Goal: Task Accomplishment & Management: Use online tool/utility

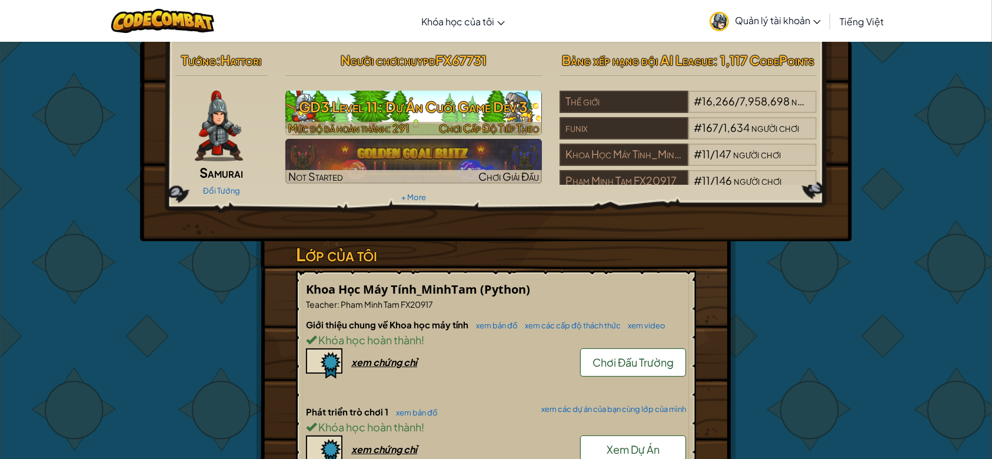
click at [400, 111] on h3 "GD3 Level 11: Dự Án Cuối Game Dev 3" at bounding box center [413, 107] width 257 height 26
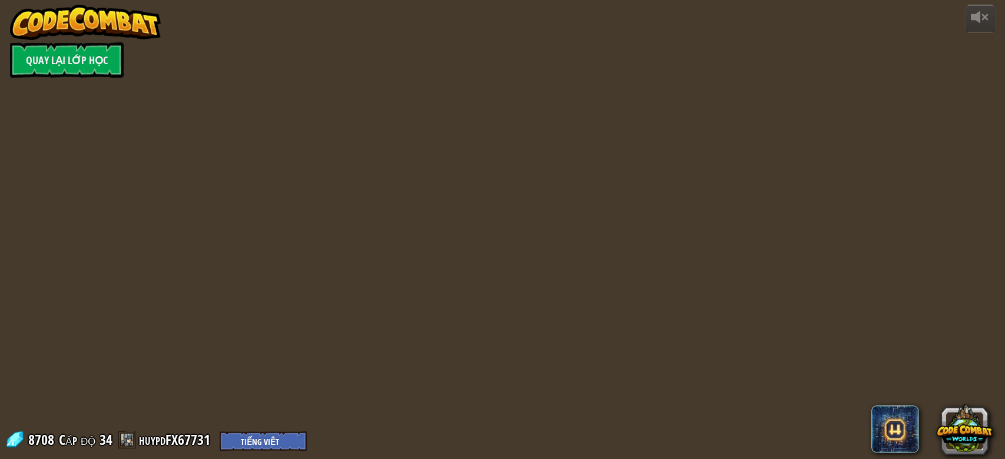
select select "vi"
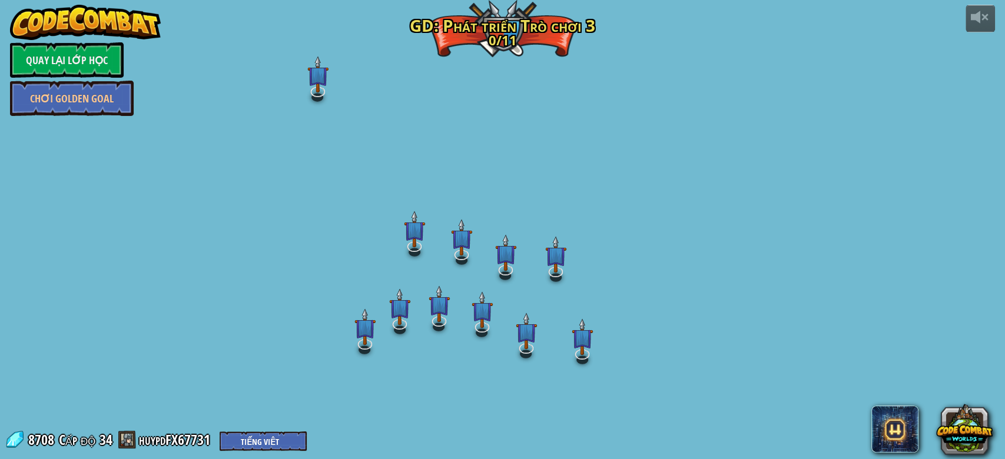
select select "vi"
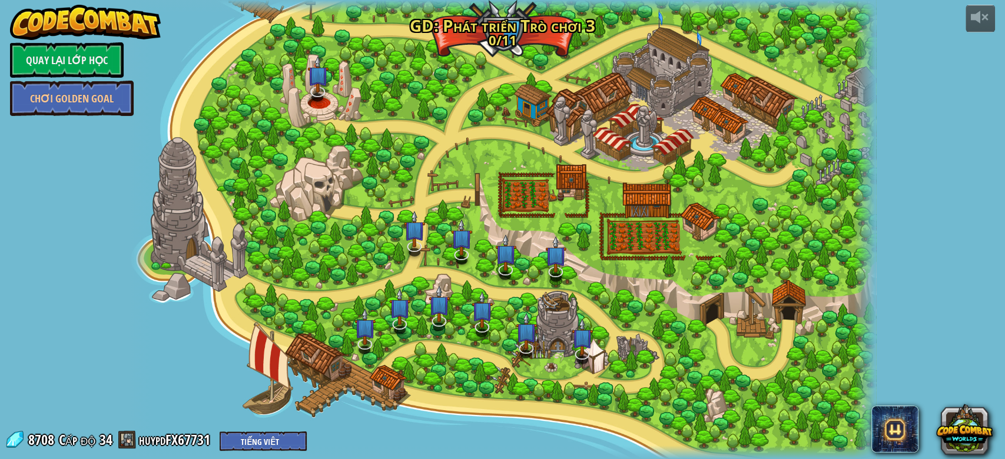
select select "vi"
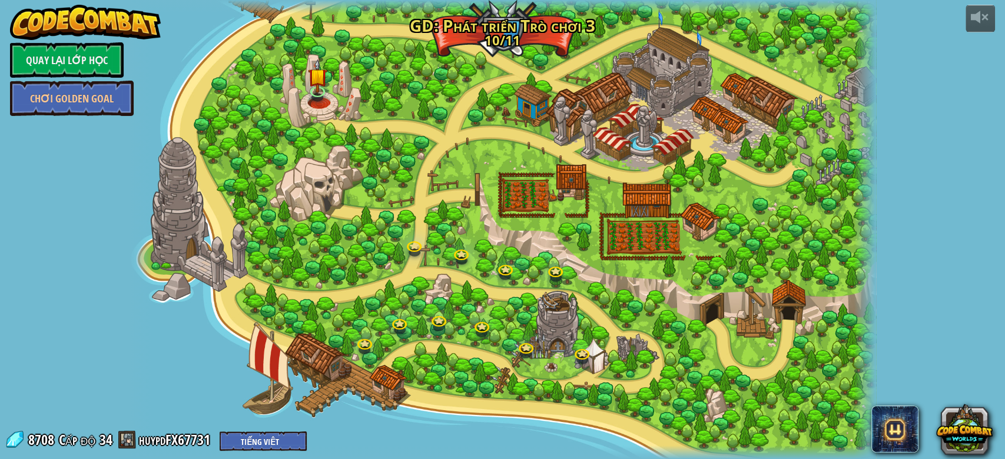
select select "vi"
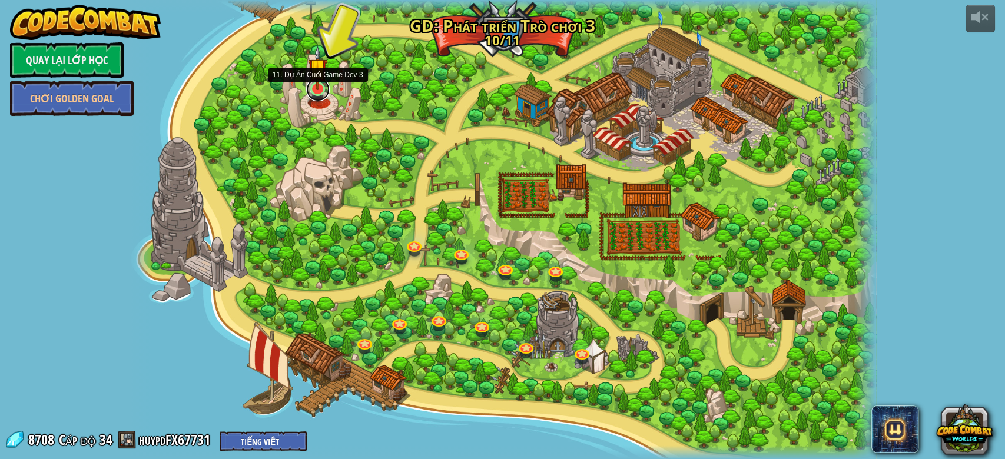
click at [318, 91] on link at bounding box center [318, 90] width 24 height 24
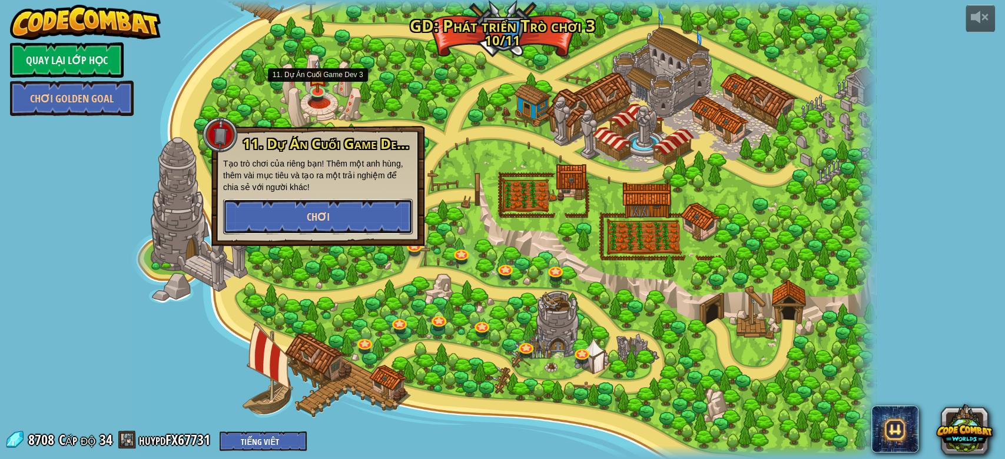
click at [370, 218] on button "Chơi" at bounding box center [317, 216] width 189 height 35
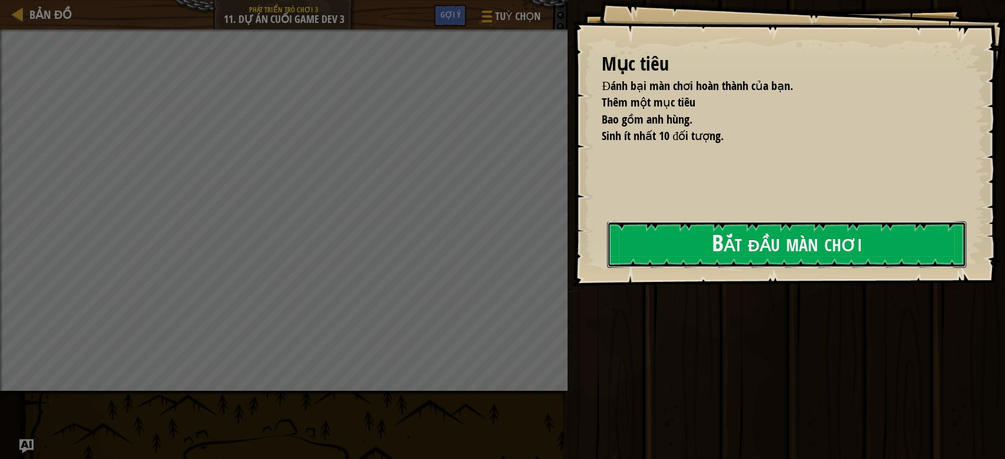
click at [626, 236] on button "Bắt đầu màn chơi" at bounding box center [786, 244] width 359 height 46
click at [627, 236] on button "Bắt đầu màn chơi" at bounding box center [786, 244] width 359 height 46
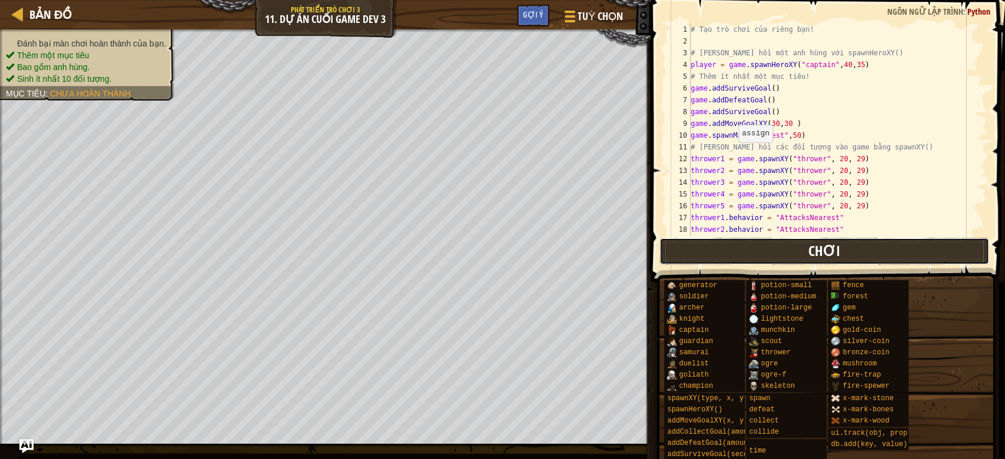
click at [675, 255] on button "Chơi" at bounding box center [824, 251] width 330 height 27
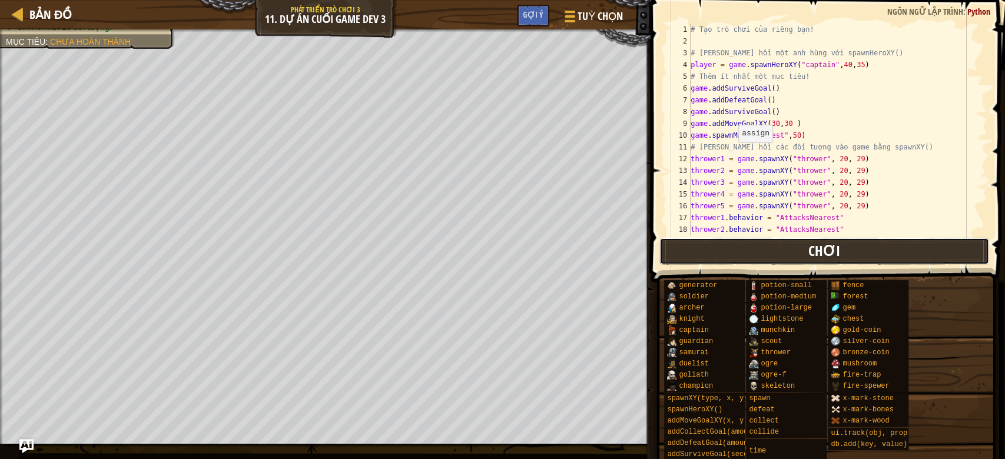
click at [821, 260] on span "Chơi" at bounding box center [824, 250] width 32 height 19
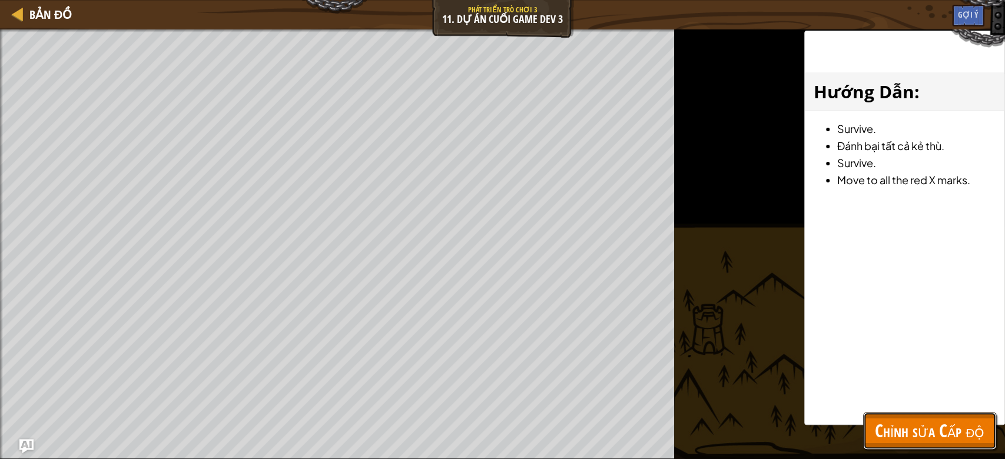
click at [924, 421] on span "Chỉnh sửa Cấp độ" at bounding box center [928, 430] width 109 height 24
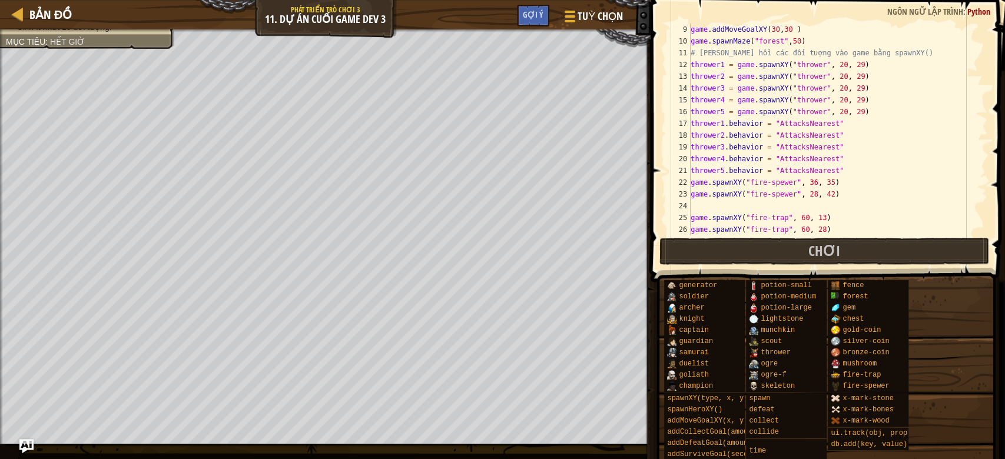
scroll to position [141, 0]
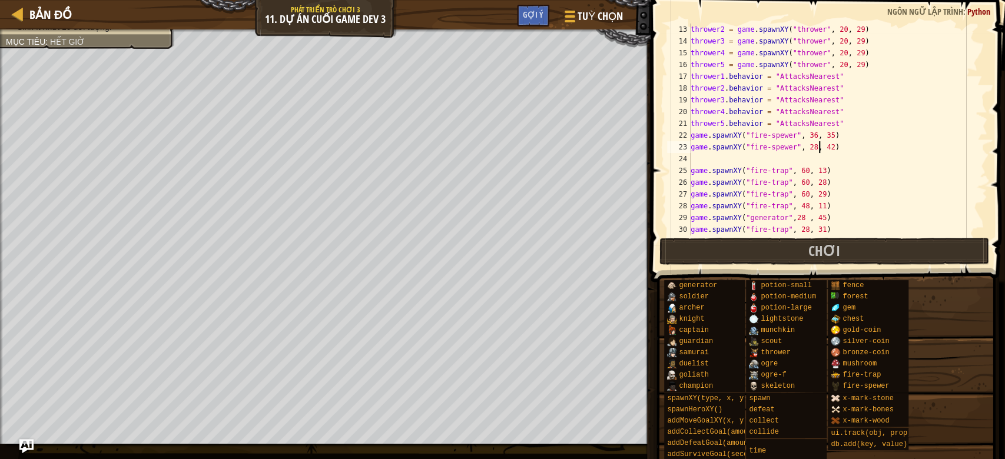
click at [819, 147] on div "thrower2 = game . spawnXY ( "thrower" , 20 , 29 ) thrower3 = game . spawnXY ( "…" at bounding box center [831, 141] width 287 height 235
click at [820, 147] on div "thrower2 = game . spawnXY ( "thrower" , 20 , 29 ) thrower3 = game . spawnXY ( "…" at bounding box center [831, 141] width 287 height 235
click at [744, 247] on button "Chơi" at bounding box center [824, 251] width 330 height 27
drag, startPoint x: 736, startPoint y: 245, endPoint x: 729, endPoint y: 246, distance: 7.1
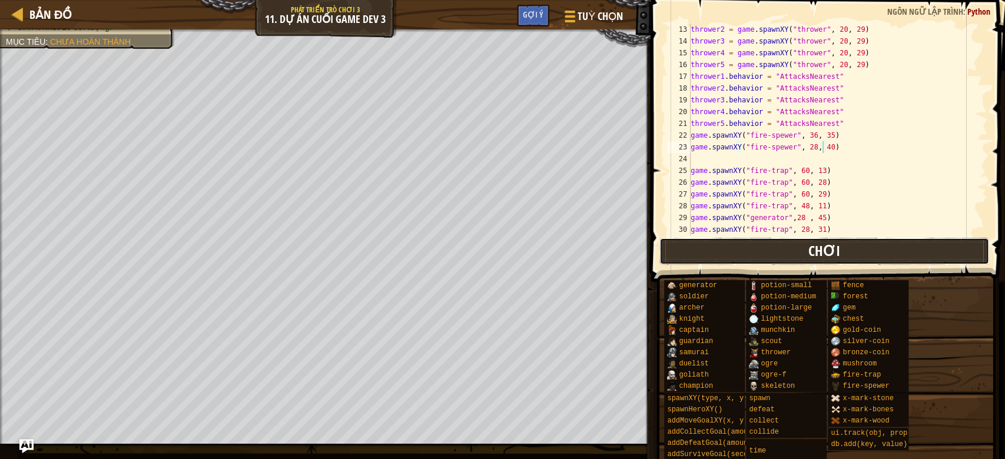
click at [729, 246] on button "Chơi" at bounding box center [824, 251] width 330 height 27
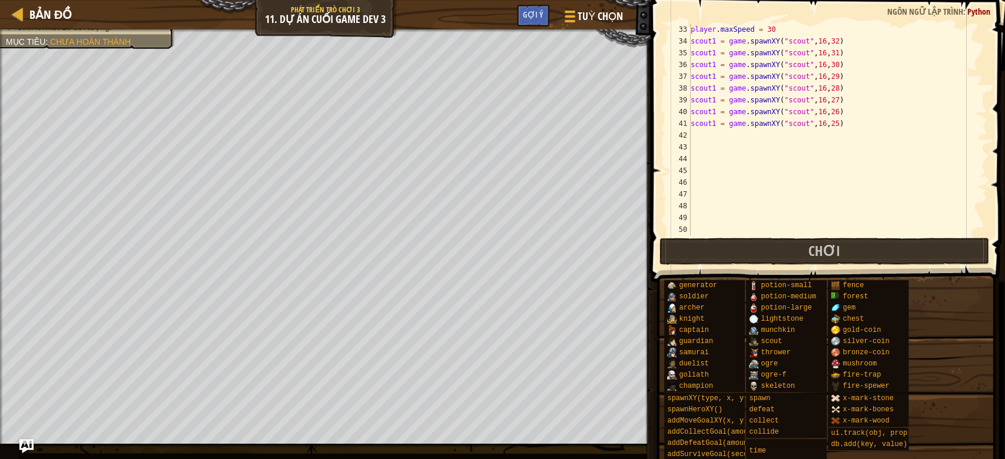
scroll to position [282, 0]
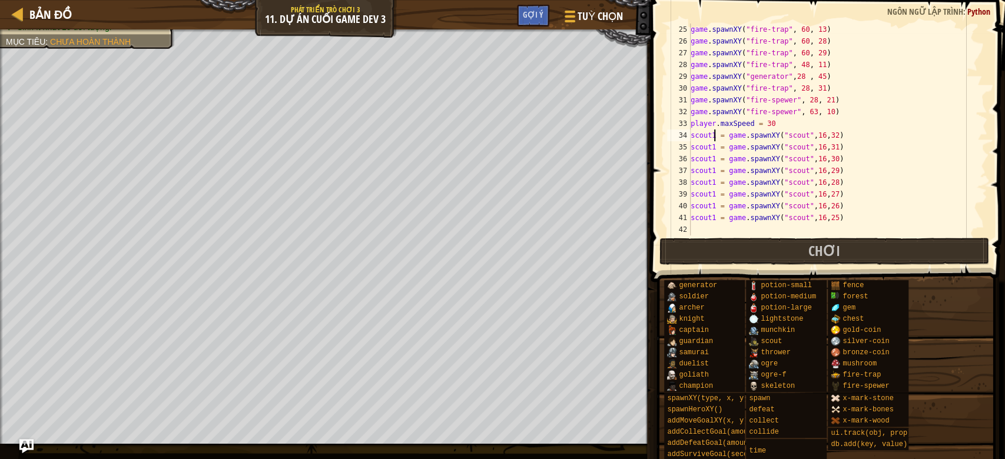
click at [714, 137] on div "game . spawnXY ( "fire-trap" , 60 , 13 ) game . spawnXY ( "fire-trap" , 60 , 28…" at bounding box center [831, 141] width 287 height 235
click at [713, 143] on div "game . spawnXY ( "fire-trap" , 60 , 13 ) game . spawnXY ( "fire-trap" , 60 , 28…" at bounding box center [831, 141] width 287 height 235
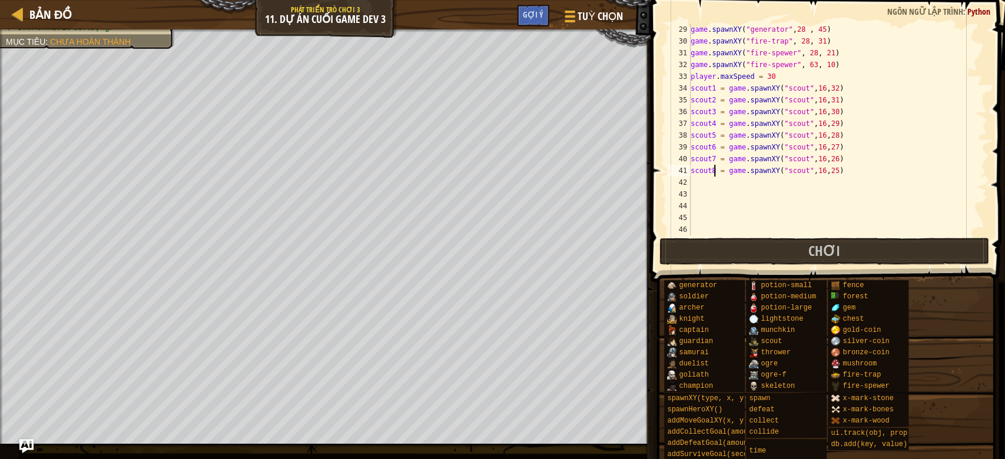
click at [844, 171] on div "game . spawnXY ( "generator" , 28 , 45 ) game . spawnXY ( "fire-trap" , 28 , 31…" at bounding box center [831, 141] width 287 height 235
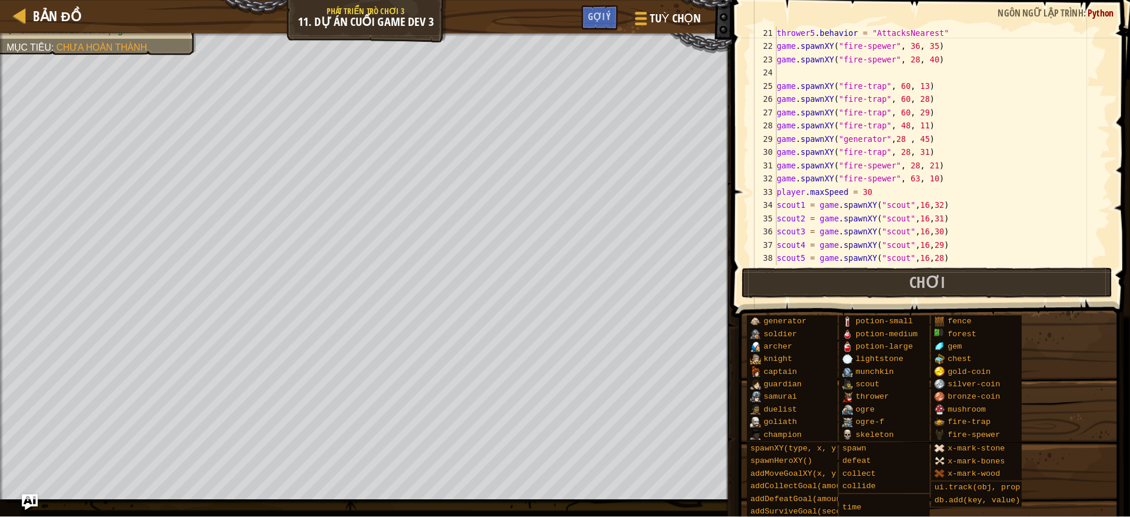
scroll to position [94, 0]
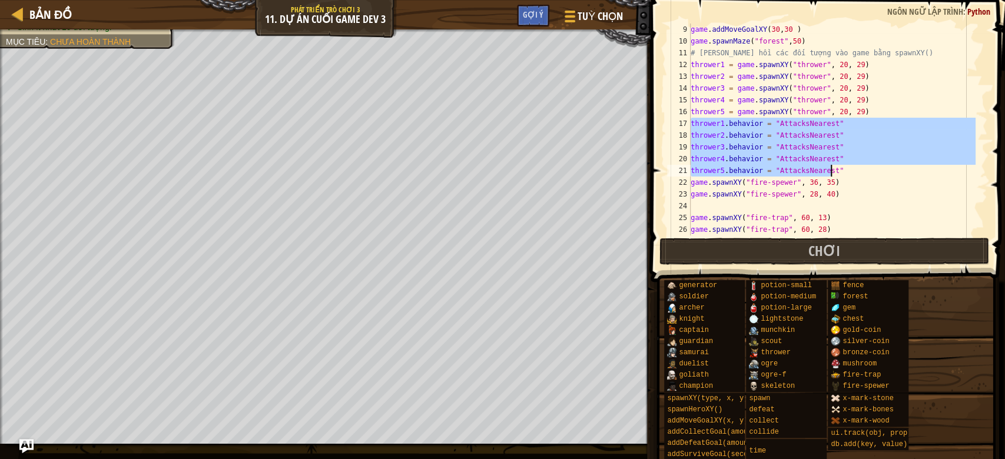
drag, startPoint x: 690, startPoint y: 121, endPoint x: 844, endPoint y: 171, distance: 162.1
click at [844, 171] on div "game . addMoveGoalXY ( 30 , 30 ) game . spawnMaze ( "forest" , 50 ) # Triệu hồi…" at bounding box center [831, 141] width 287 height 235
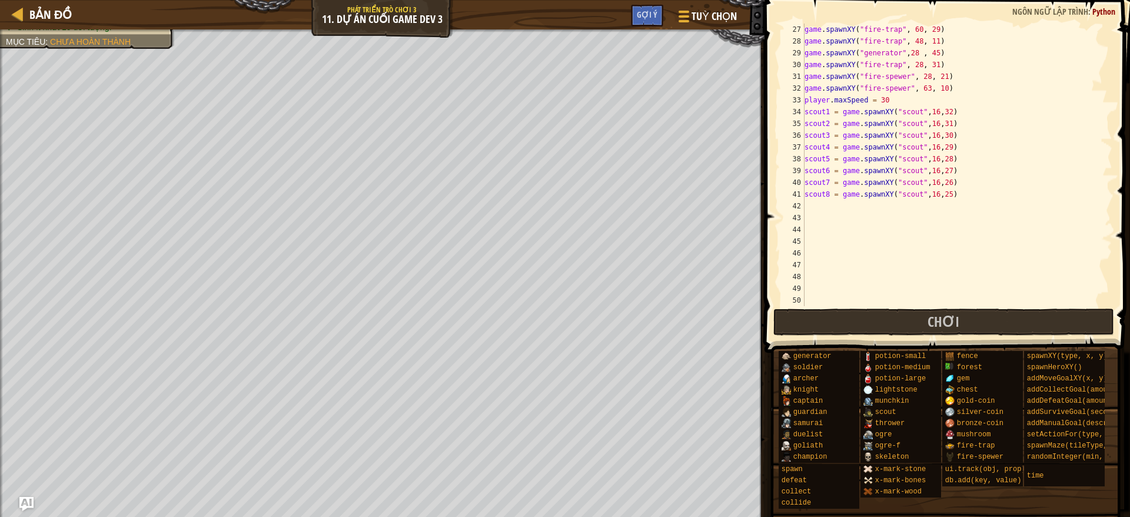
scroll to position [306, 0]
click at [955, 198] on div "game . spawnXY ( "fire-trap" , 60 , 29 ) game . spawnXY ( "fire-trap" , 48 , 11…" at bounding box center [951, 177] width 298 height 306
type textarea "scout8 = game.spawnXY("scout",16,25)"
paste textarea "thrower5.behavior = "AttacksNearest""
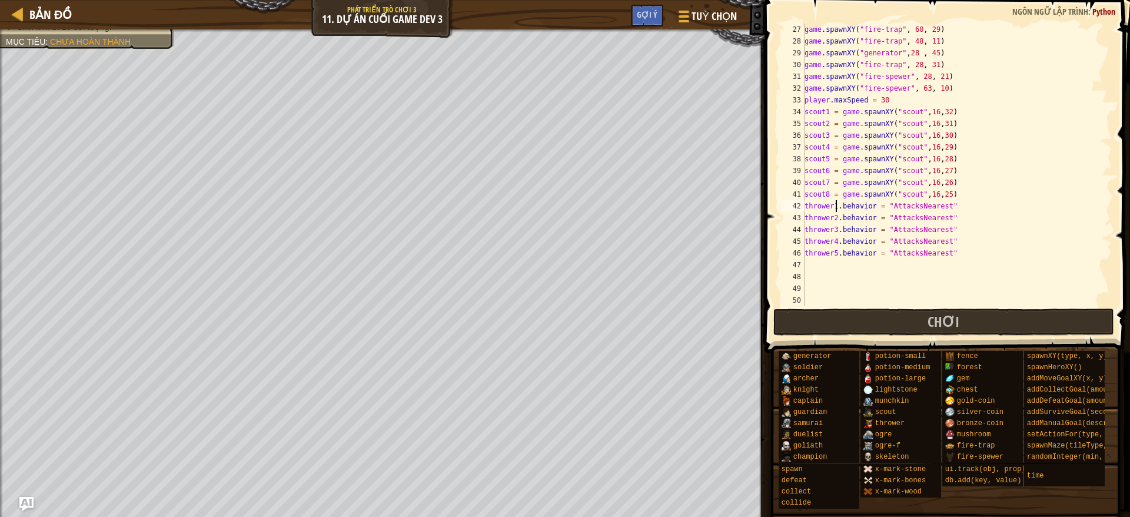
click at [835, 203] on div "game . spawnXY ( "fire-trap" , 60 , 29 ) game . spawnXY ( "fire-trap" , 48 , 11…" at bounding box center [951, 177] width 298 height 306
click at [833, 202] on div "game . spawnXY ( "fire-trap" , 60 , 29 ) game . spawnXY ( "fire-trap" , 48 , 11…" at bounding box center [951, 177] width 298 height 306
click at [845, 239] on div "game . spawnXY ( "fire-trap" , 60 , 29 ) game . spawnXY ( "fire-trap" , 48 , 11…" at bounding box center [951, 177] width 298 height 306
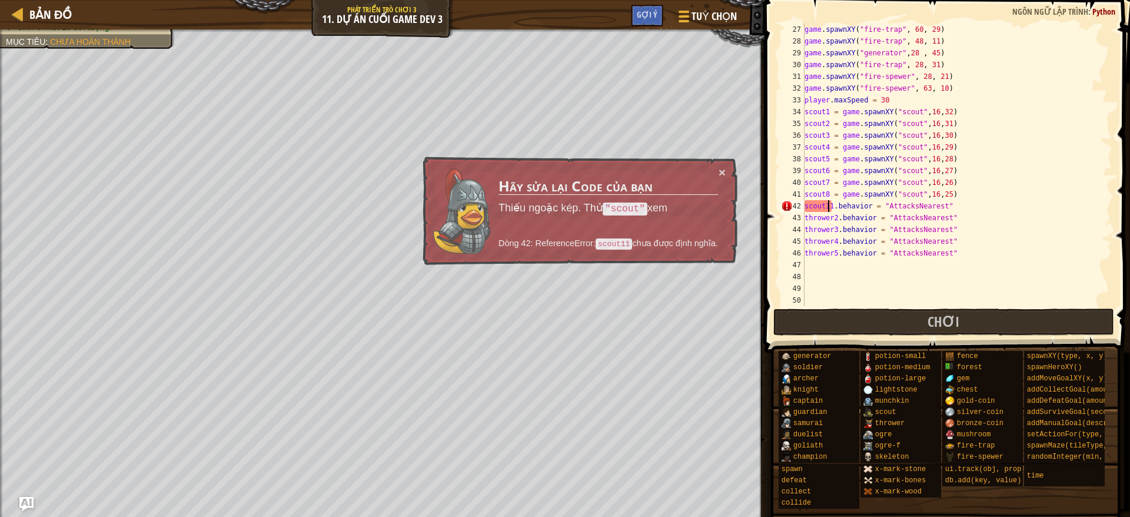
click at [829, 202] on div "game . spawnXY ( "fire-trap" , 60 , 29 ) game . spawnXY ( "fire-trap" , 48 , 11…" at bounding box center [951, 177] width 298 height 306
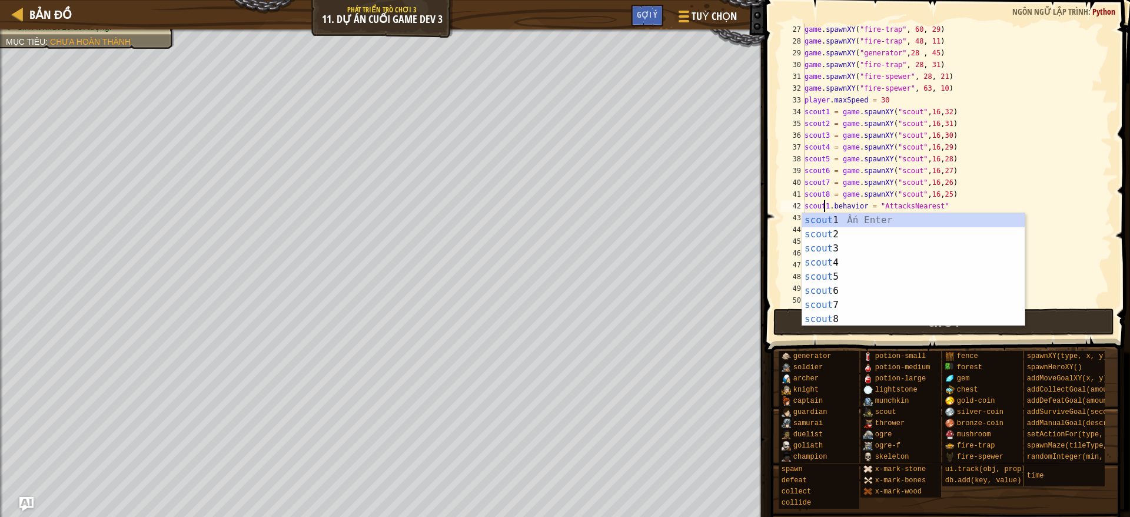
click at [982, 189] on div "game . spawnXY ( "fire-trap" , 60 , 29 ) game . spawnXY ( "fire-trap" , 48 , 11…" at bounding box center [951, 177] width 298 height 306
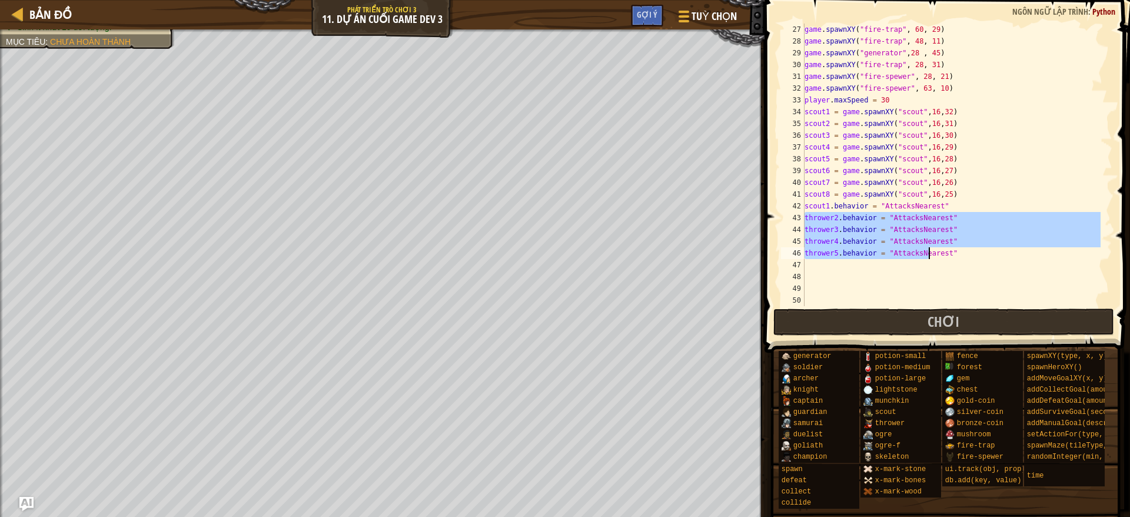
drag, startPoint x: 805, startPoint y: 217, endPoint x: 933, endPoint y: 256, distance: 133.5
click at [933, 256] on div "game . spawnXY ( "fire-trap" , 60 , 29 ) game . spawnXY ( "fire-trap" , 48 , 11…" at bounding box center [951, 177] width 298 height 306
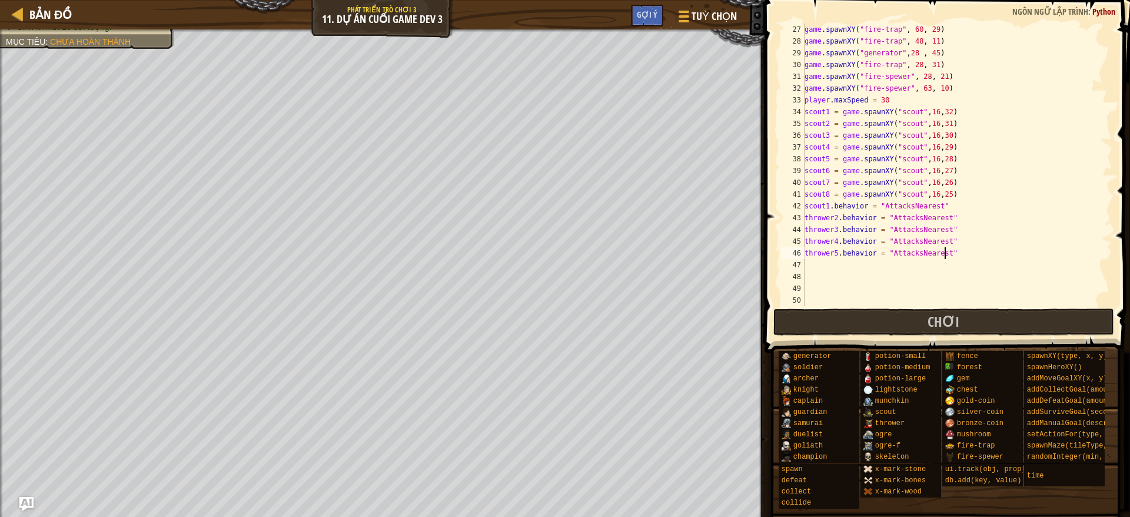
click at [956, 256] on div "game . spawnXY ( "fire-trap" , 60 , 29 ) game . spawnXY ( "fire-trap" , 48 , 11…" at bounding box center [951, 177] width 298 height 306
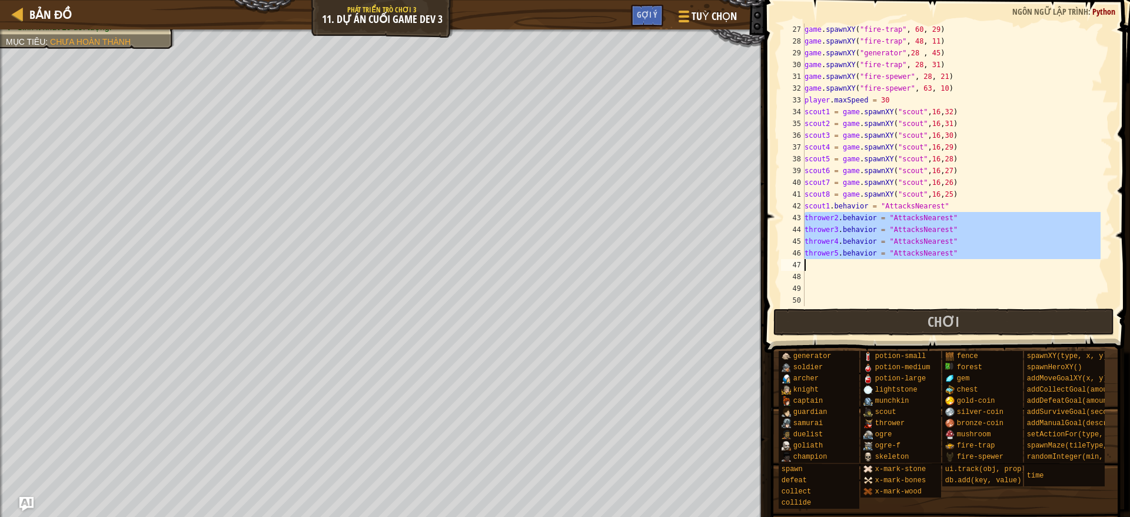
drag, startPoint x: 803, startPoint y: 217, endPoint x: 975, endPoint y: 248, distance: 175.3
click at [975, 248] on div "thrower5.behavior = "AttacksNearest" 27 28 29 30 31 32 33 34 35 36 37 38 39 40 …" at bounding box center [946, 165] width 334 height 282
type textarea "thrower5.behavior = "AttacksNearest""
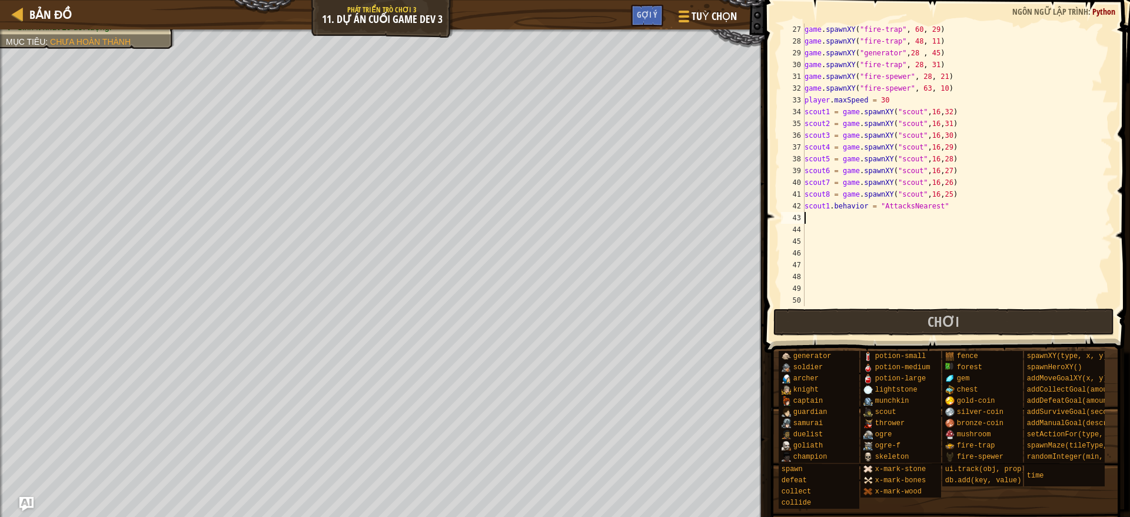
scroll to position [5, 0]
drag, startPoint x: 806, startPoint y: 202, endPoint x: 959, endPoint y: 204, distance: 153.0
click at [959, 204] on div "game . spawnXY ( "fire-trap" , 60 , 29 ) game . spawnXY ( "fire-trap" , 48 , 11…" at bounding box center [951, 177] width 298 height 306
type textarea "scout1.behavior = "AttacksNearest""
click at [952, 215] on div "game . spawnXY ( "fire-trap" , 60 , 29 ) game . spawnXY ( "fire-trap" , 48 , 11…" at bounding box center [951, 177] width 298 height 306
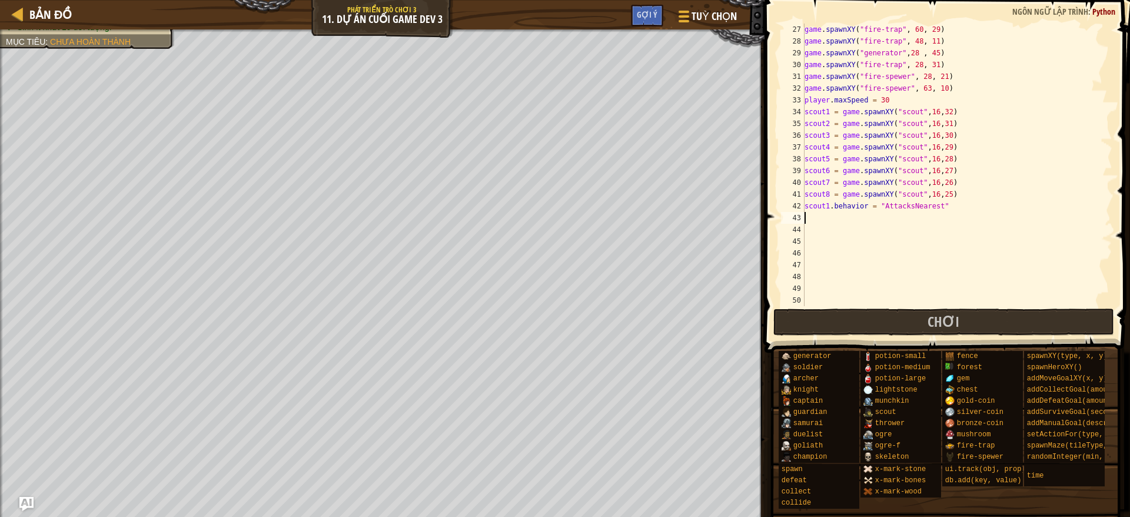
paste textarea "scout1.behavior = "AttacksNearest""
type textarea "scout1.behavior = "AttacksNearest""
paste textarea "scout1.behavior = "AttacksNearest""
type textarea "scout1.behavior = "AttacksNearest""
paste textarea "scout1.behavior = "AttacksNearest""
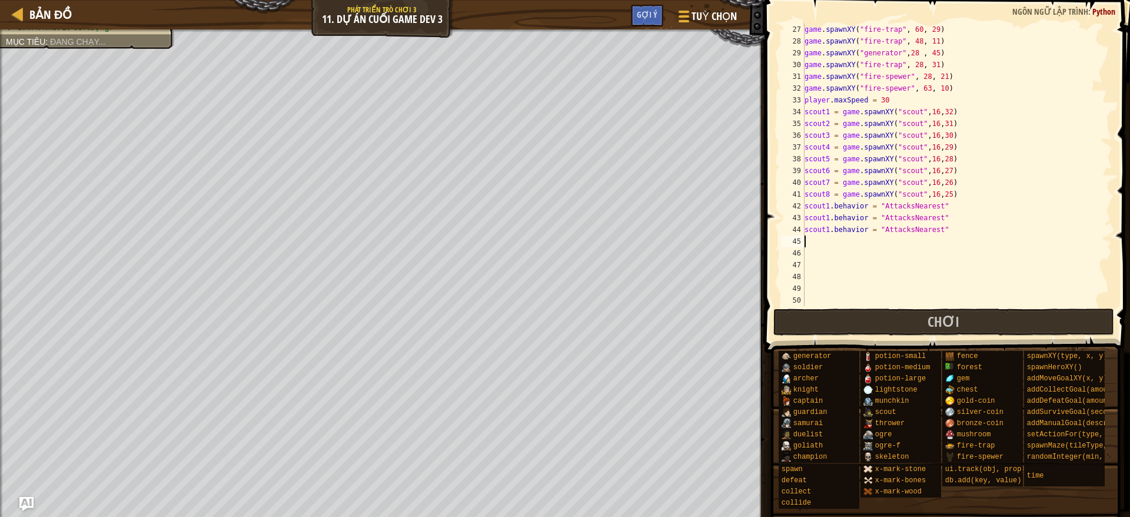
type textarea "scout1.behavior = "AttacksNearest""
paste textarea "scout1.behavior = "AttacksNearest""
type textarea "scout1.behavior = "AttacksNearest""
click at [949, 212] on div "game . spawnXY ( "fire-trap" , 60 , 29 ) game . spawnXY ( "fire-trap" , 48 , 11…" at bounding box center [951, 177] width 298 height 306
paste textarea "scout1.behavior = "AttacksNearest""
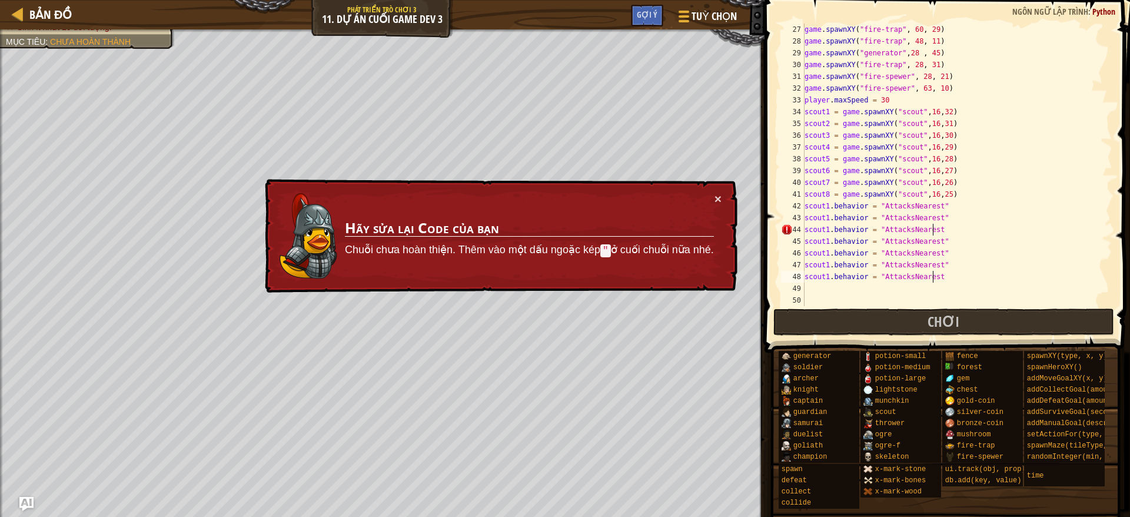
paste textarea "scout1.behavior = "AttacksNearest""
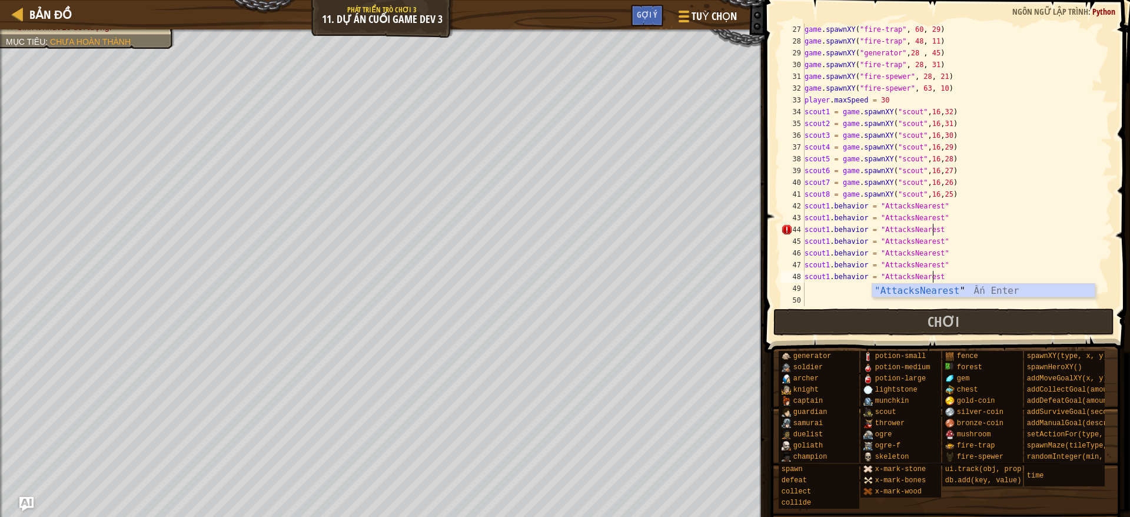
type textarea "scout1.behavior = "AttacksNearest""
click at [940, 215] on div "game . spawnXY ( "fire-trap" , 60 , 29 ) game . spawnXY ( "fire-trap" , 48 , 11…" at bounding box center [951, 177] width 298 height 306
click at [973, 240] on div "game . spawnXY ( "fire-trap" , 60 , 29 ) game . spawnXY ( "fire-trap" , 48 , 11…" at bounding box center [951, 177] width 298 height 306
click at [970, 299] on div "game . spawnXY ( "fire-trap" , 60 , 29 ) game . spawnXY ( "fire-trap" , 48 , 11…" at bounding box center [951, 177] width 298 height 306
click at [964, 275] on div "game . spawnXY ( "fire-trap" , 60 , 29 ) game . spawnXY ( "fire-trap" , 48 , 11…" at bounding box center [951, 177] width 298 height 306
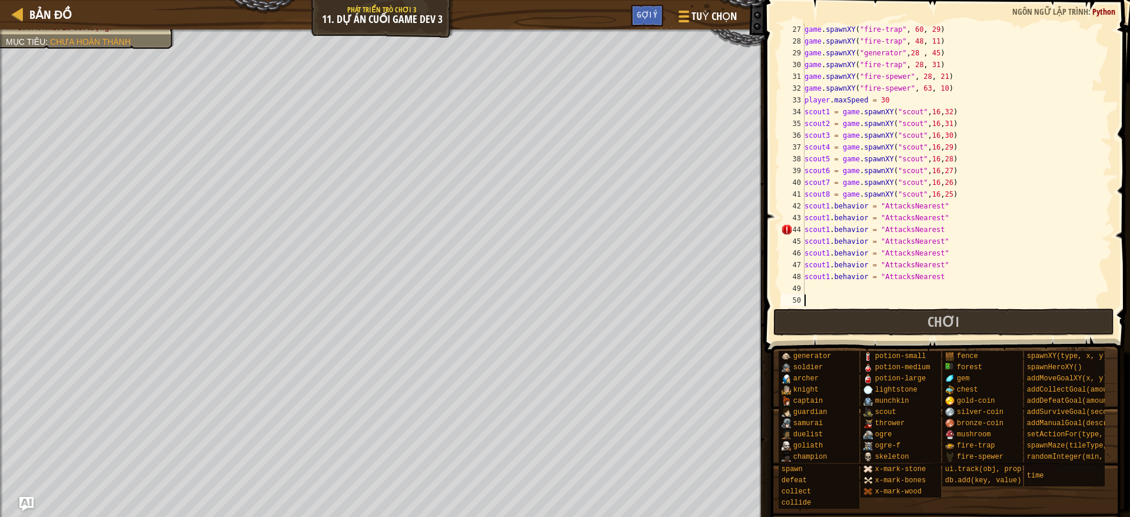
type textarea "scout1.behavior = "AttacksNearest"
paste textarea "scout1.behavior = "AttacksNearest""
click at [827, 217] on div "game . spawnXY ( "fire-trap" , 60 , 29 ) game . spawnXY ( "fire-trap" , 48 , 11…" at bounding box center [951, 177] width 298 height 306
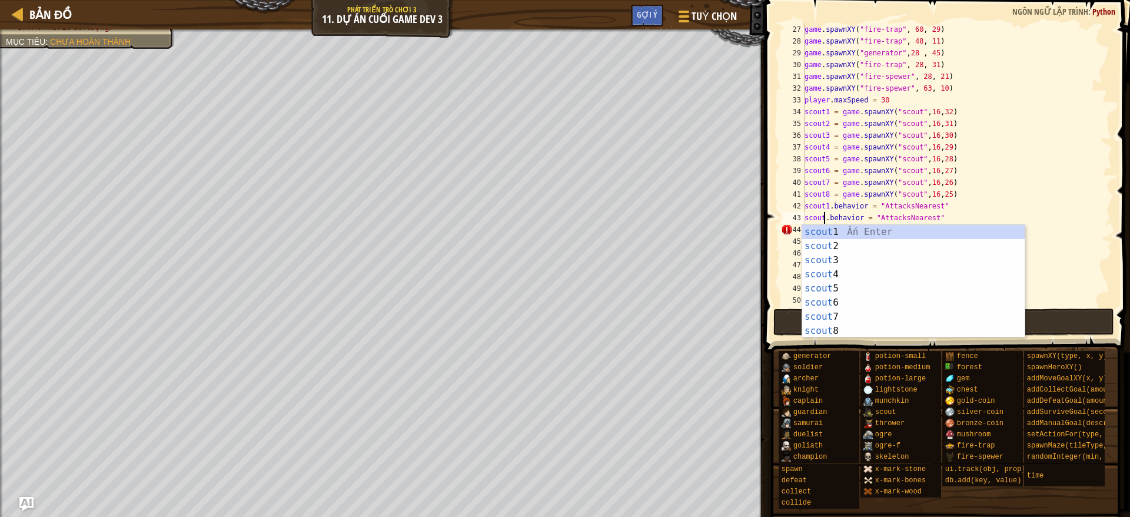
scroll to position [5, 2]
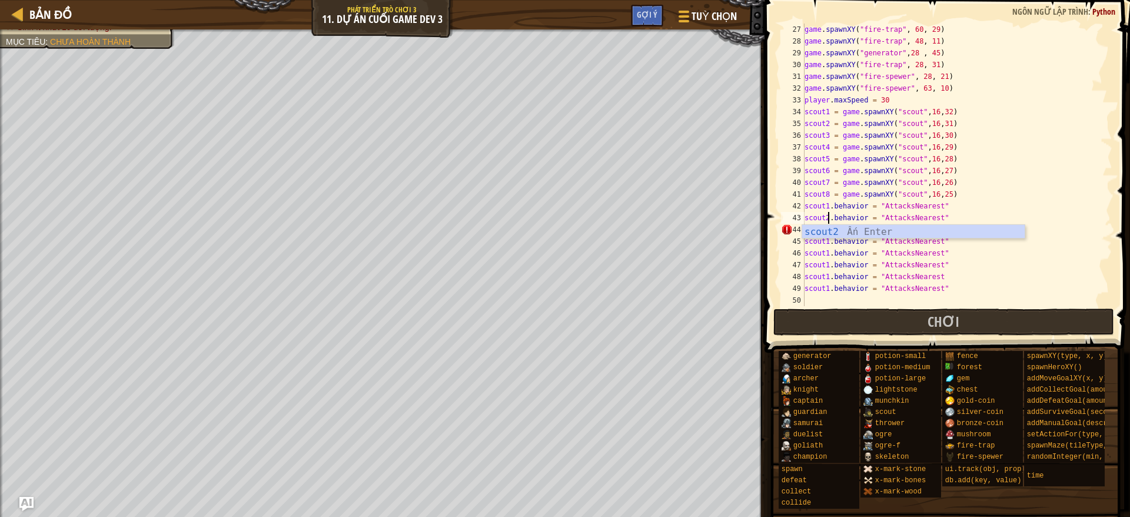
click at [848, 202] on div "game . spawnXY ( "fire-trap" , 60 , 29 ) game . spawnXY ( "fire-trap" , 48 , 11…" at bounding box center [951, 177] width 298 height 306
click at [828, 231] on div "game . spawnXY ( "fire-trap" , 60 , 29 ) game . spawnXY ( "fire-trap" , 48 , 11…" at bounding box center [951, 177] width 298 height 306
click at [827, 228] on div "game . spawnXY ( "fire-trap" , 60 , 29 ) game . spawnXY ( "fire-trap" , 48 , 11…" at bounding box center [951, 177] width 298 height 306
click at [859, 238] on div "scout3 Ấn Enter" at bounding box center [913, 258] width 222 height 42
click at [827, 239] on div "game . spawnXY ( "fire-trap" , 60 , 29 ) game . spawnXY ( "fire-trap" , 48 , 11…" at bounding box center [951, 177] width 298 height 306
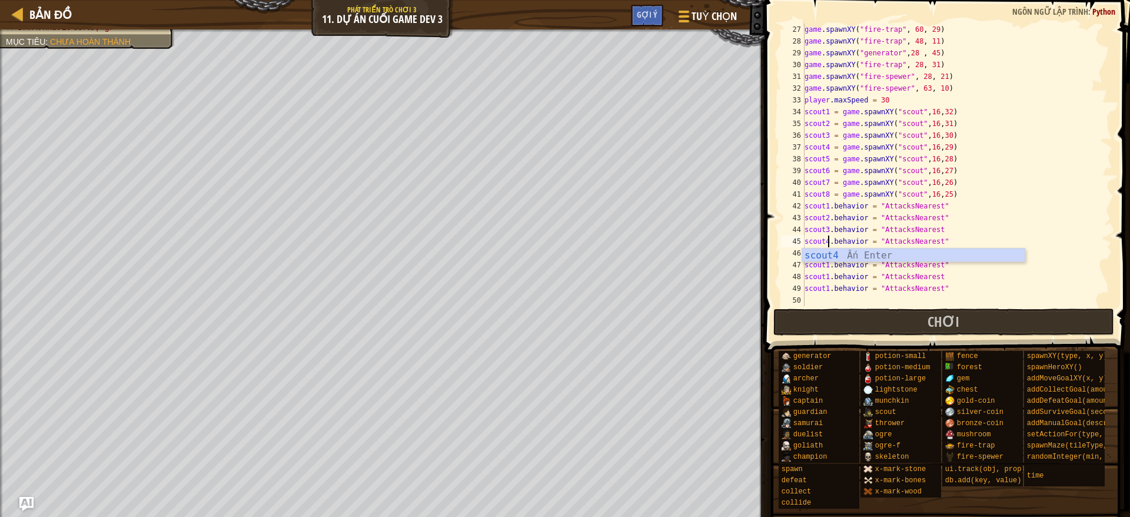
click at [920, 221] on div "game . spawnXY ( "fire-trap" , 60 , 29 ) game . spawnXY ( "fire-trap" , 48 , 11…" at bounding box center [951, 177] width 298 height 306
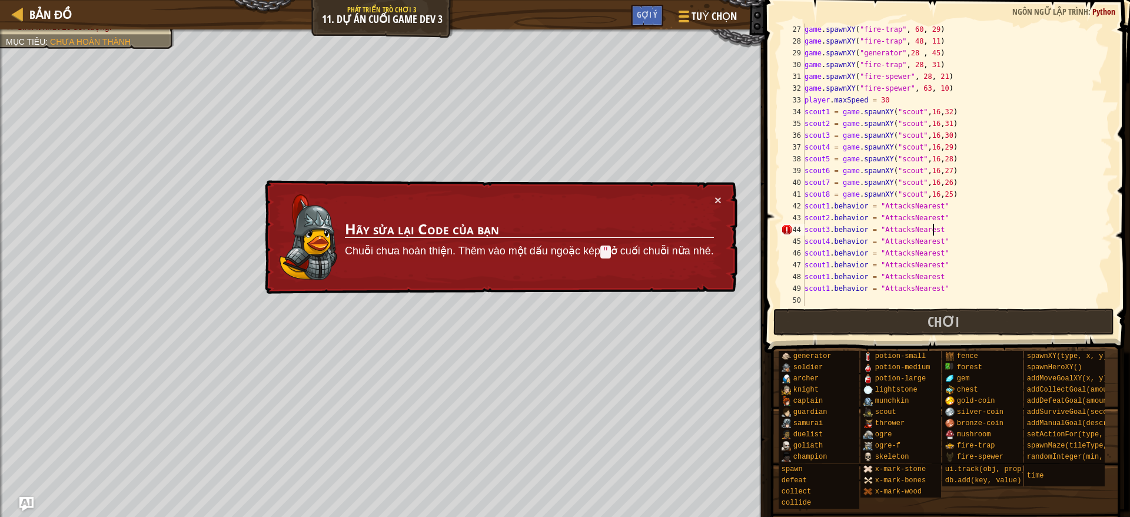
click at [944, 227] on div "game . spawnXY ( "fire-trap" , 60 , 29 ) game . spawnXY ( "fire-trap" , 48 , 11…" at bounding box center [951, 177] width 298 height 306
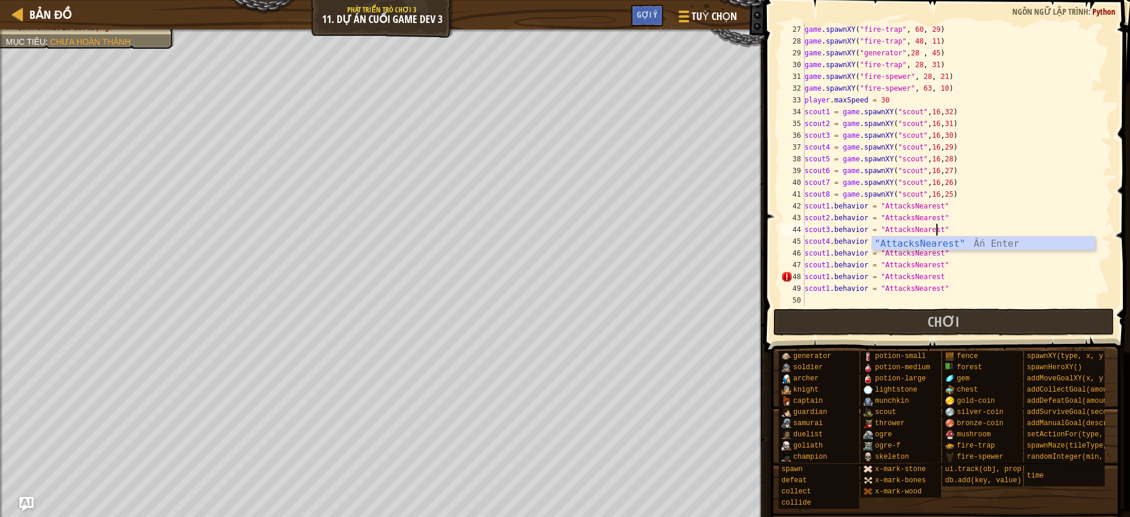
click at [853, 275] on div "game . spawnXY ( "fire-trap" , 60 , 29 ) game . spawnXY ( "fire-trap" , 48 , 11…" at bounding box center [951, 177] width 298 height 306
click at [827, 252] on div "game . spawnXY ( "fire-trap" , 60 , 29 ) game . spawnXY ( "fire-trap" , 48 , 11…" at bounding box center [951, 177] width 298 height 306
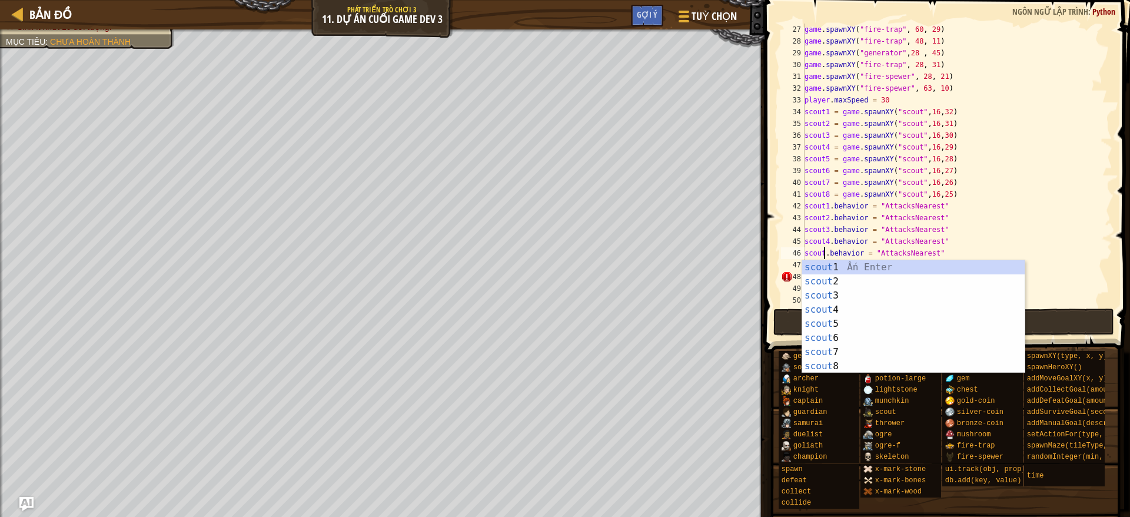
scroll to position [5, 2]
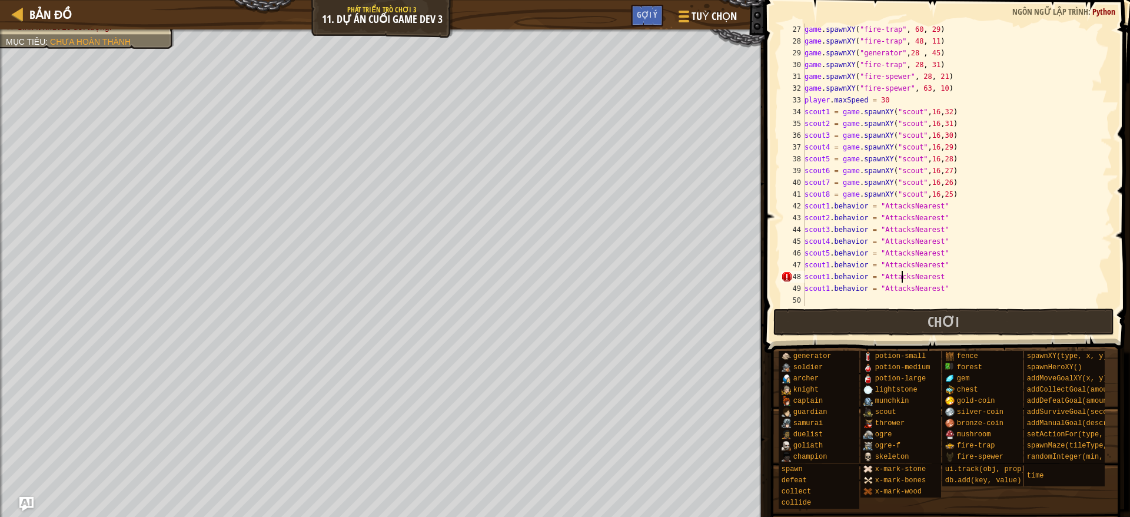
click at [903, 280] on div "game . spawnXY ( "fire-trap" , 60 , 29 ) game . spawnXY ( "fire-trap" , 48 , 11…" at bounding box center [951, 177] width 298 height 306
click at [825, 264] on div "game . spawnXY ( "fire-trap" , 60 , 29 ) game . spawnXY ( "fire-trap" , 48 , 11…" at bounding box center [951, 177] width 298 height 306
click at [827, 264] on div "game . spawnXY ( "fire-trap" , 60 , 29 ) game . spawnXY ( "fire-trap" , 48 , 11…" at bounding box center [951, 165] width 298 height 282
click at [983, 240] on div "game . spawnXY ( "fire-trap" , 60 , 29 ) game . spawnXY ( "fire-trap" , 48 , 11…" at bounding box center [951, 177] width 298 height 306
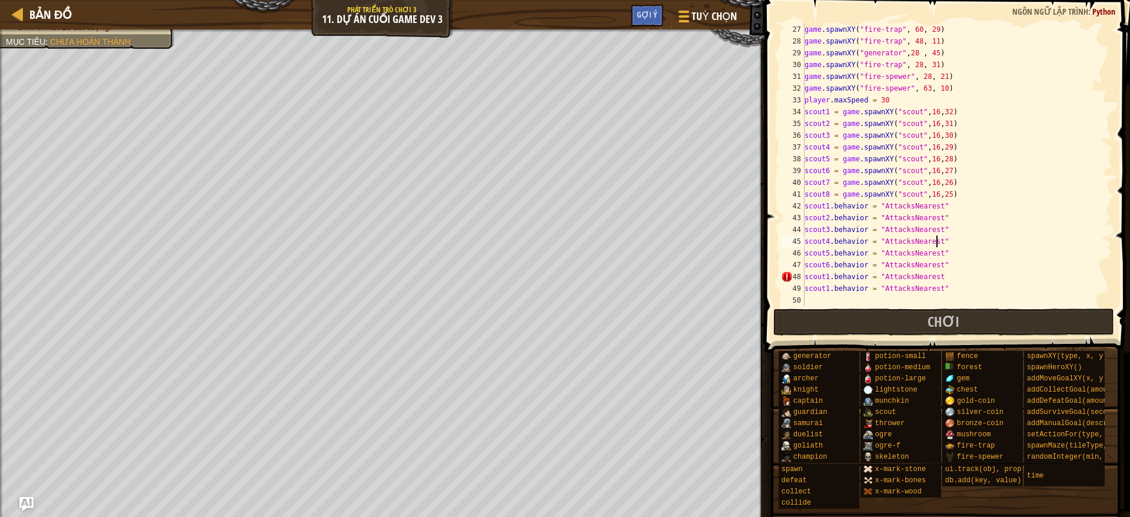
click at [827, 277] on div "game . spawnXY ( "fire-trap" , 60 , 29 ) game . spawnXY ( "fire-trap" , 48 , 11…" at bounding box center [951, 177] width 298 height 306
click at [904, 234] on div "game . spawnXY ( "fire-trap" , 60 , 29 ) game . spawnXY ( "fire-trap" , 48 , 11…" at bounding box center [951, 177] width 298 height 306
click at [827, 283] on div "game . spawnXY ( "fire-trap" , 60 , 29 ) game . spawnXY ( "fire-trap" , 48 , 11…" at bounding box center [951, 177] width 298 height 306
click at [863, 270] on div "game . spawnXY ( "fire-trap" , 60 , 29 ) game . spawnXY ( "fire-trap" , 48 , 11…" at bounding box center [951, 177] width 298 height 306
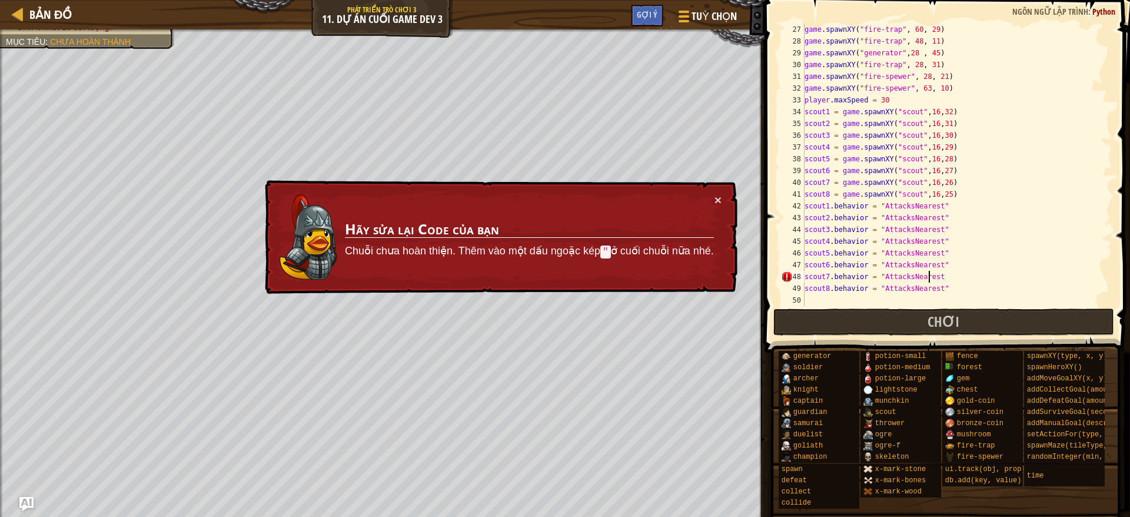
click at [930, 276] on div "game . spawnXY ( "fire-trap" , 60 , 29 ) game . spawnXY ( "fire-trap" , 48 , 11…" at bounding box center [951, 177] width 298 height 306
click at [937, 275] on div "game . spawnXY ( "fire-trap" , 60 , 29 ) game . spawnXY ( "fire-trap" , 48 , 11…" at bounding box center [951, 177] width 298 height 306
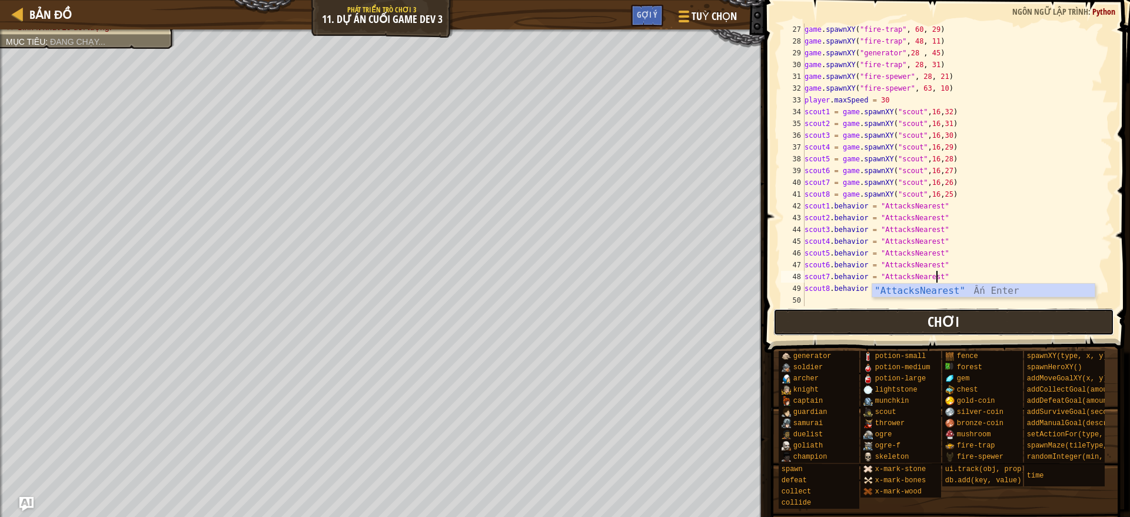
click at [889, 327] on button "Chơi" at bounding box center [943, 321] width 341 height 27
click at [914, 318] on button "Chơi" at bounding box center [943, 321] width 341 height 27
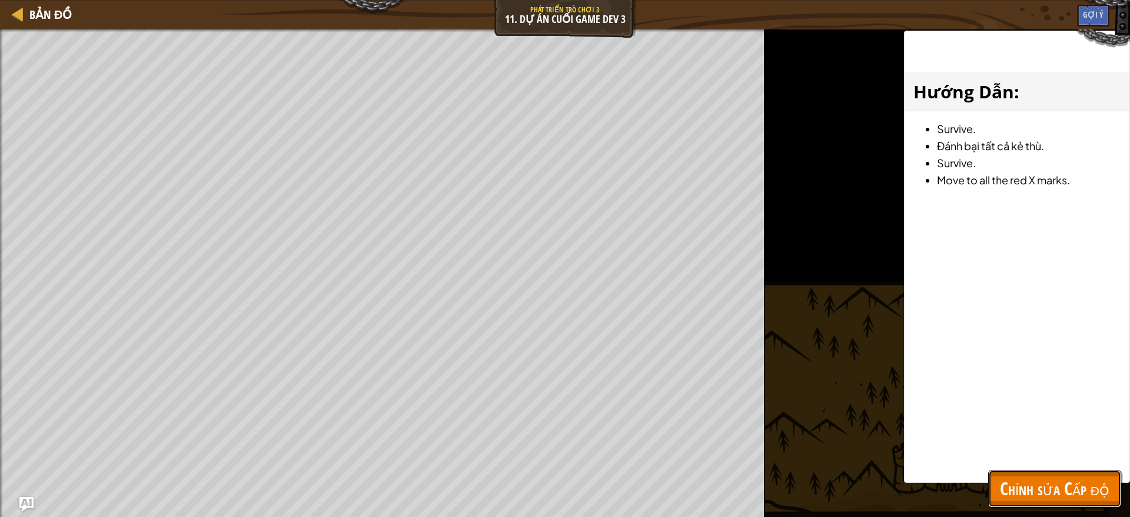
click at [992, 458] on span "Chỉnh sửa Cấp độ" at bounding box center [1054, 488] width 109 height 24
click at [0, 0] on div "time" at bounding box center [0, 0] width 0 height 0
click at [0, 0] on span "time" at bounding box center [0, 0] width 0 height 0
click at [0, 0] on div "time" at bounding box center [0, 0] width 0 height 0
click at [0, 0] on span "setActionFor(type, event, handler)" at bounding box center [0, 0] width 0 height 0
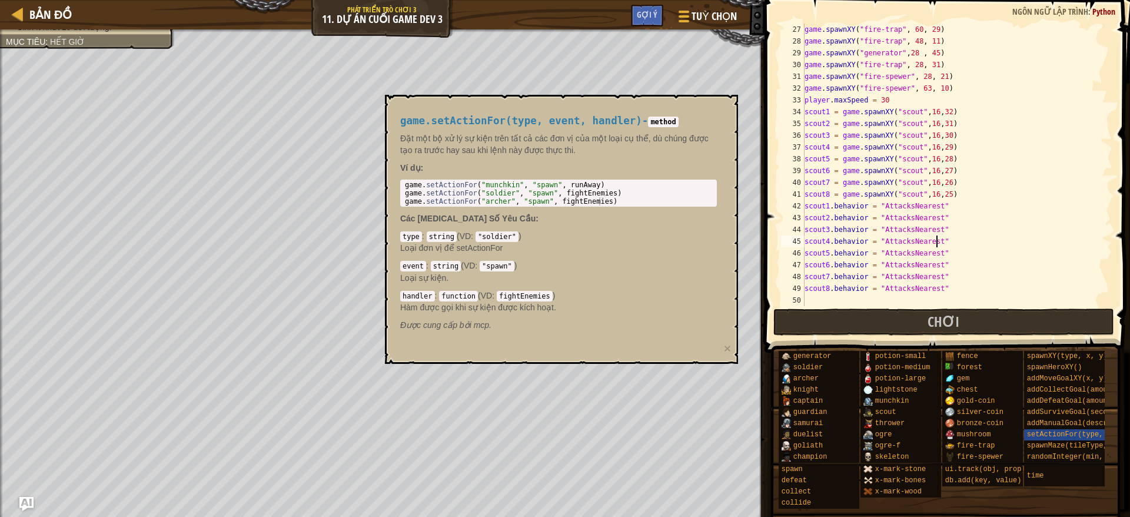
click at [963, 241] on div "game . spawnXY ( "fire-trap" , 60 , 29 ) game . spawnXY ( "fire-trap" , 48 , 11…" at bounding box center [951, 177] width 298 height 306
click at [947, 267] on div "game . spawnXY ( "fire-trap" , 60 , 29 ) game . spawnXY ( "fire-trap" , 48 , 11…" at bounding box center [951, 177] width 298 height 306
click at [992, 433] on span "setActionFor(type, event, handler)" at bounding box center [1099, 434] width 144 height 8
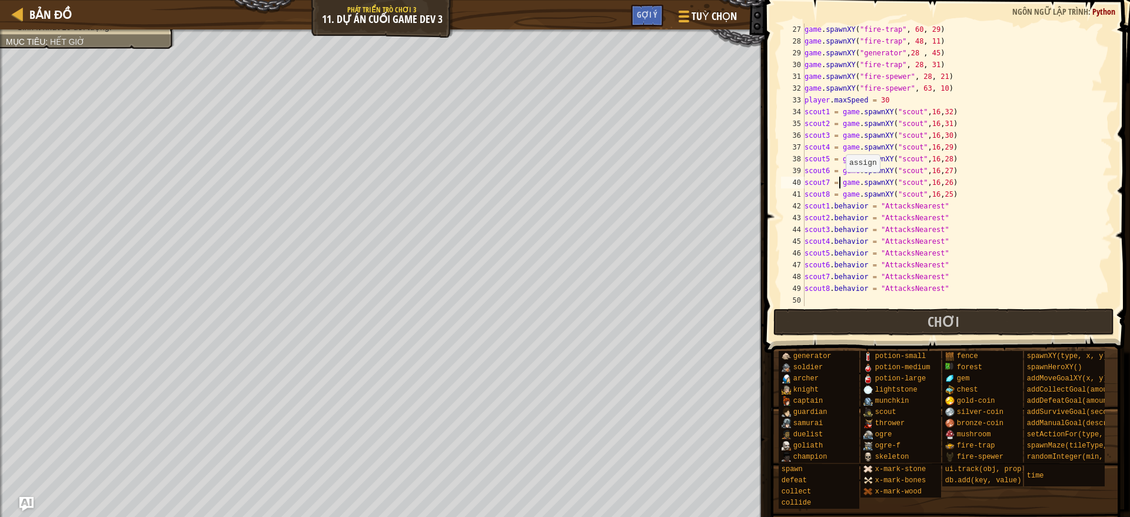
click at [840, 183] on div "game . spawnXY ( "fire-trap" , 60 , 29 ) game . spawnXY ( "fire-trap" , 48 , 11…" at bounding box center [951, 177] width 298 height 306
click at [887, 198] on div "game . spawnXY ( "fire-trap" , 60 , 29 ) game . spawnXY ( "fire-trap" , 48 , 11…" at bounding box center [951, 177] width 298 height 306
click at [970, 209] on div "game . spawnXY ( "fire-trap" , 60 , 29 ) game . spawnXY ( "fire-trap" , 48 , 11…" at bounding box center [951, 177] width 298 height 306
click at [963, 281] on div "game . spawnXY ( "fire-trap" , 60 , 29 ) game . spawnXY ( "fire-trap" , 48 , 11…" at bounding box center [951, 177] width 298 height 306
click at [966, 285] on div "game . spawnXY ( "fire-trap" , 60 , 29 ) game . spawnXY ( "fire-trap" , 48 , 11…" at bounding box center [951, 177] width 298 height 306
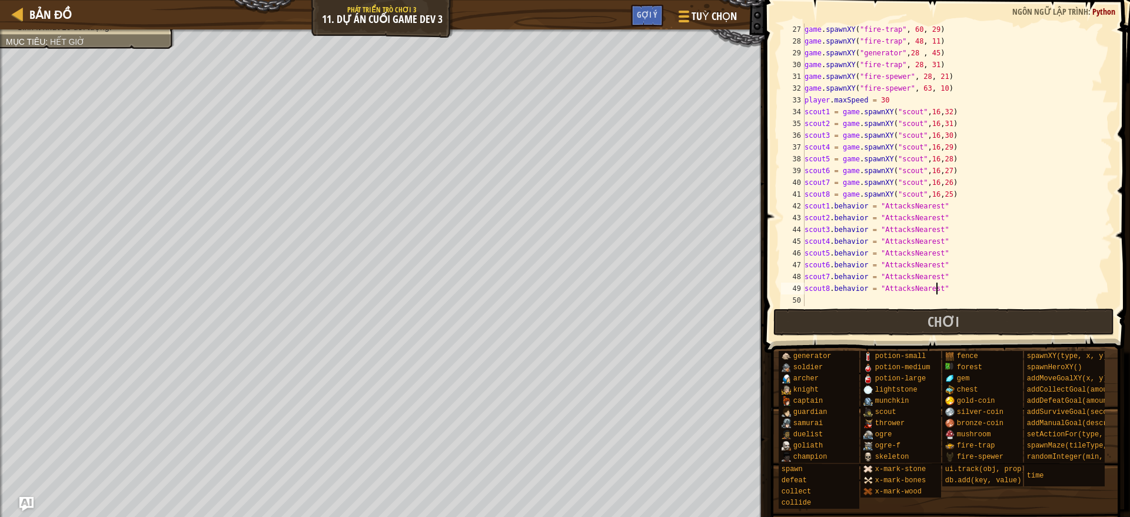
type textarea "scout8.behavior = "AttacksNearest""
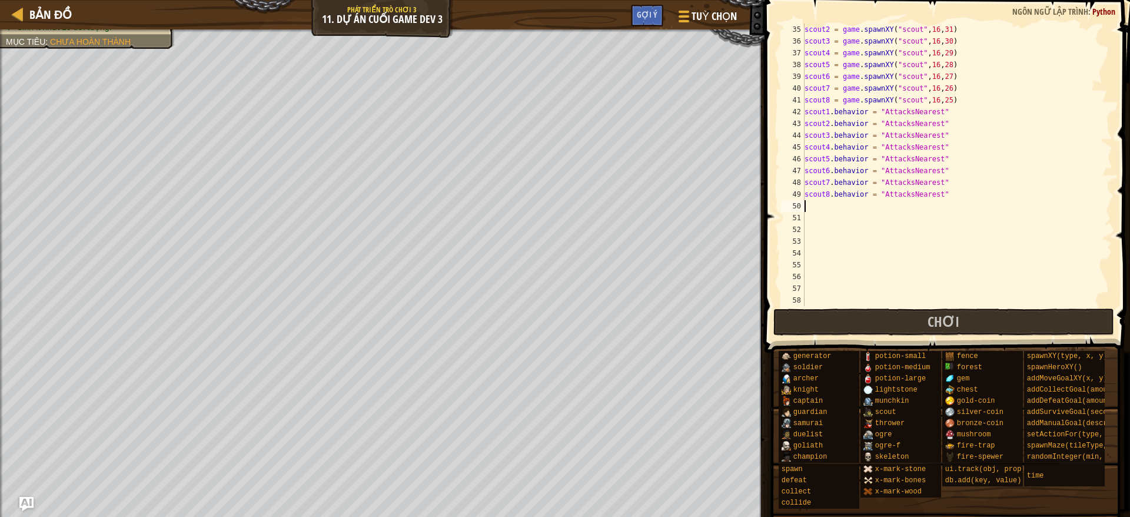
scroll to position [400, 0]
click at [856, 207] on div "scout2 = game . spawnXY ( "scout" , 16 , 31 ) scout3 = game . spawnXY ( "scout"…" at bounding box center [951, 177] width 298 height 306
click at [804, 324] on button "Chơi" at bounding box center [943, 321] width 341 height 27
drag, startPoint x: 826, startPoint y: 328, endPoint x: 799, endPoint y: 315, distance: 30.0
click at [826, 328] on button "Chơi" at bounding box center [943, 321] width 341 height 27
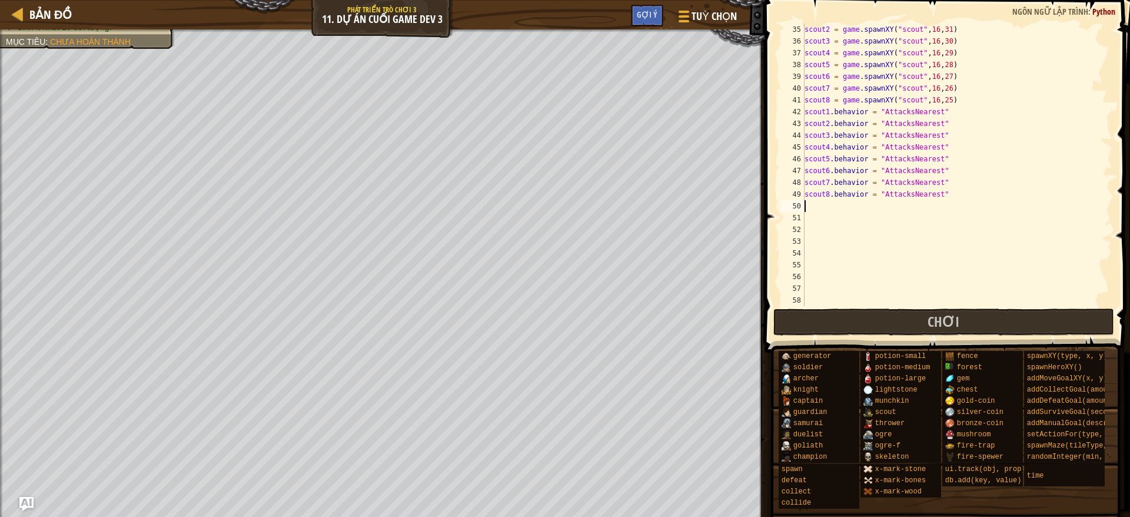
click at [912, 207] on div "scout2 = game . spawnXY ( "scout" , 16 , 31 ) scout3 = game . spawnXY ( "scout"…" at bounding box center [951, 177] width 298 height 306
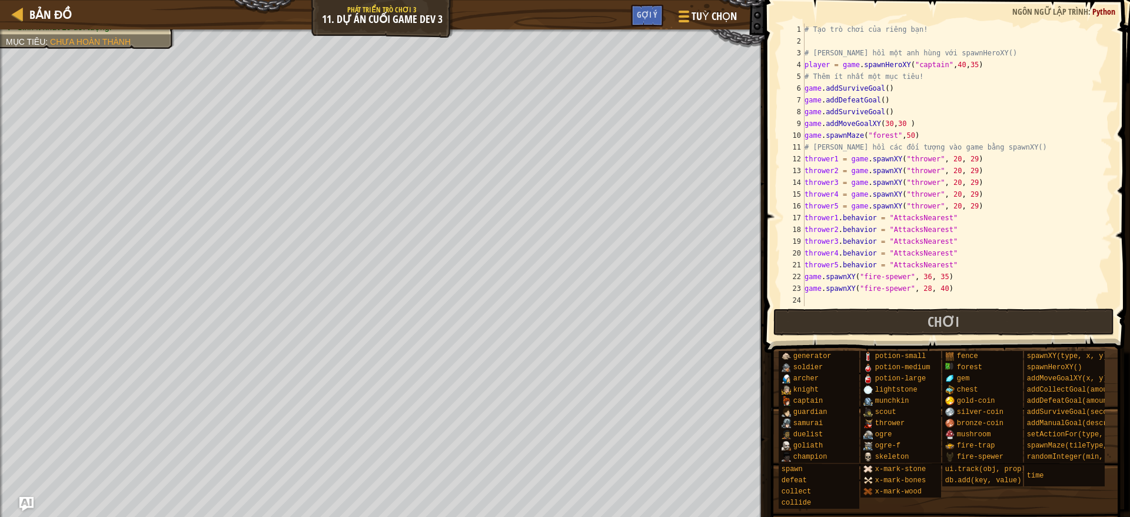
scroll to position [212, 0]
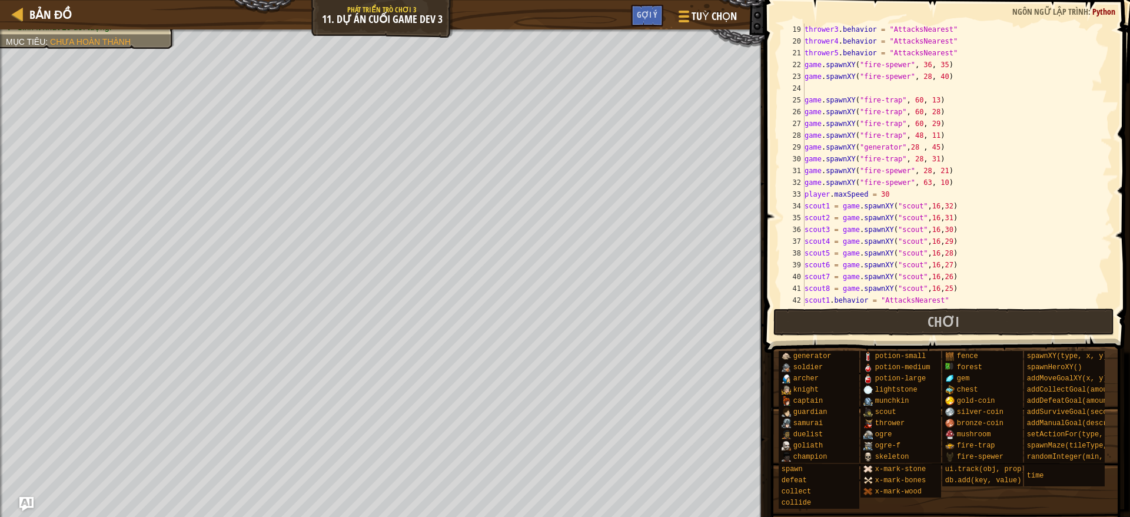
click at [909, 193] on div "thrower3 . behavior = "AttacksNearest" thrower4 . behavior = "AttacksNearest" t…" at bounding box center [951, 177] width 298 height 306
type textarea "player.maxSpeed = 30"
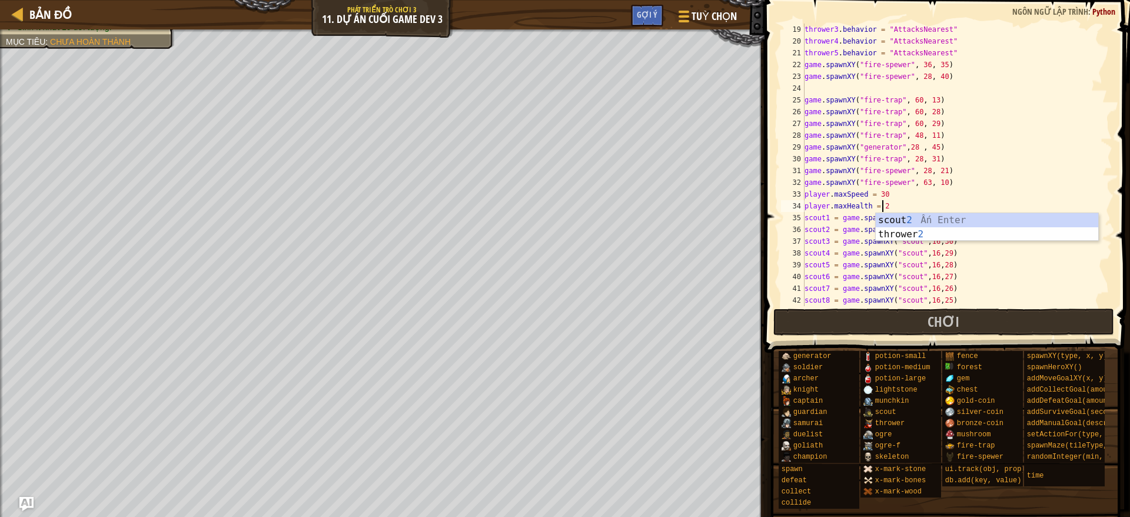
scroll to position [5, 6]
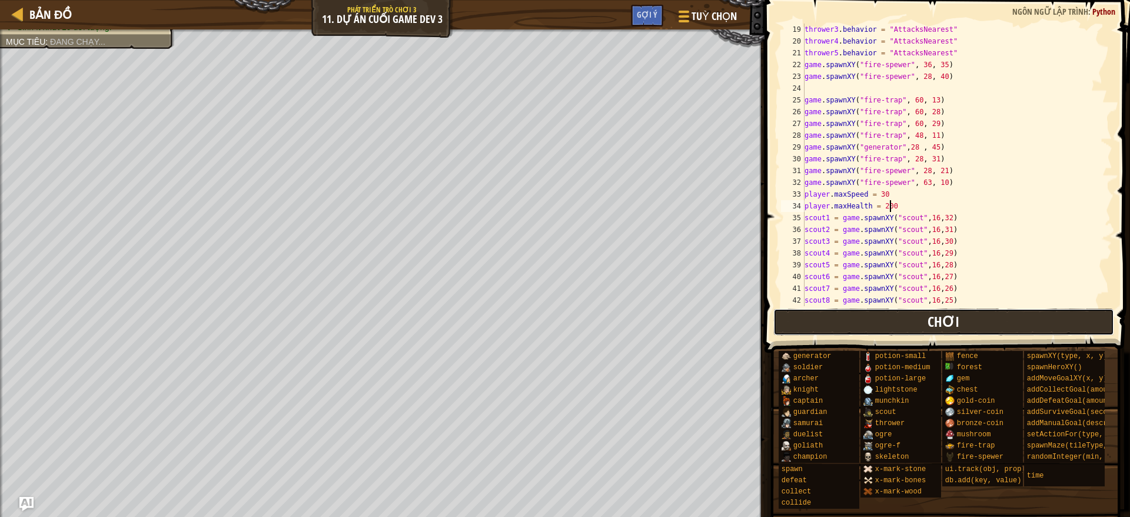
click at [903, 327] on button "Chơi" at bounding box center [943, 321] width 341 height 27
drag, startPoint x: 927, startPoint y: 325, endPoint x: 766, endPoint y: 314, distance: 161.6
click at [927, 325] on button "Chơi" at bounding box center [943, 321] width 341 height 27
click at [857, 320] on button "Chơi" at bounding box center [943, 321] width 341 height 27
click at [903, 201] on div "thrower3 . behavior = "AttacksNearest" thrower4 . behavior = "AttacksNearest" t…" at bounding box center [951, 177] width 298 height 306
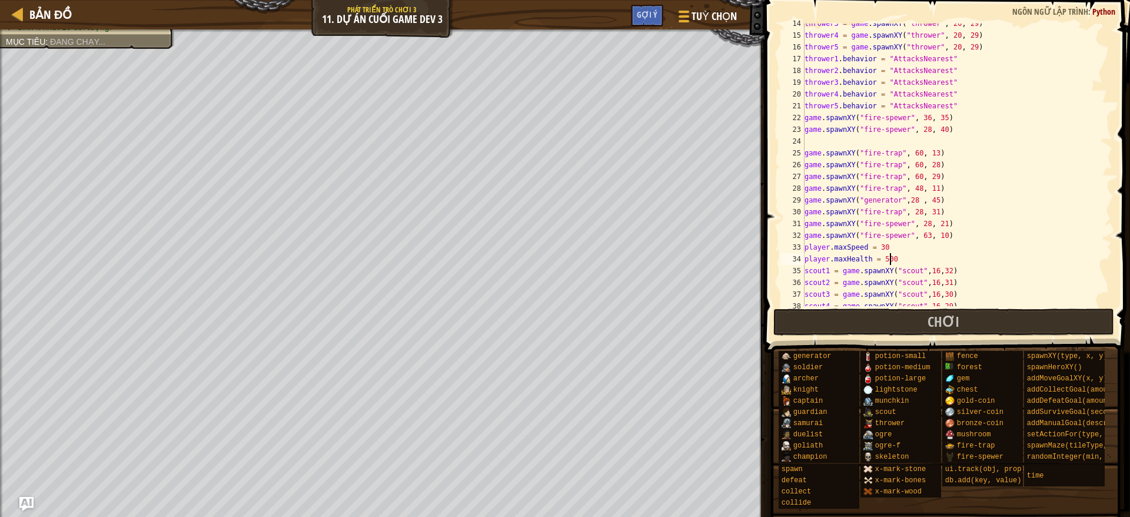
scroll to position [412, 0]
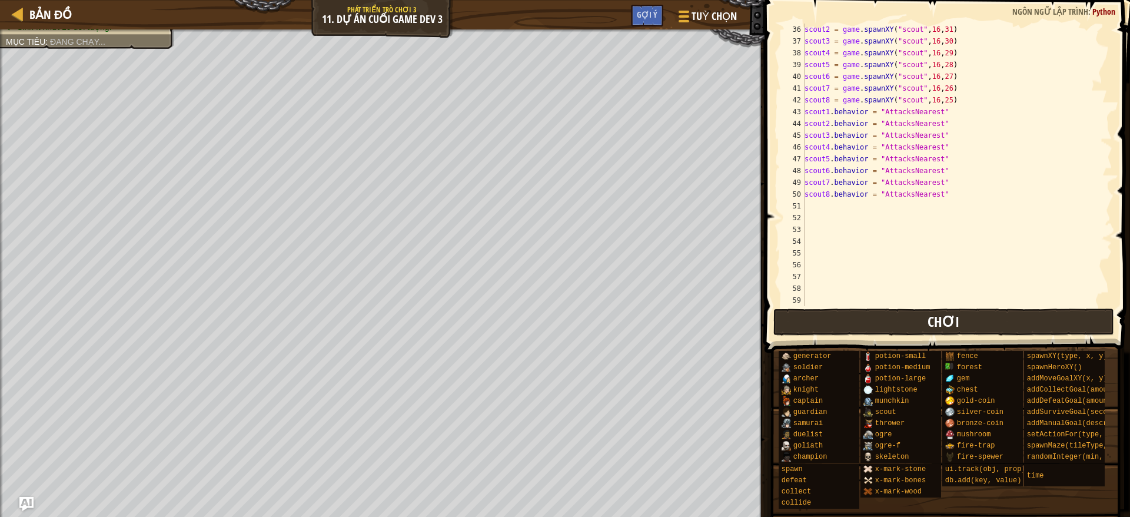
type textarea "player.maxHealth = 500"
click at [904, 322] on button "Chơi" at bounding box center [943, 321] width 341 height 27
click at [832, 326] on button "Chơi" at bounding box center [943, 321] width 341 height 27
click at [787, 325] on button "Chơi" at bounding box center [943, 321] width 341 height 27
click at [809, 332] on button "Chơi" at bounding box center [943, 321] width 341 height 27
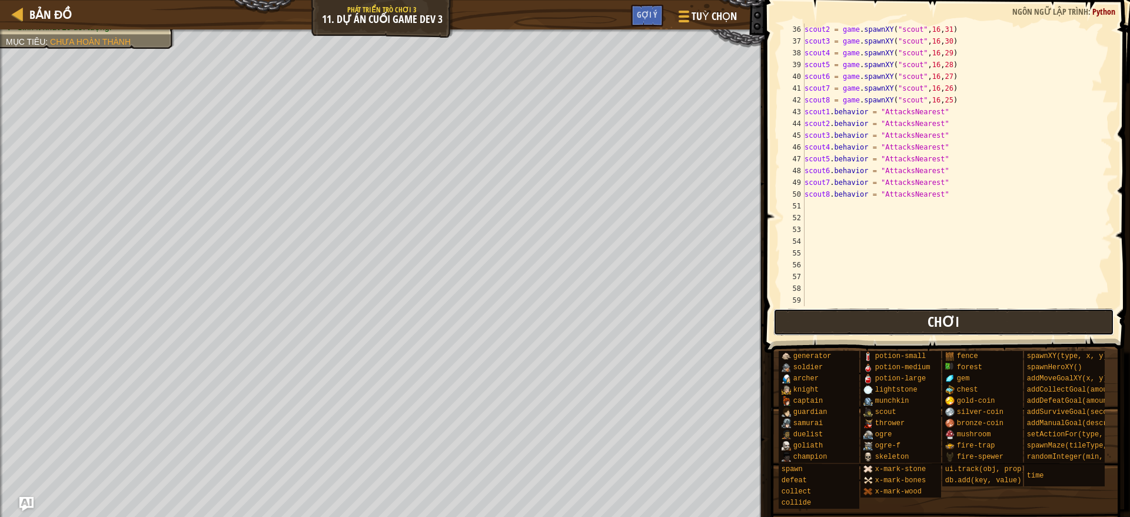
click at [909, 314] on button "Chơi" at bounding box center [943, 321] width 341 height 27
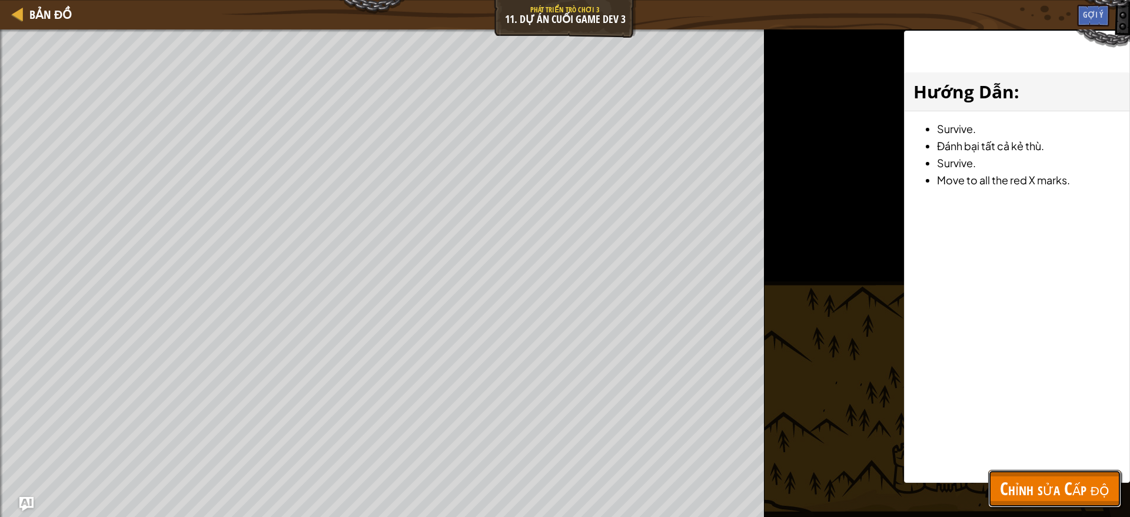
click at [992, 458] on span "Chỉnh sửa Cấp độ" at bounding box center [1054, 488] width 109 height 24
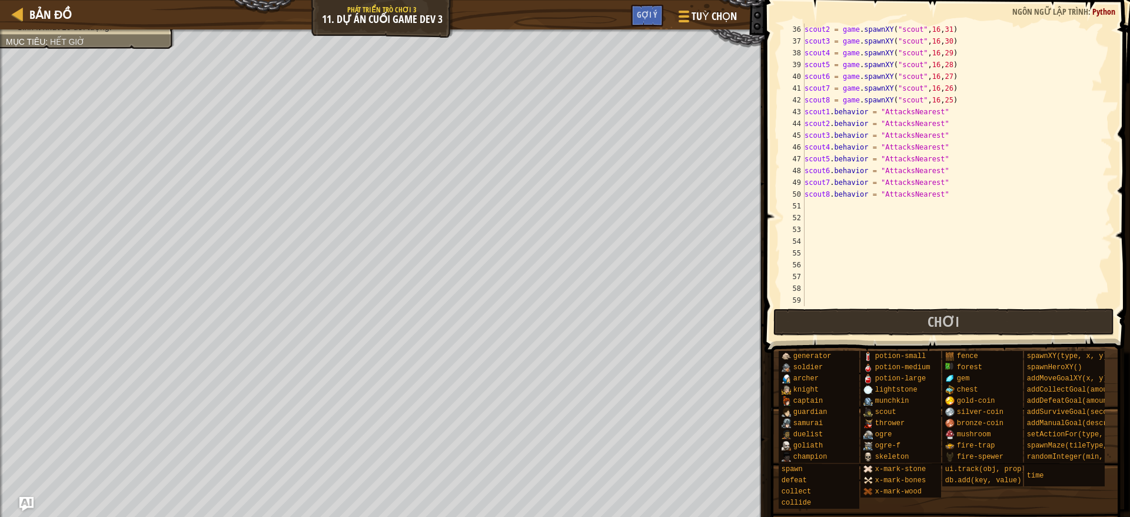
scroll to position [5, 0]
click at [935, 200] on div "scout2 = game . spawnXY ( "scout" , 16 , 31 ) scout3 = game . spawnXY ( "scout"…" at bounding box center [951, 177] width 298 height 306
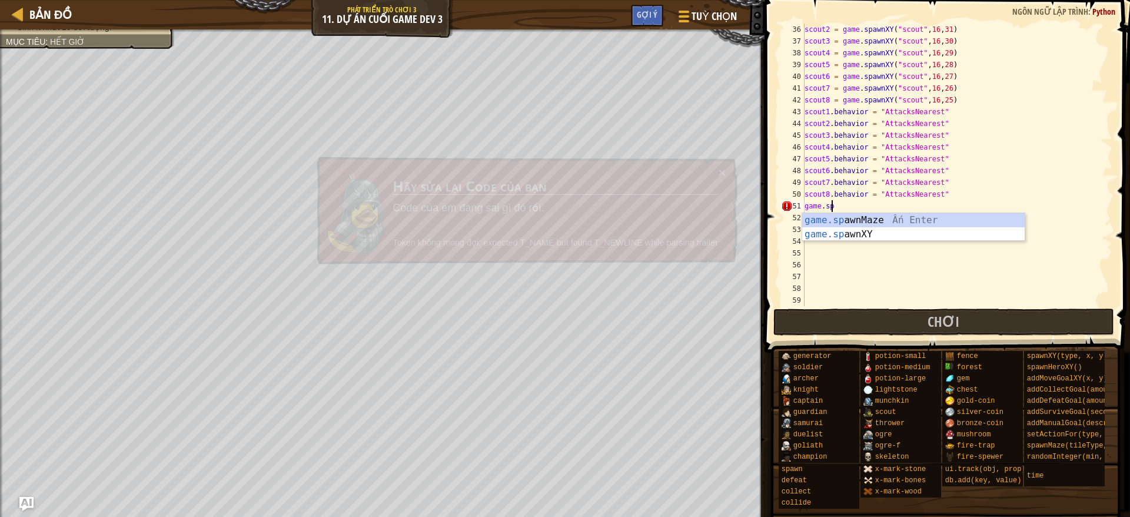
scroll to position [5, 1]
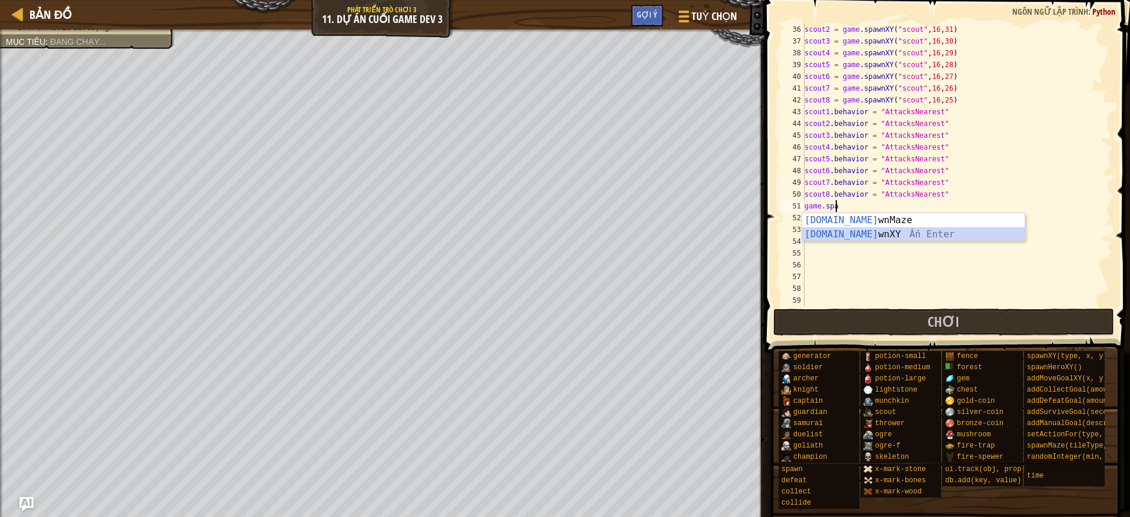
click at [857, 229] on div "[DOMAIN_NAME] wnMaze Ấn Enter [DOMAIN_NAME] wnXY Ấn Enter" at bounding box center [913, 241] width 222 height 56
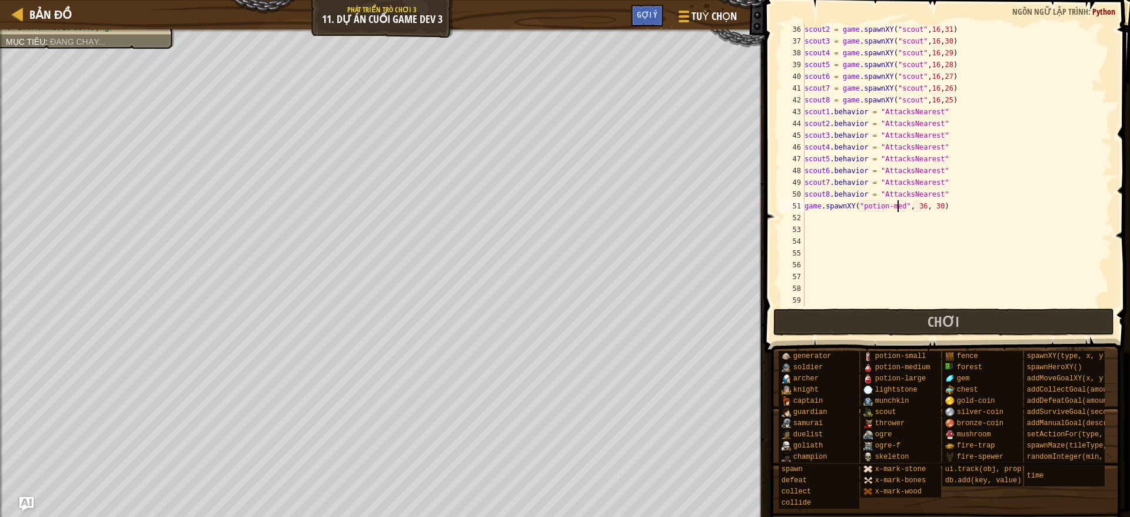
scroll to position [5, 8]
click at [927, 204] on div "scout2 = game . spawnXY ( "scout" , 16 , 31 ) scout3 = game . spawnXY ( "scout"…" at bounding box center [951, 177] width 298 height 306
type textarea "game.spawnXY("potion-medium", 60, 60)"
click at [989, 208] on div "scout2 = game . spawnXY ( "scout" , 16 , 31 ) scout3 = game . spawnXY ( "scout"…" at bounding box center [951, 177] width 298 height 306
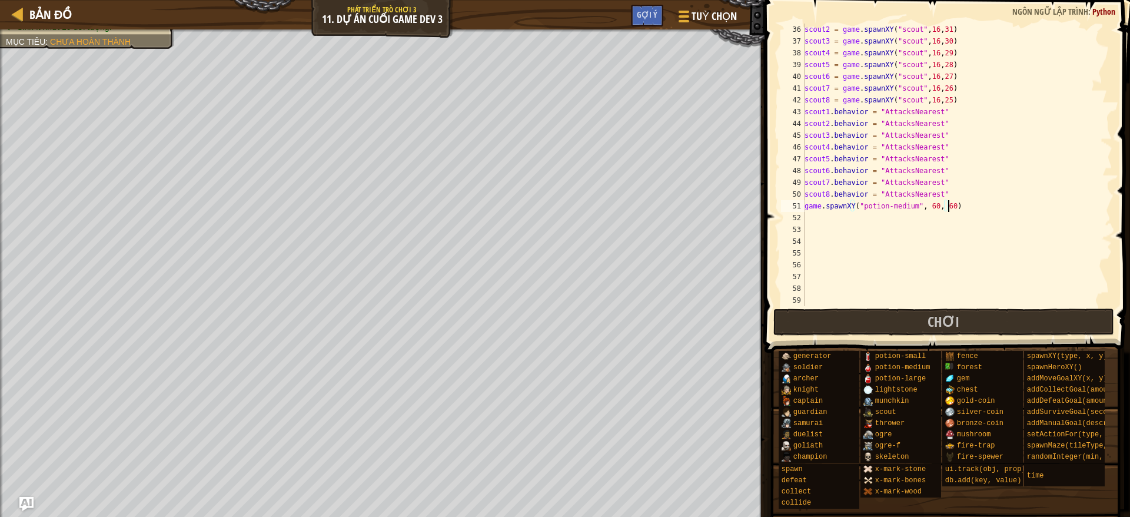
scroll to position [5, 0]
type textarea "i"
type textarea "ì"
type textarea "if game.time > 20:"
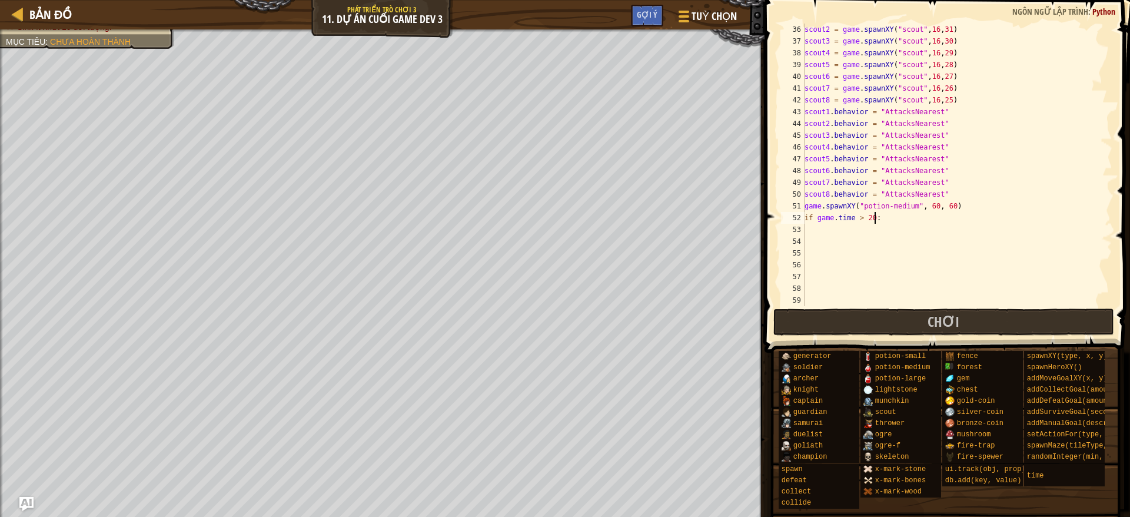
scroll to position [5, 1]
click at [962, 203] on div "scout2 = game . spawnXY ( "scout" , 16 , 31 ) scout3 = game . spawnXY ( "scout"…" at bounding box center [951, 177] width 298 height 306
type textarea "game.spawnXY("potion-medium", 60, 60)"
click at [870, 234] on div "scout2 = game . spawnXY ( "scout" , 16 , 31 ) scout3 = game . spawnXY ( "scout"…" at bounding box center [951, 177] width 298 height 306
click at [979, 206] on div "scout2 = game . spawnXY ( "scout" , 16 , 31 ) scout3 = game . spawnXY ( "scout"…" at bounding box center [951, 177] width 298 height 306
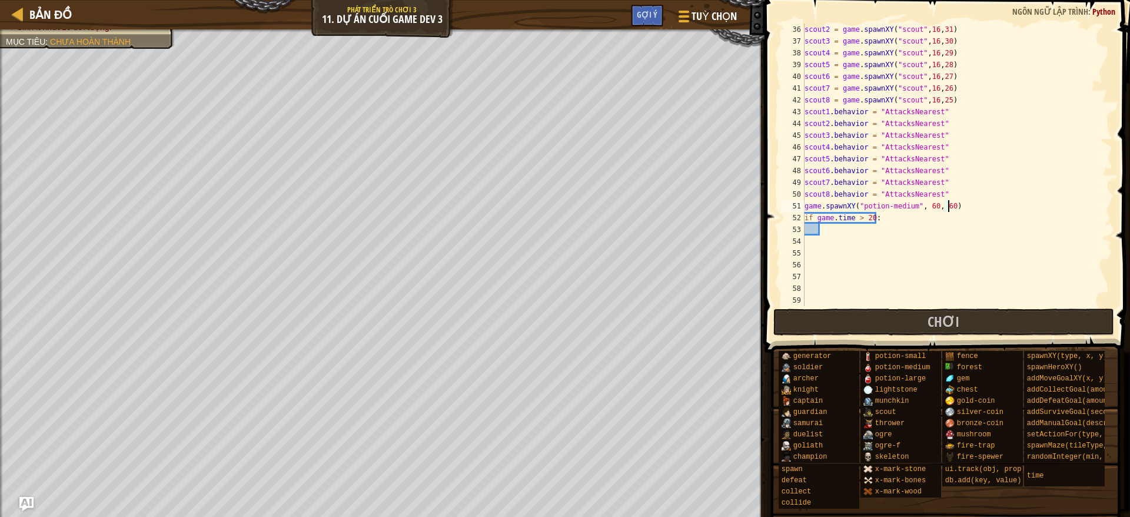
type textarea "game.spawnXY("potion-medium", 60, 60)"
drag, startPoint x: 967, startPoint y: 206, endPoint x: 804, endPoint y: 209, distance: 163.0
click at [804, 209] on div "game.spawnXY("potion-medium", 60, 60) 36 37 38 39 40 41 42 43 44 45 46 47 48 49…" at bounding box center [946, 165] width 334 height 282
type textarea "if game.time > 20:"
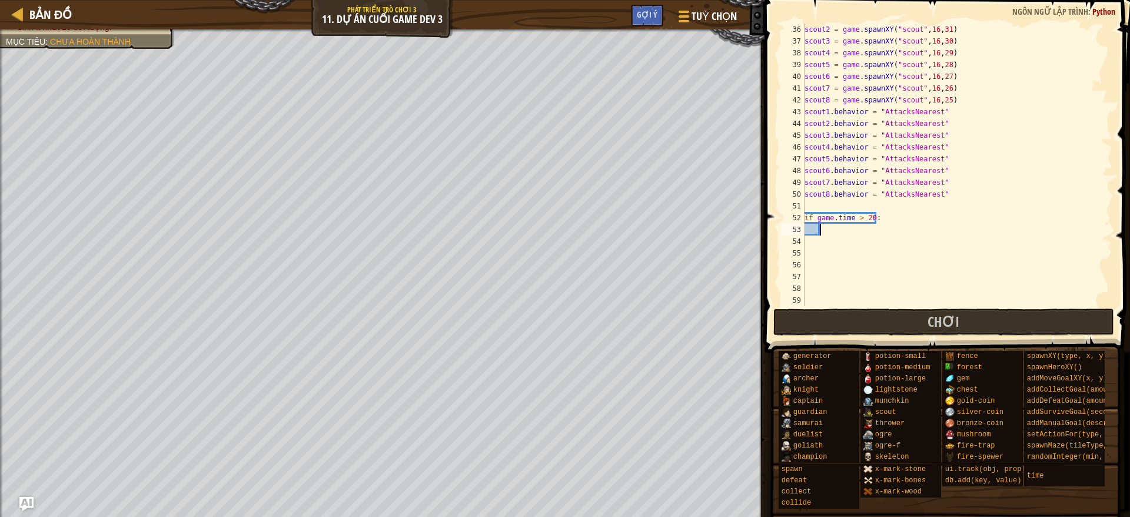
paste textarea "game.spawnXY("potion-medium", 60, 60)"
click at [895, 324] on button "Chơi" at bounding box center [943, 321] width 341 height 27
drag, startPoint x: 849, startPoint y: 318, endPoint x: 771, endPoint y: 247, distance: 105.4
click at [847, 318] on button "Chơi" at bounding box center [943, 321] width 341 height 27
click at [823, 330] on button "Chơi" at bounding box center [943, 321] width 341 height 27
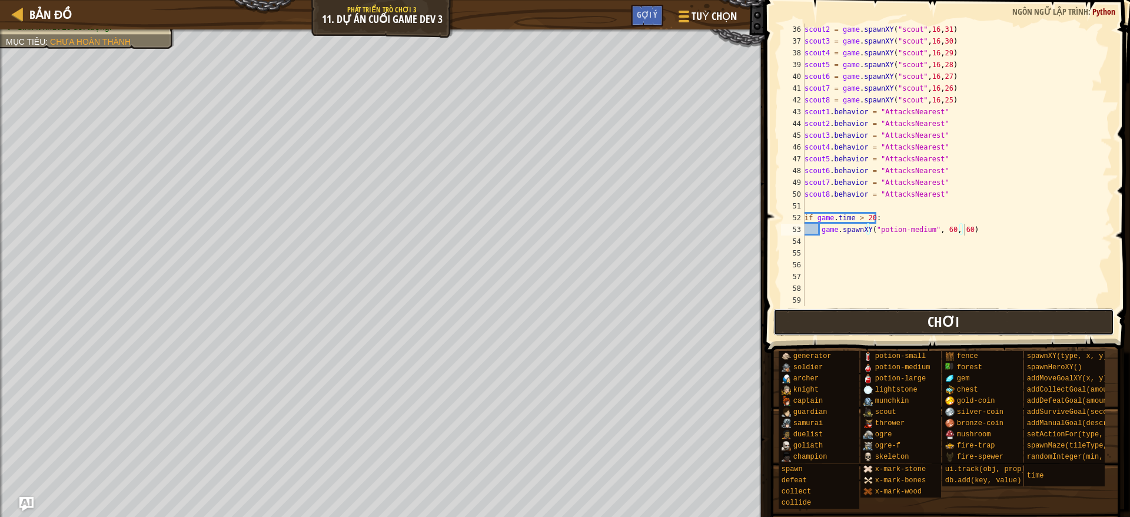
click at [935, 315] on span "Chơi" at bounding box center [943, 321] width 32 height 19
click at [836, 329] on button "Chơi" at bounding box center [943, 321] width 341 height 27
click at [930, 327] on span "Chơi" at bounding box center [943, 321] width 32 height 19
click at [924, 330] on button "Chơi" at bounding box center [943, 321] width 341 height 27
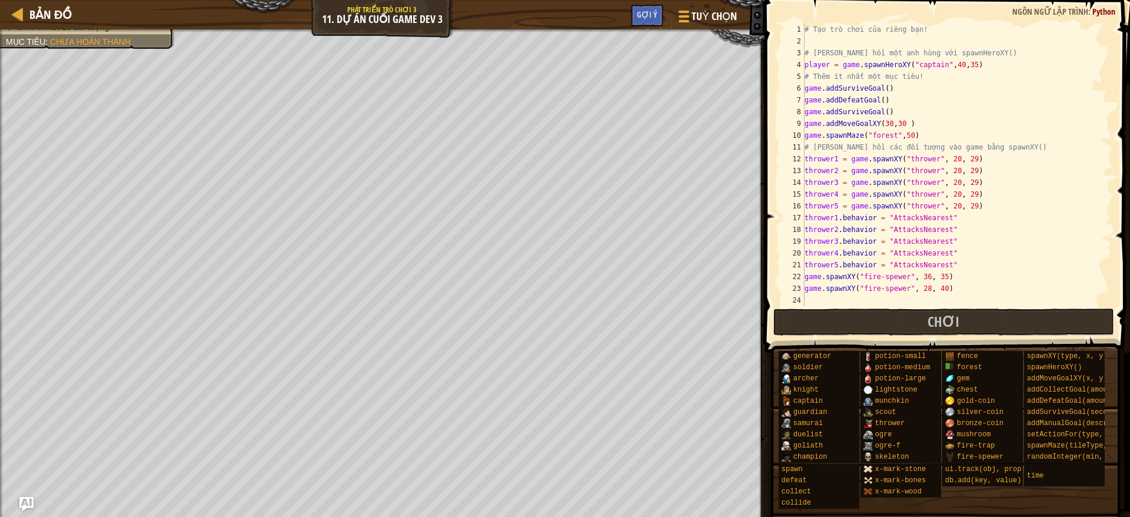
scroll to position [0, 0]
click at [877, 95] on div "# Tạo trò chơi của riêng bạn! # [PERSON_NAME] hồi một anh hùng với spawnHeroXY(…" at bounding box center [951, 177] width 298 height 306
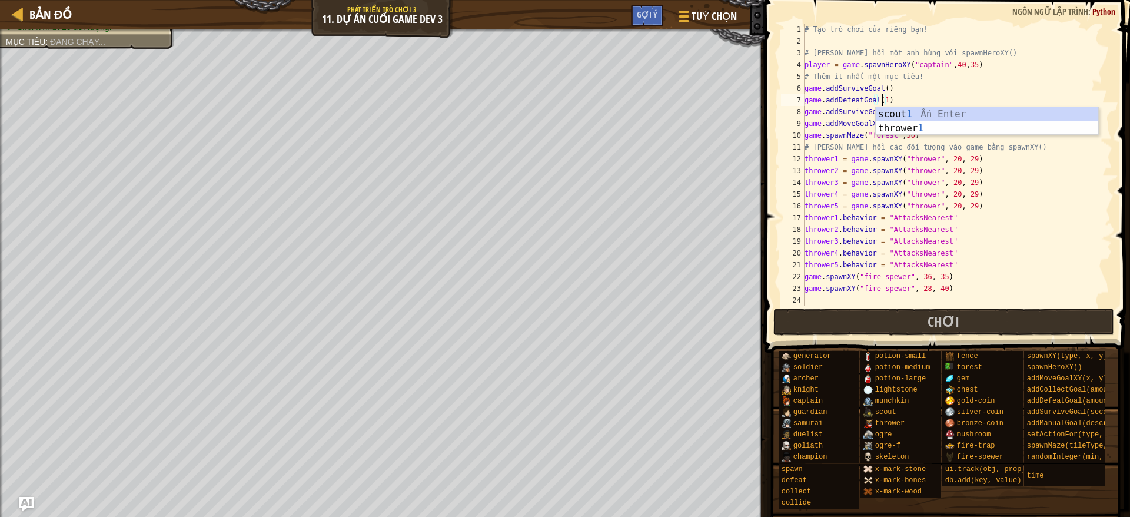
type textarea "game.addDefeatGoal(13)"
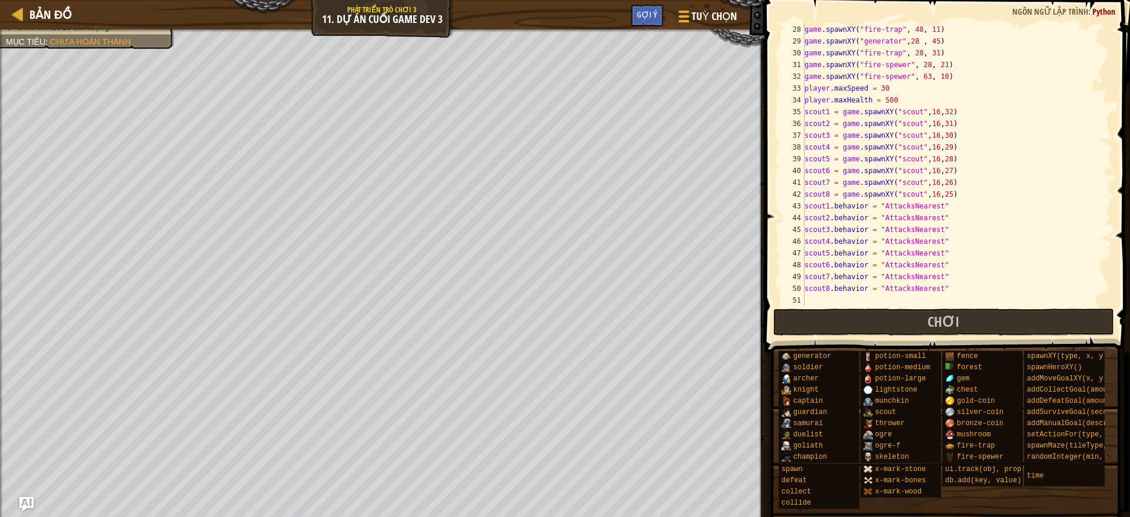
scroll to position [318, 0]
click at [947, 296] on div "game . spawnXY ( "fire-trap" , 48 , 11 ) game . spawnXY ( "generator" , 28 , 45…" at bounding box center [951, 177] width 298 height 306
click at [934, 319] on span "Chơi" at bounding box center [943, 321] width 32 height 19
drag, startPoint x: 826, startPoint y: 318, endPoint x: 784, endPoint y: 281, distance: 55.9
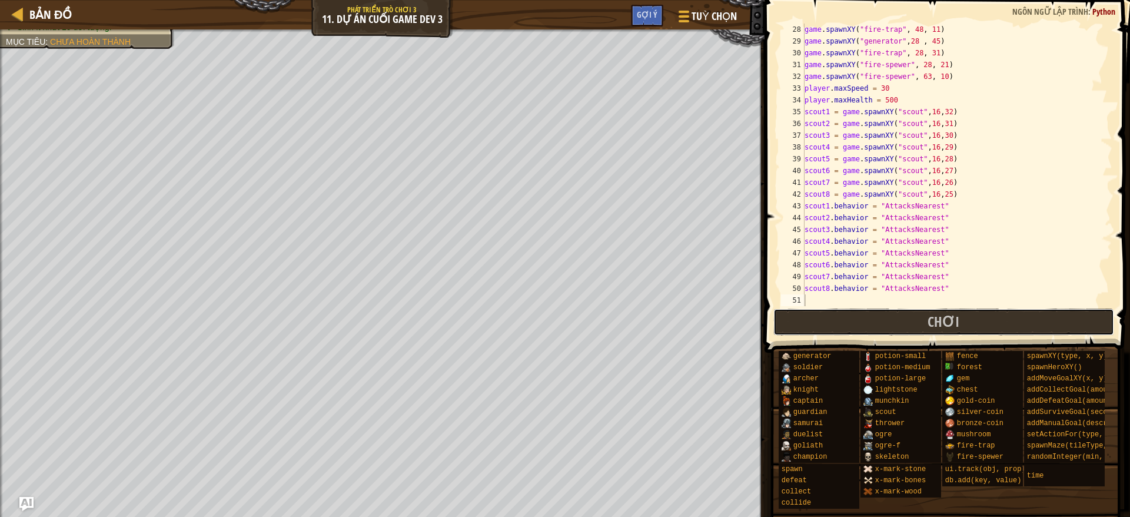
click at [827, 320] on button "Chơi" at bounding box center [943, 321] width 341 height 27
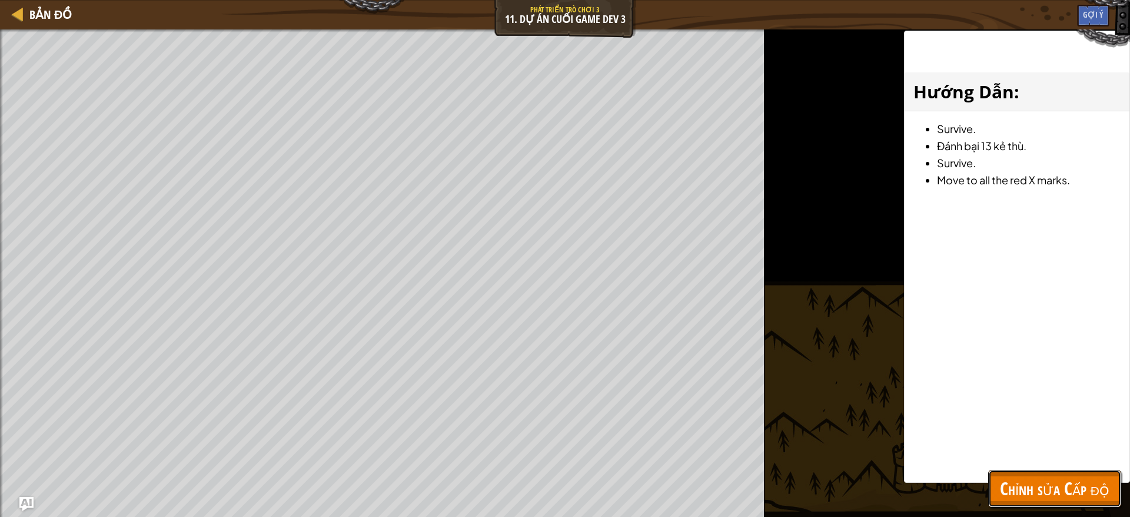
click at [992, 458] on button "Chỉnh sửa Cấp độ" at bounding box center [1054, 489] width 133 height 38
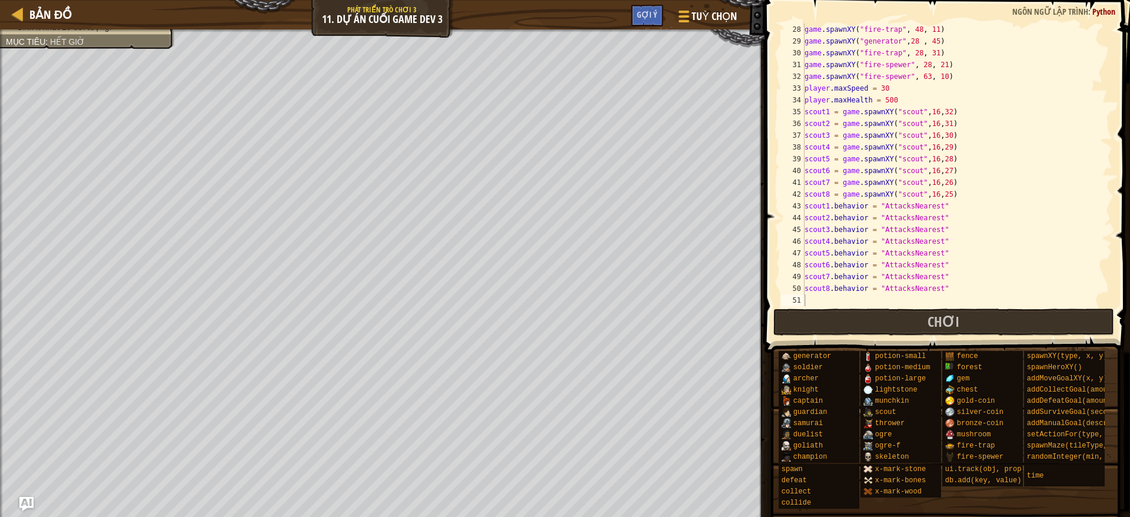
type textarea "player.maxHealth = 500"
click at [912, 98] on div "game . spawnXY ( "fire-trap" , 48 , 11 ) game . spawnXY ( "generator" , 28 , 45…" at bounding box center [951, 177] width 298 height 306
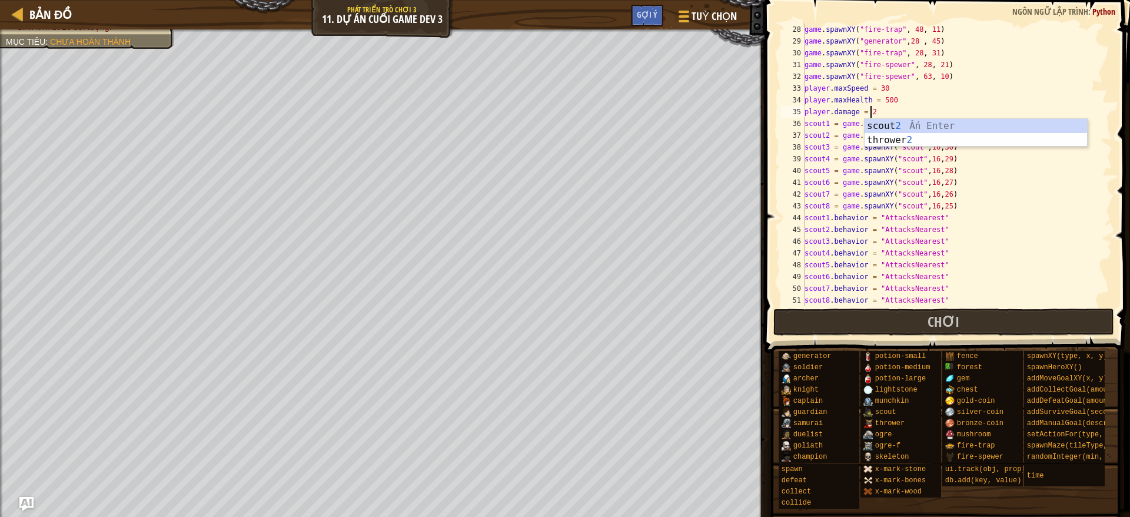
scroll to position [5, 5]
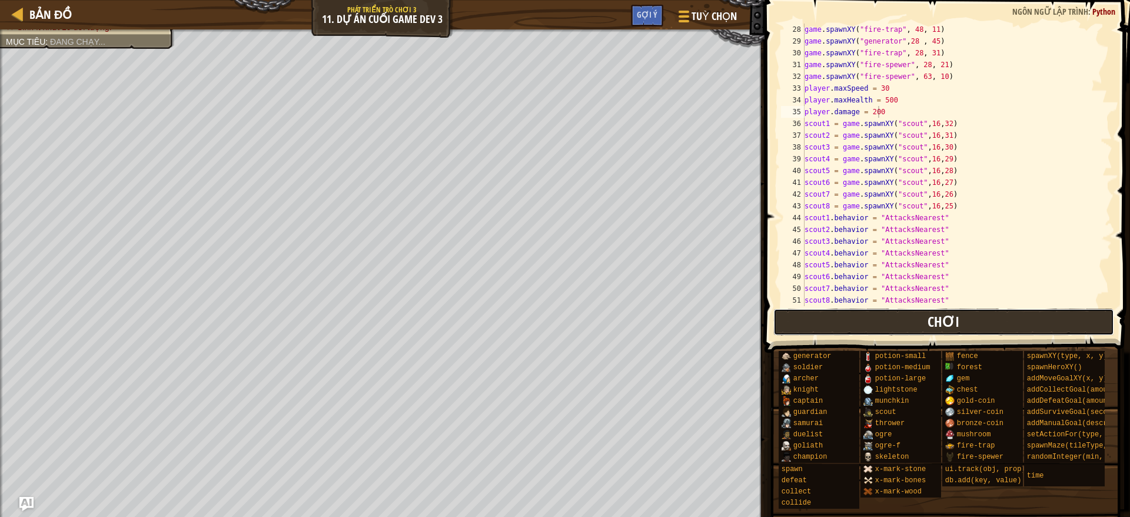
click at [947, 331] on button "Chơi" at bounding box center [943, 321] width 341 height 27
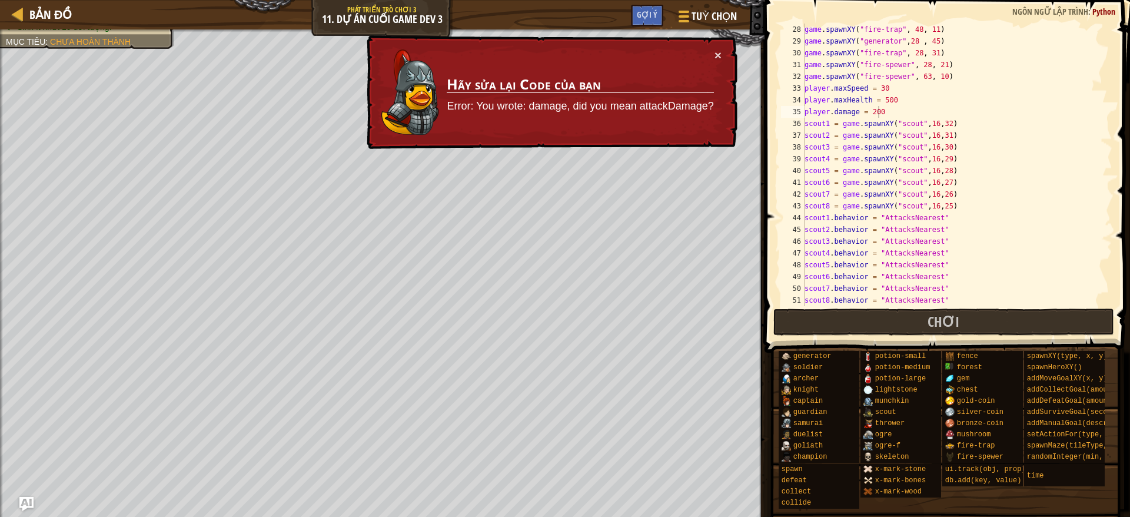
click at [833, 108] on div "game . spawnXY ( "fire-trap" , 48 , 11 ) game . spawnXY ( "generator" , 28 , 45…" at bounding box center [951, 177] width 298 height 306
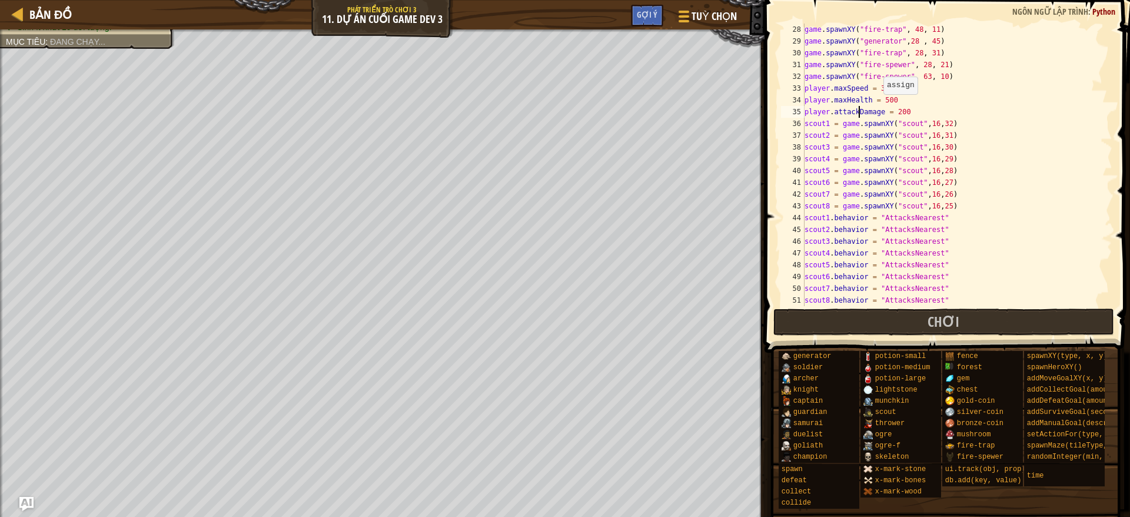
scroll to position [5, 4]
click at [865, 318] on button "Chơi" at bounding box center [943, 321] width 341 height 27
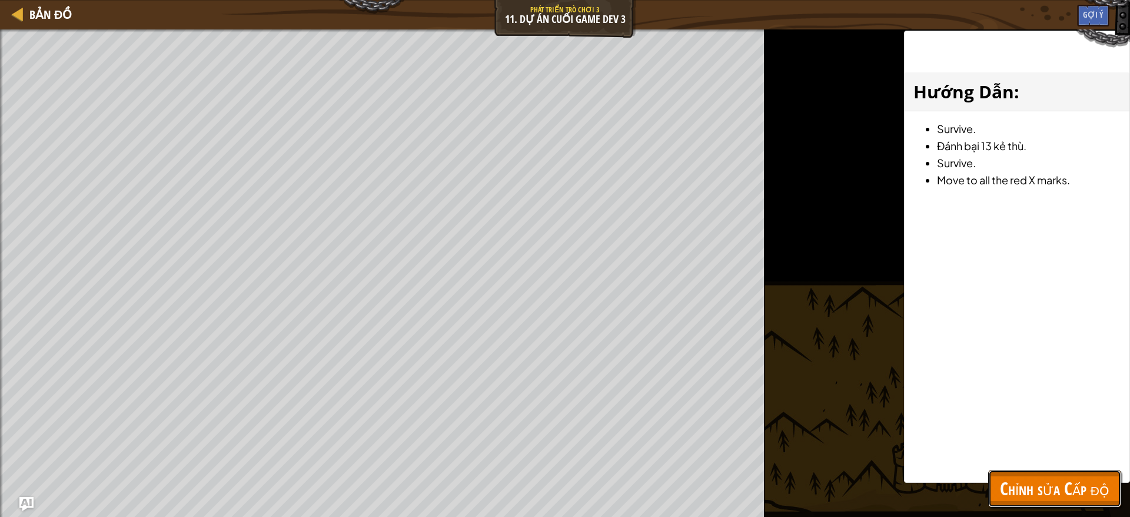
click at [992, 458] on span "Chỉnh sửa Cấp độ" at bounding box center [1054, 488] width 109 height 24
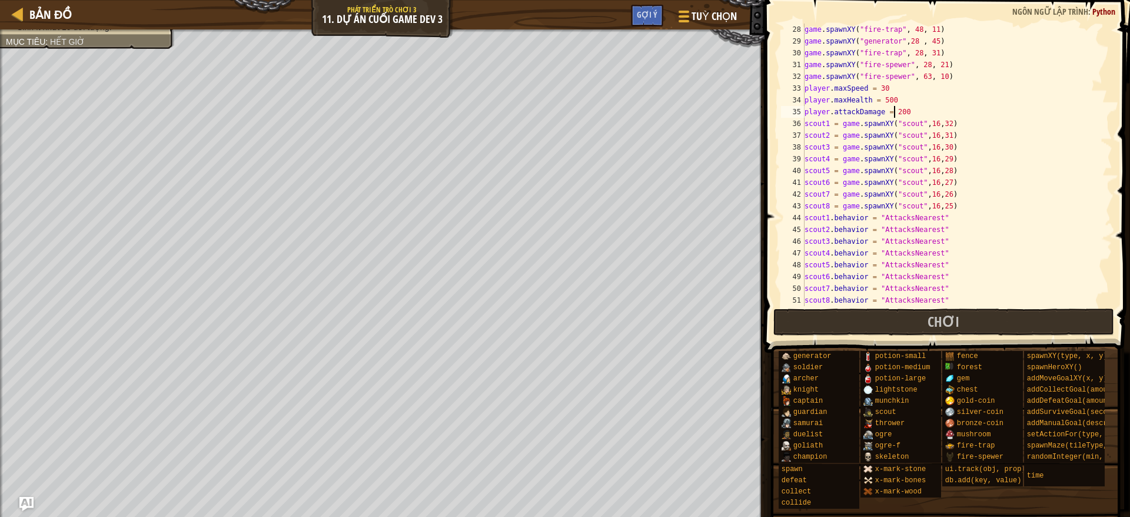
click at [895, 110] on div "game . spawnXY ( "fire-trap" , 48 , 11 ) game . spawnXY ( "generator" , 28 , 45…" at bounding box center [951, 177] width 298 height 306
type textarea "player.attackDamage = 20"
click at [957, 318] on span "Chơi" at bounding box center [943, 321] width 32 height 19
click at [811, 310] on button "Chơi" at bounding box center [943, 321] width 341 height 27
click at [843, 318] on button "Chơi" at bounding box center [943, 321] width 341 height 27
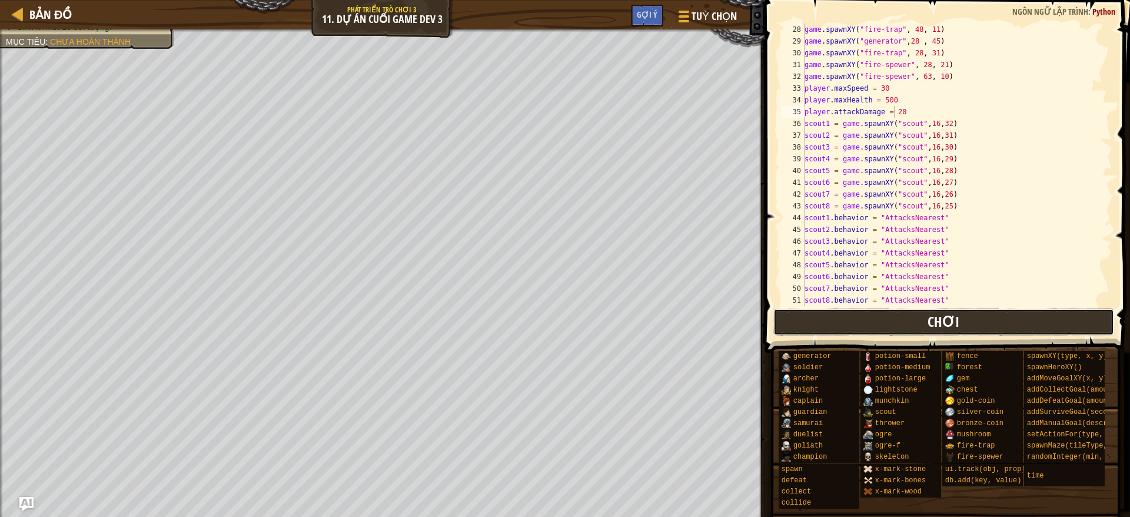
click at [886, 327] on button "Chơi" at bounding box center [943, 321] width 341 height 27
click at [923, 328] on button "Chơi" at bounding box center [943, 321] width 341 height 27
drag, startPoint x: 835, startPoint y: 324, endPoint x: 773, endPoint y: 300, distance: 66.3
click at [836, 325] on button "Chơi" at bounding box center [943, 321] width 341 height 27
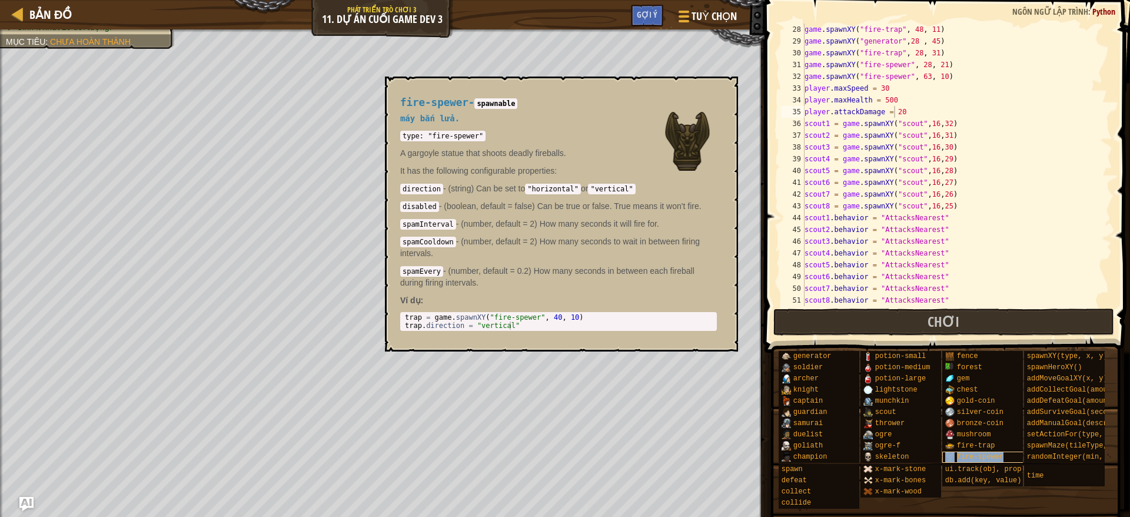
click at [992, 458] on div "fire-spewer" at bounding box center [998, 456] width 113 height 11
click at [729, 92] on button "×" at bounding box center [724, 90] width 9 height 16
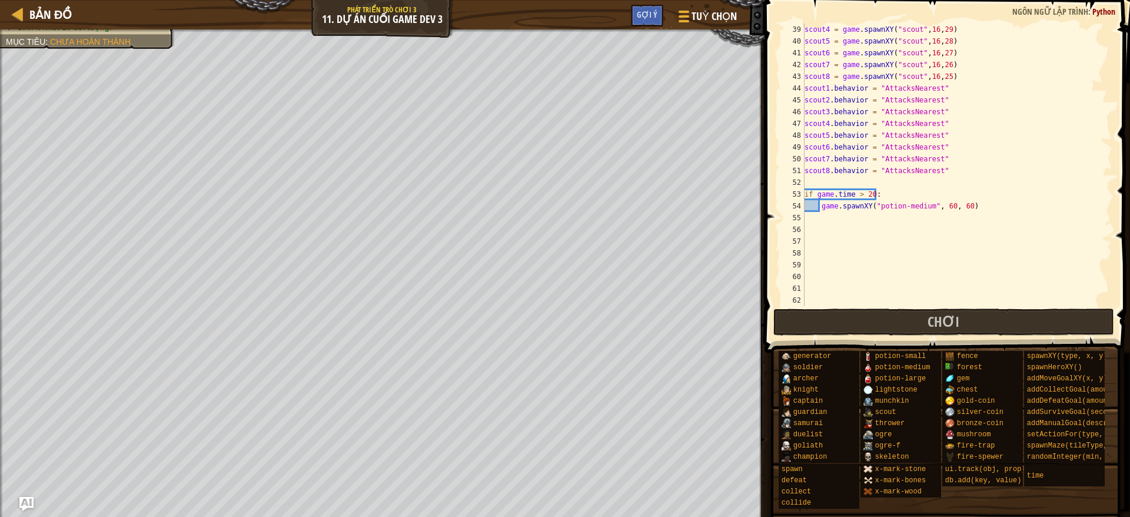
scroll to position [447, 0]
click at [867, 226] on div "scout4 = game . spawnXY ( "scout" , 16 , 29 ) scout5 = game . spawnXY ( "scout"…" at bounding box center [951, 177] width 298 height 306
click at [944, 199] on div "scout4 = game . spawnXY ( "scout" , 16 , 29 ) scout5 = game . spawnXY ( "scout"…" at bounding box center [951, 177] width 298 height 306
click at [976, 204] on div "scout4 = game . spawnXY ( "scout" , 16 , 29 ) scout5 = game . spawnXY ( "scout"…" at bounding box center [951, 177] width 298 height 306
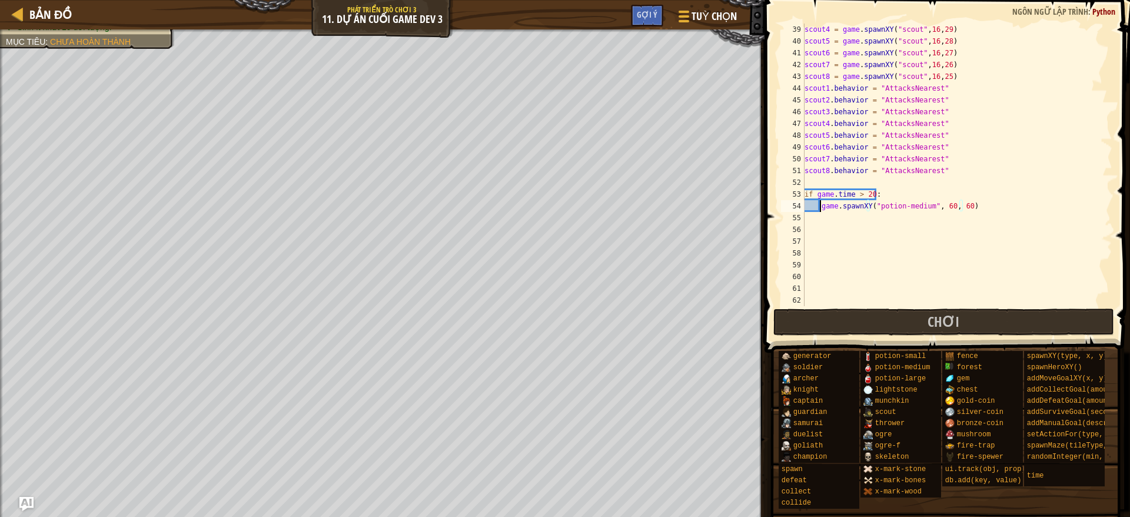
click at [819, 204] on div "scout4 = game . spawnXY ( "scout" , 16 , 29 ) scout5 = game . spawnXY ( "scout"…" at bounding box center [951, 177] width 298 height 306
type textarea "item = game.spawnXY("potion-medium", 60, 60)"
click at [992, 212] on div "scout4 = game . spawnXY ( "scout" , 16 , 29 ) scout5 = game . spawnXY ( "scout"…" at bounding box center [951, 177] width 298 height 306
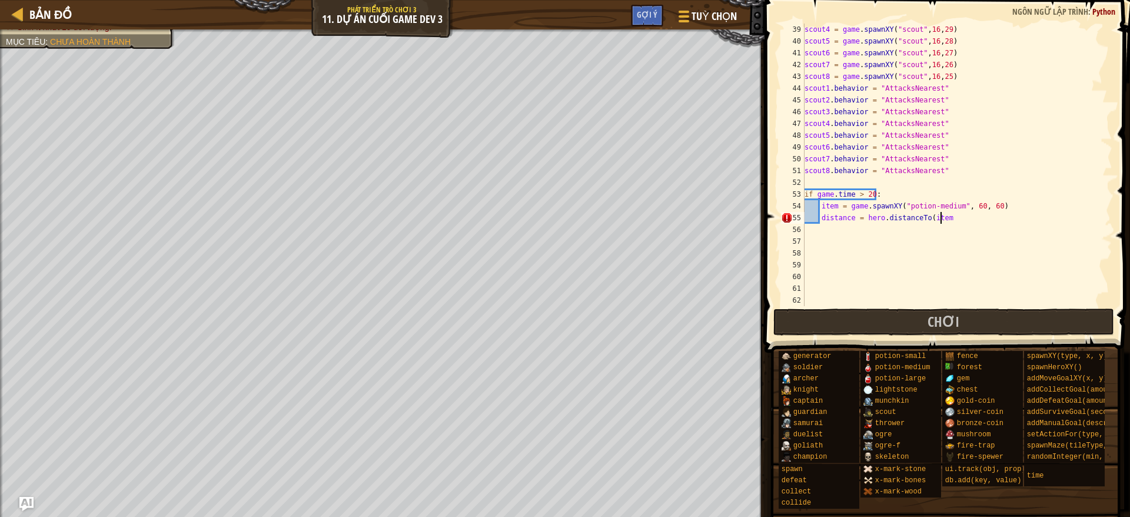
type textarea "distance = hero.distanceTo(item)"
type textarea "i"
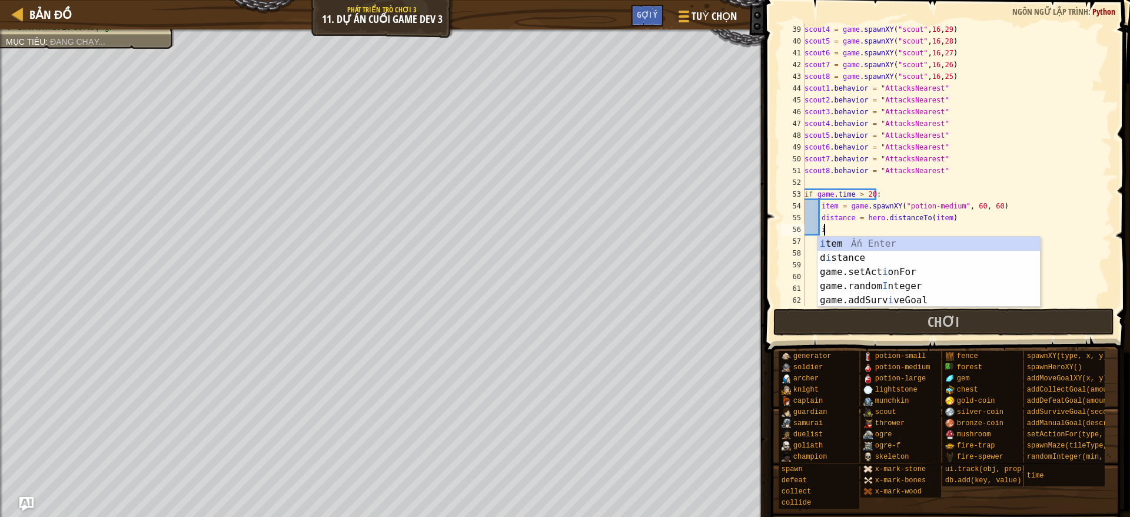
type textarea "ì"
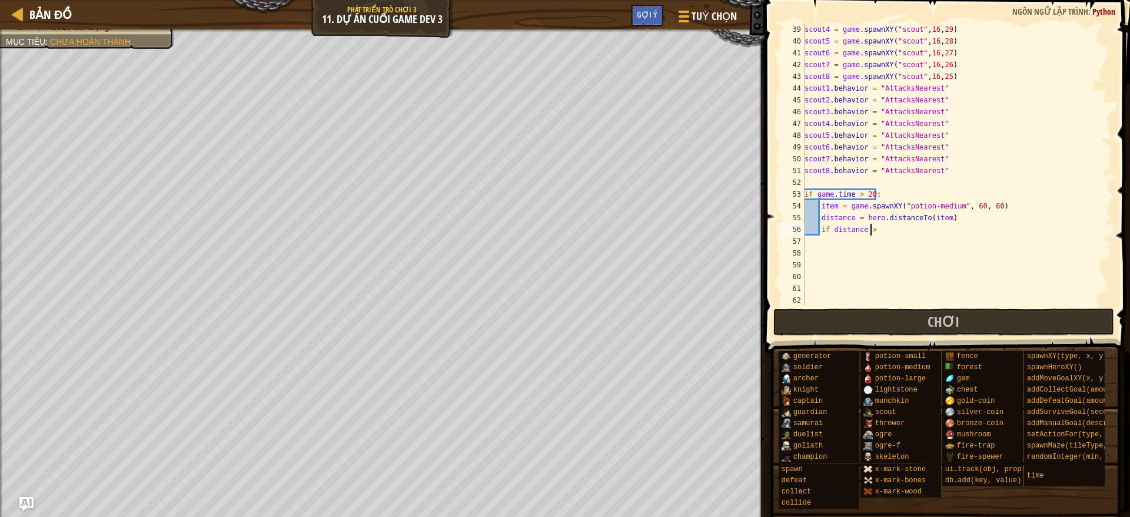
scroll to position [5, 4]
type textarea "if distance < 1 :"
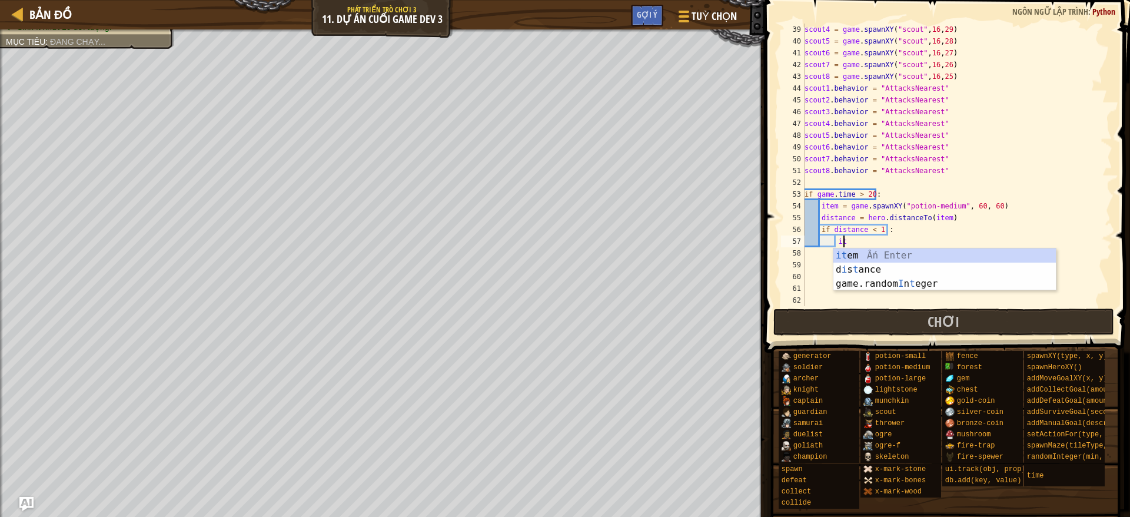
type textarea "i"
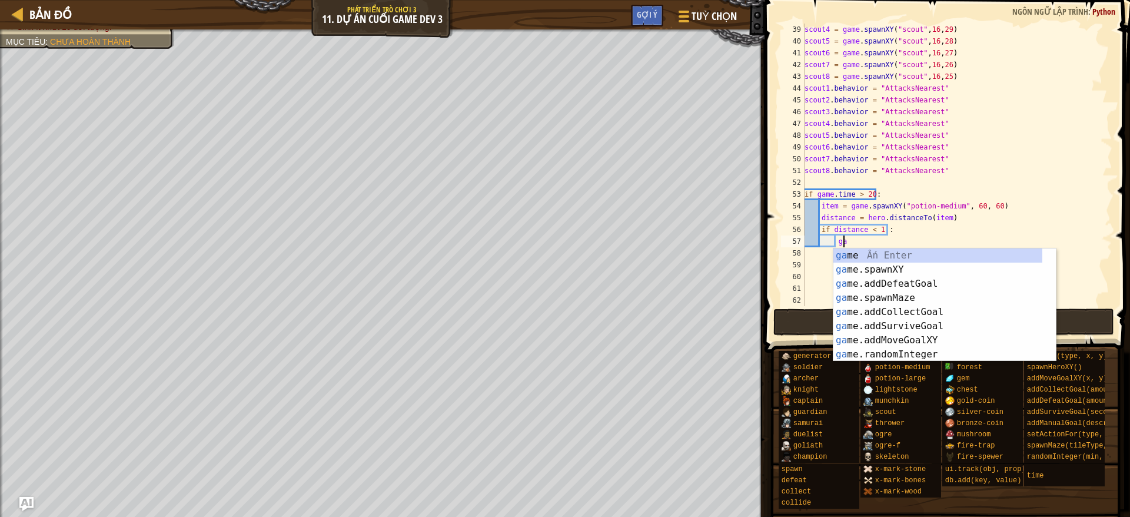
scroll to position [5, 2]
type textarea "g"
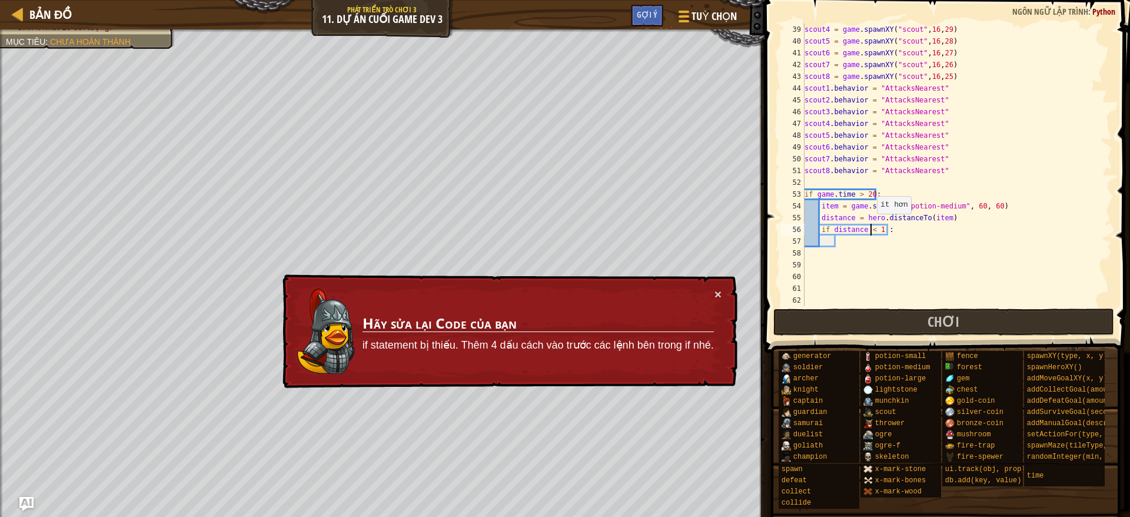
click at [871, 225] on div "scout4 = game . spawnXY ( "scout" , 16 , 29 ) scout5 = game . spawnXY ( "scout"…" at bounding box center [951, 177] width 298 height 306
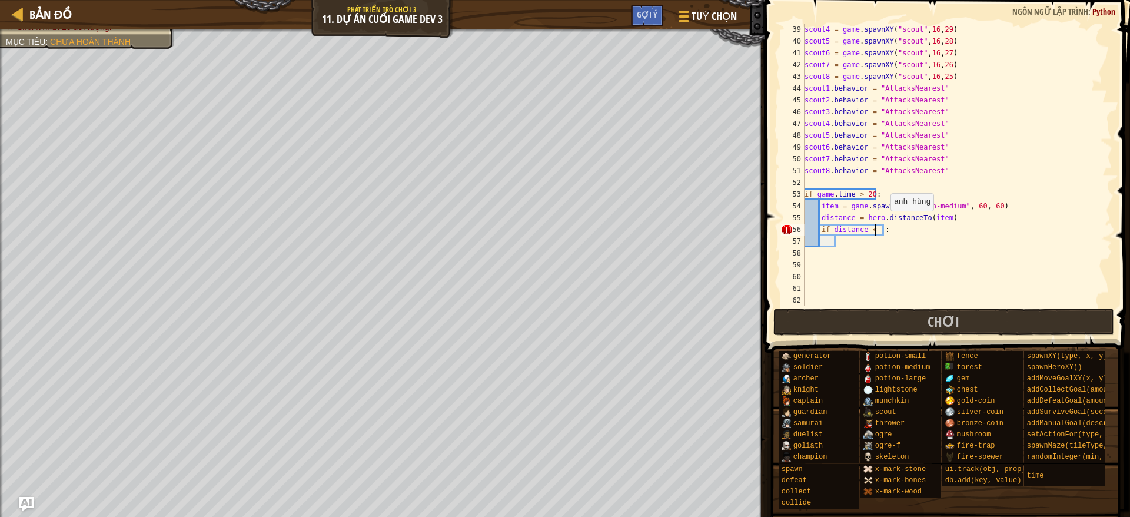
type textarea "if distance < 5 :"
click at [838, 246] on div "scout4 = game . spawnXY ( "scout" , 16 , 29 ) scout5 = game . spawnXY ( "scout"…" at bounding box center [951, 177] width 298 height 306
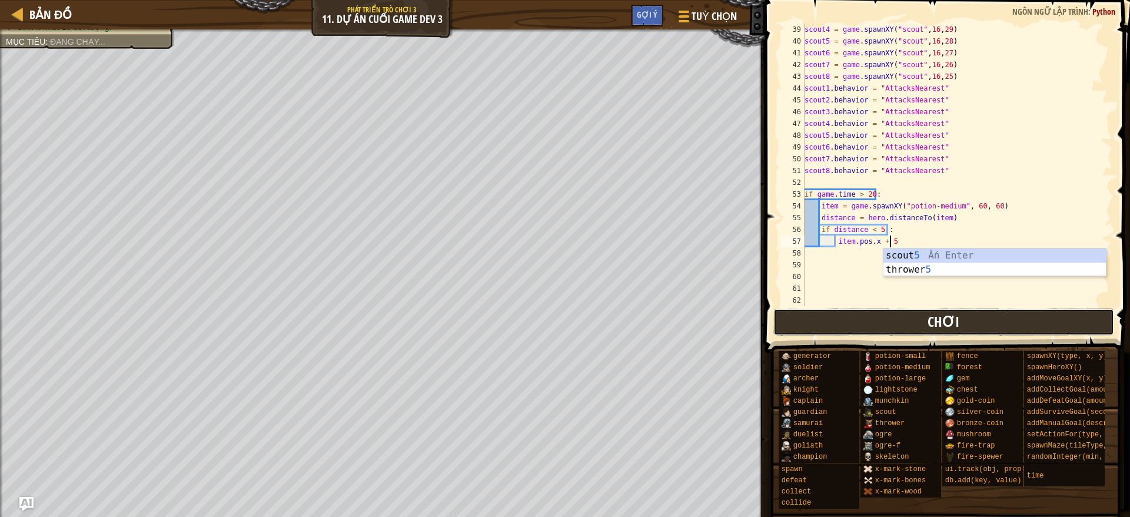
click at [879, 310] on button "Chơi" at bounding box center [943, 321] width 341 height 27
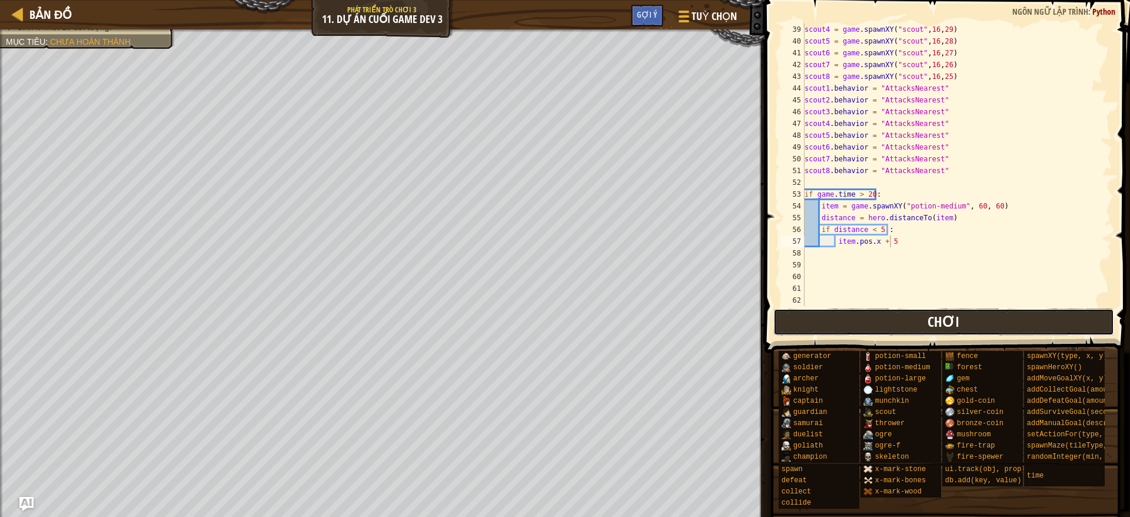
click at [911, 315] on button "Chơi" at bounding box center [943, 321] width 341 height 27
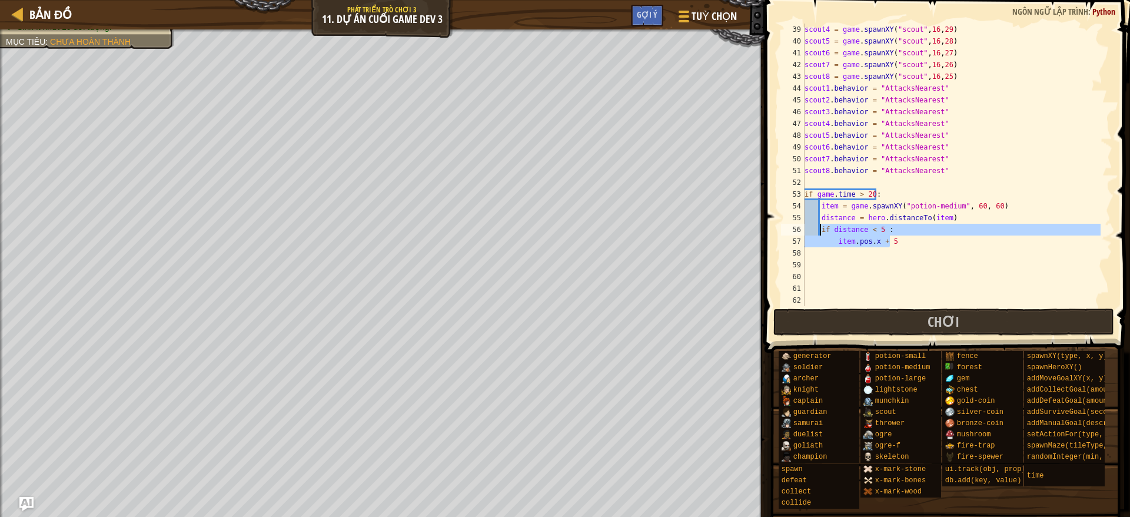
drag, startPoint x: 900, startPoint y: 239, endPoint x: 821, endPoint y: 229, distance: 79.5
click at [821, 229] on div "scout4 = game . spawnXY ( "scout" , 16 , 29 ) scout5 = game . spawnXY ( "scout"…" at bounding box center [951, 177] width 298 height 306
type textarea "if distance < 5 : item.pos.x + 5"
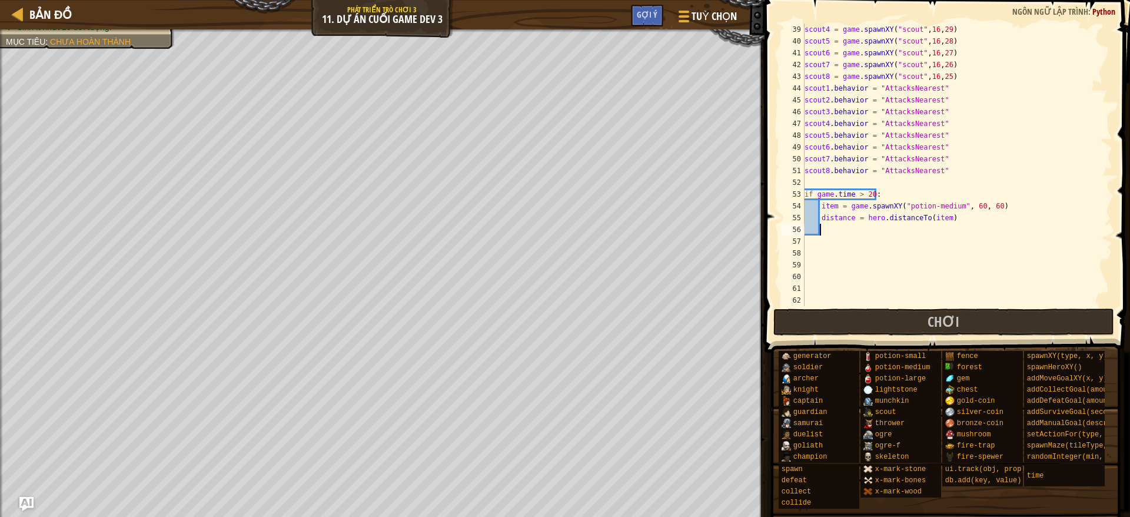
type textarea "i"
type textarea "ì"
type textarea "i"
type textarea "ì"
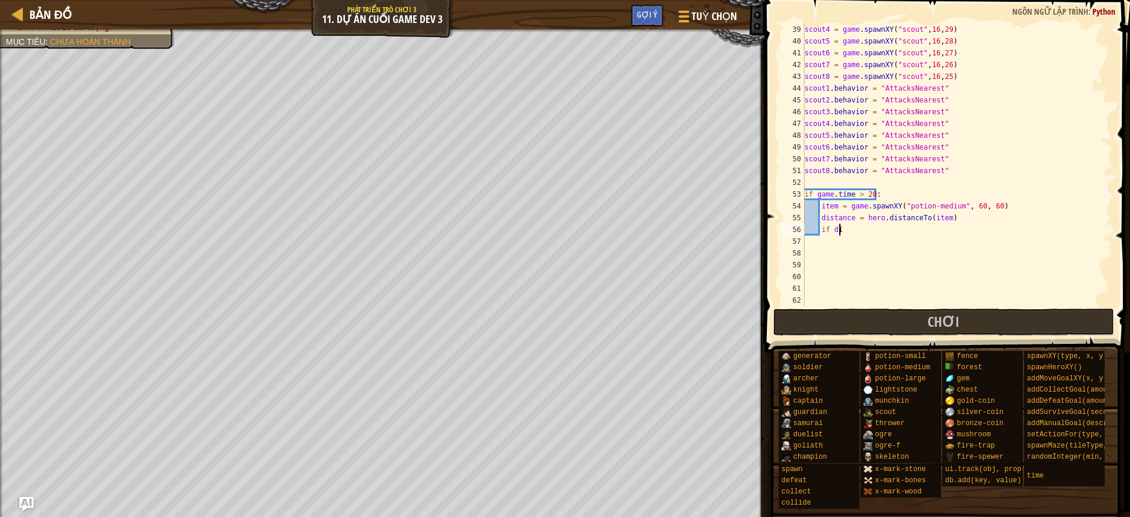
scroll to position [5, 2]
click at [845, 246] on div "dist ance Ấn Enter" at bounding box center [940, 258] width 222 height 42
type textarea "if distance < 20 :"
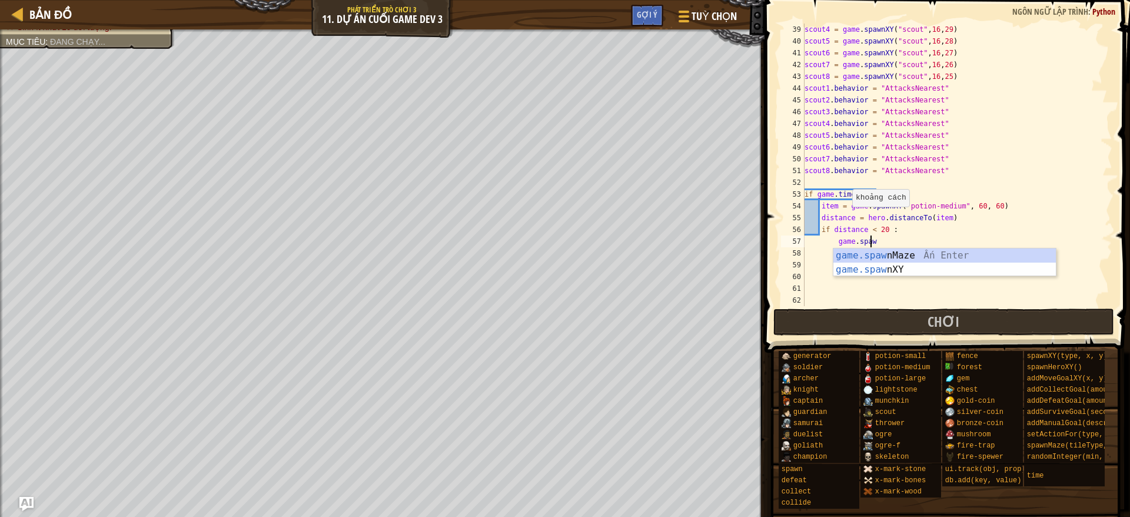
type textarea "game.spaw"
click at [937, 278] on div "scout4 = game . spawnXY ( "scout" , 16 , 29 ) scout5 = game . spawnXY ( "scout"…" at bounding box center [951, 177] width 298 height 306
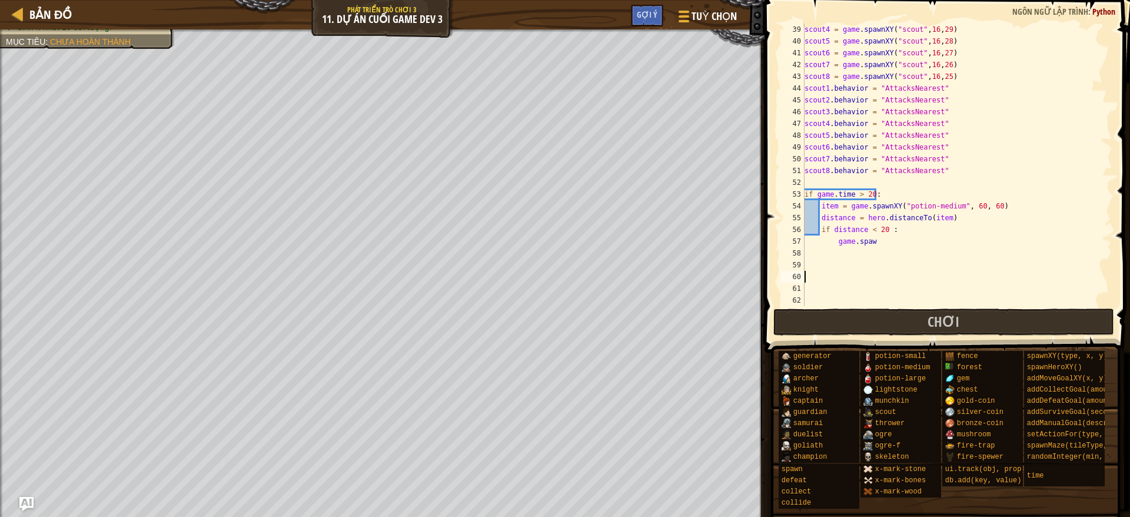
scroll to position [5, 0]
click at [893, 248] on div "scout4 = game . spawnXY ( "scout" , 16 , 29 ) scout5 = game . spawnXY ( "scout"…" at bounding box center [951, 177] width 298 height 306
click at [890, 237] on div "scout4 = game . spawnXY ( "scout" , 16 , 29 ) scout5 = game . spawnXY ( "scout"…" at bounding box center [951, 177] width 298 height 306
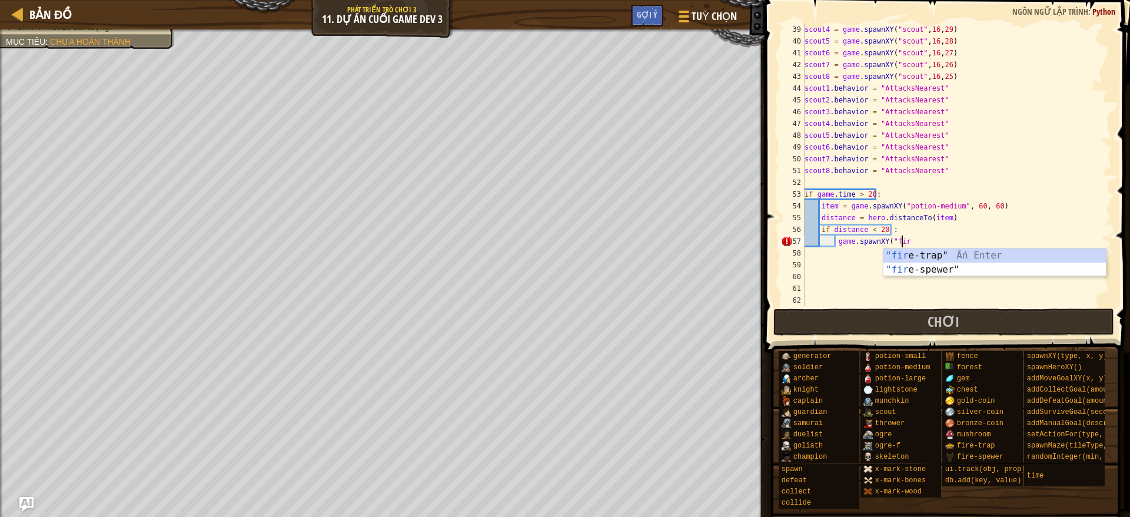
scroll to position [5, 7]
click at [953, 273] on div ""fir e-trap" Ấn Enter "fir e-spewer" Ấn Enter" at bounding box center [994, 276] width 222 height 56
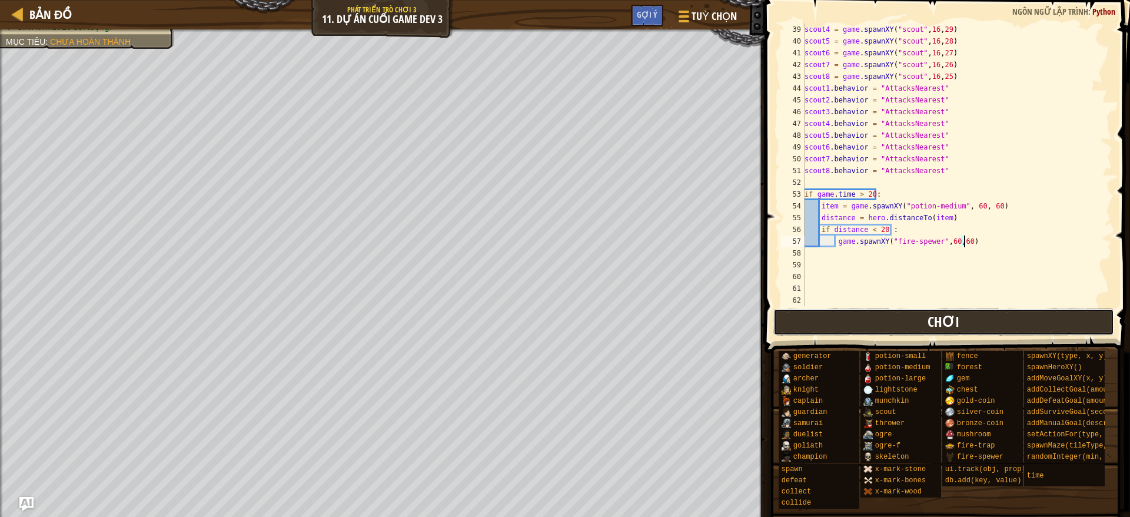
click at [951, 330] on span "Chơi" at bounding box center [943, 321] width 32 height 19
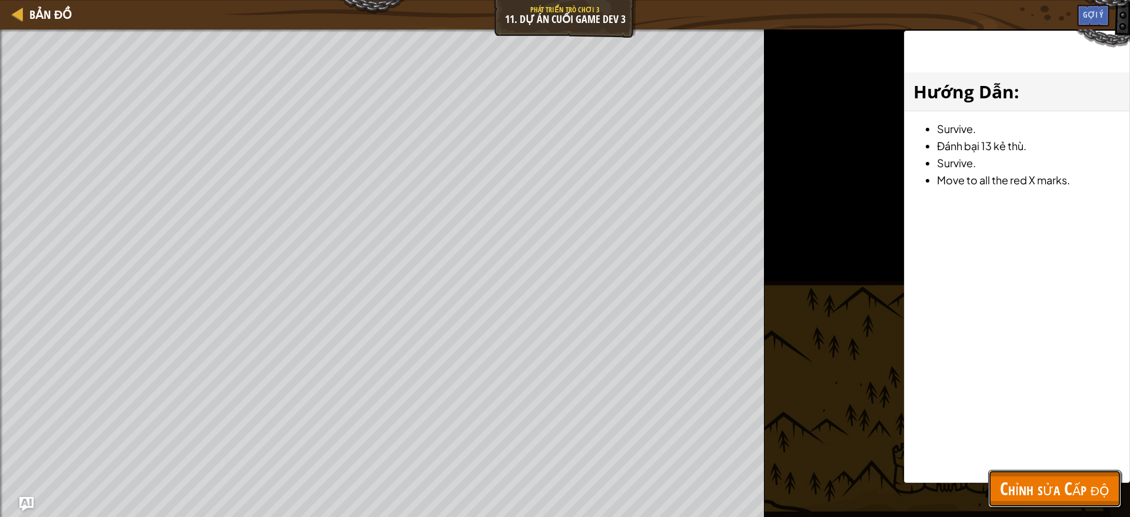
click at [992, 458] on span "Chỉnh sửa Cấp độ" at bounding box center [1054, 488] width 109 height 24
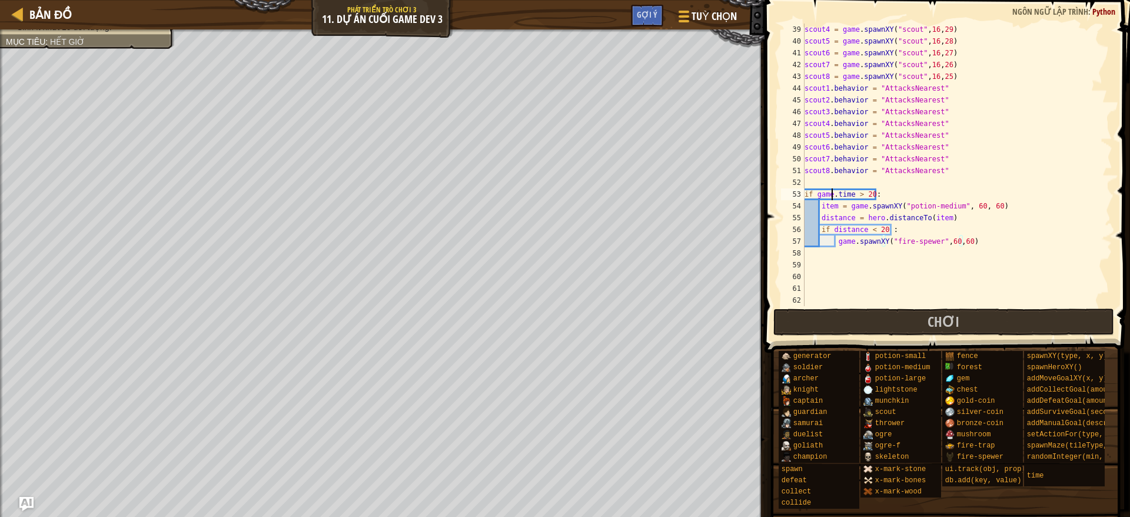
scroll to position [5, 5]
click at [833, 192] on div "scout4 = game . spawnXY ( "scout" , 16 , 29 ) scout5 = game . spawnXY ( "scout"…" at bounding box center [951, 177] width 298 height 306
click at [807, 189] on div "scout4 = game . spawnXY ( "scout" , 16 , 29 ) scout5 = game . spawnXY ( "scout"…" at bounding box center [951, 177] width 298 height 306
click at [860, 189] on div "scout4 = game . spawnXY ( "scout" , 16 , 29 ) scout5 = game . spawnXY ( "scout"…" at bounding box center [951, 177] width 298 height 306
click at [873, 194] on div "scout4 = game . spawnXY ( "scout" , 16 , 29 ) scout5 = game . spawnXY ( "scout"…" at bounding box center [951, 177] width 298 height 306
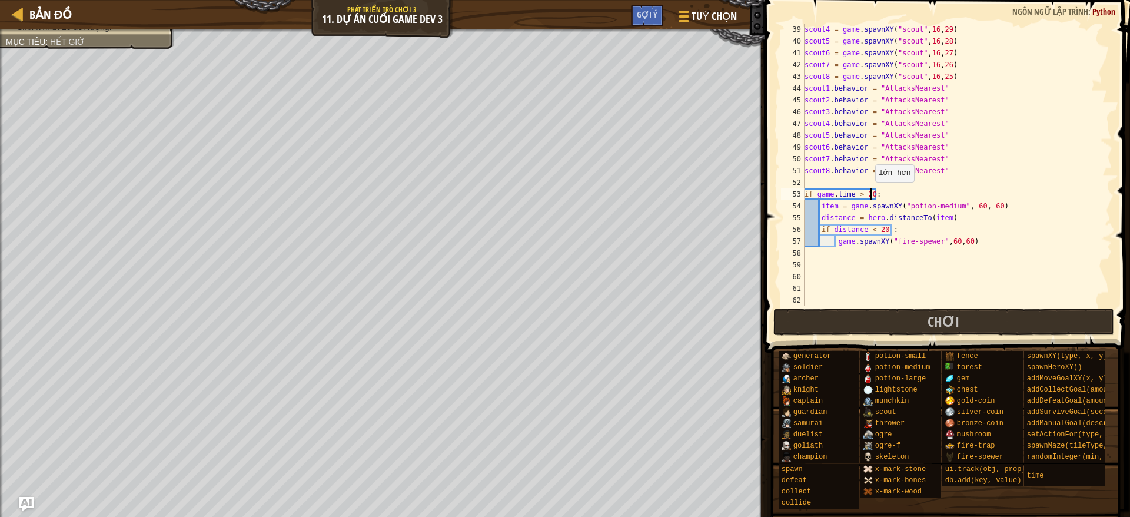
click at [869, 193] on div "scout4 = game . spawnXY ( "scout" , 16 , 29 ) scout5 = game . spawnXY ( "scout"…" at bounding box center [951, 177] width 298 height 306
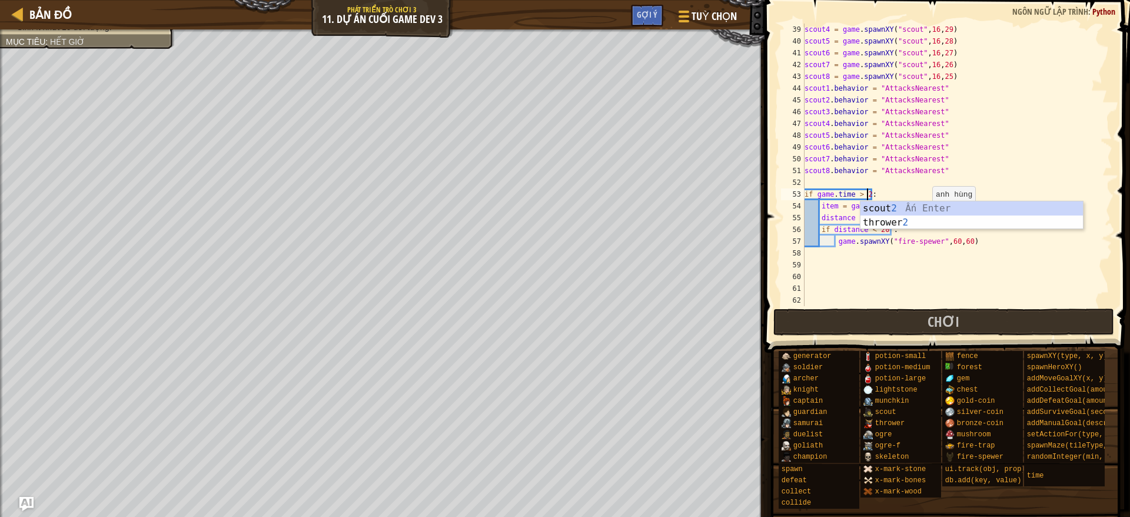
scroll to position [5, 5]
type textarea "if game.time > 1:"
click at [852, 313] on button "Chơi" at bounding box center [943, 321] width 341 height 27
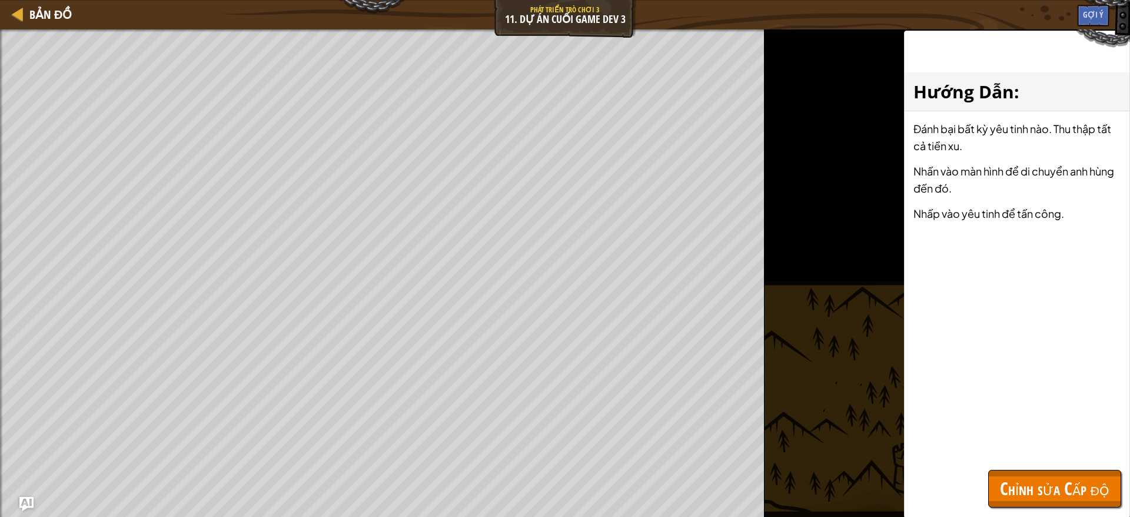
drag, startPoint x: 1122, startPoint y: 508, endPoint x: 1110, endPoint y: 484, distance: 26.6
click at [992, 458] on div "Hướng Dẫn : Đánh bại bất kỳ yêu tinh nào. Thu thập tất cả tiền xu. Nhấn vào màn…" at bounding box center [1017, 274] width 226 height 487
click at [992, 458] on button "Chỉnh sửa Cấp độ" at bounding box center [1054, 489] width 133 height 38
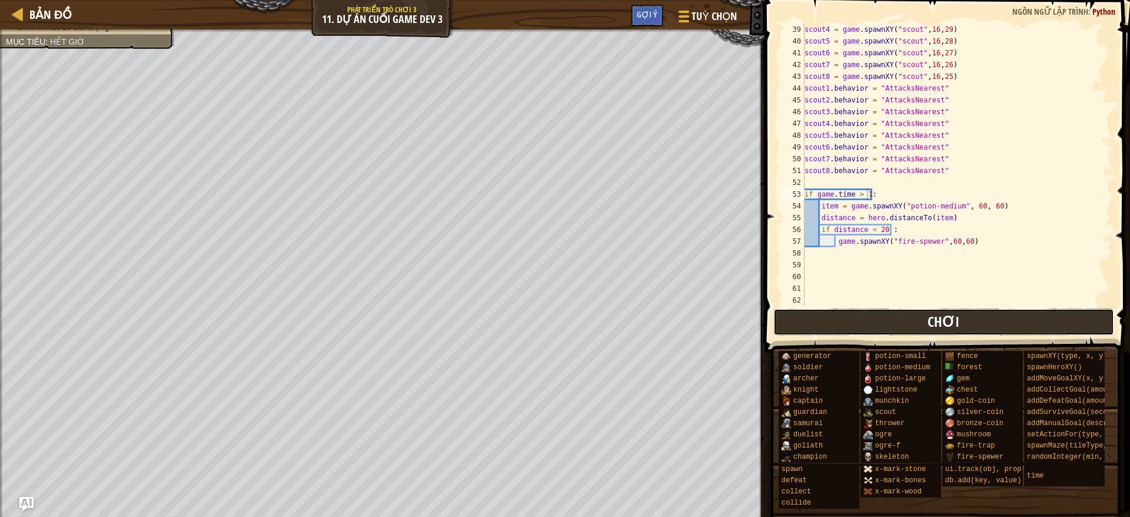
click at [944, 328] on span "Chơi" at bounding box center [943, 321] width 32 height 19
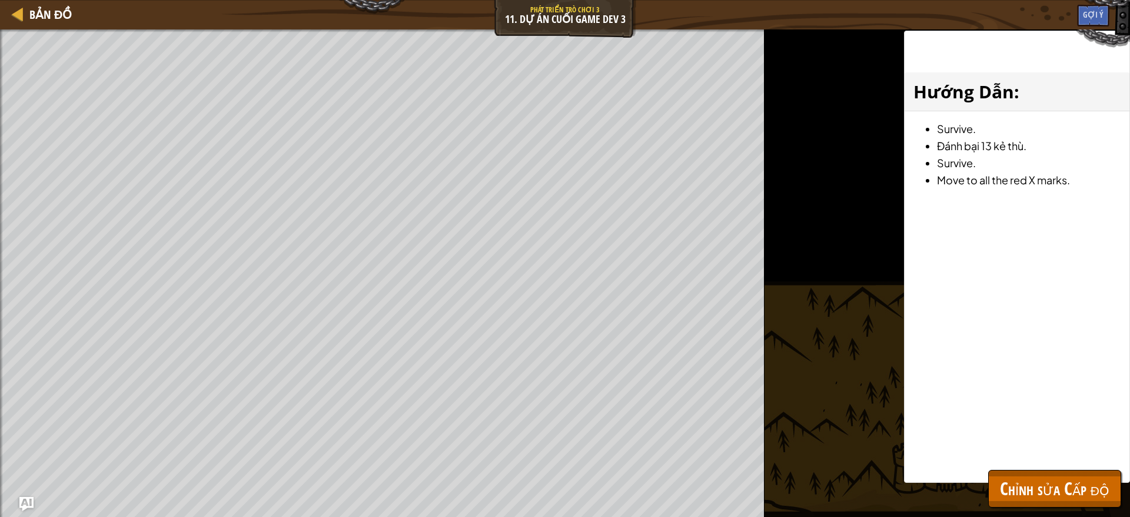
click at [992, 458] on div "Hướng Dẫn : Survive. Đánh bại 13 kẻ thù. Survive. Move to all the red X marks." at bounding box center [1017, 257] width 226 height 452
click at [992, 458] on span "Chỉnh sửa Cấp độ" at bounding box center [1054, 488] width 109 height 24
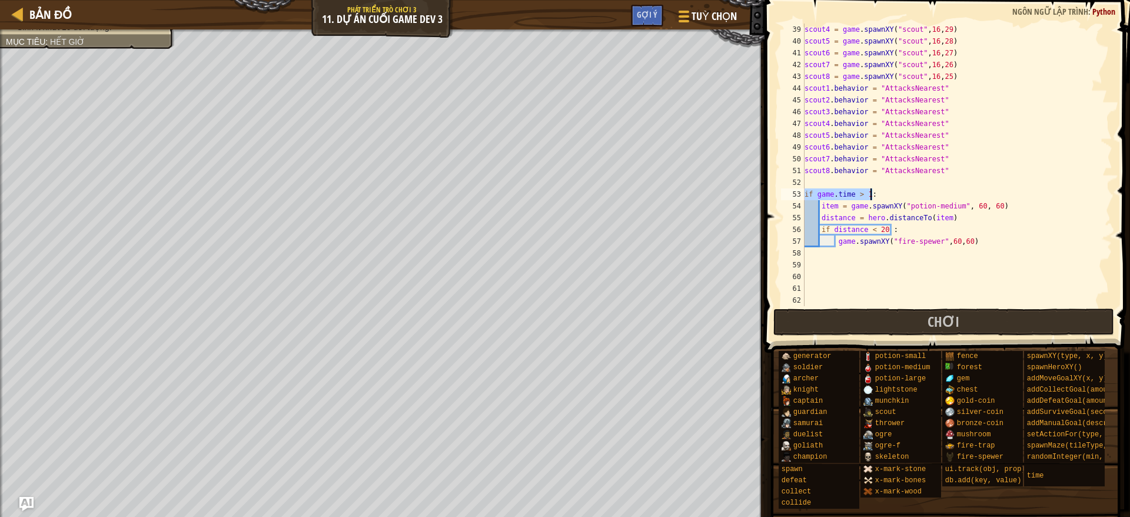
drag, startPoint x: 816, startPoint y: 191, endPoint x: 896, endPoint y: 192, distance: 79.5
click at [896, 192] on div "scout4 = game . spawnXY ( "scout" , 16 , 29 ) scout5 = game . spawnXY ( "scout"…" at bounding box center [951, 177] width 298 height 306
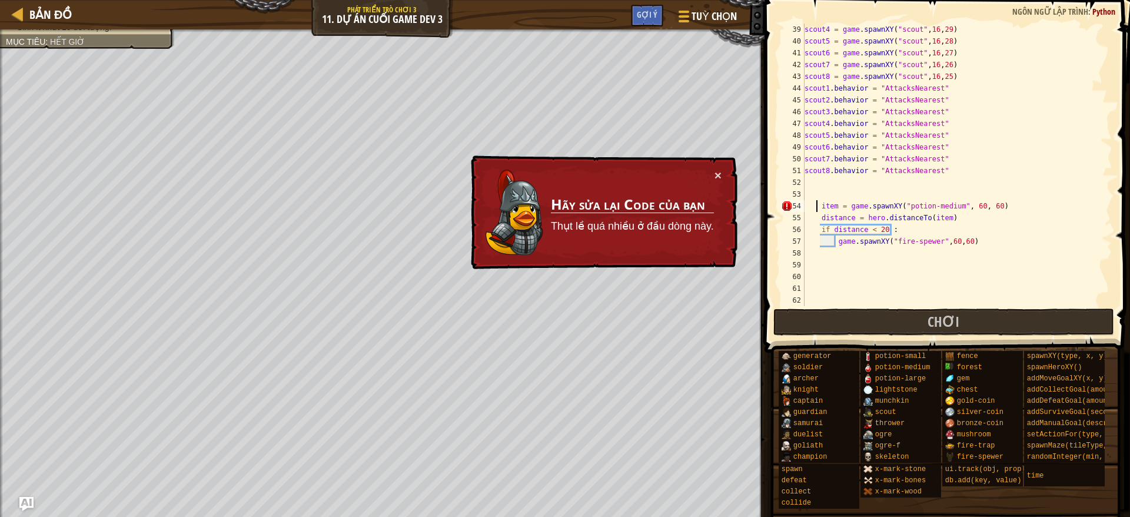
drag, startPoint x: 818, startPoint y: 204, endPoint x: 806, endPoint y: 201, distance: 12.1
click at [815, 209] on div "scout4 = game . spawnXY ( "scout" , 16 , 29 ) scout5 = game . spawnXY ( "scout"…" at bounding box center [951, 177] width 298 height 306
click at [804, 198] on div "53" at bounding box center [793, 194] width 24 height 12
type textarea "item = game.spawnXY("potion-medium", 60, 60)"
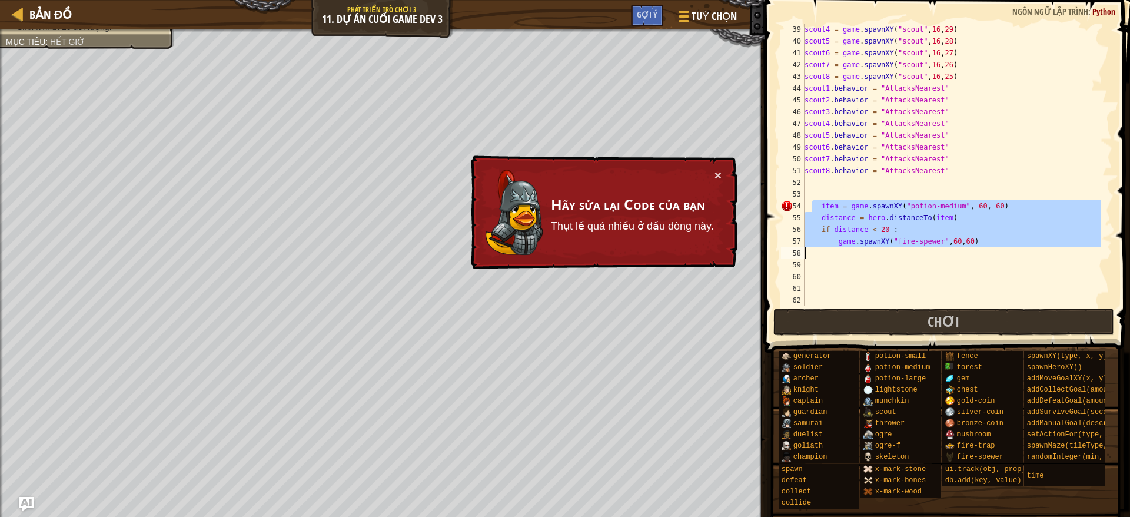
drag, startPoint x: 812, startPoint y: 201, endPoint x: 827, endPoint y: 193, distance: 16.6
click at [897, 238] on div "scout4 = game . spawnXY ( "scout" , 16 , 29 ) scout5 = game . spawnXY ( "scout"…" at bounding box center [951, 177] width 298 height 306
type textarea "if distance < 20 : game.spawnXY("fire-spewer",60,60)"
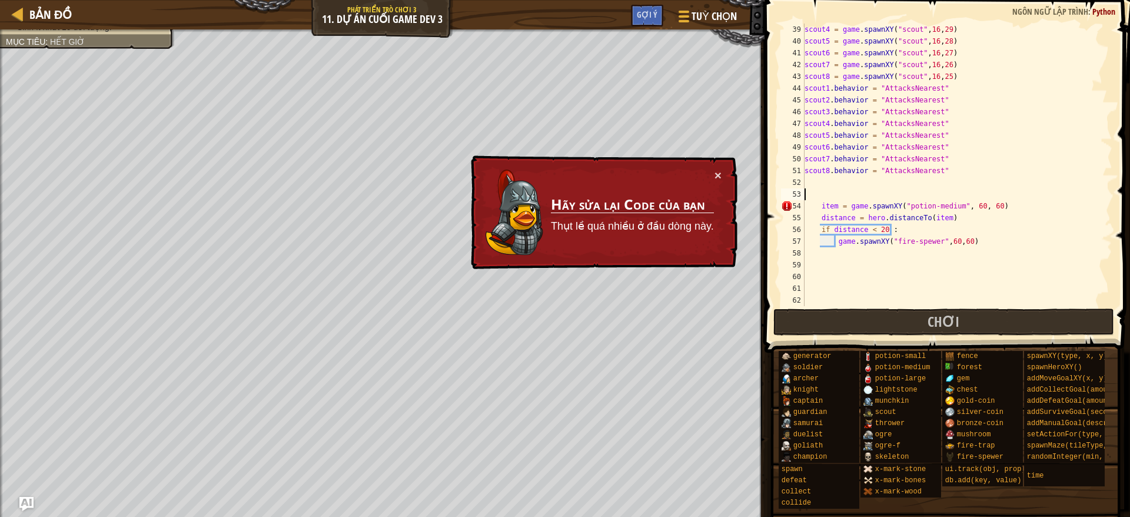
drag, startPoint x: 822, startPoint y: 191, endPoint x: 822, endPoint y: 207, distance: 15.9
click at [822, 194] on div "scout4 = game . spawnXY ( "scout" , 16 , 29 ) scout5 = game . spawnXY ( "scout"…" at bounding box center [951, 177] width 298 height 306
click at [822, 208] on div "scout4 = game . spawnXY ( "scout" , 16 , 29 ) scout5 = game . spawnXY ( "scout"…" at bounding box center [951, 177] width 298 height 306
click at [820, 206] on div "scout4 = game . spawnXY ( "scout" , 16 , 29 ) scout5 = game . spawnXY ( "scout"…" at bounding box center [951, 177] width 298 height 306
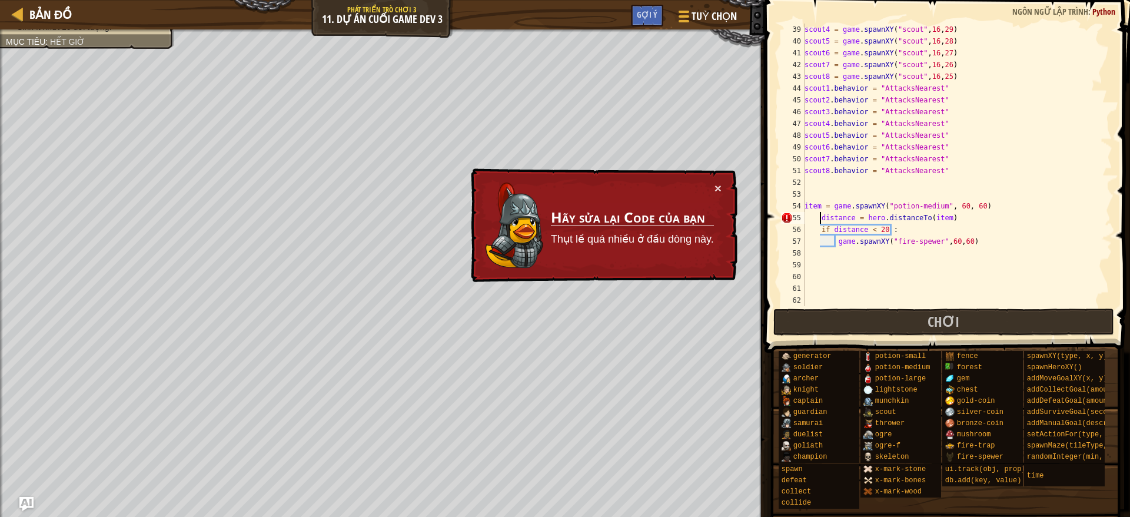
click at [819, 214] on div "scout4 = game . spawnXY ( "scout" , 16 , 29 ) scout5 = game . spawnXY ( "scout"…" at bounding box center [951, 177] width 298 height 306
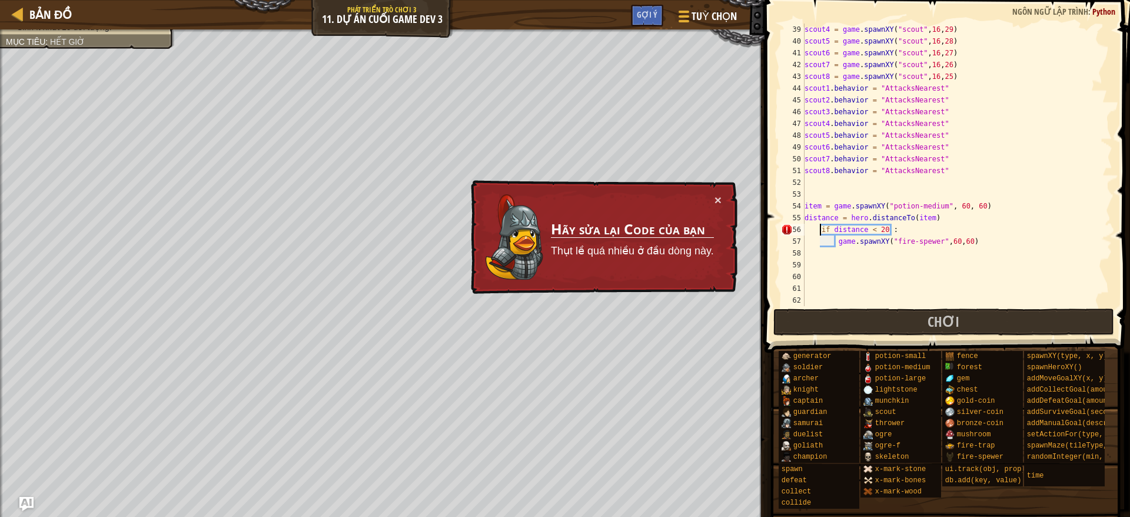
click at [820, 224] on div "scout4 = game . spawnXY ( "scout" , 16 , 29 ) scout5 = game . spawnXY ( "scout"…" at bounding box center [951, 177] width 298 height 306
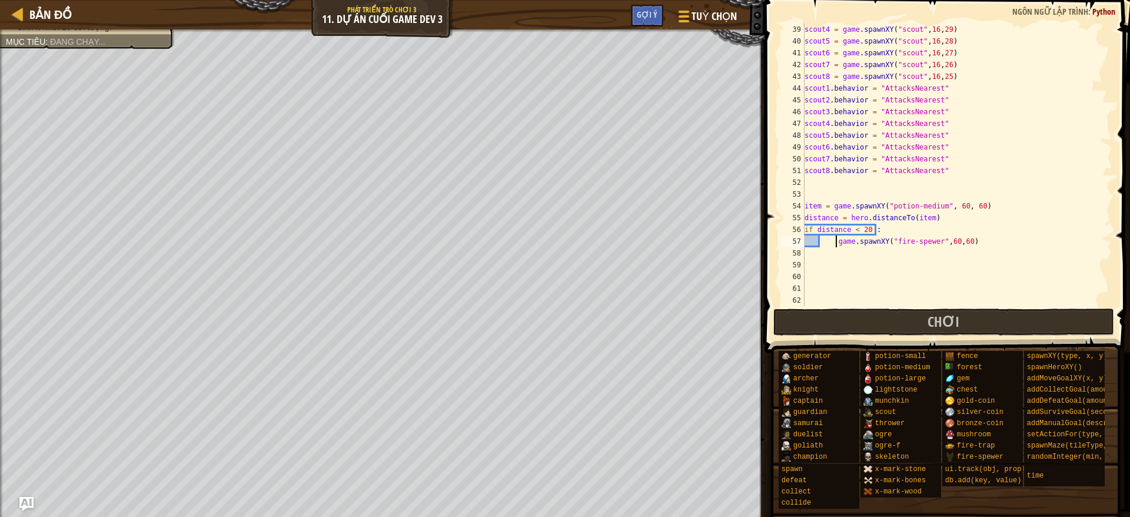
click at [837, 241] on div "scout4 = game . spawnXY ( "scout" , 16 , 29 ) scout5 = game . spawnXY ( "scout"…" at bounding box center [951, 177] width 298 height 306
click at [871, 322] on button "Chơi" at bounding box center [943, 321] width 341 height 27
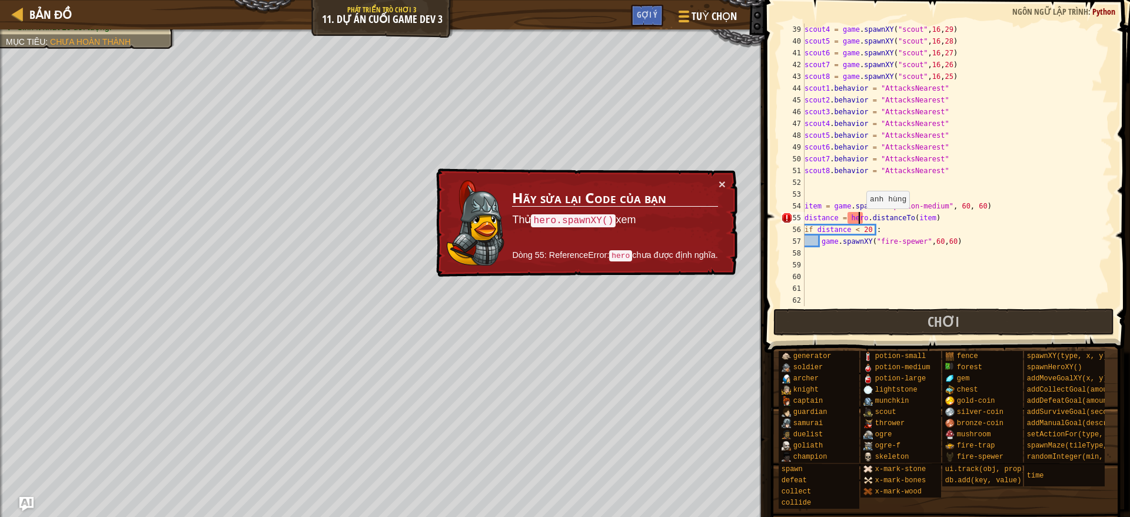
click at [860, 219] on div "scout4 = game . spawnXY ( "scout" , 16 , 29 ) scout5 = game . spawnXY ( "scout"…" at bounding box center [951, 177] width 298 height 306
type textarea "distance = hero.distanceTo(item)"
click at [836, 216] on div "scout4 = game . spawnXY ( "scout" , 16 , 29 ) scout5 = game . spawnXY ( "scout"…" at bounding box center [951, 177] width 298 height 306
click at [844, 214] on div "scout4 = game . spawnXY ( "scout" , 16 , 29 ) scout5 = game . spawnXY ( "scout"…" at bounding box center [951, 177] width 298 height 306
click at [807, 195] on div "scout4 = game . spawnXY ( "scout" , 16 , 29 ) scout5 = game . spawnXY ( "scout"…" at bounding box center [951, 177] width 298 height 306
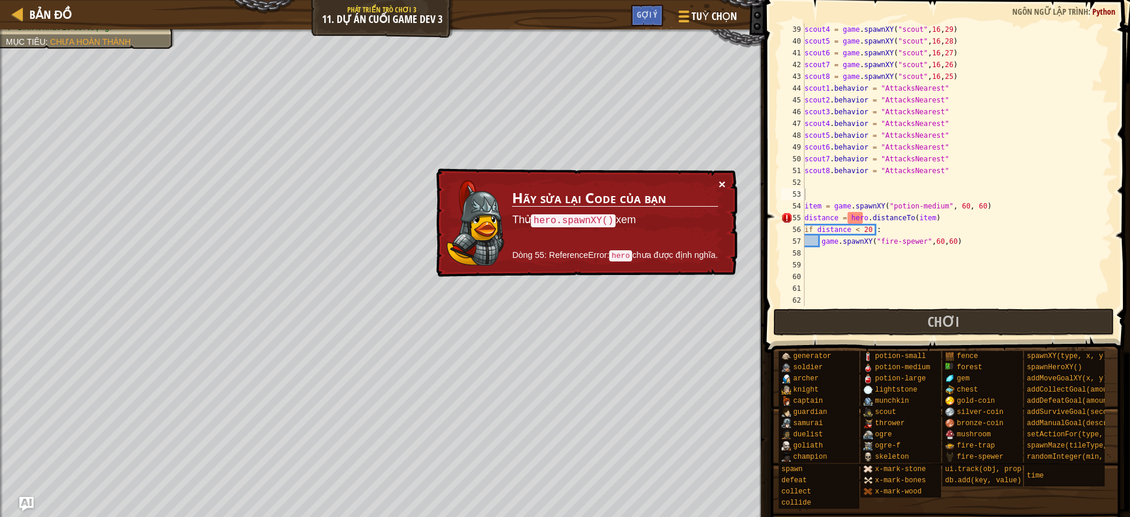
click at [724, 182] on button "×" at bounding box center [722, 184] width 7 height 12
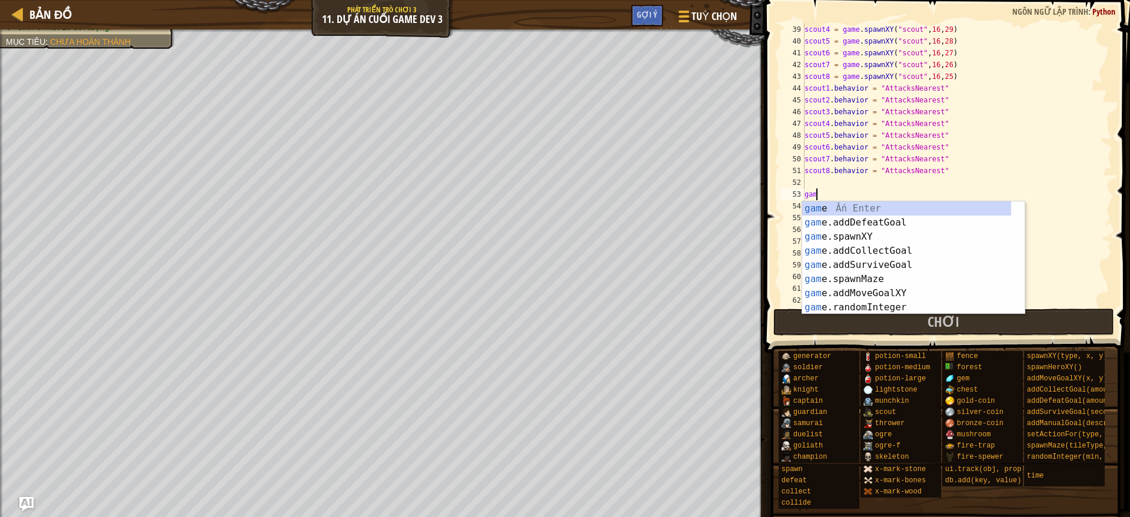
type textarea "g"
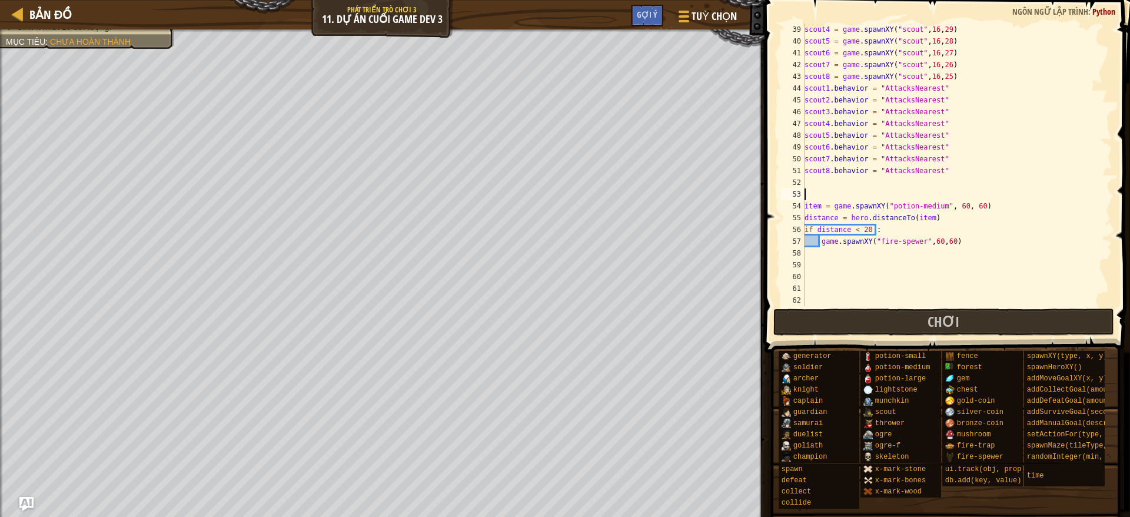
type textarea "i"
type textarea "ì"
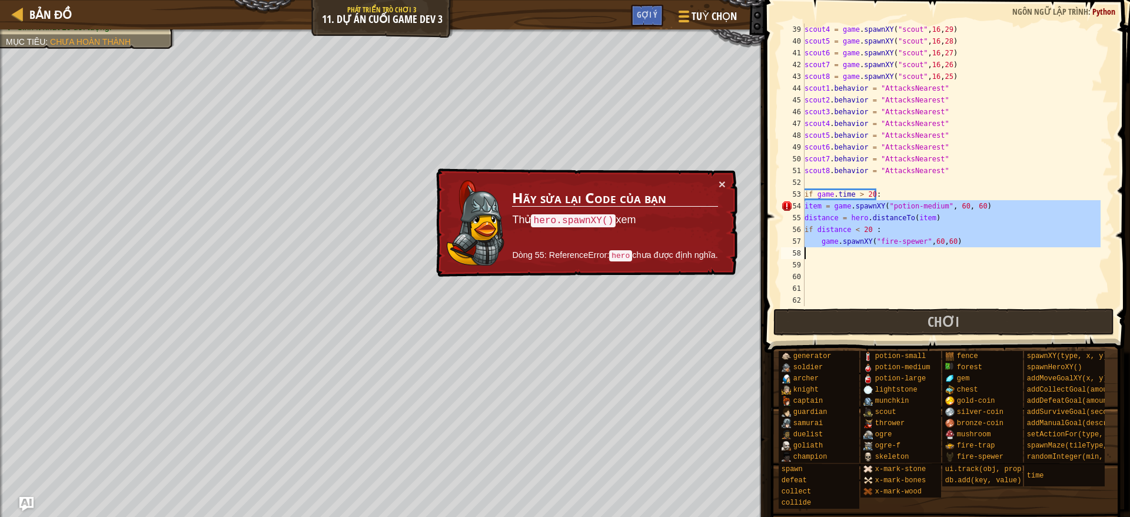
drag, startPoint x: 805, startPoint y: 207, endPoint x: 985, endPoint y: 252, distance: 185.3
click at [985, 252] on div "scout4 = game . spawnXY ( "scout" , 16 , 29 ) scout5 = game . spawnXY ( "scout"…" at bounding box center [951, 177] width 298 height 306
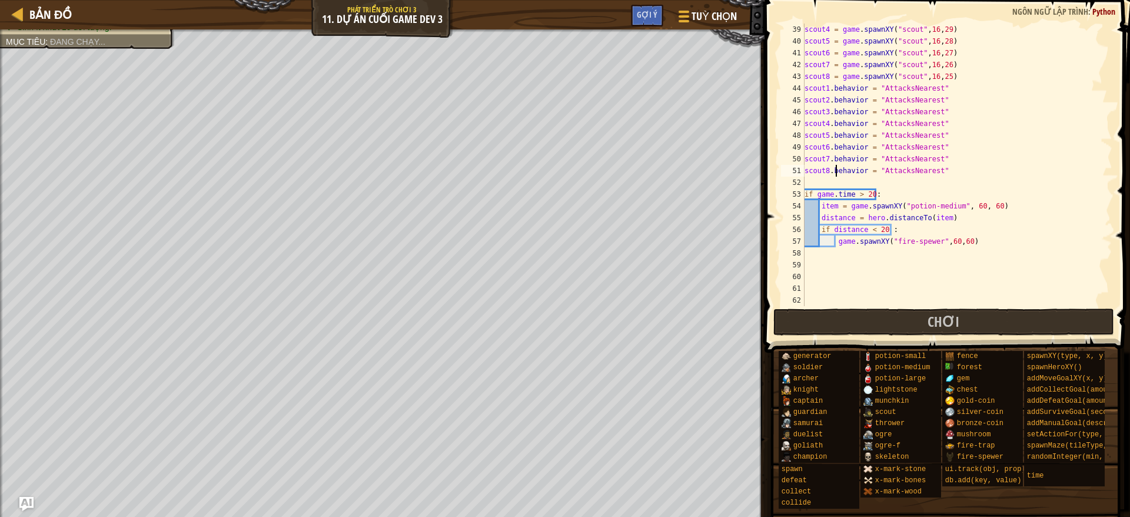
click at [835, 168] on div "scout4 = game . spawnXY ( "scout" , 16 , 29 ) scout5 = game . spawnXY ( "scout"…" at bounding box center [951, 177] width 298 height 306
type textarea "scout8.behavior = "AttacksNearest""
click at [850, 181] on div "scout4 = game . spawnXY ( "scout" , 16 , 29 ) scout5 = game . spawnXY ( "scout"…" at bounding box center [951, 177] width 298 height 306
type textarea "ư"
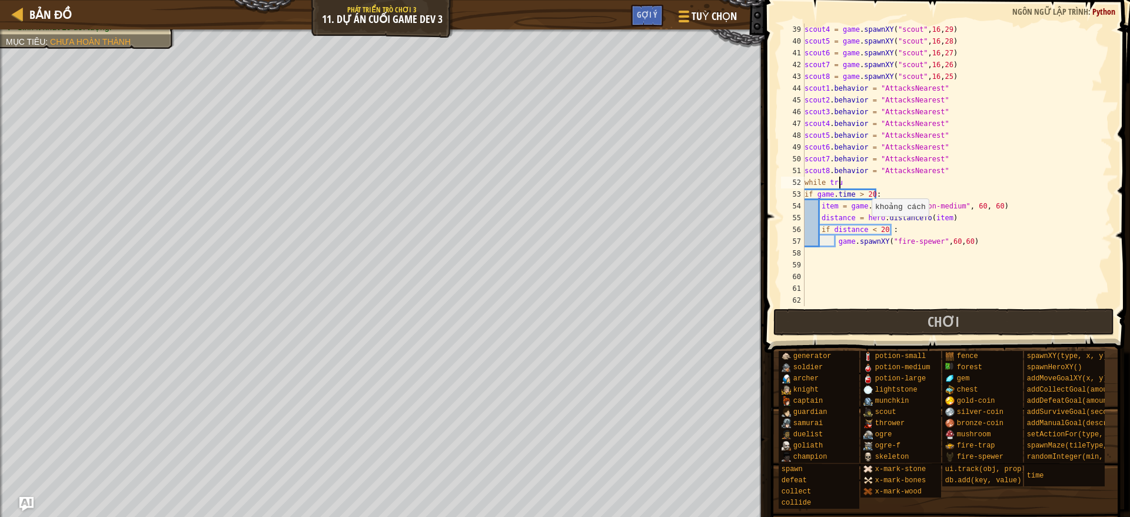
scroll to position [5, 2]
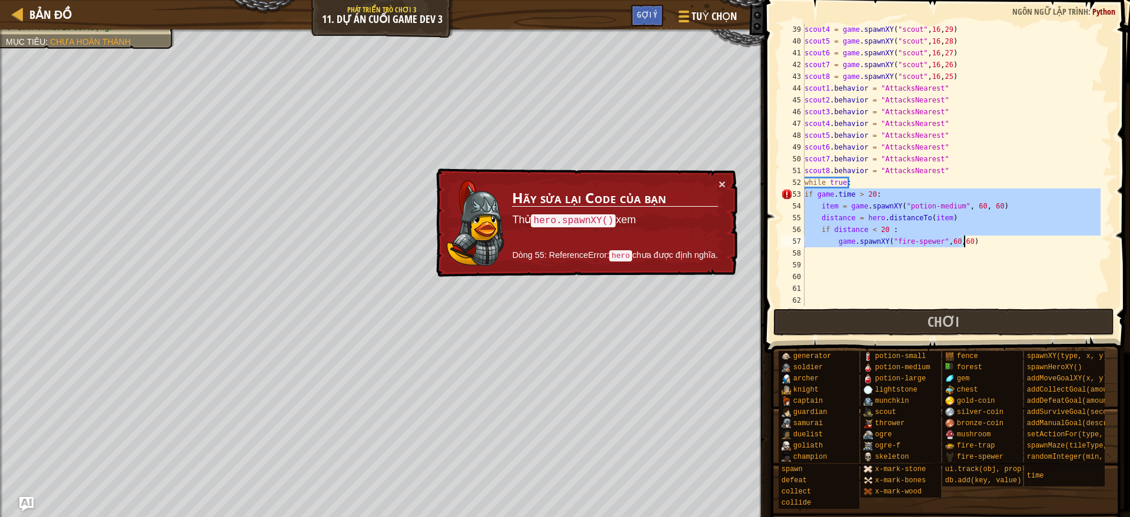
drag, startPoint x: 806, startPoint y: 193, endPoint x: 984, endPoint y: 247, distance: 186.2
click at [984, 247] on div "scout4 = game . spawnXY ( "scout" , 16 , 29 ) scout5 = game . spawnXY ( "scout"…" at bounding box center [951, 177] width 298 height 306
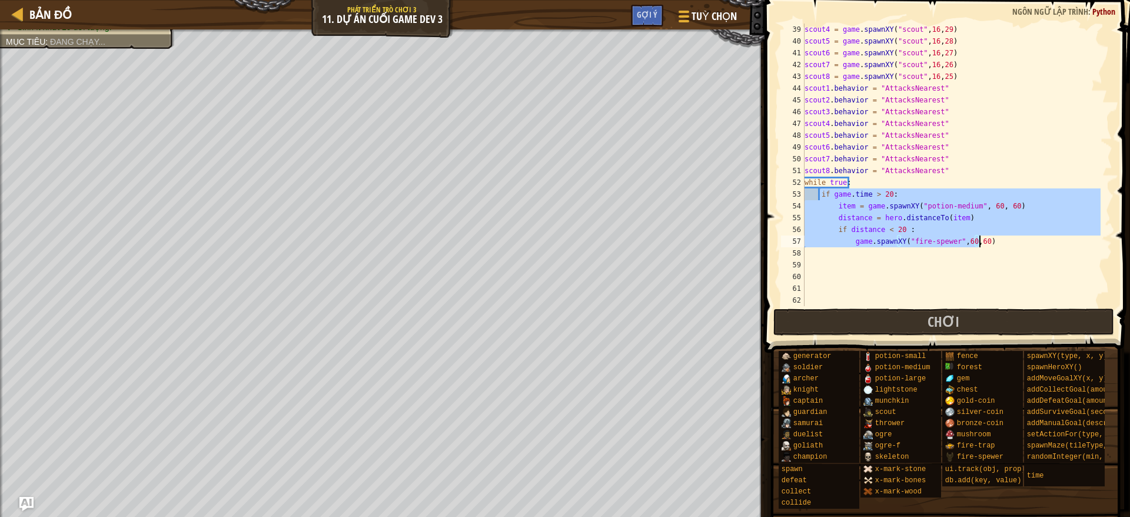
click at [829, 179] on div "scout4 = game . spawnXY ( "scout" , 16 , 29 ) scout5 = game . spawnXY ( "scout"…" at bounding box center [951, 177] width 298 height 306
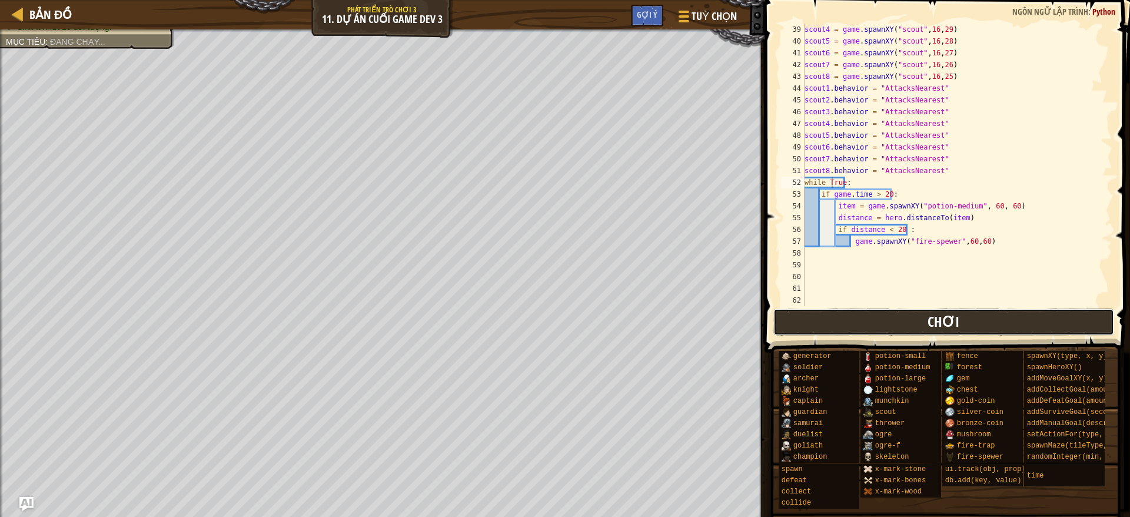
click at [802, 320] on button "Chơi" at bounding box center [943, 321] width 341 height 27
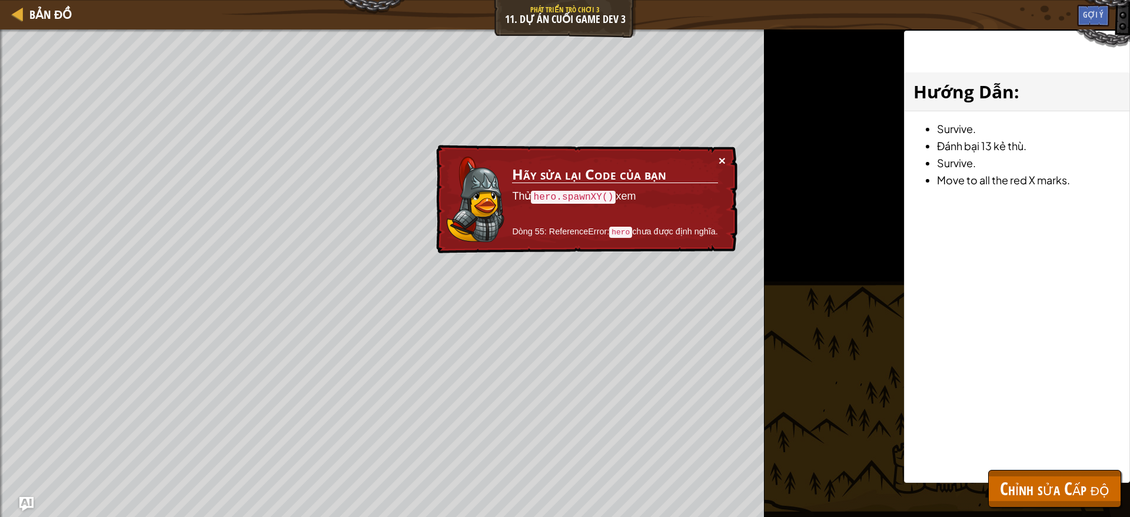
click at [724, 162] on button "×" at bounding box center [722, 160] width 7 height 12
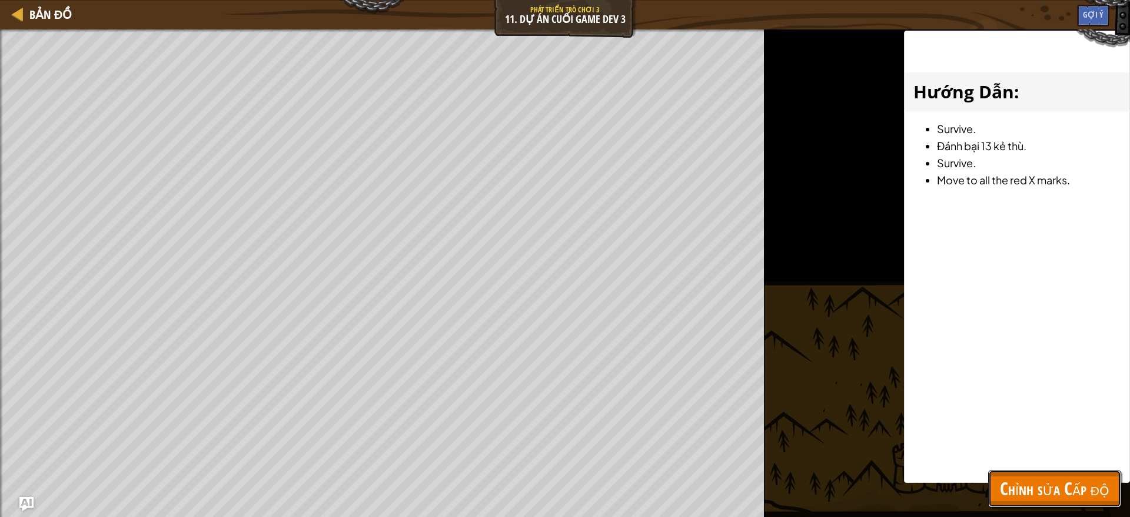
click at [992, 458] on span "Chỉnh sửa Cấp độ" at bounding box center [1054, 488] width 109 height 24
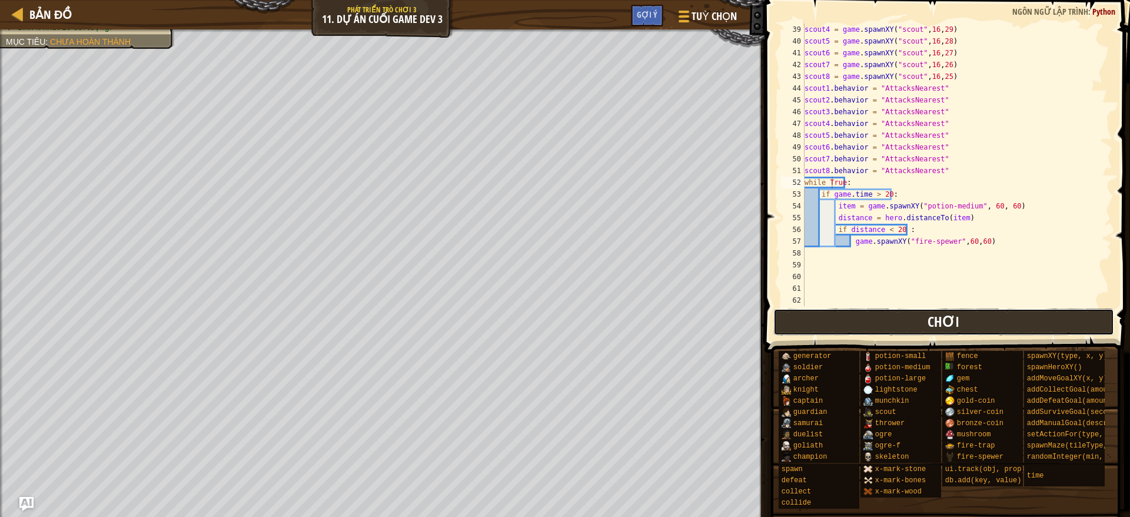
click at [880, 321] on button "Chơi" at bounding box center [943, 321] width 341 height 27
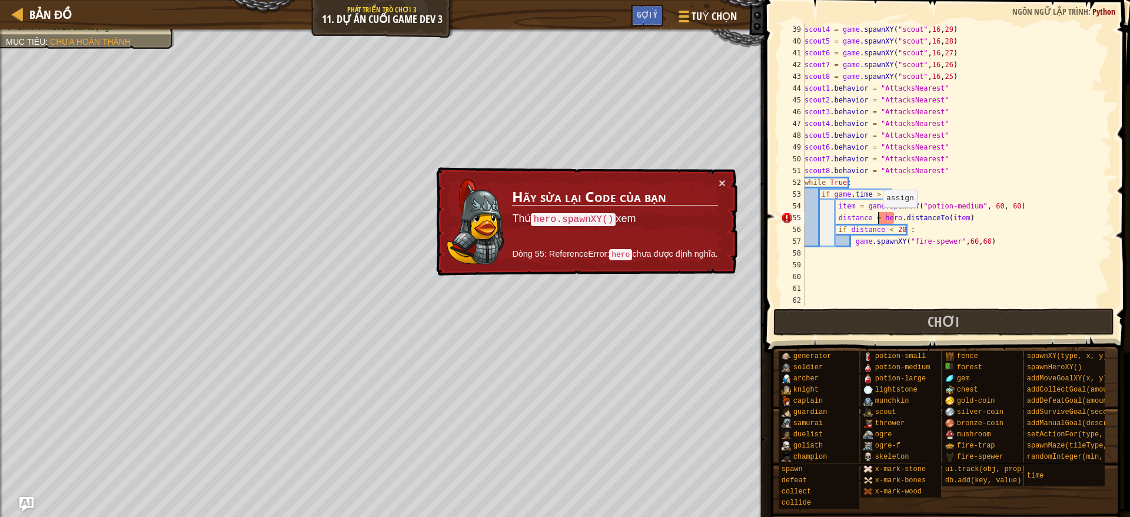
click at [877, 218] on div "scout4 = game . spawnXY ( "scout" , 16 , 29 ) scout5 = game . spawnXY ( "scout"…" at bounding box center [951, 177] width 298 height 306
click at [836, 216] on div "scout4 = game . spawnXY ( "scout" , 16 , 29 ) scout5 = game . spawnXY ( "scout"…" at bounding box center [951, 177] width 298 height 306
click at [954, 216] on div "scout4 = game . spawnXY ( "scout" , 16 , 29 ) scout5 = game . spawnXY ( "scout"…" at bounding box center [951, 177] width 298 height 306
click at [902, 311] on button "Chơi" at bounding box center [943, 321] width 341 height 27
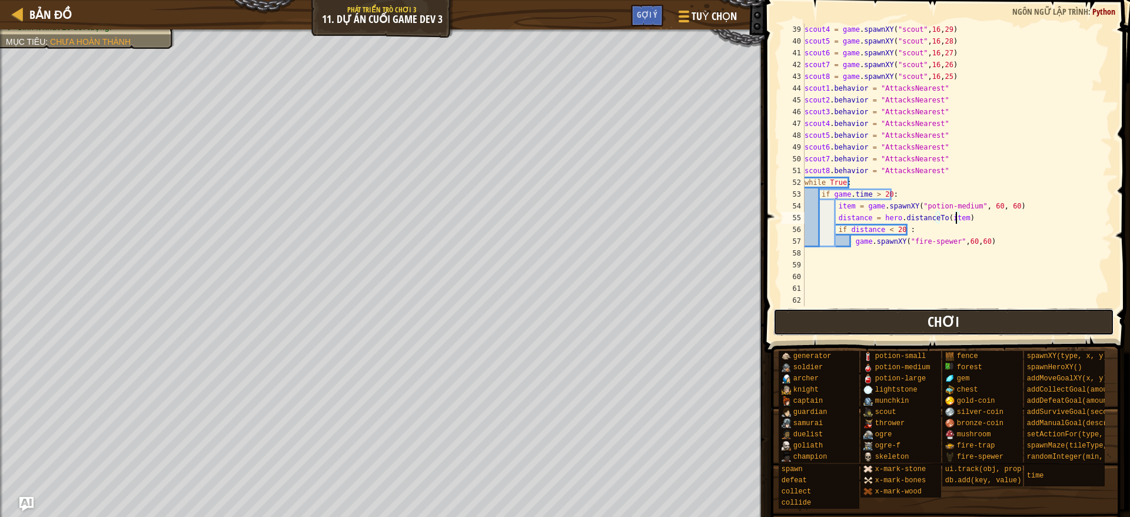
click at [905, 309] on button "Chơi" at bounding box center [943, 321] width 341 height 27
drag, startPoint x: 981, startPoint y: 315, endPoint x: 899, endPoint y: 292, distance: 85.5
click at [980, 315] on button "Chơi" at bounding box center [943, 321] width 341 height 27
click at [992, 319] on button "Chơi" at bounding box center [943, 321] width 341 height 27
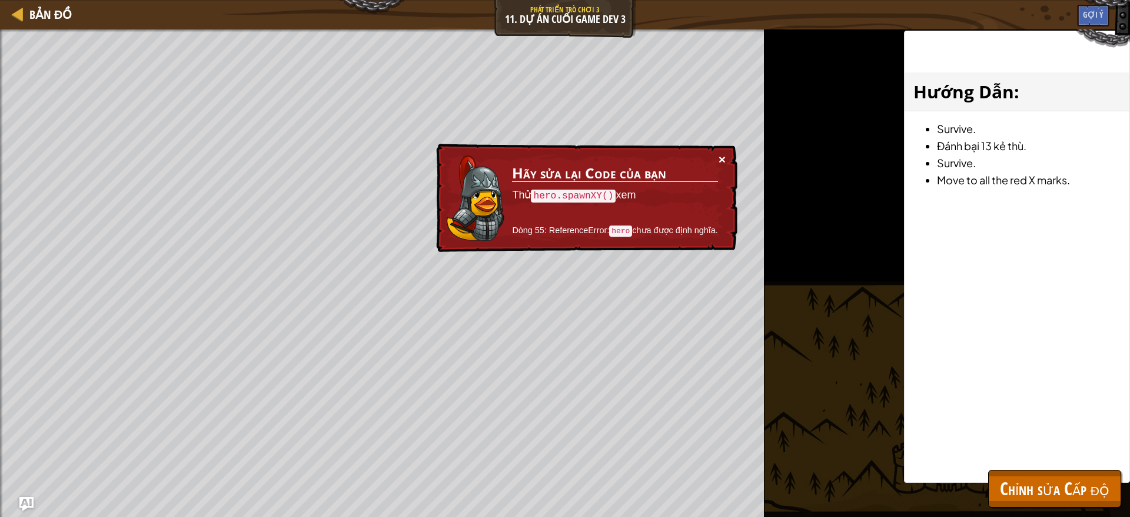
click at [723, 161] on button "×" at bounding box center [722, 159] width 7 height 12
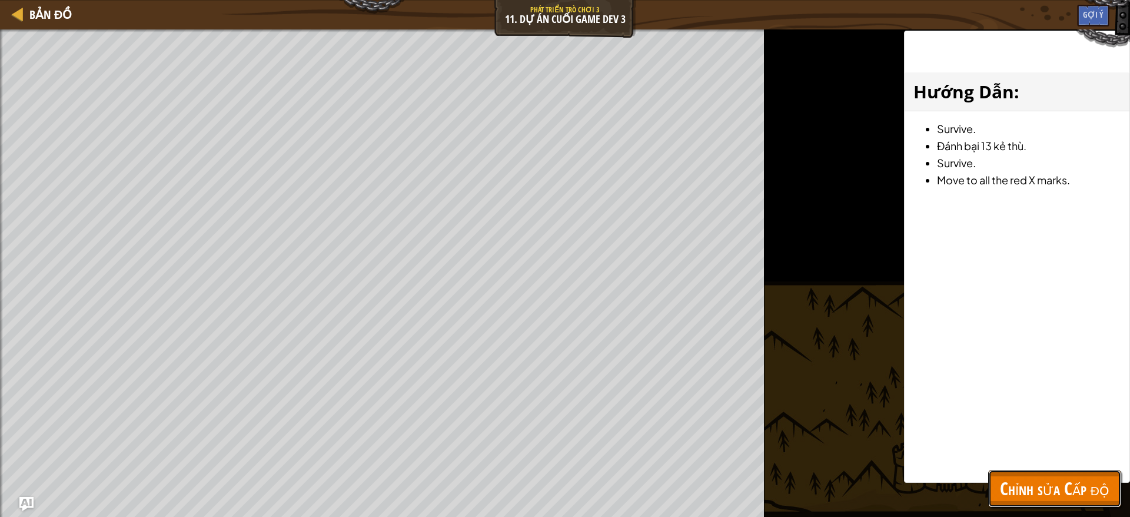
click at [992, 458] on span "Chỉnh sửa Cấp độ" at bounding box center [1054, 488] width 109 height 24
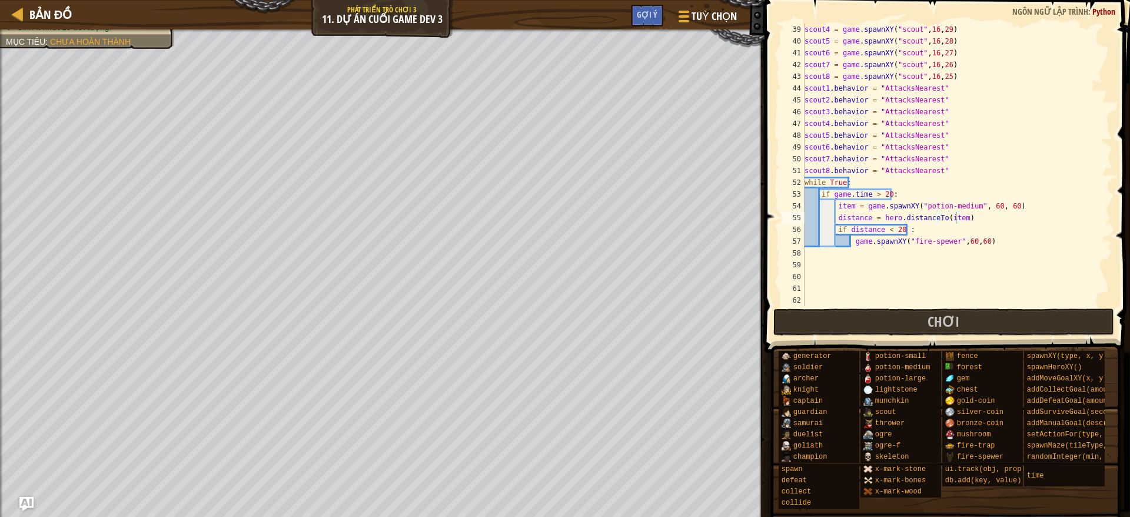
click at [902, 241] on div "scout4 = game . spawnXY ( "scout" , 16 , 29 ) scout5 = game . spawnXY ( "scout"…" at bounding box center [951, 177] width 298 height 306
click at [924, 230] on div "scout4 = game . spawnXY ( "scout" , 16 , 29 ) scout5 = game . spawnXY ( "scout"…" at bounding box center [951, 177] width 298 height 306
click at [916, 229] on div "scout4 = game . spawnXY ( "scout" , 16 , 29 ) scout5 = game . spawnXY ( "scout"…" at bounding box center [951, 177] width 298 height 306
click at [893, 228] on div "scout4 = game . spawnXY ( "scout" , 16 , 29 ) scout5 = game . spawnXY ( "scout"…" at bounding box center [951, 177] width 298 height 306
click at [887, 228] on div "scout4 = game . spawnXY ( "scout" , 16 , 29 ) scout5 = game . spawnXY ( "scout"…" at bounding box center [951, 177] width 298 height 306
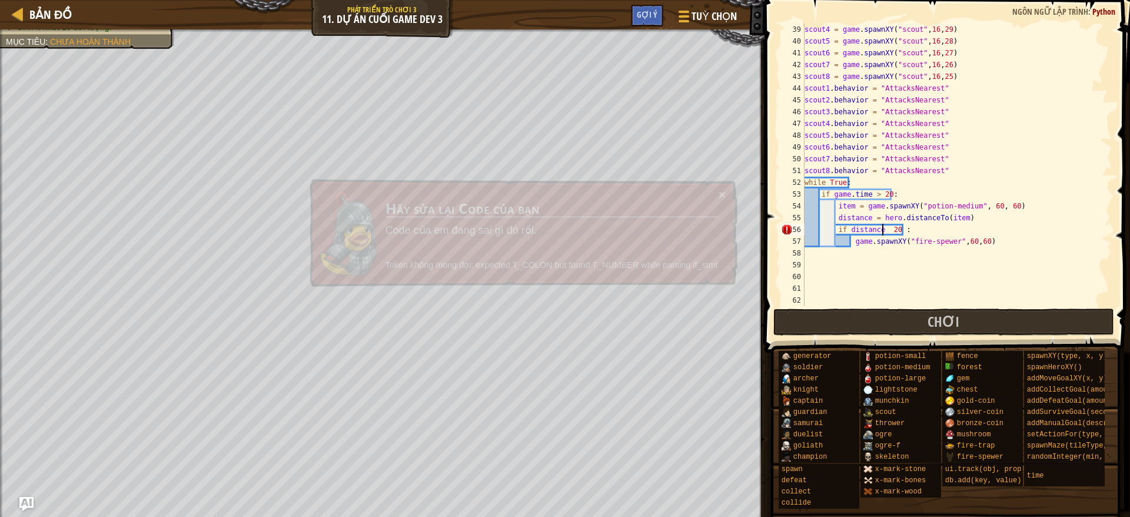
scroll to position [5, 6]
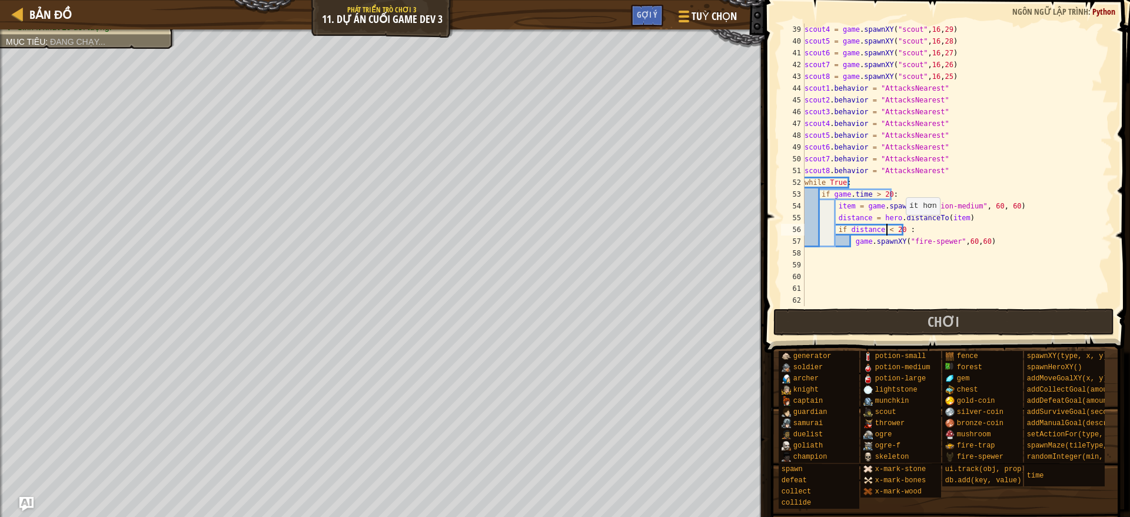
click at [897, 226] on div "scout4 = game . spawnXY ( "scout" , 16 , 29 ) scout5 = game . spawnXY ( "scout"…" at bounding box center [951, 177] width 298 height 306
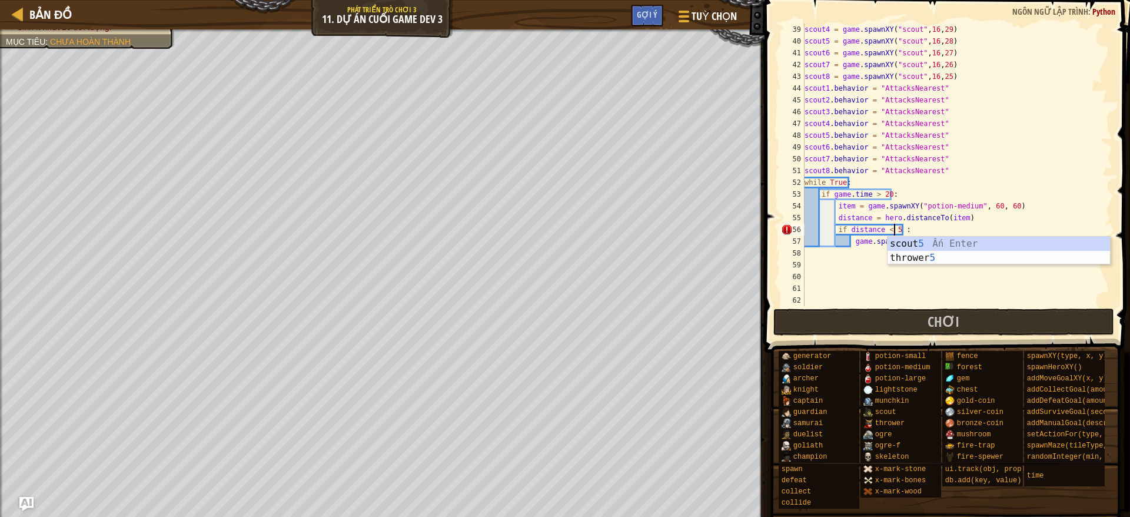
scroll to position [5, 7]
click at [937, 228] on div "scout4 = game . spawnXY ( "scout" , 16 , 29 ) scout5 = game . spawnXY ( "scout"…" at bounding box center [951, 177] width 298 height 306
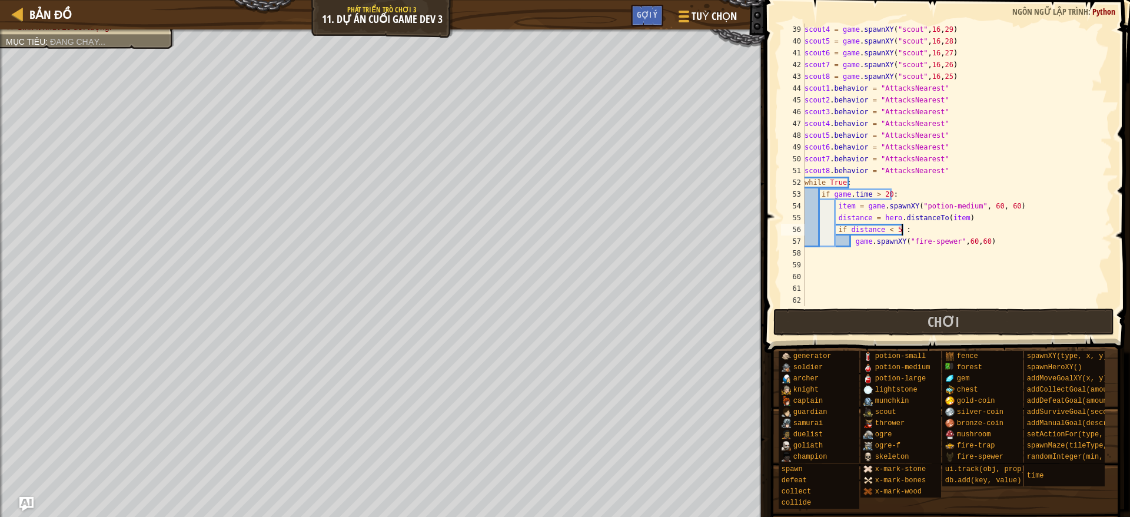
click at [960, 208] on div "scout4 = game . spawnXY ( "scout" , 16 , 29 ) scout5 = game . spawnXY ( "scout"…" at bounding box center [951, 177] width 298 height 306
click at [986, 244] on div "scout4 = game . spawnXY ( "scout" , 16 , 29 ) scout5 = game . spawnXY ( "scout"…" at bounding box center [951, 177] width 298 height 306
type textarea "game.spawnXY("fire-spewer",60,60)"
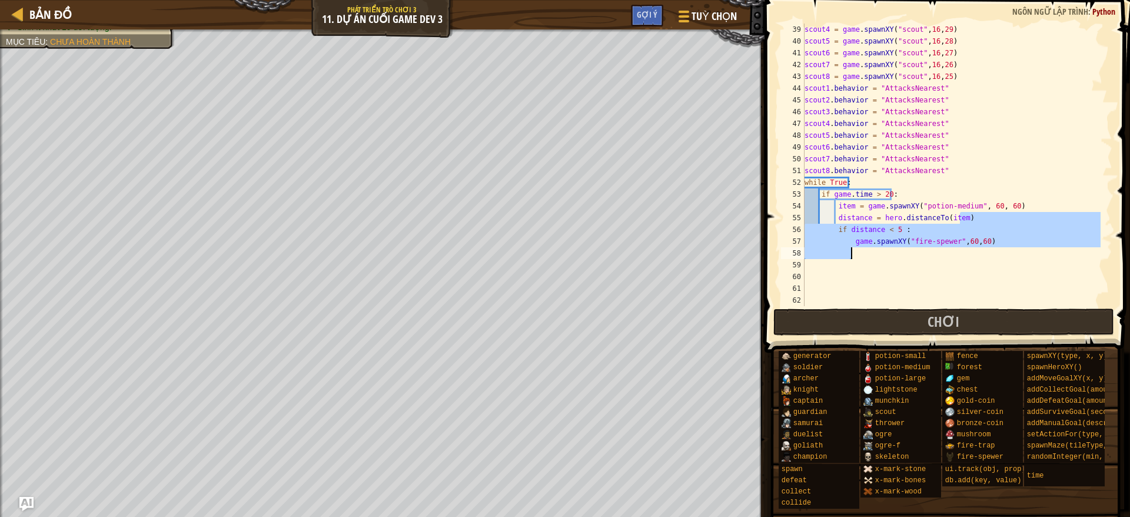
drag, startPoint x: 962, startPoint y: 217, endPoint x: 949, endPoint y: 255, distance: 40.4
click at [949, 255] on div "scout4 = game . spawnXY ( "scout" , 16 , 29 ) scout5 = game . spawnXY ( "scout"…" at bounding box center [951, 177] width 298 height 306
type textarea "game.spawnXY("fire-spewer",60,60)"
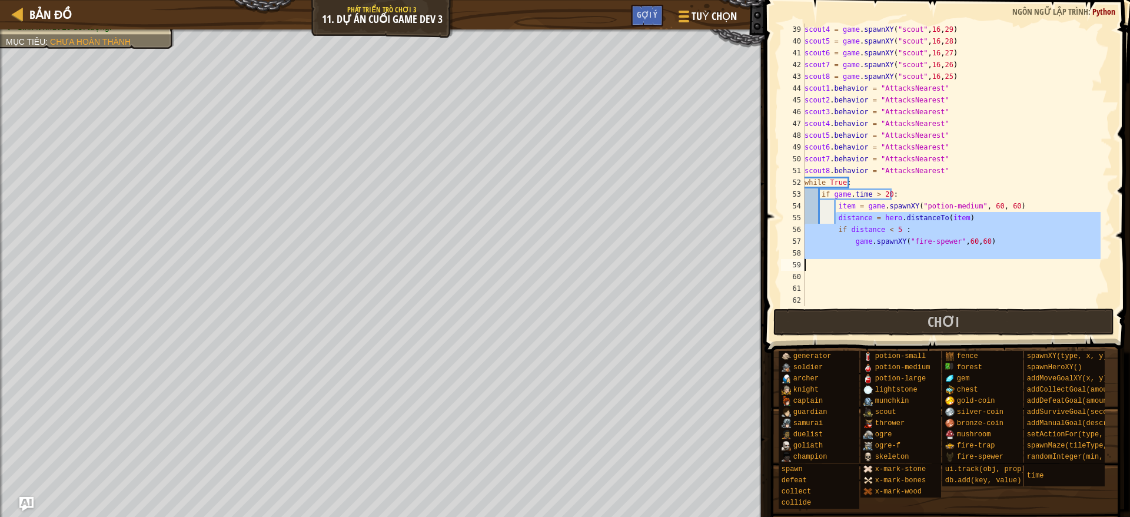
drag, startPoint x: 836, startPoint y: 215, endPoint x: 1014, endPoint y: 261, distance: 184.1
click at [992, 261] on div "scout4 = game . spawnXY ( "scout" , 16 , 29 ) scout5 = game . spawnXY ( "scout"…" at bounding box center [951, 177] width 298 height 306
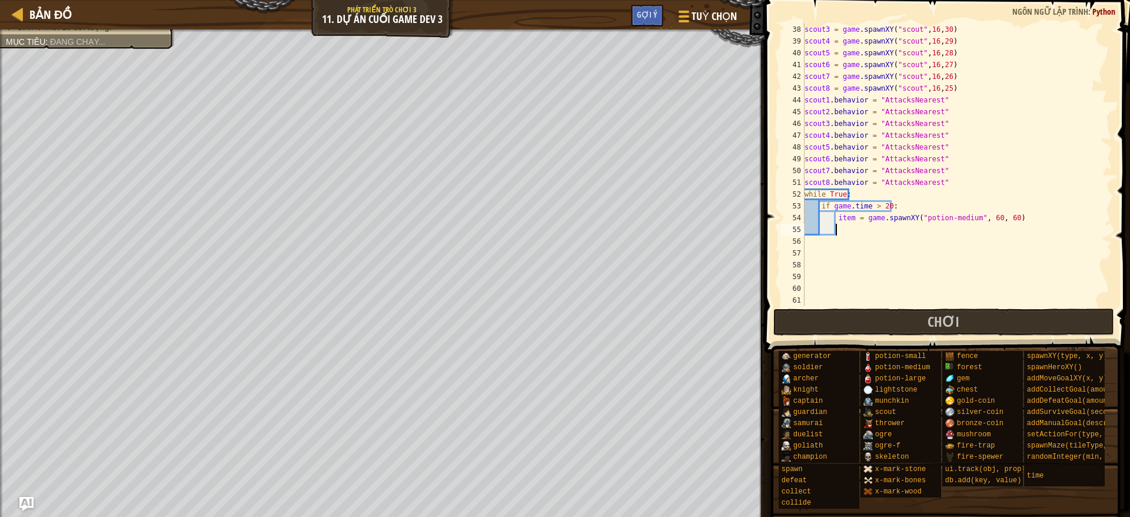
type textarea "i"
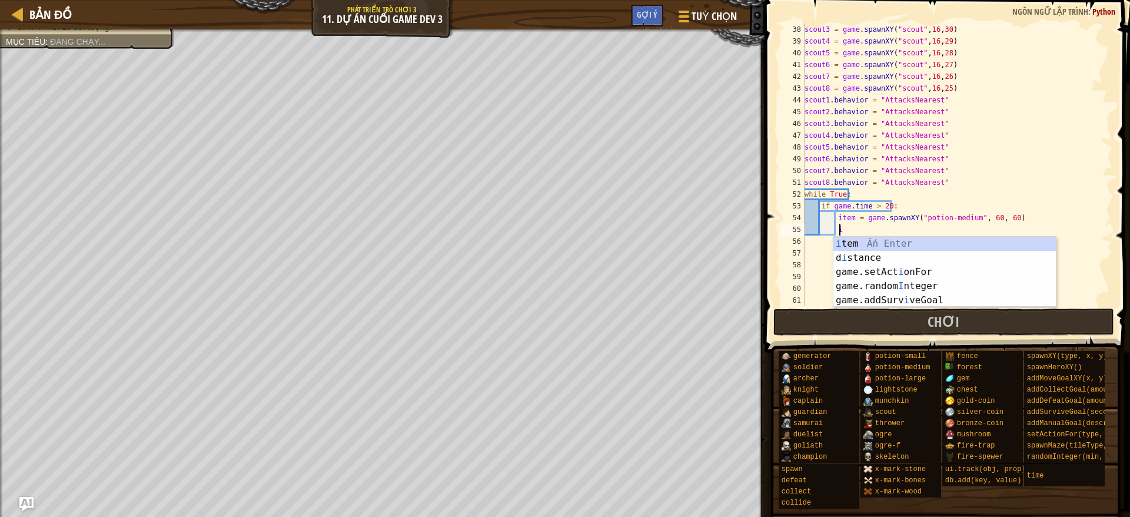
type textarea "ì"
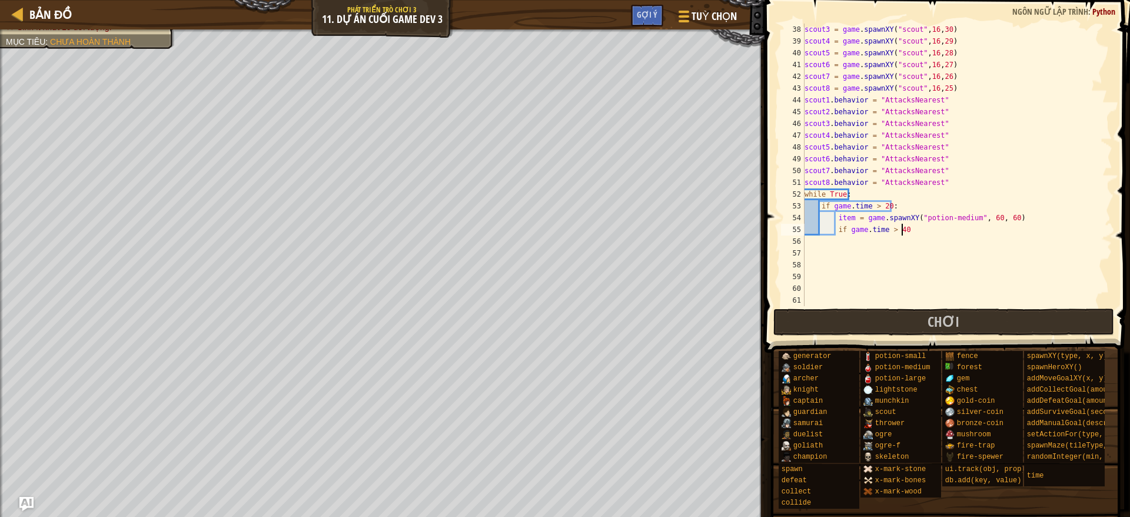
scroll to position [5, 7]
type textarea "if game.time > 35:"
drag, startPoint x: 836, startPoint y: 227, endPoint x: 911, endPoint y: 227, distance: 75.3
click at [911, 227] on div "scout3 = game . spawnXY ( "scout" , 16 , 30 ) scout4 = game . spawnXY ( "scout"…" at bounding box center [951, 177] width 298 height 306
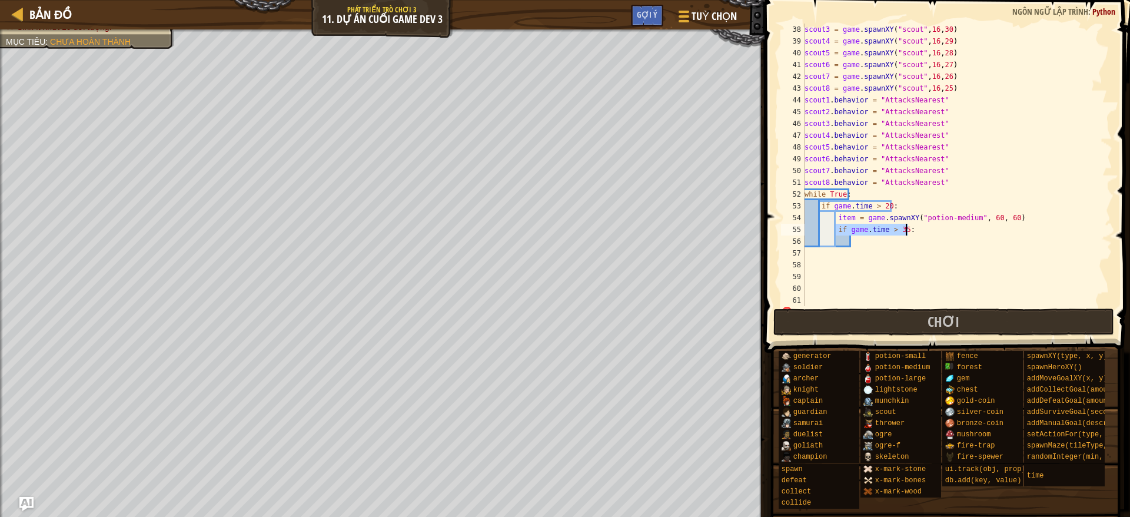
type textarea "if game.time > 35:"
click at [879, 209] on div "scout3 = game . spawnXY ( "scout" , 16 , 30 ) scout4 = game . spawnXY ( "scout"…" at bounding box center [951, 177] width 298 height 306
click at [874, 205] on div "scout3 = game . spawnXY ( "scout" , 16 , 30 ) scout4 = game . spawnXY ( "scout"…" at bounding box center [951, 177] width 298 height 306
type textarea "if game.time == 20:"
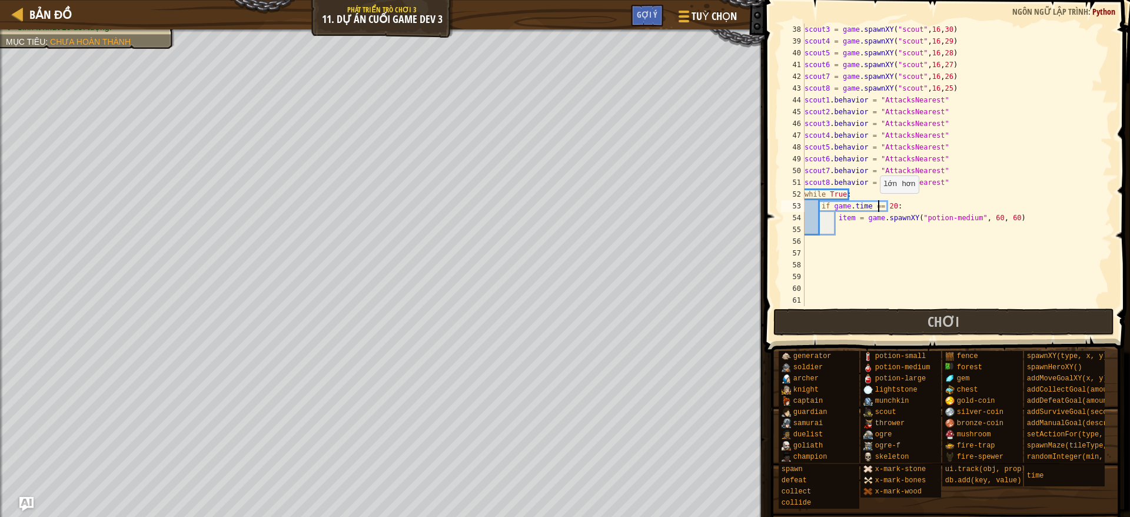
scroll to position [5, 6]
click at [877, 228] on div "scout3 = game . spawnXY ( "scout" , 16 , 30 ) scout4 = game . spawnXY ( "scout"…" at bounding box center [951, 177] width 298 height 306
click at [895, 317] on button "Chơi" at bounding box center [943, 321] width 341 height 27
click at [880, 318] on button "Chơi" at bounding box center [943, 321] width 341 height 27
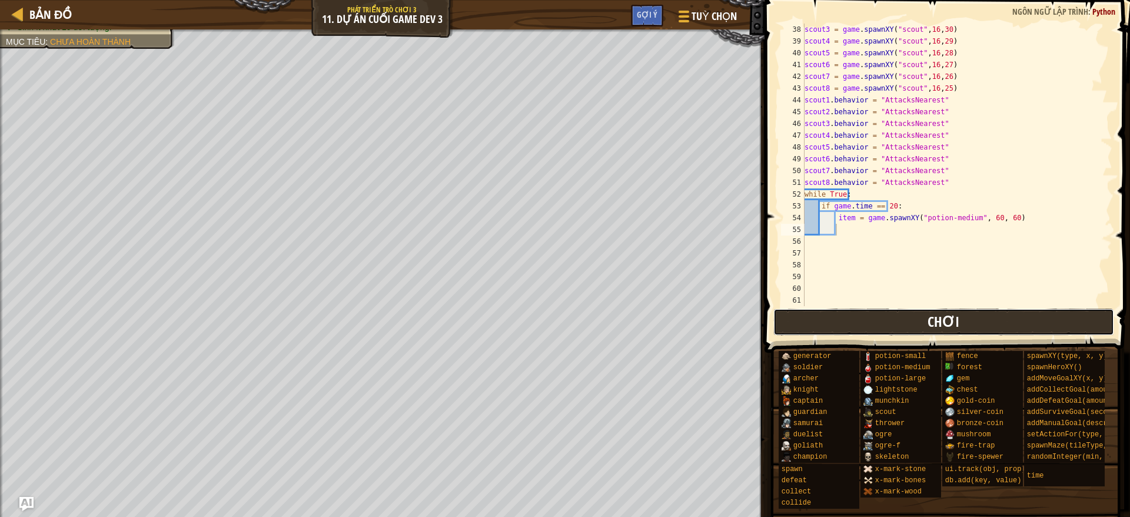
click at [859, 323] on button "Chơi" at bounding box center [943, 321] width 341 height 27
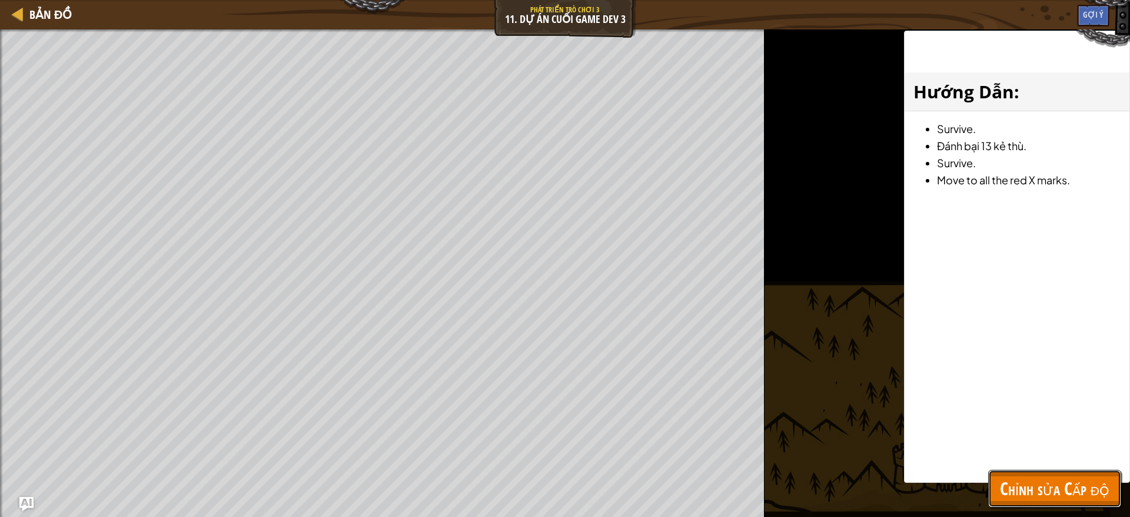
click at [992, 458] on button "Chỉnh sửa Cấp độ" at bounding box center [1054, 489] width 133 height 38
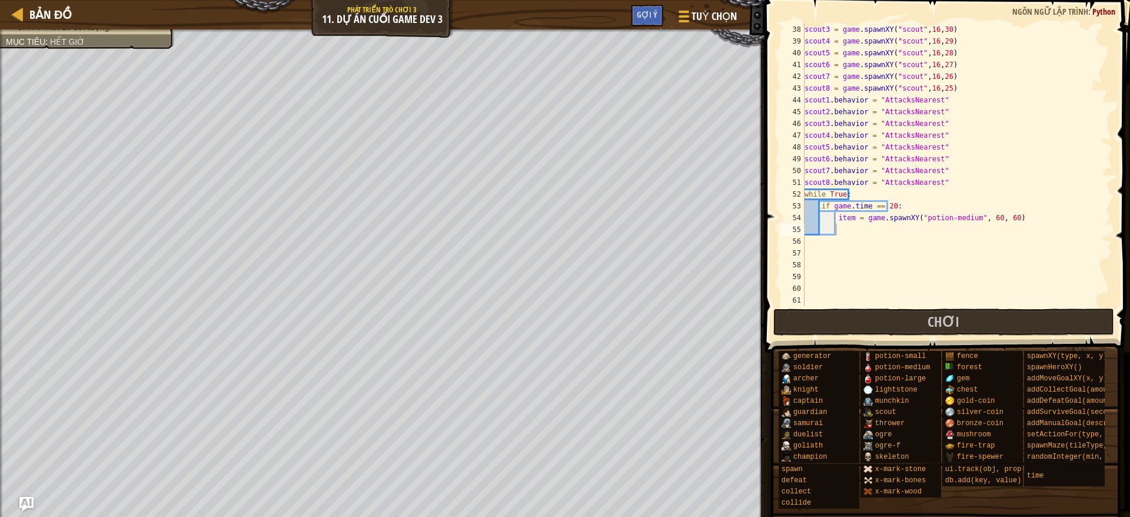
type textarea "scout8.behavior = "AttacksNearest""
click at [954, 182] on div "scout3 = game . spawnXY ( "scout" , 16 , 30 ) scout4 = game . spawnXY ( "scout"…" at bounding box center [951, 177] width 298 height 306
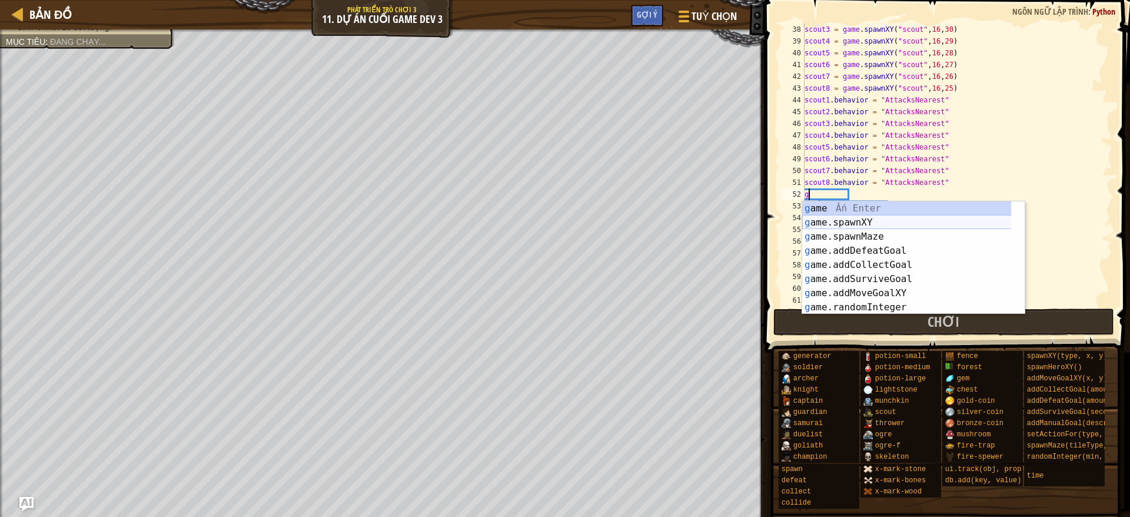
click at [921, 220] on div "g ame Ấn Enter g ame.spawnXY Ấn Enter g ame.spawnMaze Ấn Enter g ame.addDefeatG…" at bounding box center [913, 271] width 222 height 141
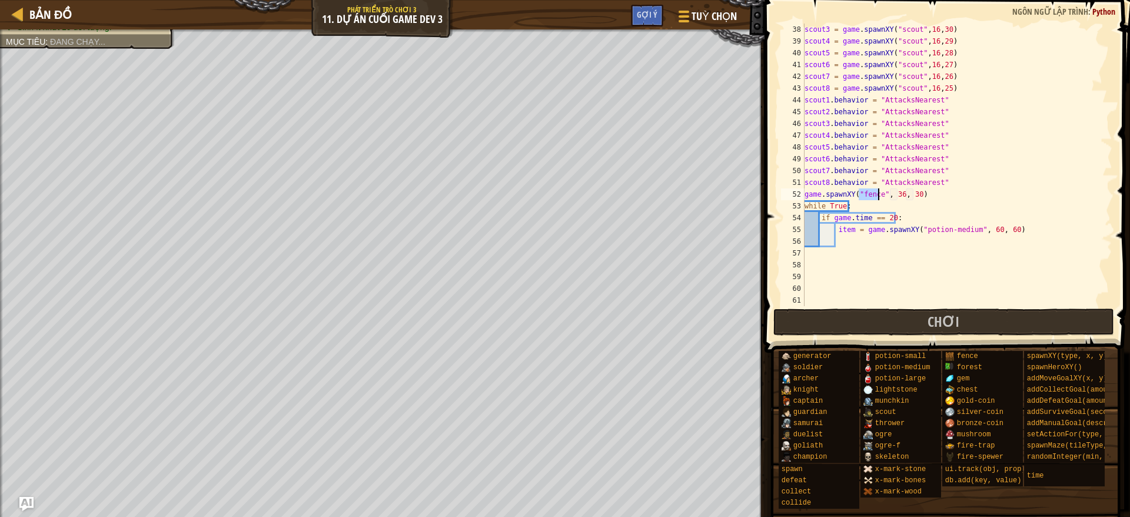
scroll to position [5, 5]
click at [910, 206] on div ""fi re-trap" Ấn Enter "fi re-spewer" Ấn Enter" at bounding box center [964, 229] width 222 height 56
click at [911, 195] on div "scout3 = game . spawnXY ( "scout" , 16 , 30 ) scout4 = game . spawnXY ( "scout"…" at bounding box center [951, 177] width 298 height 306
click at [900, 327] on button "Chơi" at bounding box center [943, 321] width 341 height 27
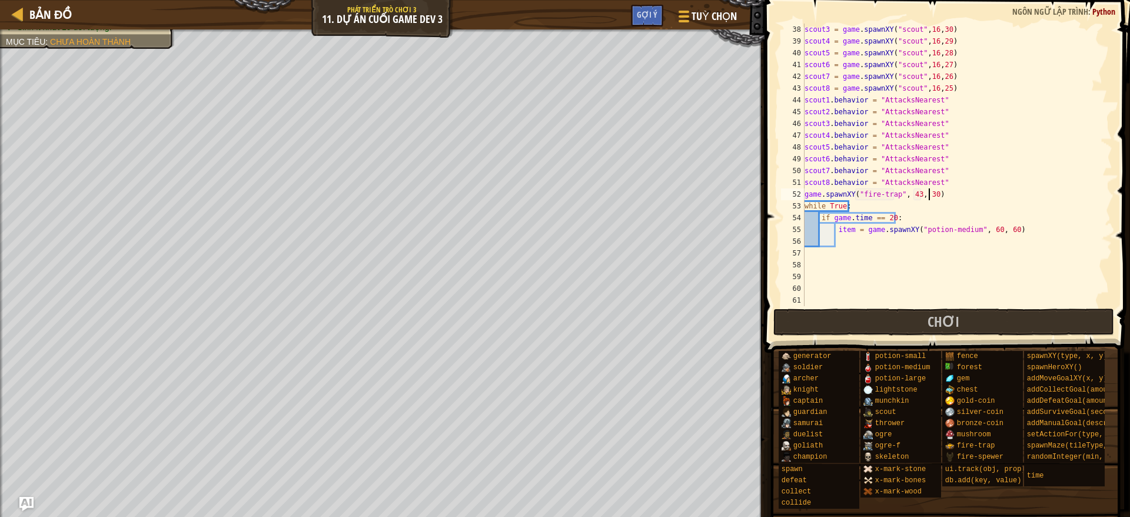
click at [927, 191] on div "scout3 = game . spawnXY ( "scout" , 16 , 30 ) scout4 = game . spawnXY ( "scout"…" at bounding box center [951, 177] width 298 height 306
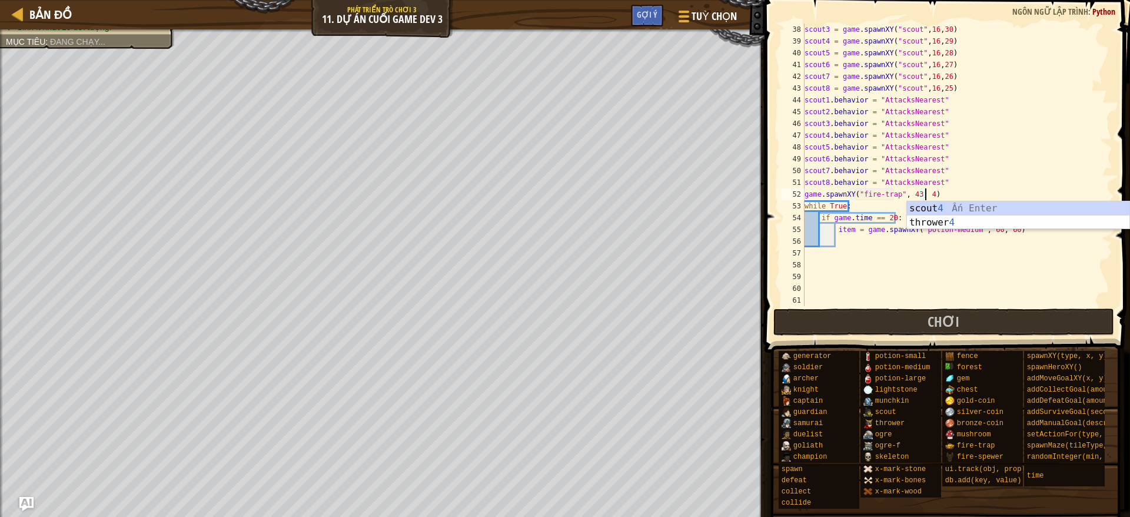
scroll to position [5, 9]
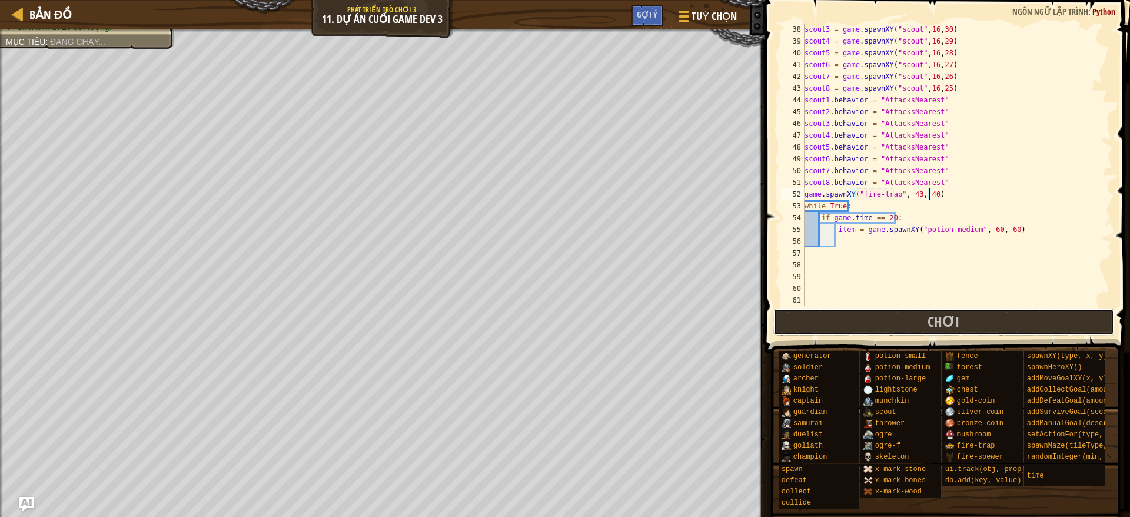
drag, startPoint x: 975, startPoint y: 318, endPoint x: 773, endPoint y: 247, distance: 214.2
click at [967, 319] on button "Chơi" at bounding box center [943, 321] width 341 height 27
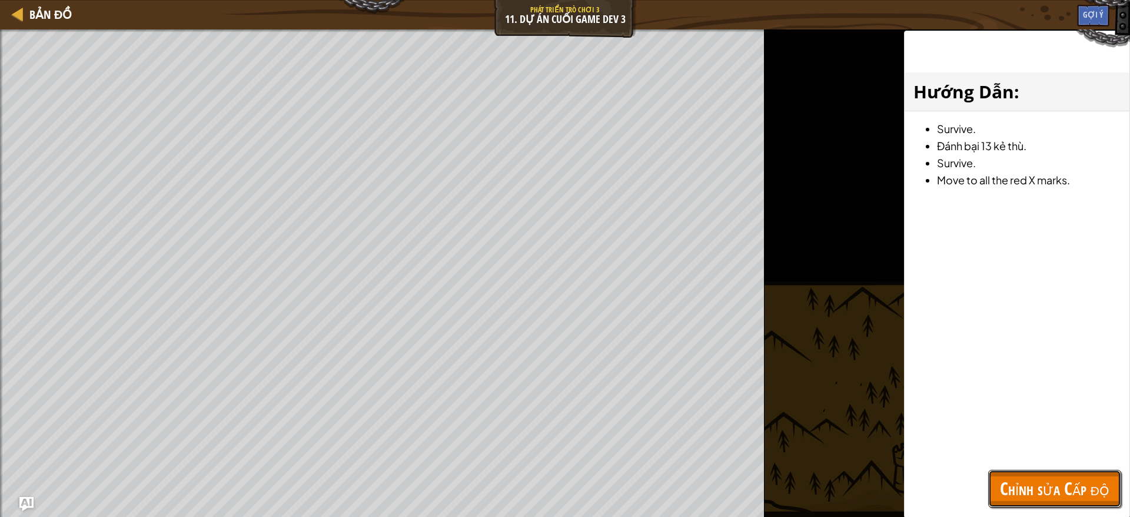
drag, startPoint x: 1077, startPoint y: 493, endPoint x: 1030, endPoint y: 400, distance: 105.0
click at [992, 458] on span "Chỉnh sửa Cấp độ" at bounding box center [1054, 488] width 109 height 24
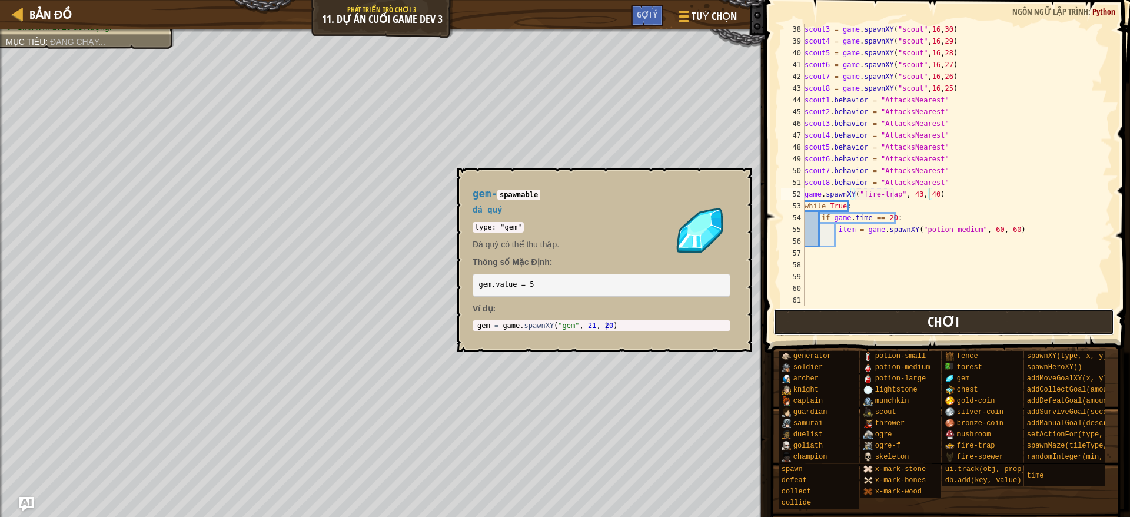
click at [989, 316] on button "Chơi" at bounding box center [943, 321] width 341 height 27
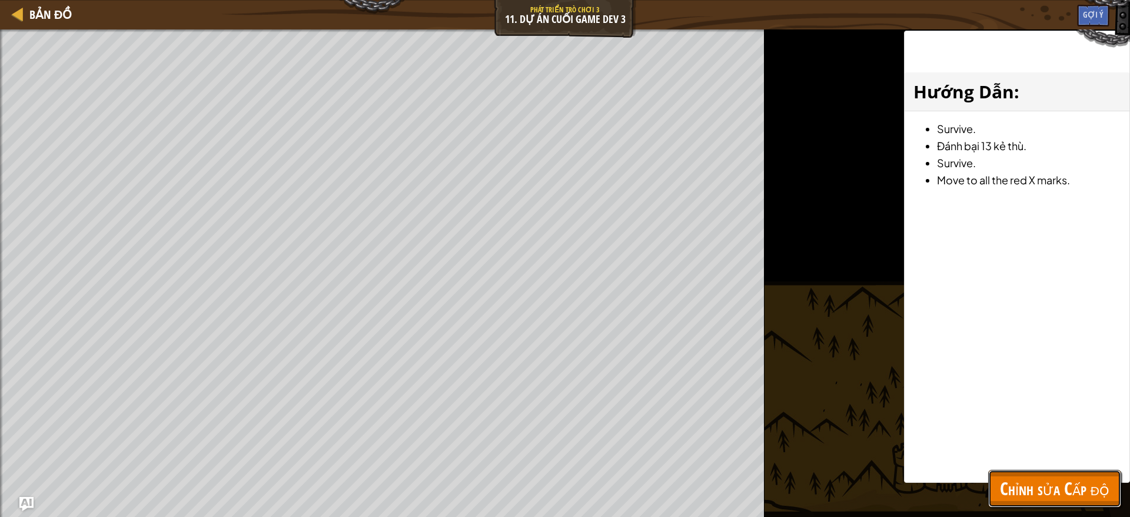
click at [992, 458] on span "Chỉnh sửa Cấp độ" at bounding box center [1054, 488] width 109 height 24
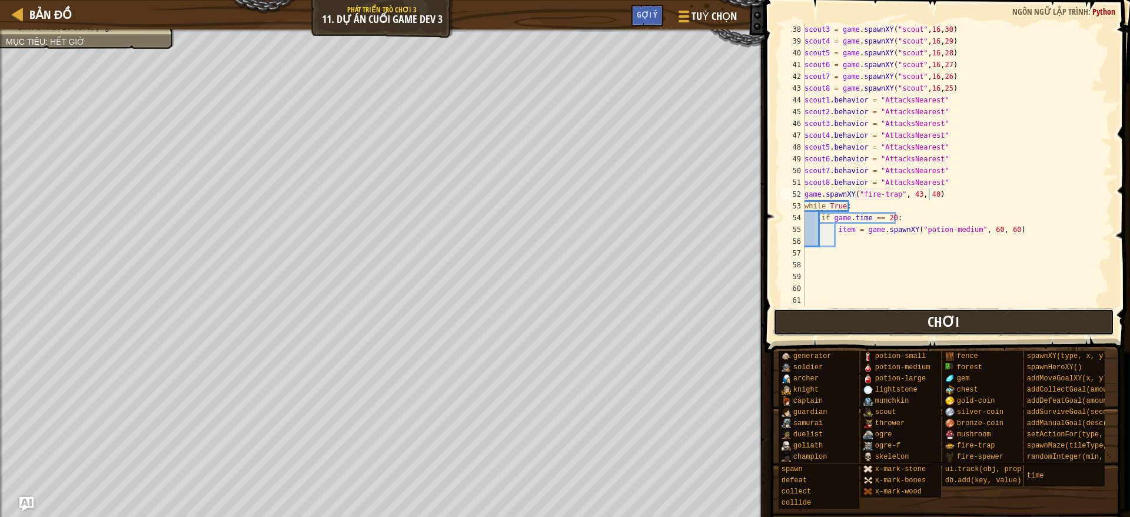
click at [985, 311] on button "Chơi" at bounding box center [943, 321] width 341 height 27
click at [834, 335] on span at bounding box center [948, 159] width 375 height 387
click at [834, 328] on button "Chơi" at bounding box center [943, 321] width 341 height 27
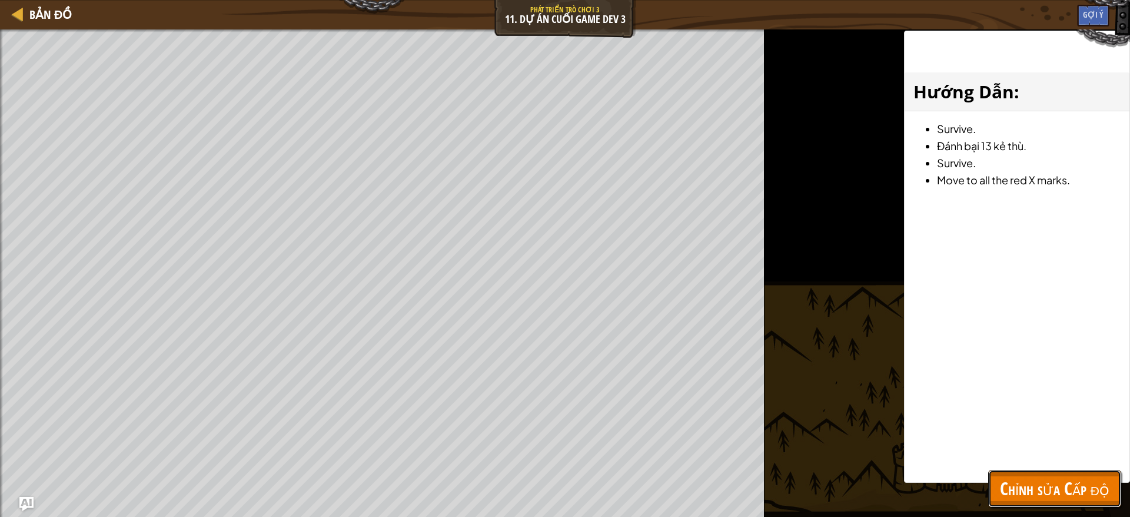
click at [992, 458] on span "Chỉnh sửa Cấp độ" at bounding box center [1054, 488] width 109 height 24
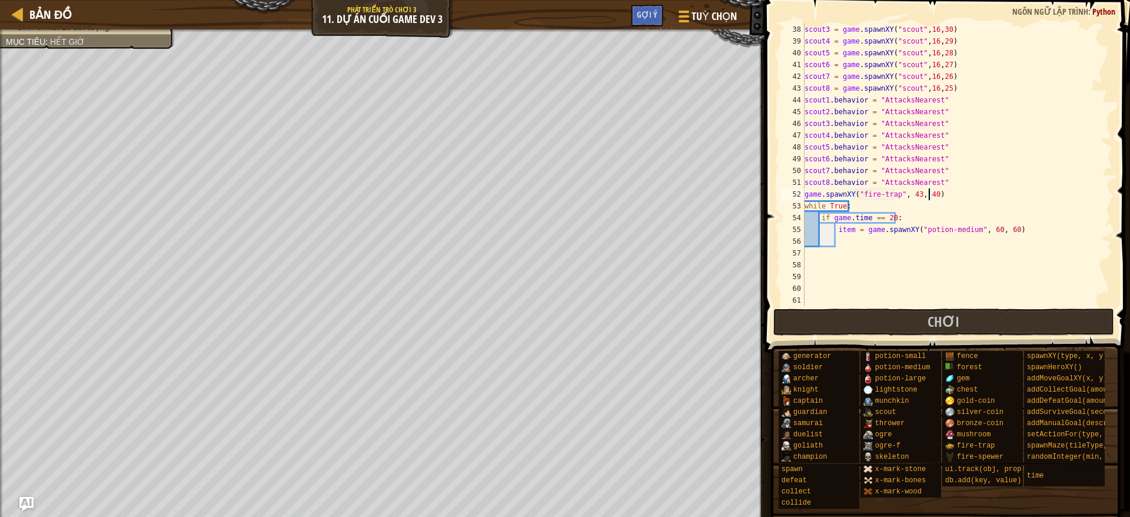
click at [929, 194] on div "scout3 = game . spawnXY ( "scout" , 16 , 30 ) scout4 = game . spawnXY ( "scout"…" at bounding box center [951, 177] width 298 height 306
type textarea "game.spawnXY("fire-trap", 43, 45)"
click at [956, 324] on span "Chơi" at bounding box center [943, 321] width 32 height 19
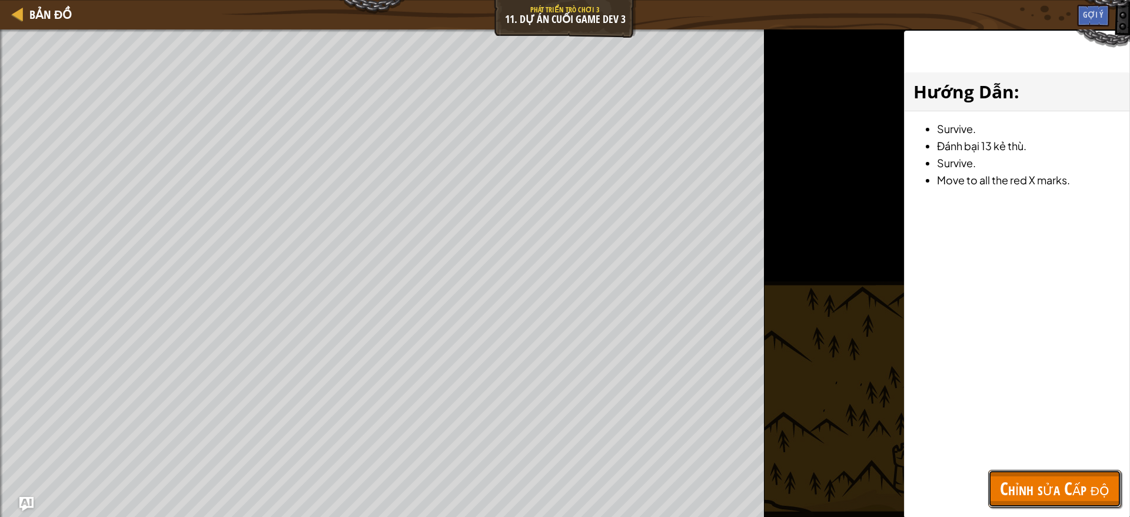
click at [992, 458] on span "Chỉnh sửa Cấp độ" at bounding box center [1054, 488] width 109 height 24
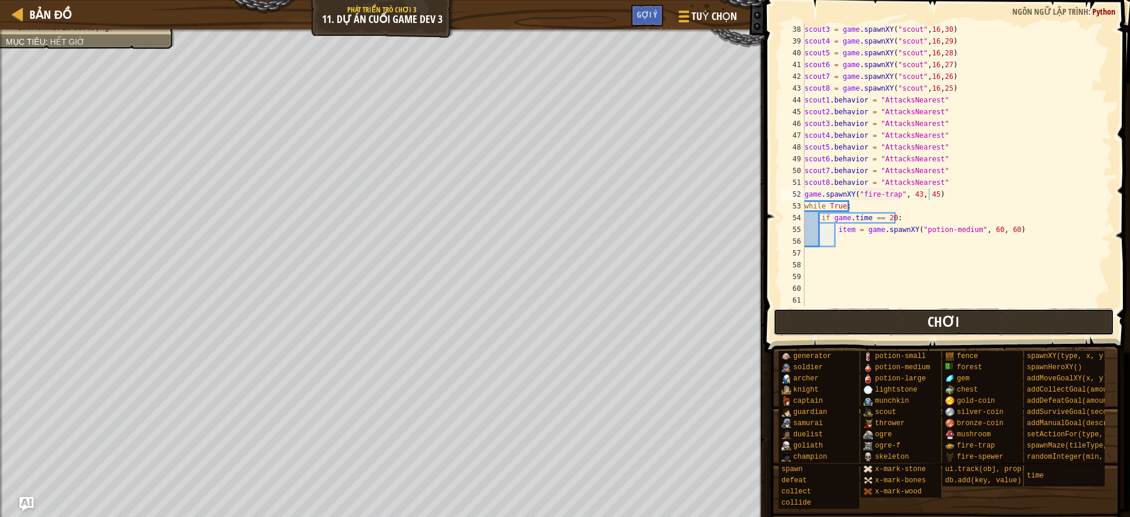
click at [975, 325] on button "Chơi" at bounding box center [943, 321] width 341 height 27
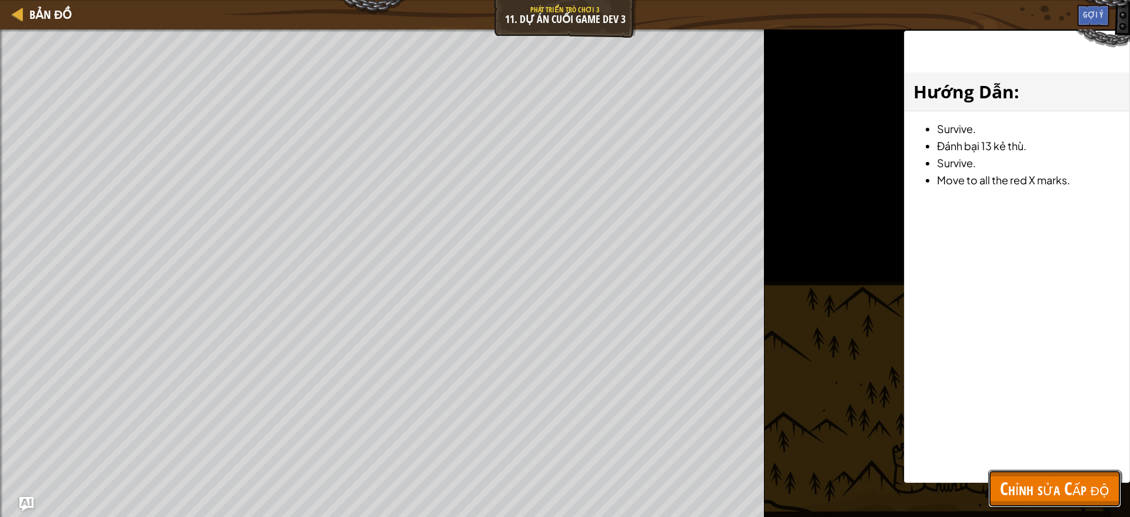
click at [992, 458] on span "Chỉnh sửa Cấp độ" at bounding box center [1054, 488] width 109 height 24
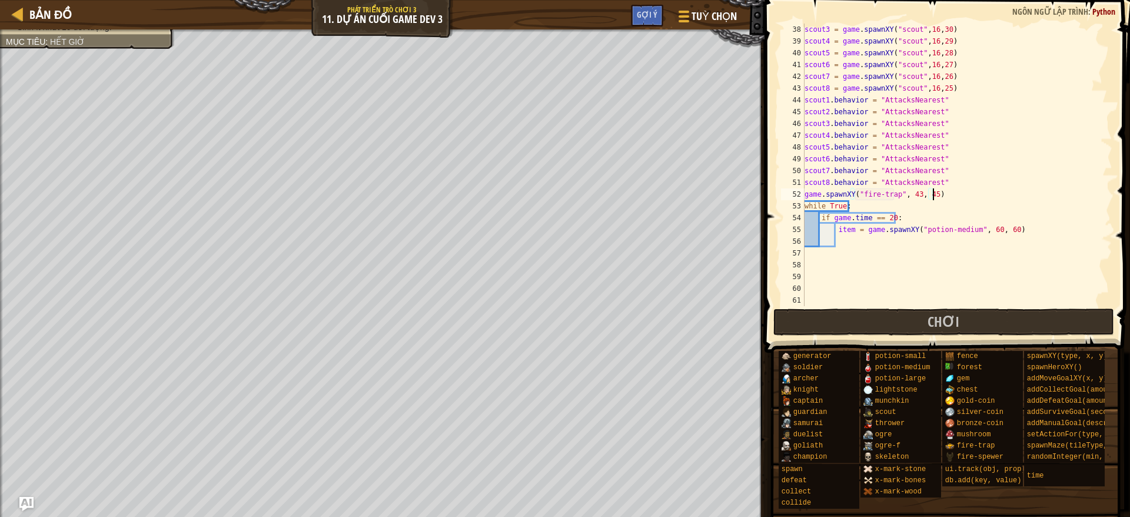
click at [946, 194] on div "scout3 = game . spawnXY ( "scout" , 16 , 30 ) scout4 = game . spawnXY ( "scout"…" at bounding box center [951, 177] width 298 height 306
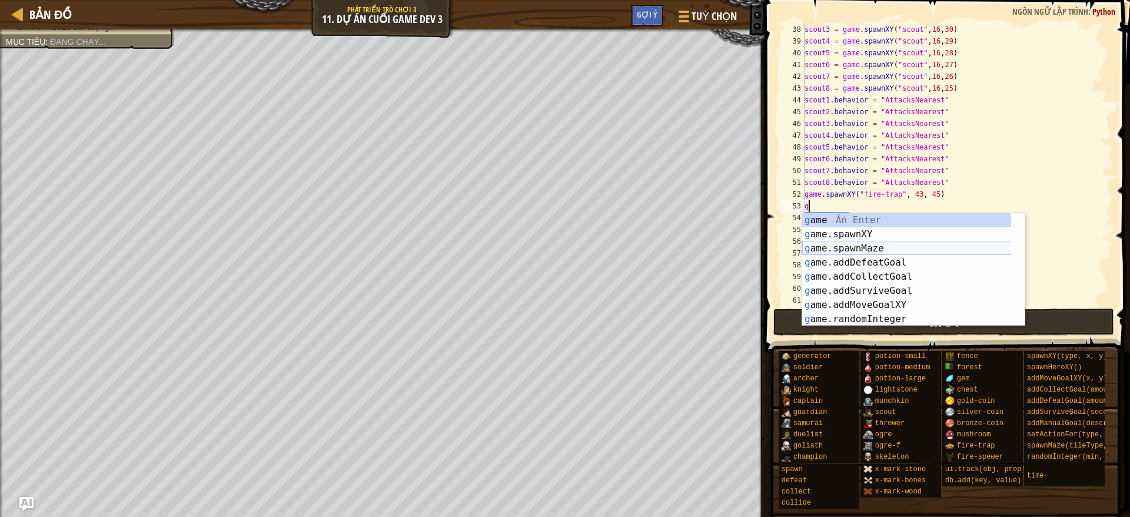
click at [894, 234] on div "g ame Ấn Enter g ame.spawnXY Ấn Enter g ame.spawnMaze Ấn Enter g ame.addDefeatG…" at bounding box center [913, 283] width 222 height 141
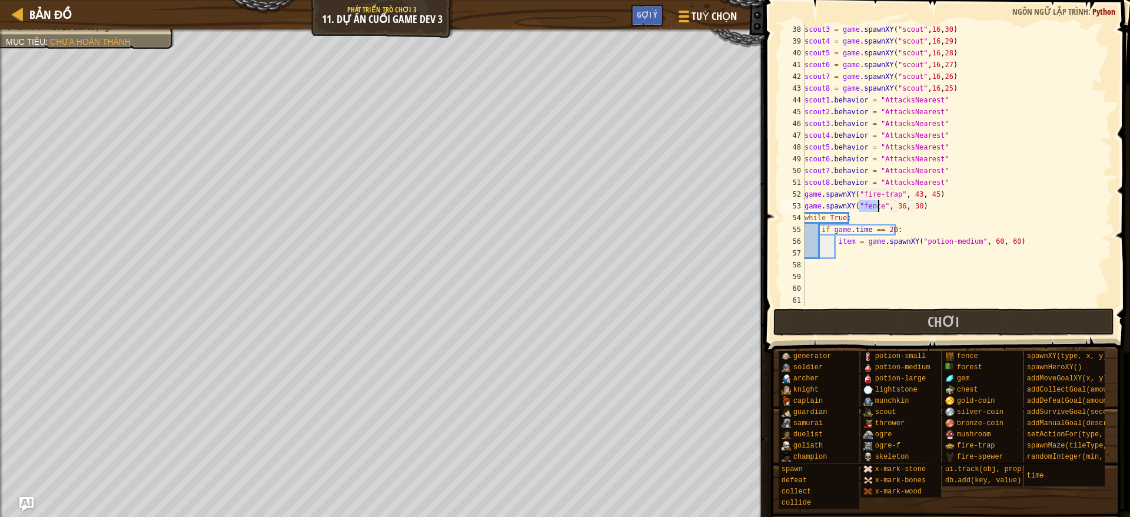
scroll to position [5, 5]
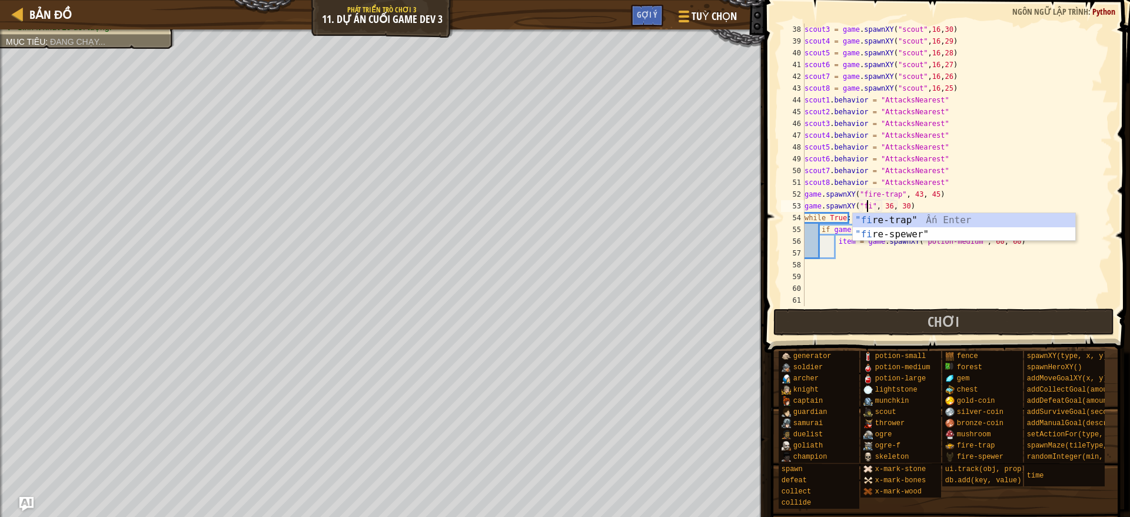
click at [893, 220] on div ""fi re-trap" Ấn Enter "fi re-spewer" Ấn Enter" at bounding box center [964, 241] width 222 height 56
type textarea "game.spawnXY("fire-trap", 59, 45)"
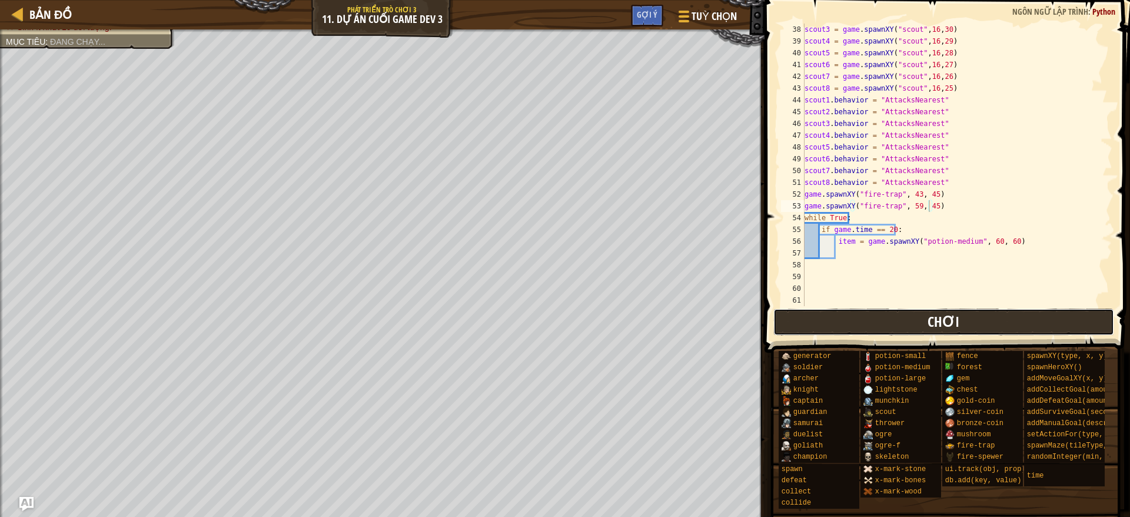
click at [992, 325] on button "Chơi" at bounding box center [943, 321] width 341 height 27
click at [915, 318] on button "Chơi" at bounding box center [943, 321] width 341 height 27
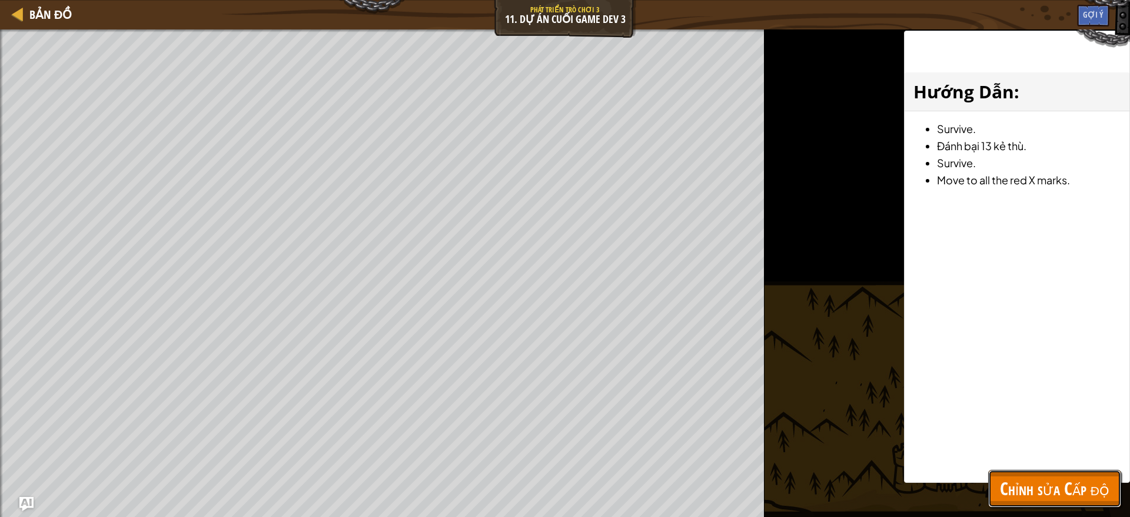
click at [992, 458] on span "Chỉnh sửa Cấp độ" at bounding box center [1054, 488] width 109 height 24
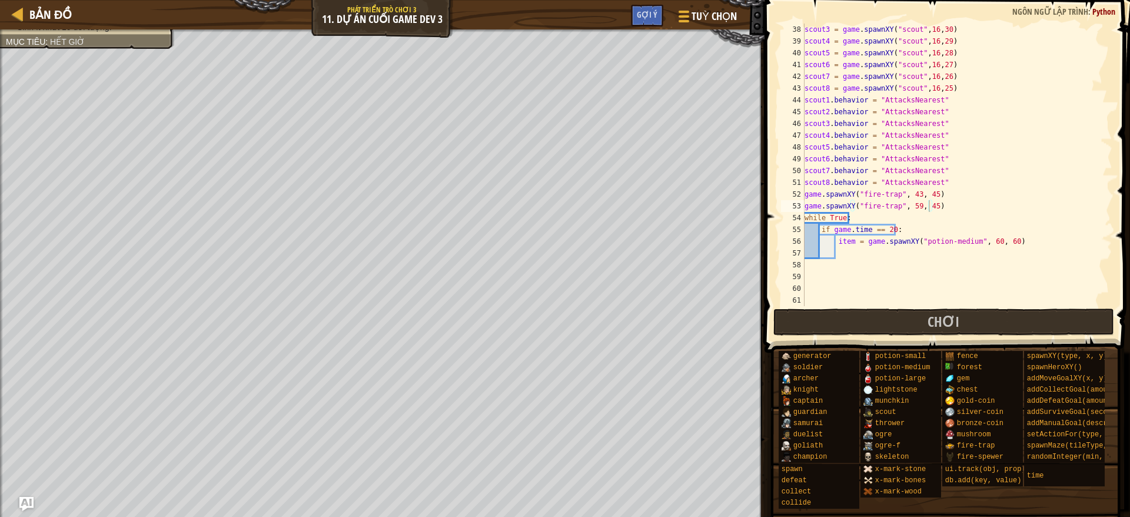
click at [917, 253] on div "scout3 = game . spawnXY ( "scout" , 16 , 30 ) scout4 = game . spawnXY ( "scout"…" at bounding box center [951, 177] width 298 height 306
type textarea "i"
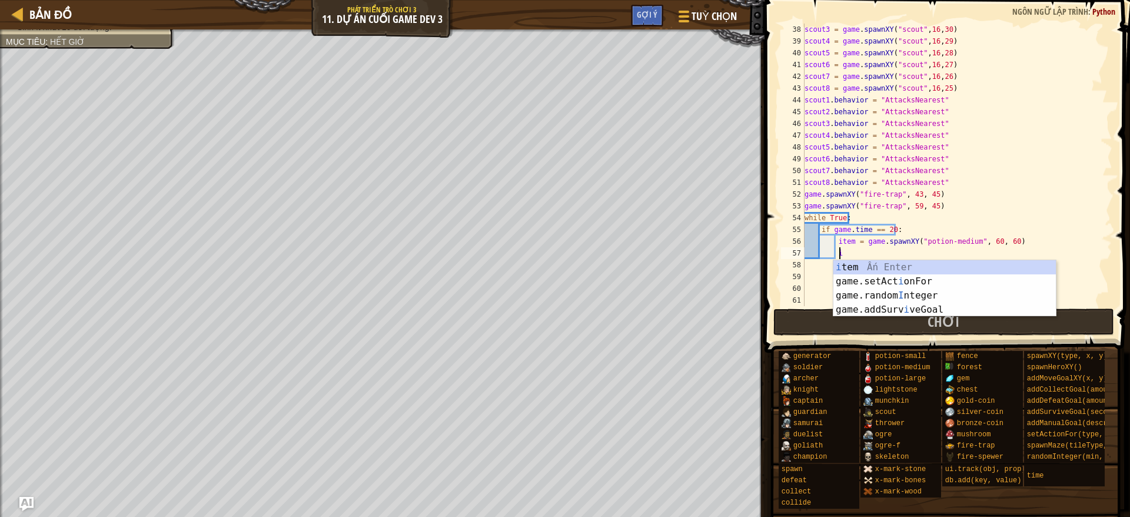
type textarea "ì"
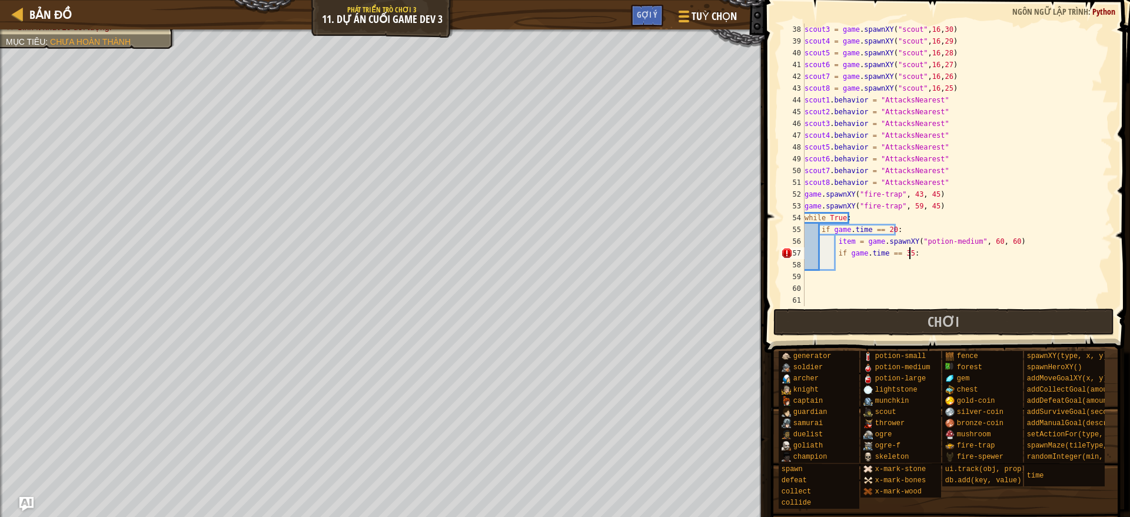
scroll to position [5, 8]
type textarea "if game.time == 35:"
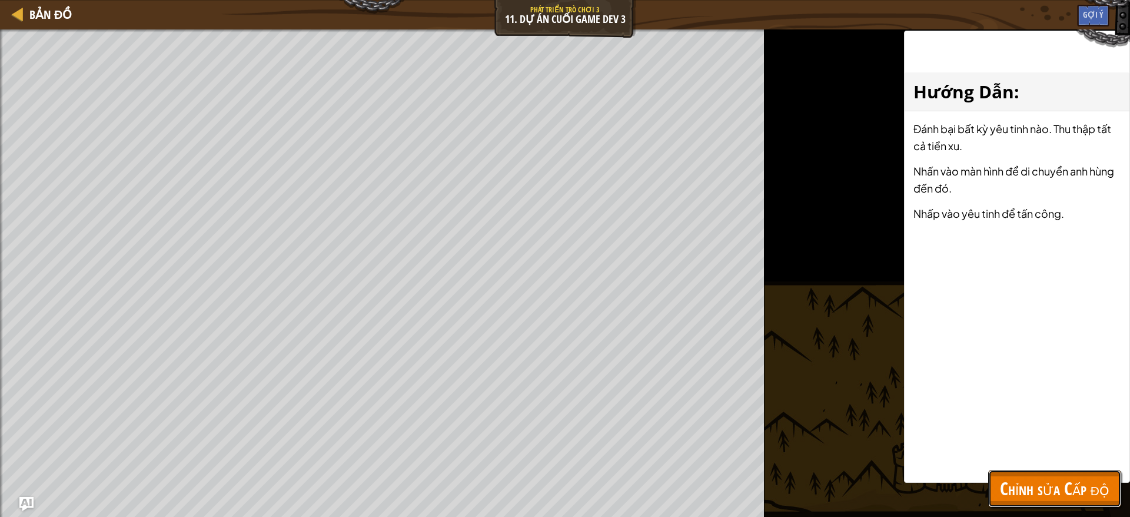
click at [992, 458] on span "Chỉnh sửa Cấp độ" at bounding box center [1054, 488] width 109 height 24
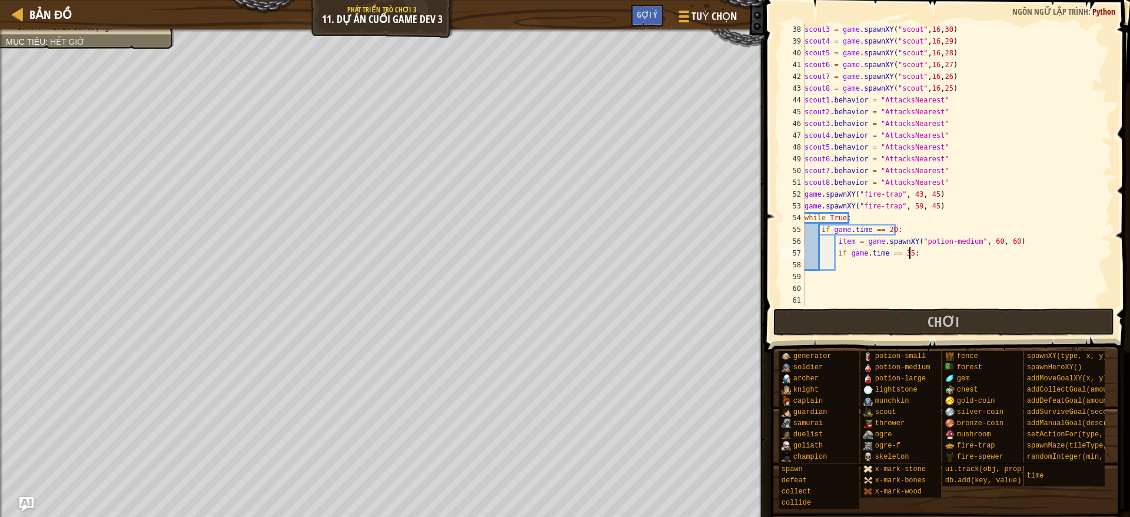
click at [917, 256] on div "scout3 = game . spawnXY ( "scout" , 16 , 30 ) scout4 = game . spawnXY ( "scout"…" at bounding box center [951, 177] width 298 height 306
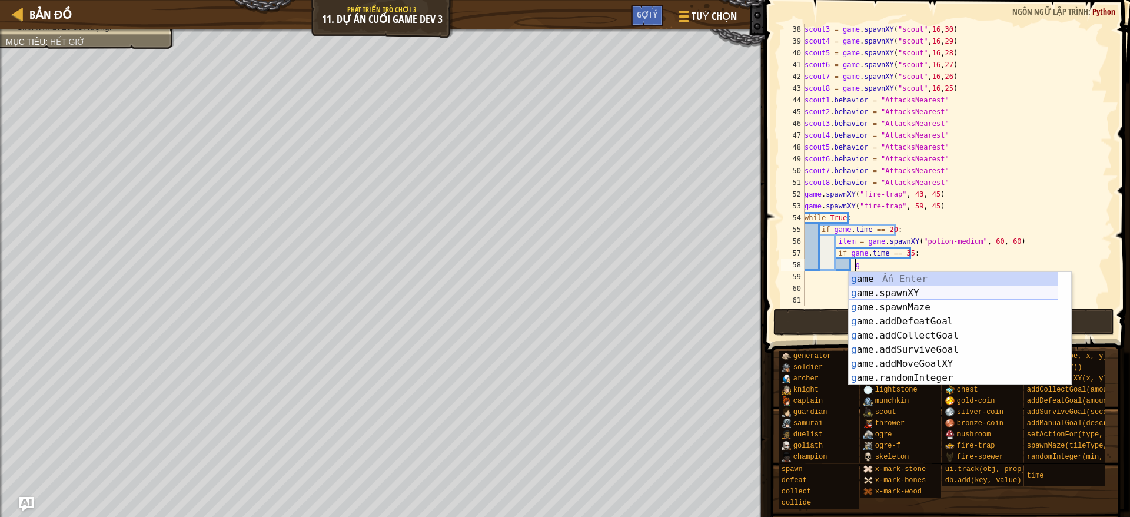
click at [919, 293] on div "g ame Ấn Enter g ame.spawnXY Ấn Enter g ame.spawnMaze Ấn Enter g ame.addDefeatG…" at bounding box center [960, 342] width 222 height 141
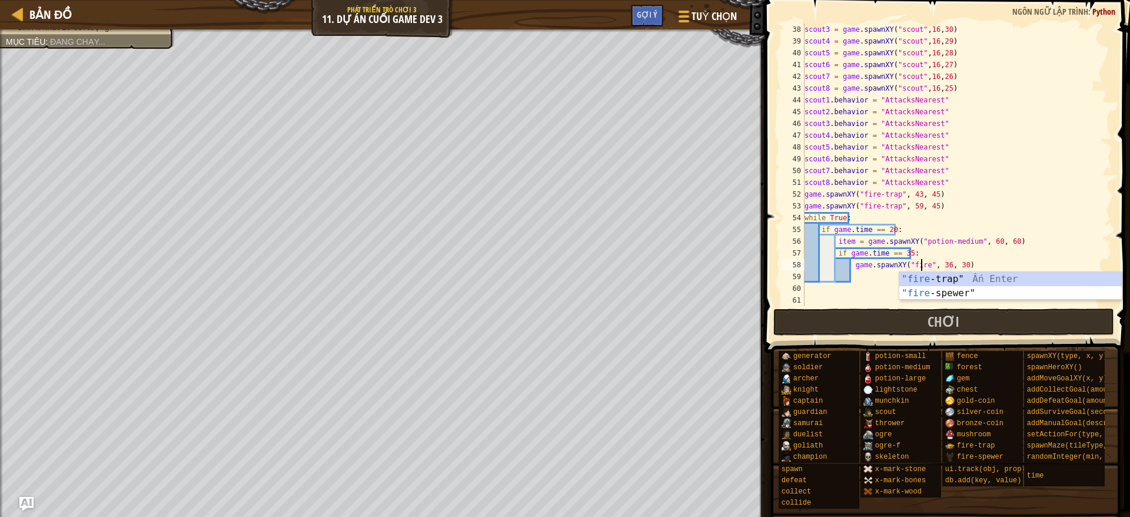
scroll to position [5, 9]
click at [966, 290] on div ""fire -trap" Ấn Enter "fire -spewer" Ấn Enter" at bounding box center [1010, 300] width 222 height 56
click at [967, 263] on div "scout3 = game . spawnXY ( "scout" , 16 , 30 ) scout4 = game . spawnXY ( "scout"…" at bounding box center [951, 177] width 298 height 306
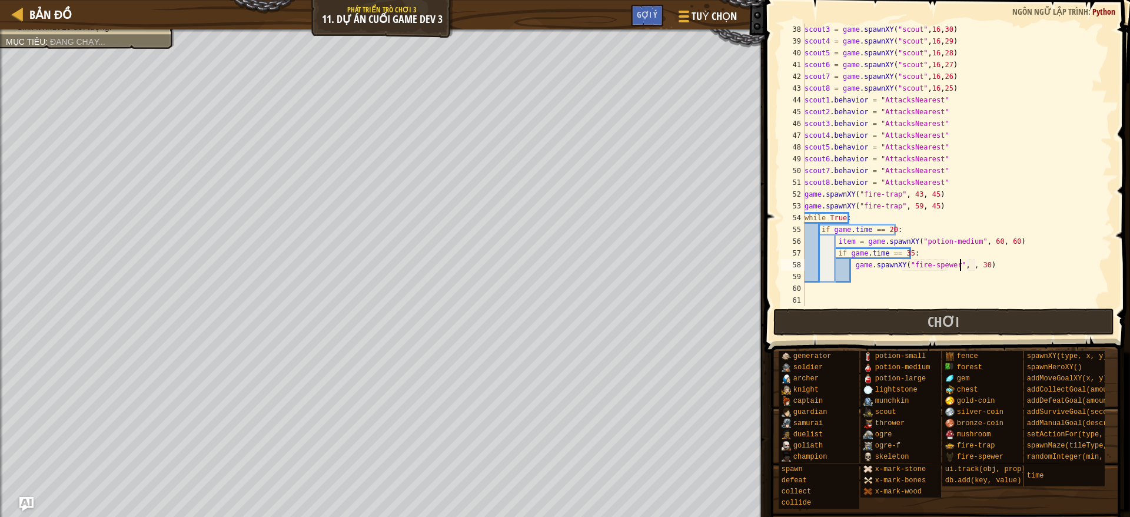
scroll to position [5, 13]
type textarea "game.spawnXY("fire-spewer", 60, 60)"
click at [866, 273] on div "scout3 = game . spawnXY ( "scout" , 16 , 30 ) scout4 = game . spawnXY ( "scout"…" at bounding box center [951, 177] width 298 height 306
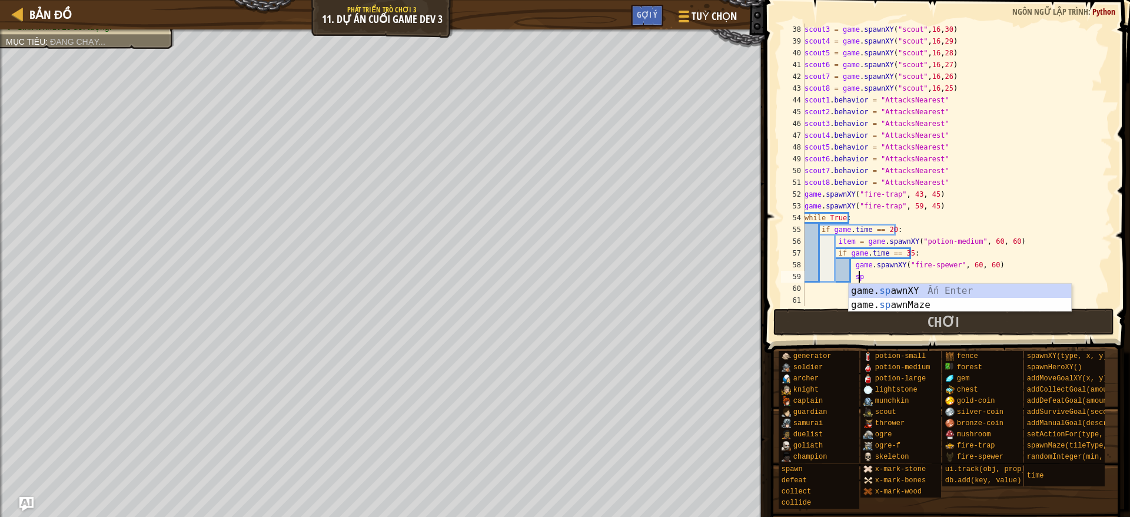
type textarea "s"
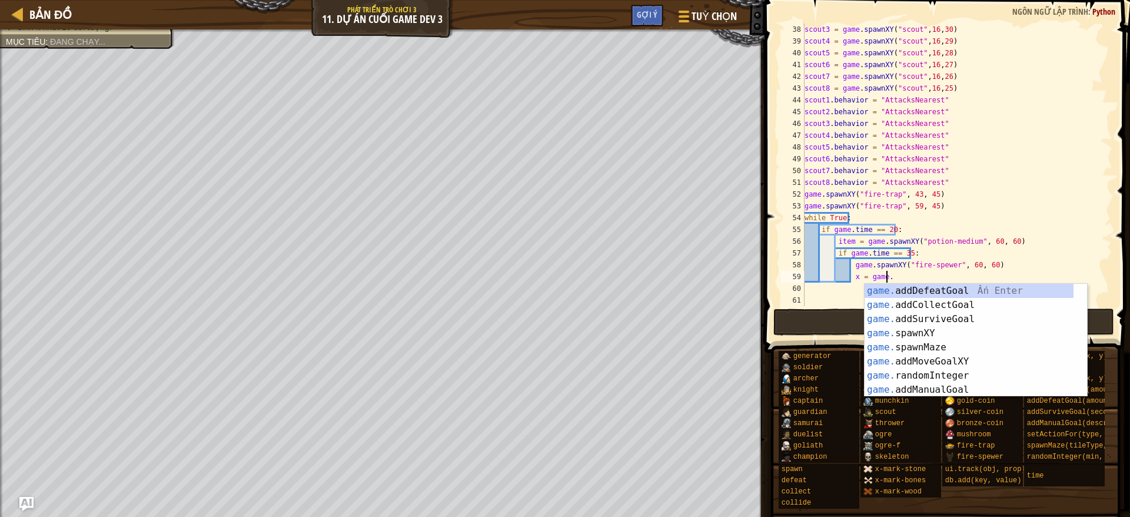
scroll to position [5, 6]
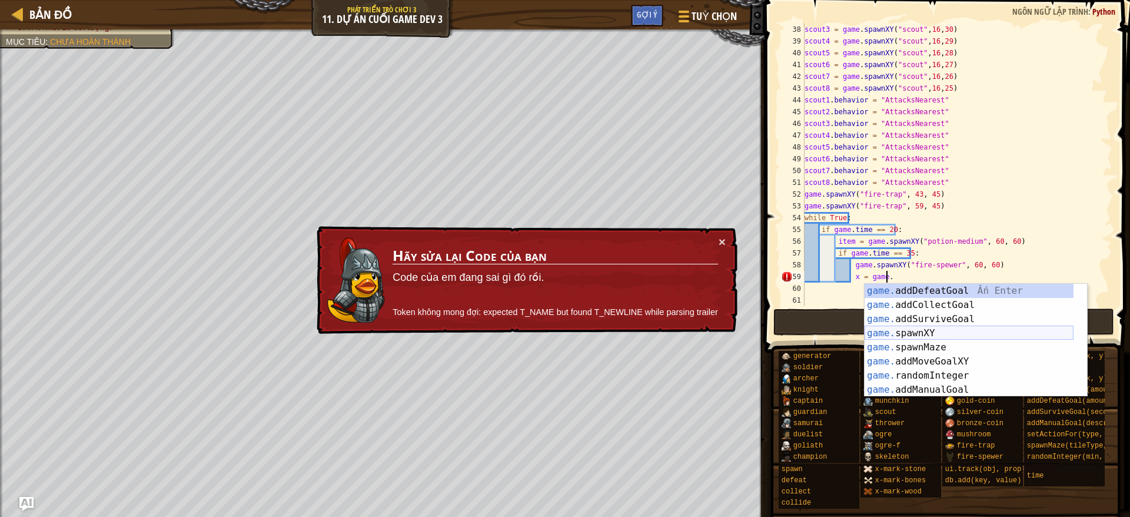
click at [930, 332] on div "game. addDefeatGoal Ấn Enter game. addCollectGoal Ấn Enter game. addSurviveGoal…" at bounding box center [968, 354] width 209 height 141
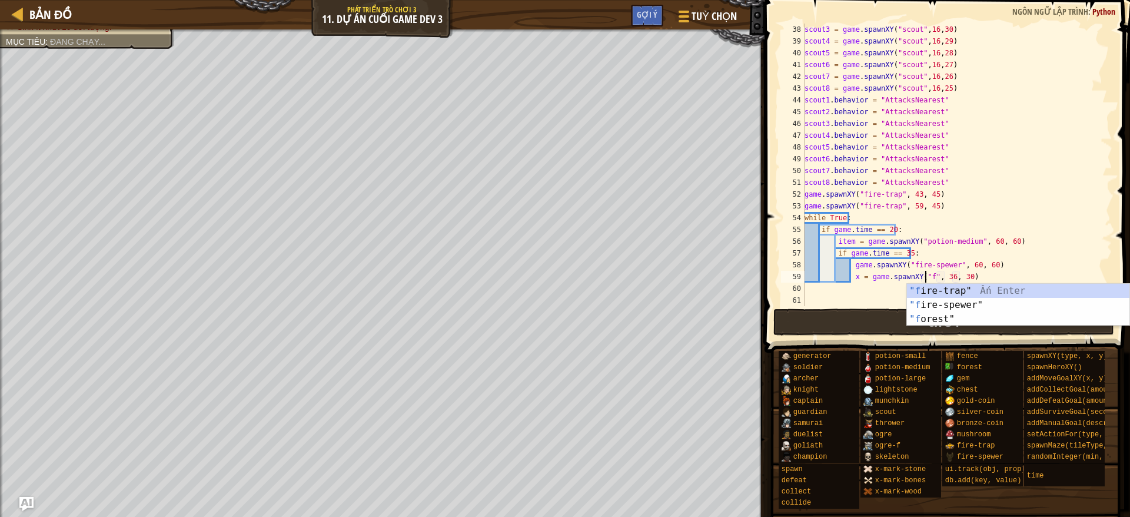
scroll to position [5, 9]
click at [954, 302] on div ""f ire-trap" Ấn Enter "f ire-spewer" Ấn Enter "f orest" Ấn Enter" at bounding box center [1018, 319] width 222 height 71
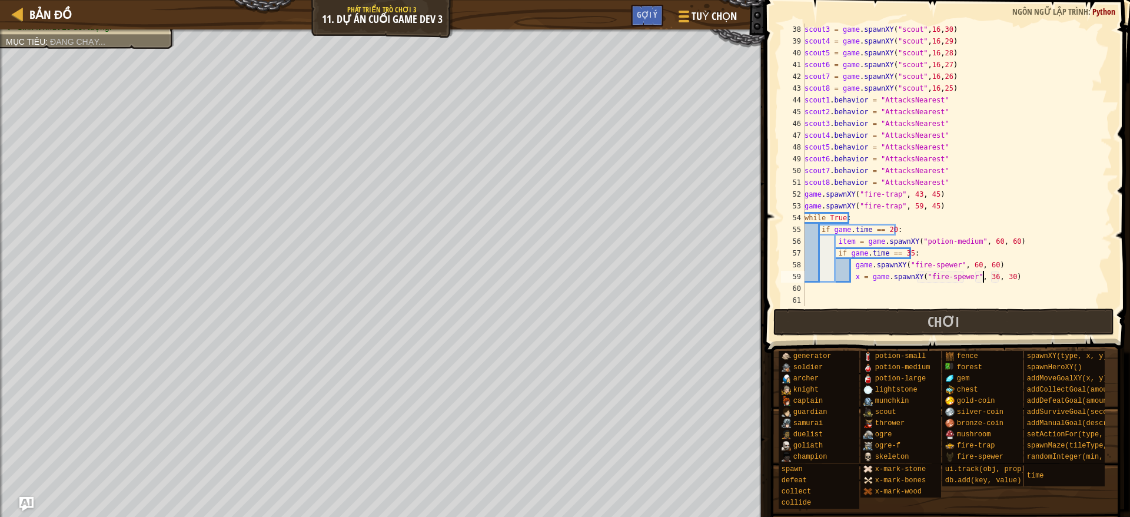
click at [983, 272] on div "scout3 = game . spawnXY ( "scout" , 16 , 30 ) scout4 = game . spawnXY ( "scout"…" at bounding box center [951, 177] width 298 height 306
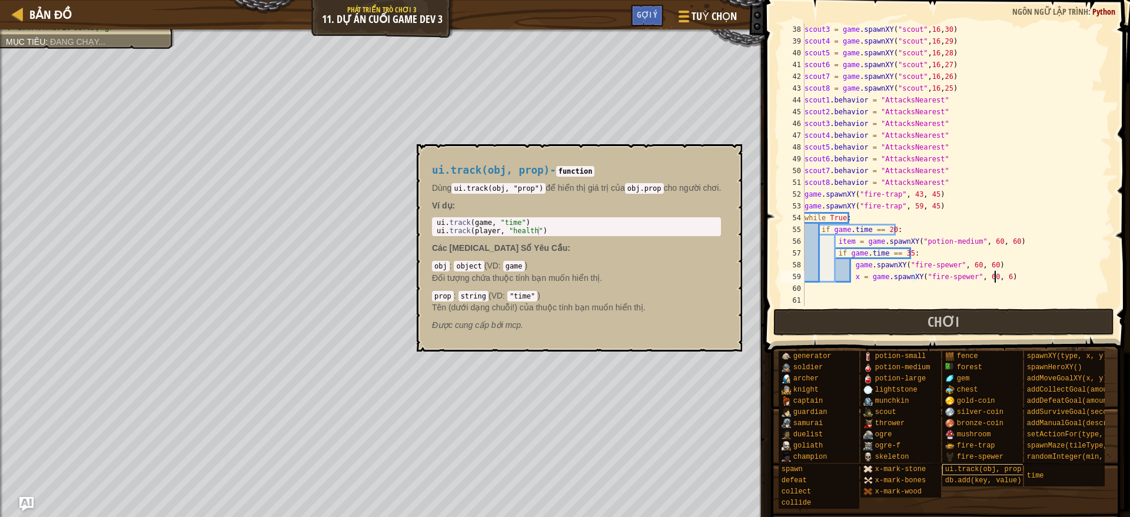
type textarea "x = game.spawnXY("fire-spewer", 60, 60)"
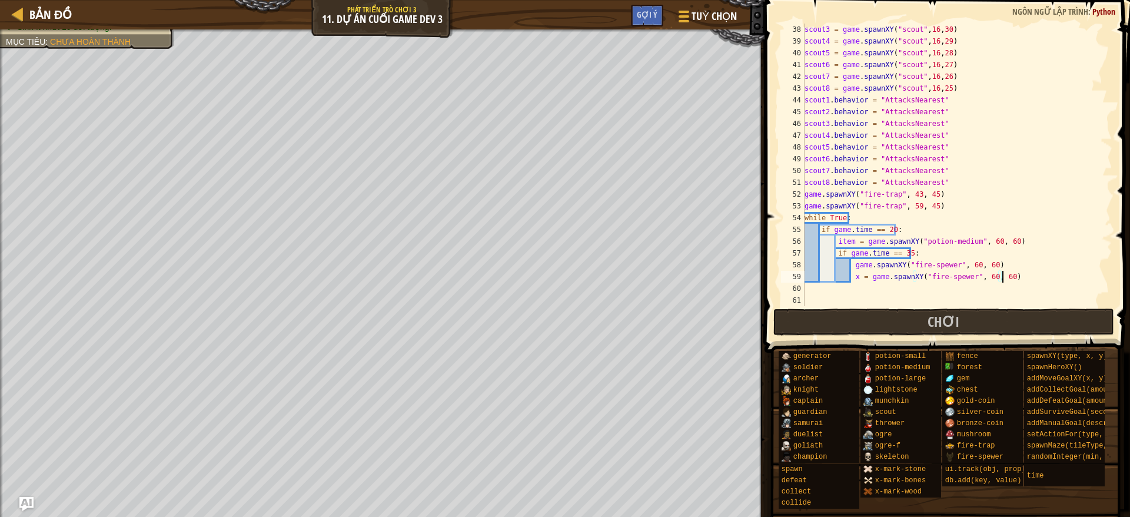
click at [992, 281] on div "scout3 = game . spawnXY ( "scout" , 16 , 30 ) scout4 = game . spawnXY ( "scout"…" at bounding box center [951, 177] width 298 height 306
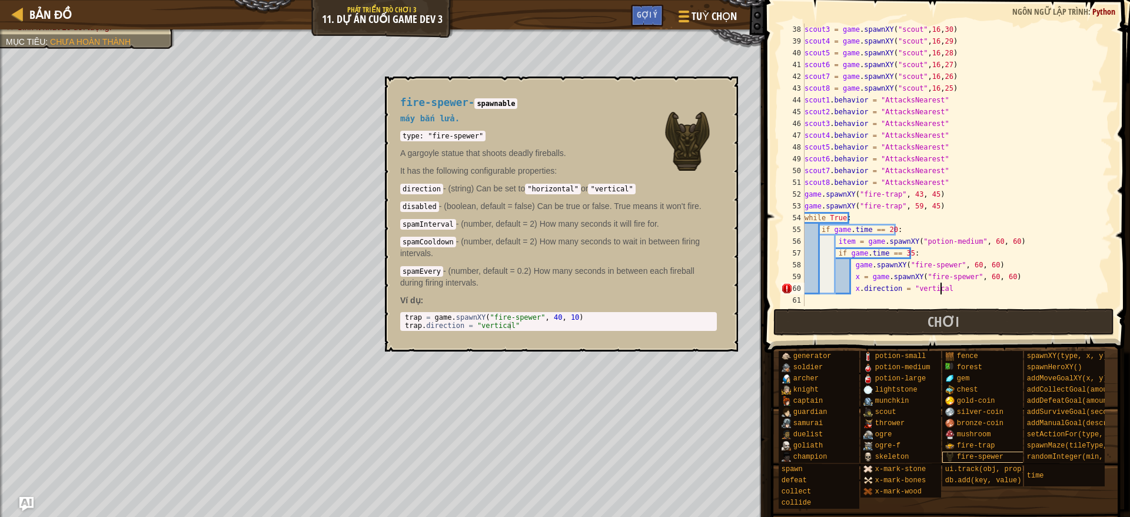
scroll to position [5, 11]
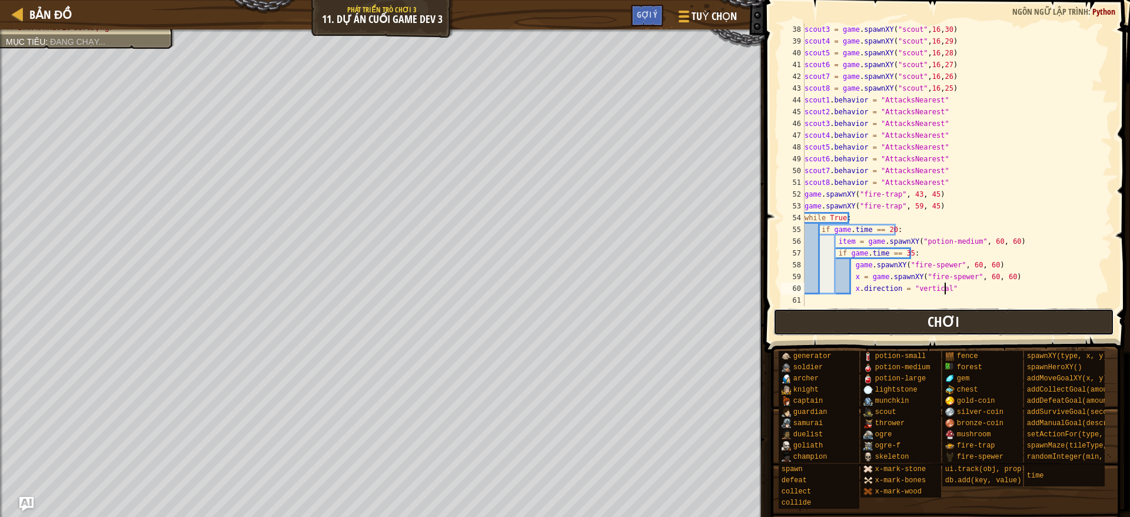
click at [842, 317] on button "Chơi" at bounding box center [943, 321] width 341 height 27
click at [906, 324] on button "Chơi" at bounding box center [943, 321] width 341 height 27
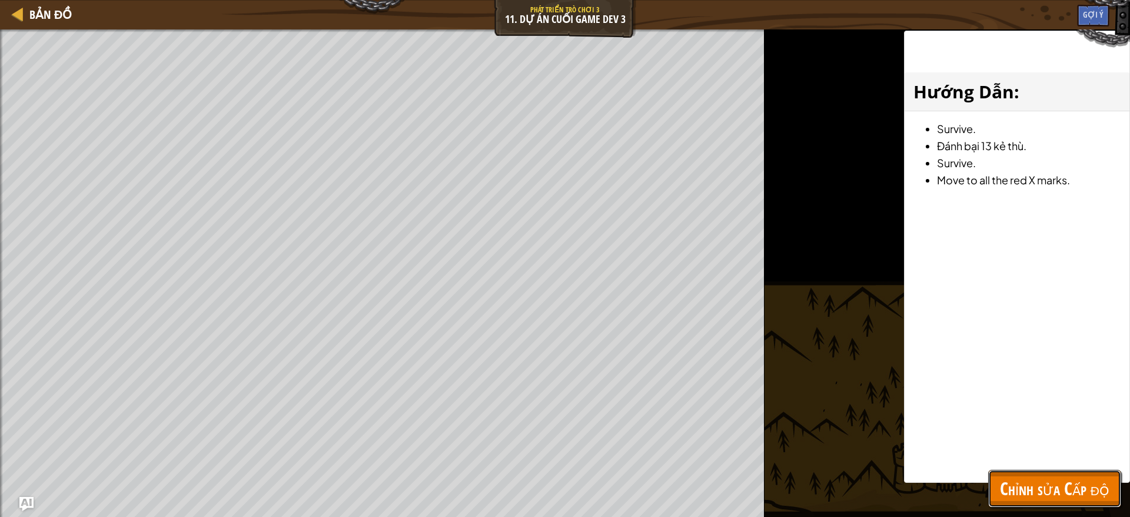
click at [992, 458] on button "Chỉnh sửa Cấp độ" at bounding box center [1054, 489] width 133 height 38
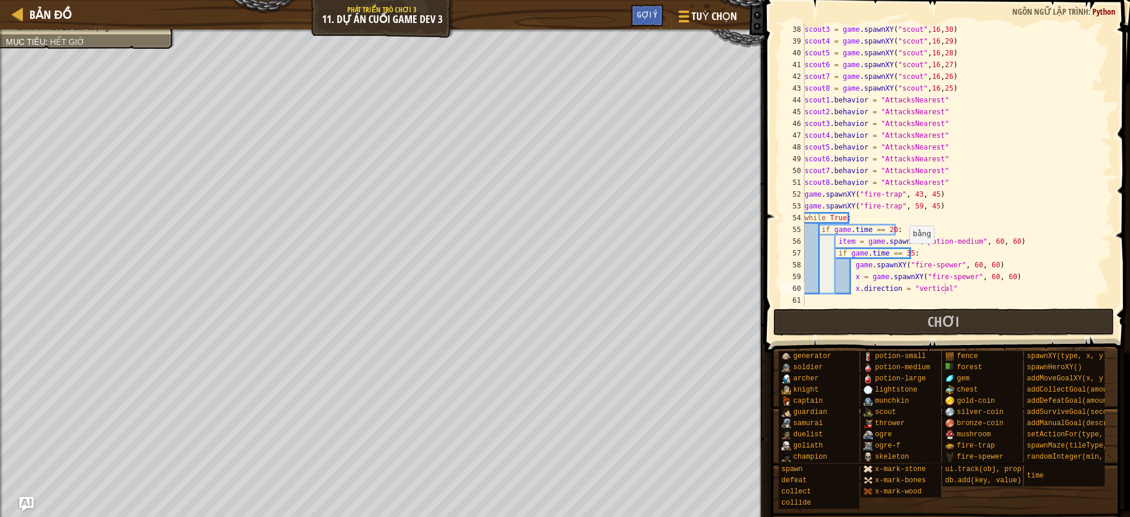
click at [903, 254] on div "scout3 = game . spawnXY ( "scout" , 16 , 30 ) scout4 = game . spawnXY ( "scout"…" at bounding box center [951, 177] width 298 height 306
click at [856, 307] on span at bounding box center [948, 159] width 375 height 387
click at [855, 325] on button "Chơi" at bounding box center [943, 321] width 341 height 27
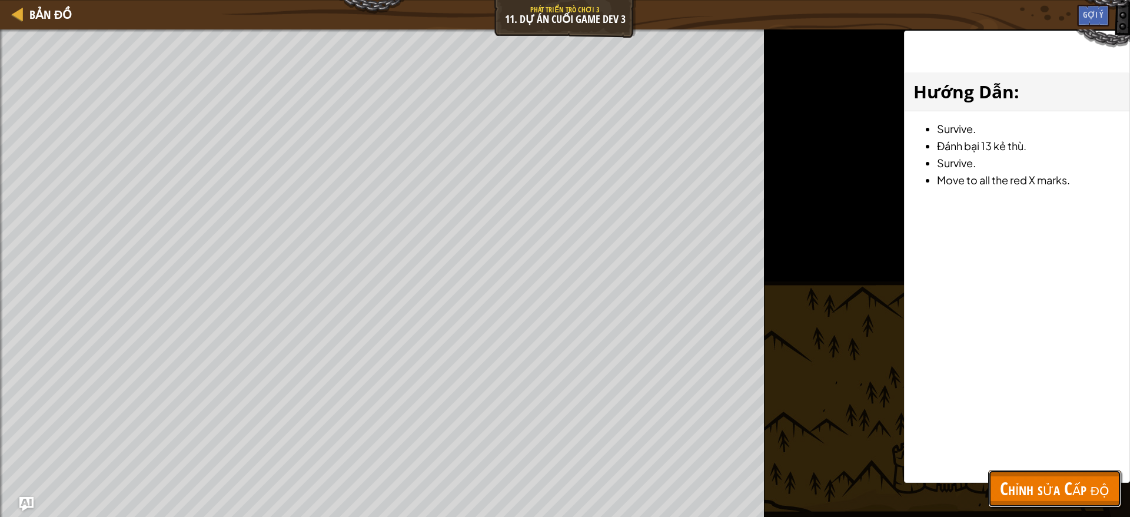
click at [992, 458] on span "Chỉnh sửa Cấp độ" at bounding box center [1054, 488] width 109 height 24
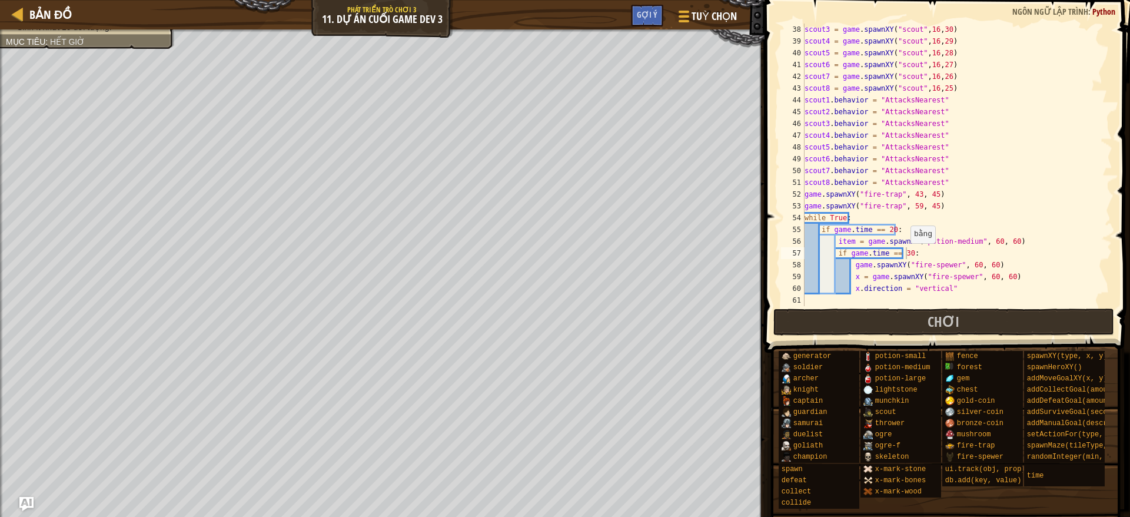
click at [904, 254] on div "scout3 = game . spawnXY ( "scout" , 16 , 30 ) scout4 = game . spawnXY ( "scout"…" at bounding box center [951, 177] width 298 height 306
click at [917, 328] on button "Chơi" at bounding box center [943, 321] width 341 height 27
click at [822, 323] on button "Chơi" at bounding box center [943, 321] width 341 height 27
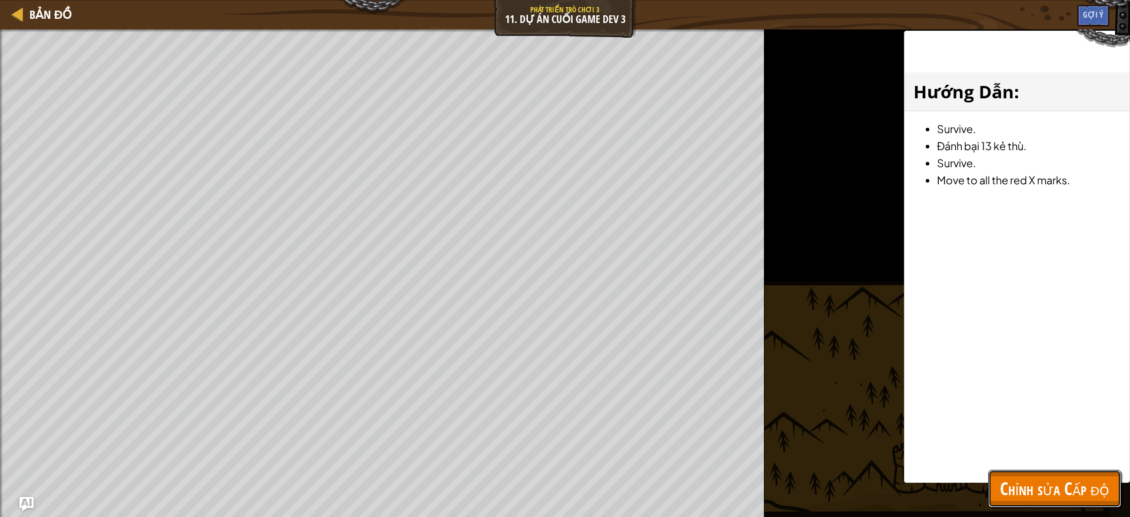
click at [992, 458] on span "Chỉnh sửa Cấp độ" at bounding box center [1054, 488] width 109 height 24
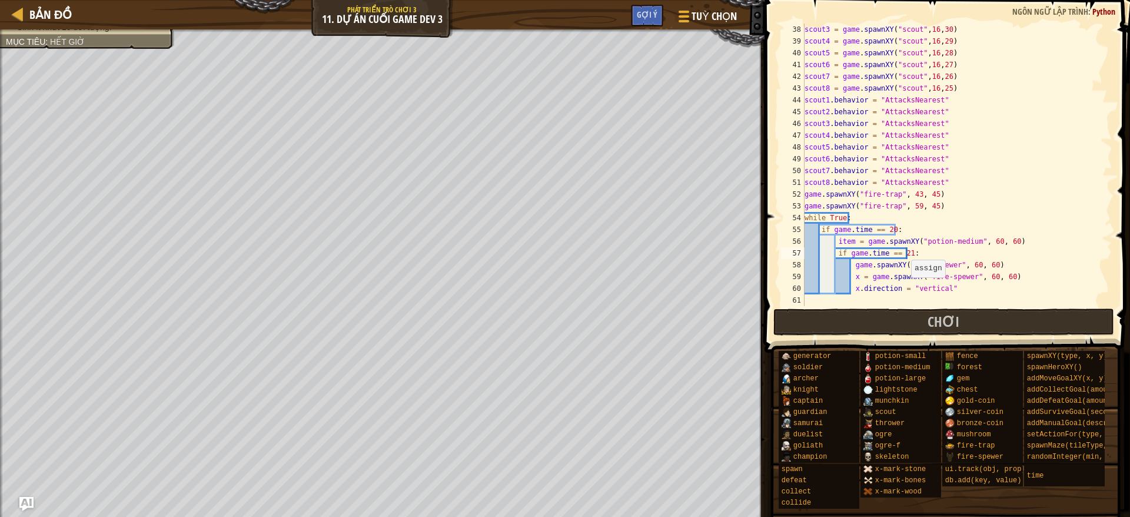
click at [907, 288] on div "scout3 = game . spawnXY ( "scout" , 16 , 30 ) scout4 = game . spawnXY ( "scout"…" at bounding box center [951, 177] width 298 height 306
click at [941, 287] on div "scout3 = game . spawnXY ( "scout" , 16 , 30 ) scout4 = game . spawnXY ( "scout"…" at bounding box center [951, 177] width 298 height 306
click at [893, 253] on div "scout3 = game . spawnXY ( "scout" , 16 , 30 ) scout4 = game . spawnXY ( "scout"…" at bounding box center [951, 177] width 298 height 306
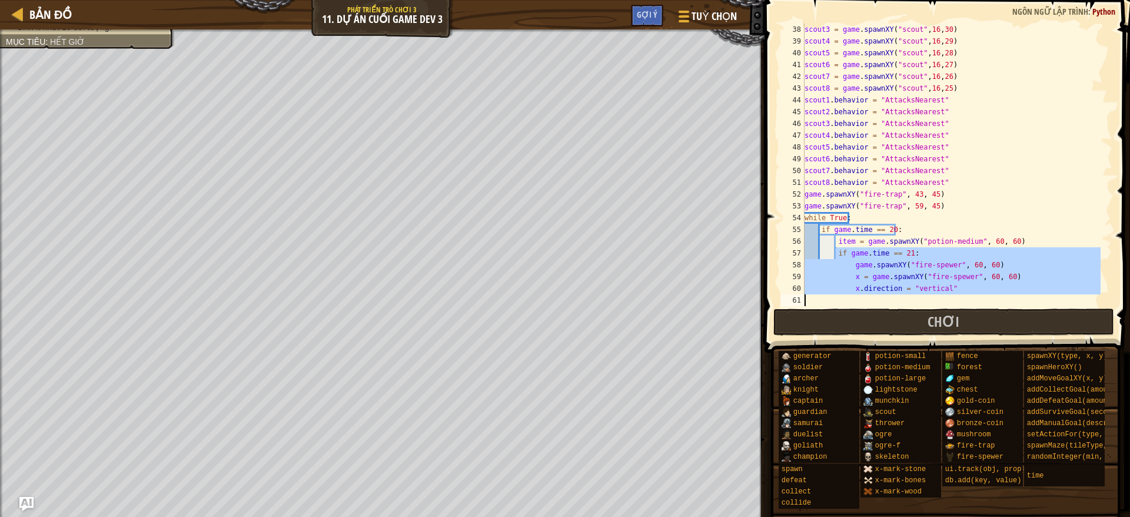
drag, startPoint x: 834, startPoint y: 250, endPoint x: 976, endPoint y: 299, distance: 149.4
click at [976, 299] on div "scout3 = game . spawnXY ( "scout" , 16 , 30 ) scout4 = game . spawnXY ( "scout"…" at bounding box center [951, 177] width 298 height 306
type textarea "x.direction = "vertical""
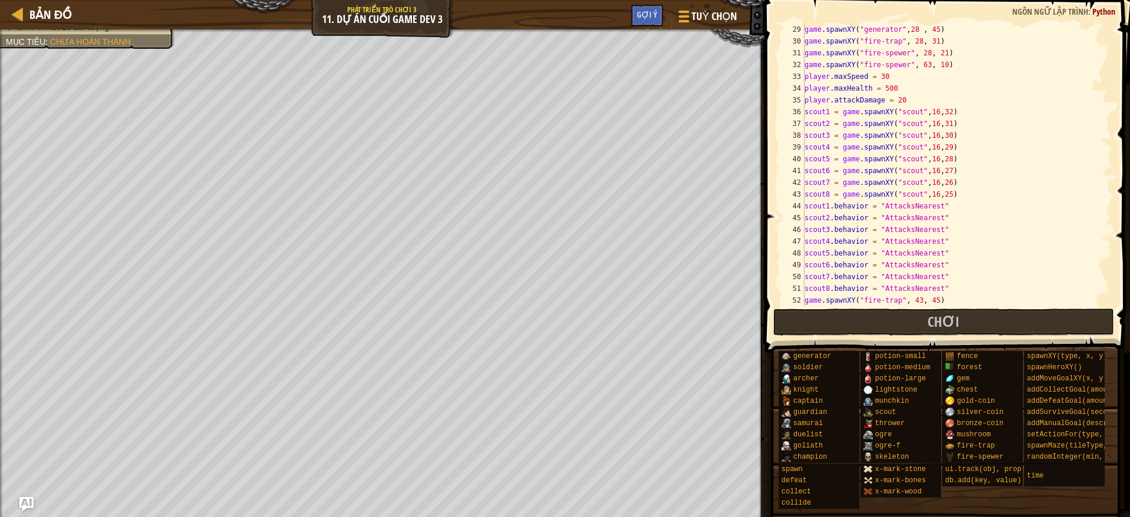
scroll to position [330, 0]
drag, startPoint x: 804, startPoint y: 159, endPoint x: 946, endPoint y: 158, distance: 141.8
click at [946, 158] on div "game . spawnXY ( "generator" , 28 , 45 ) game . spawnXY ( "fire-trap" , 28 , 31…" at bounding box center [951, 177] width 298 height 306
type textarea "scout5 = game.spawnXY("scout",16,28)"
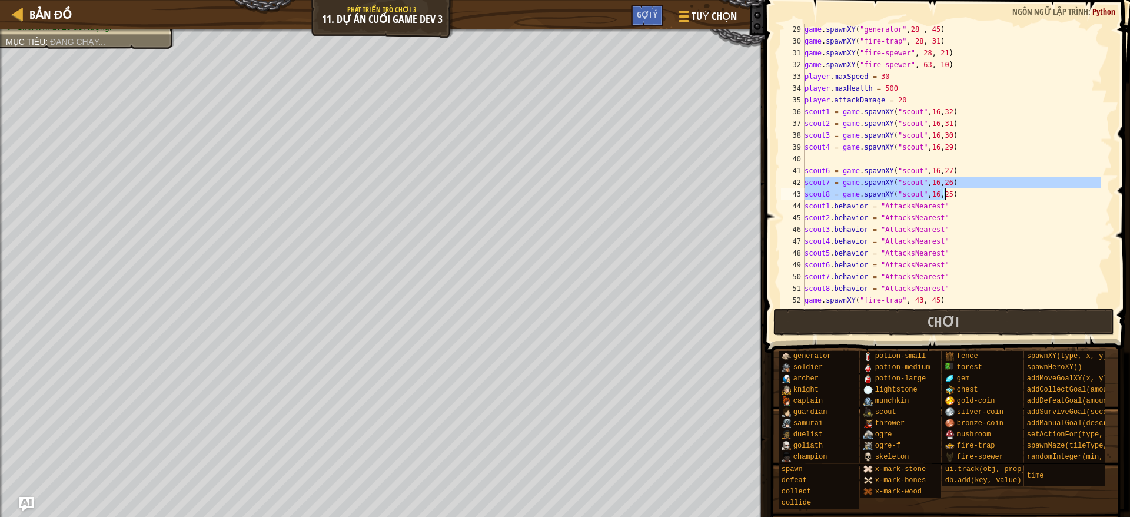
drag, startPoint x: 804, startPoint y: 183, endPoint x: 957, endPoint y: 182, distance: 153.0
click at [957, 182] on div "game . spawnXY ( "generator" , 28 , 45 ) game . spawnXY ( "fire-trap" , 28 , 31…" at bounding box center [951, 177] width 298 height 306
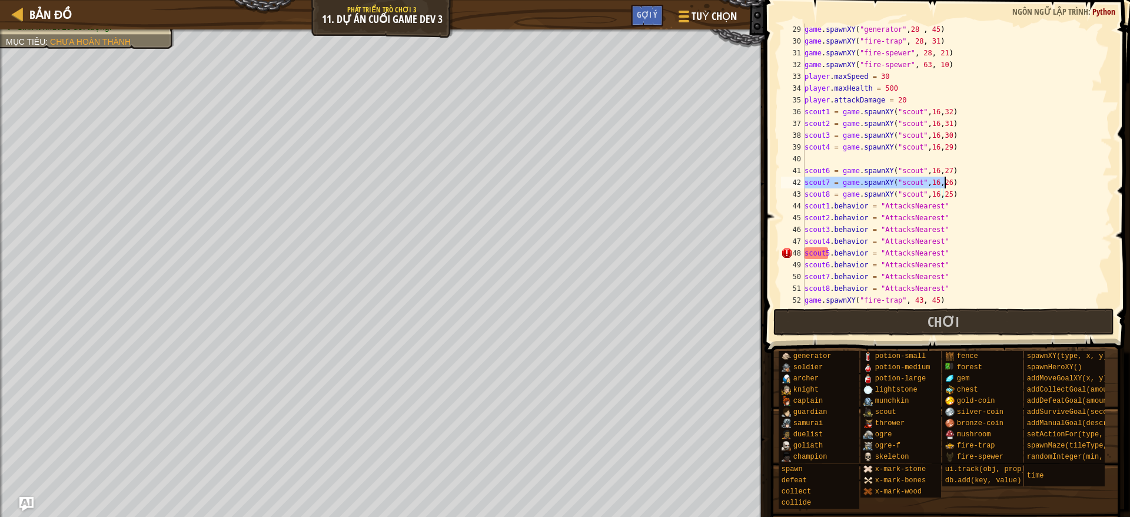
type textarea "scout7 = game.spawnXY("scout",16,26)"
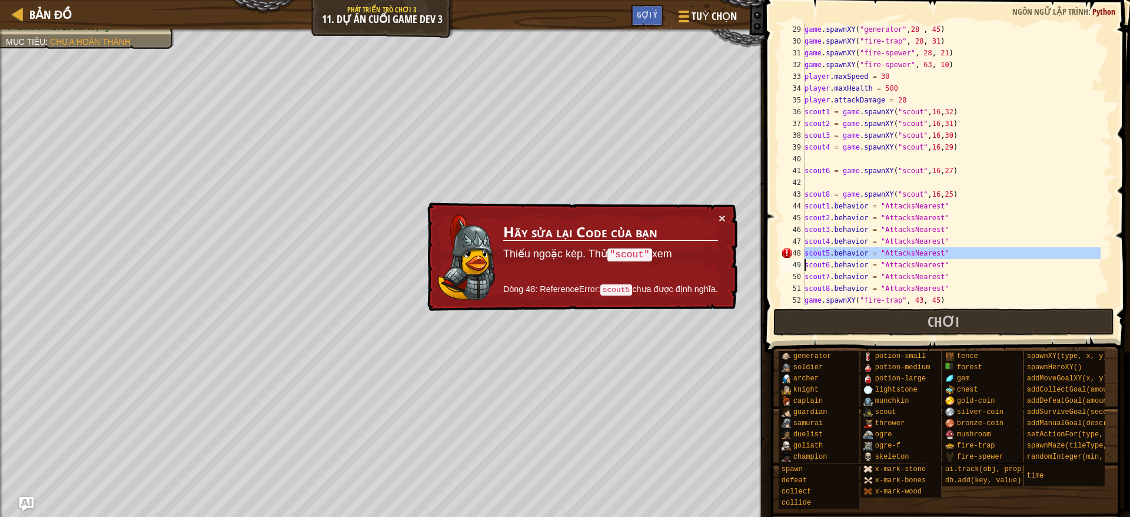
drag, startPoint x: 803, startPoint y: 253, endPoint x: 947, endPoint y: 254, distance: 144.8
click at [947, 254] on div "29 30 31 32 33 34 35 36 37 38 39 40 41 42 43 44 45 46 47 48 49 50 51 52 53 game…" at bounding box center [946, 165] width 334 height 282
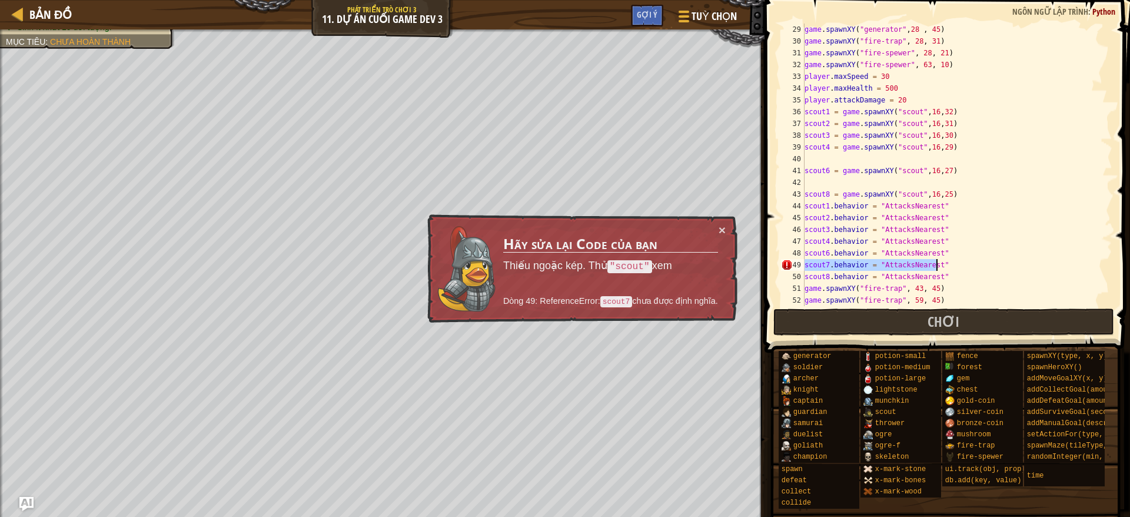
drag, startPoint x: 804, startPoint y: 265, endPoint x: 972, endPoint y: 260, distance: 167.2
click at [972, 260] on div "game . spawnXY ( "generator" , 28 , 45 ) game . spawnXY ( "fire-trap" , 28 , 31…" at bounding box center [951, 177] width 298 height 306
type textarea "scout7.behavior = "AttacksNearest""
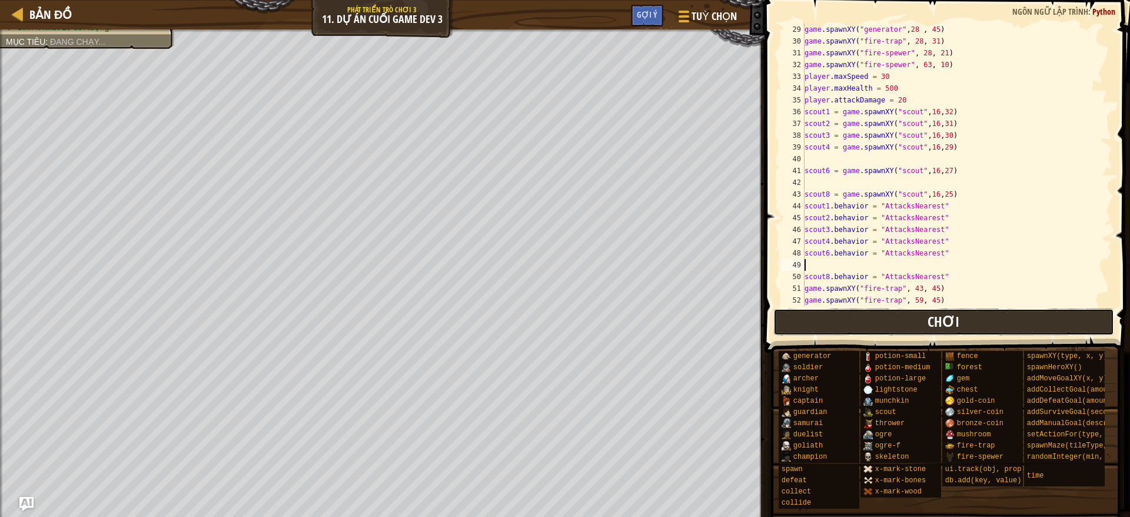
click at [921, 332] on button "Chơi" at bounding box center [943, 321] width 341 height 27
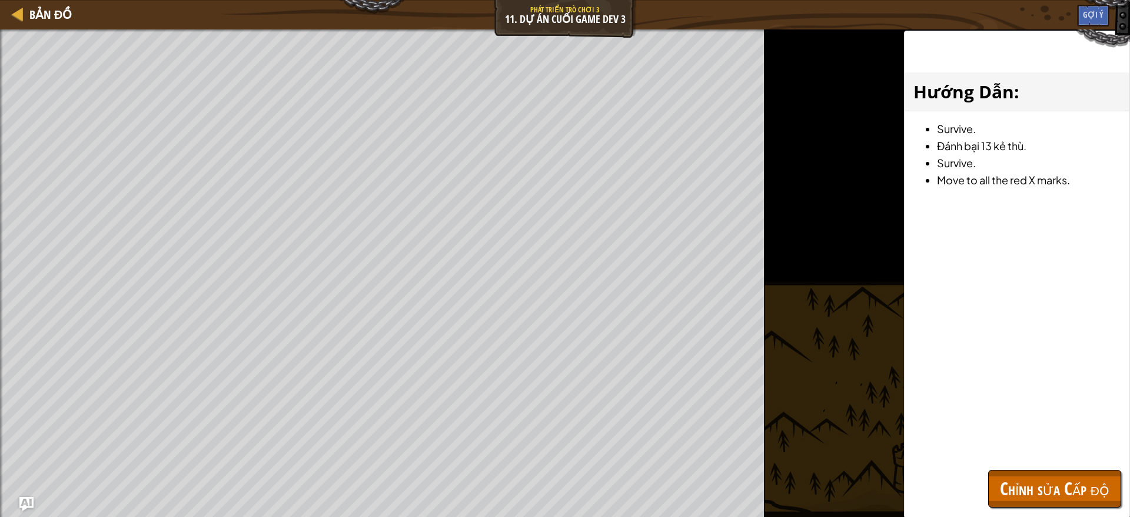
click at [992, 458] on div "Hướng Dẫn : Survive. Đánh bại 13 kẻ thù. Survive. Move to all the red X marks." at bounding box center [1017, 274] width 226 height 487
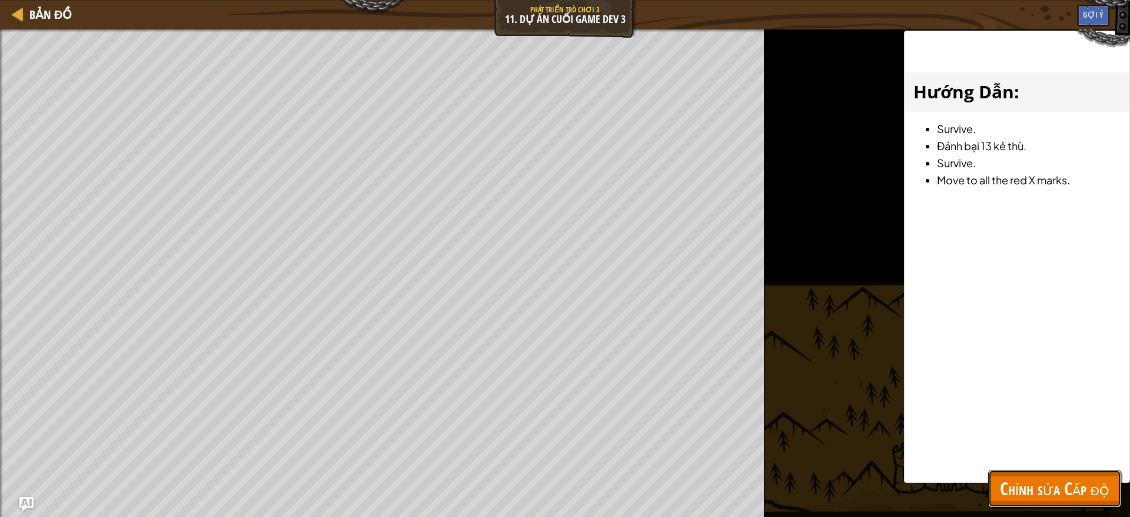
click at [992, 458] on span "Chỉnh sửa Cấp độ" at bounding box center [1054, 488] width 109 height 24
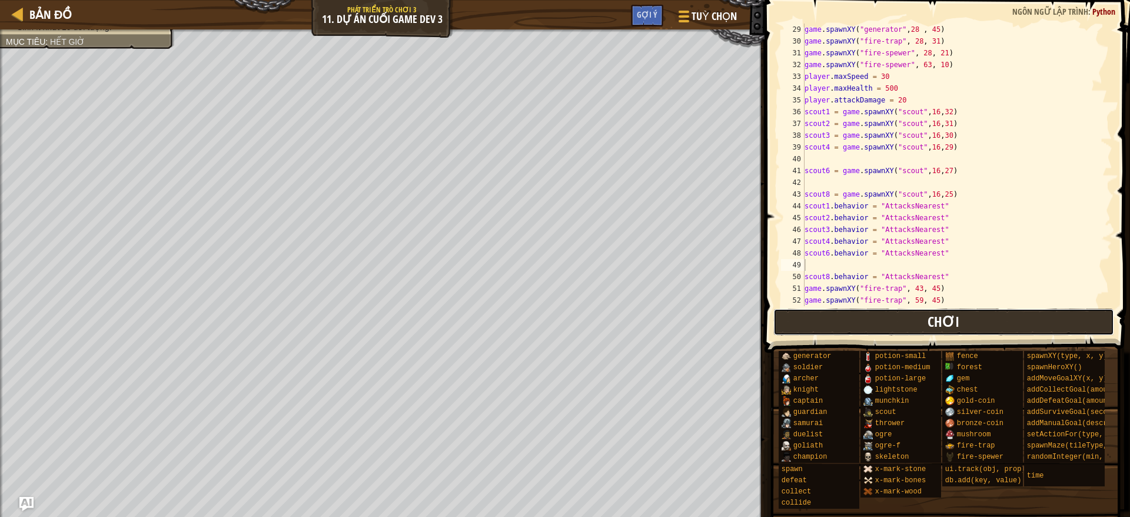
click at [897, 331] on button "Chơi" at bounding box center [943, 321] width 341 height 27
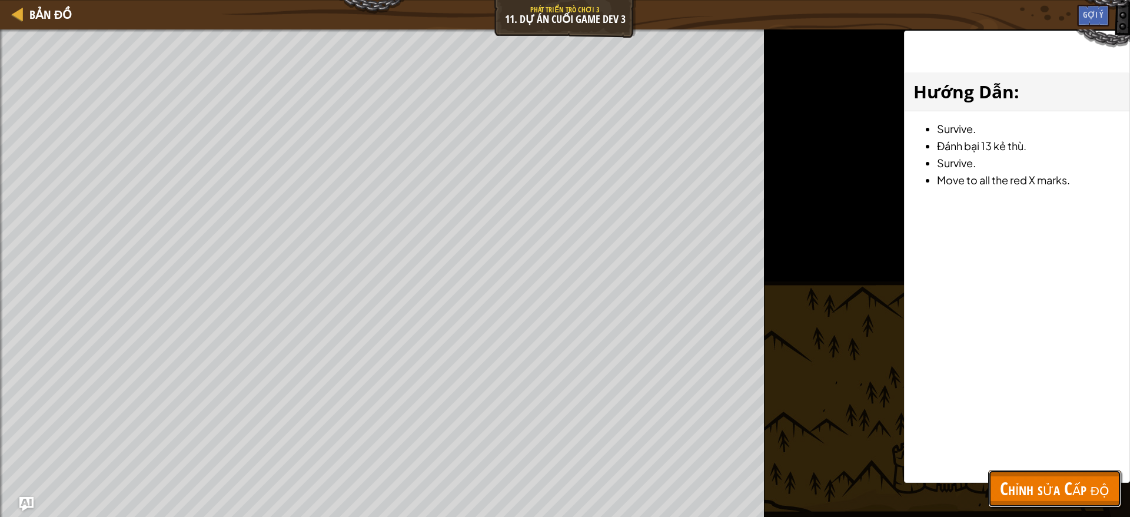
click at [992, 458] on span "Chỉnh sửa Cấp độ" at bounding box center [1054, 488] width 109 height 24
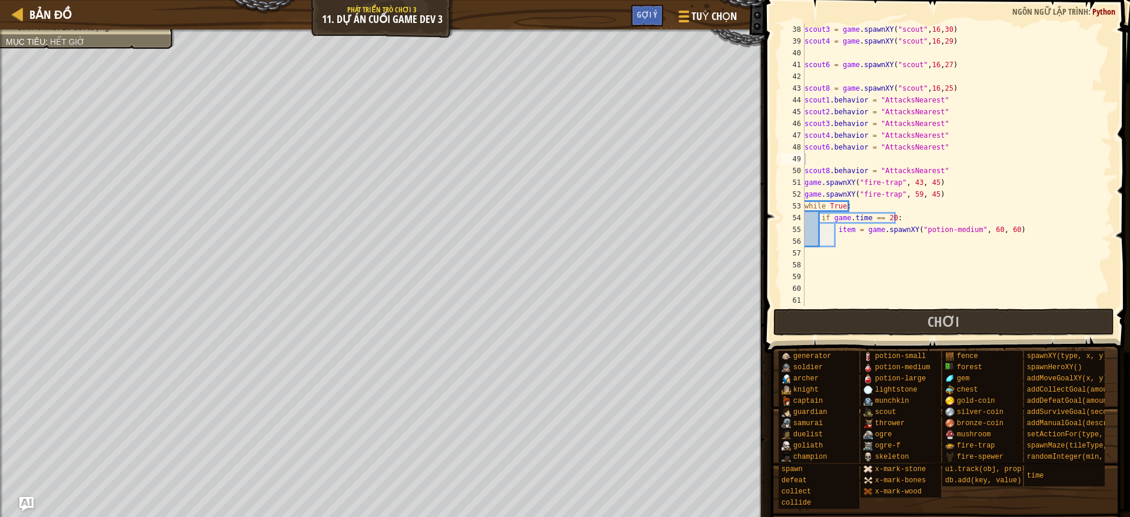
scroll to position [435, 0]
click at [909, 237] on div "scout3 = game . spawnXY ( "scout" , 16 , 30 ) scout4 = game . spawnXY ( "scout"…" at bounding box center [951, 177] width 298 height 306
type textarea "i"
type textarea "ì"
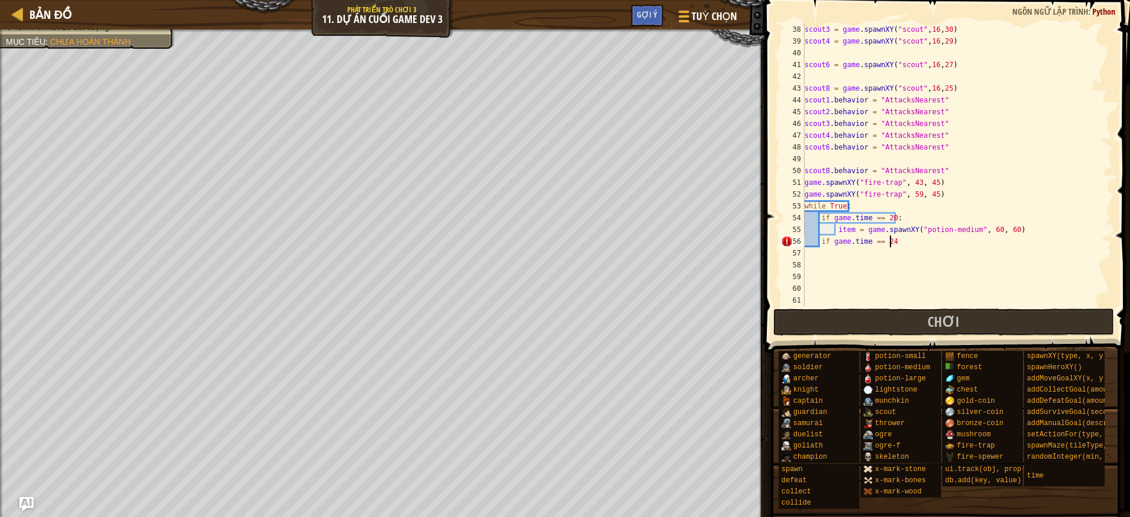
type textarea "if game.time == 24:"
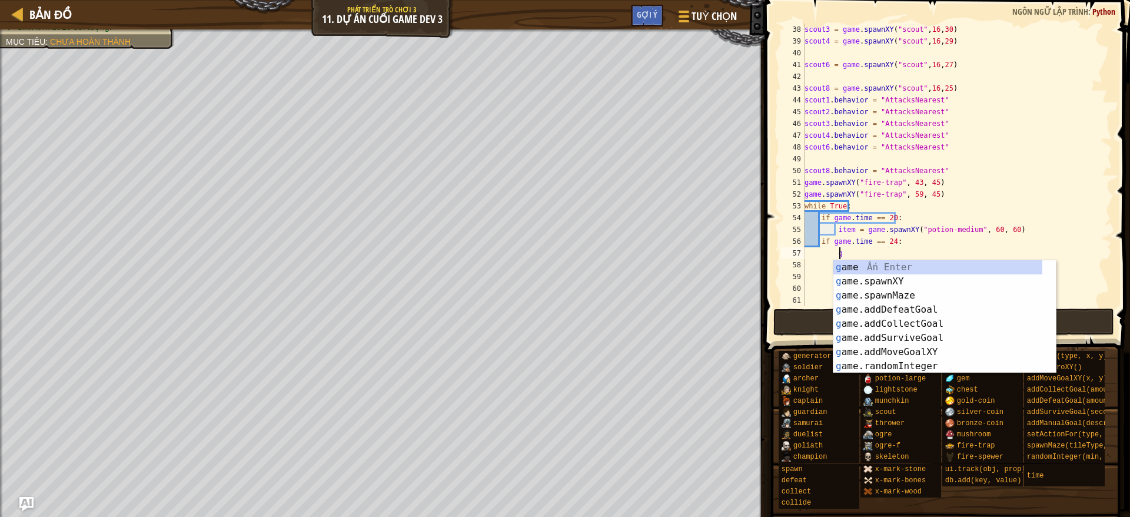
scroll to position [5, 2]
click at [950, 292] on div "gam e Ấn Enter gam e.addDefeatGoal Ấn Enter gam e.spawnXY Ấn Enter gam e.addCol…" at bounding box center [937, 330] width 209 height 141
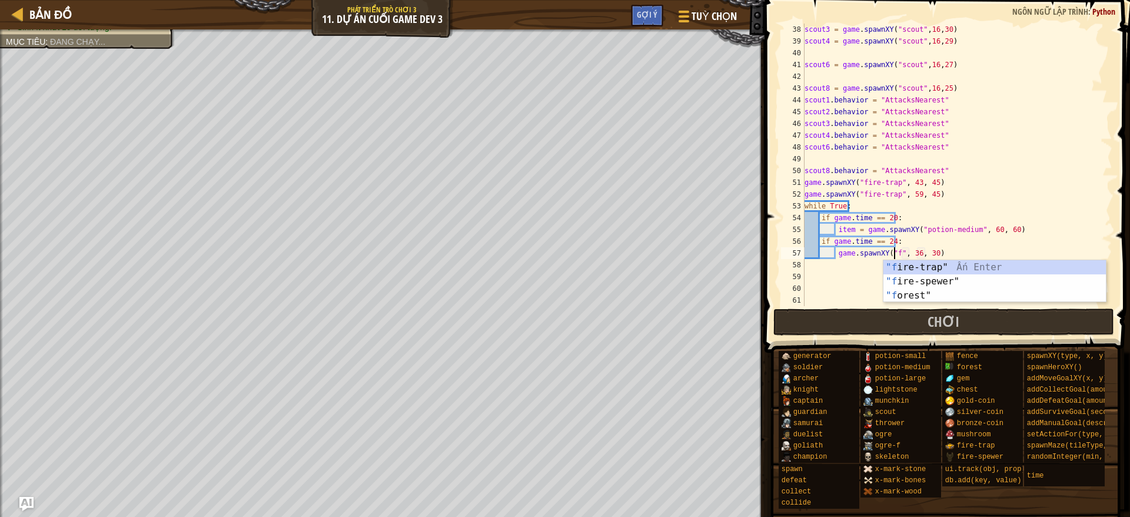
scroll to position [5, 7]
click at [939, 281] on div ""f ire-trap" Ấn Enter "f ire-spewer" Ấn Enter "f orest" Ấn Enter" at bounding box center [994, 295] width 222 height 71
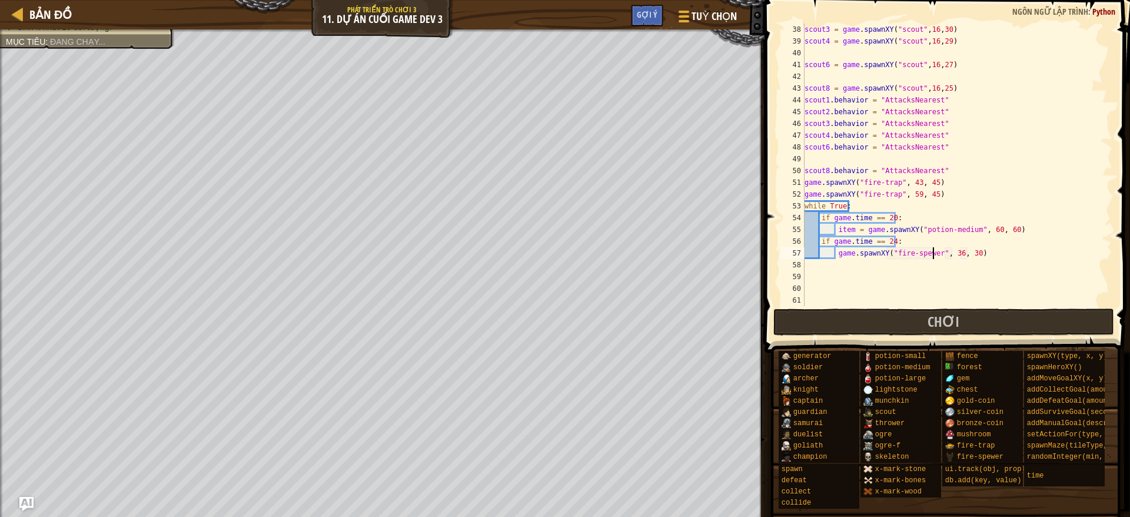
click at [951, 251] on div "scout3 = game . spawnXY ( "scout" , 16 , 30 ) scout4 = game . spawnXY ( "scout"…" at bounding box center [951, 177] width 298 height 306
type textarea "game.spawnXY("fire-spewer", 60, 60)"
click at [947, 262] on div "scout3 = game . spawnXY ( "scout" , 16 , 30 ) scout4 = game . spawnXY ( "scout"…" at bounding box center [951, 177] width 298 height 306
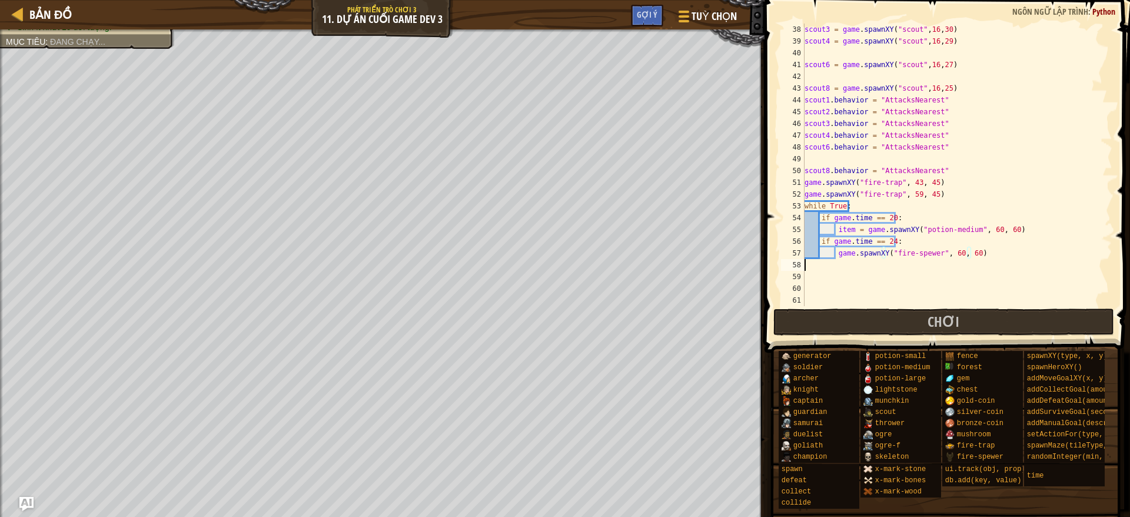
scroll to position [5, 0]
click at [992, 242] on div "scout3 = game . spawnXY ( "scout" , 16 , 30 ) scout4 = game . spawnXY ( "scout"…" at bounding box center [951, 177] width 298 height 306
click at [992, 252] on div "scout3 = game . spawnXY ( "scout" , 16 , 30 ) scout4 = game . spawnXY ( "scout"…" at bounding box center [951, 177] width 298 height 306
type textarea "game.spawnXY("fire-spewer", 60, 60)"
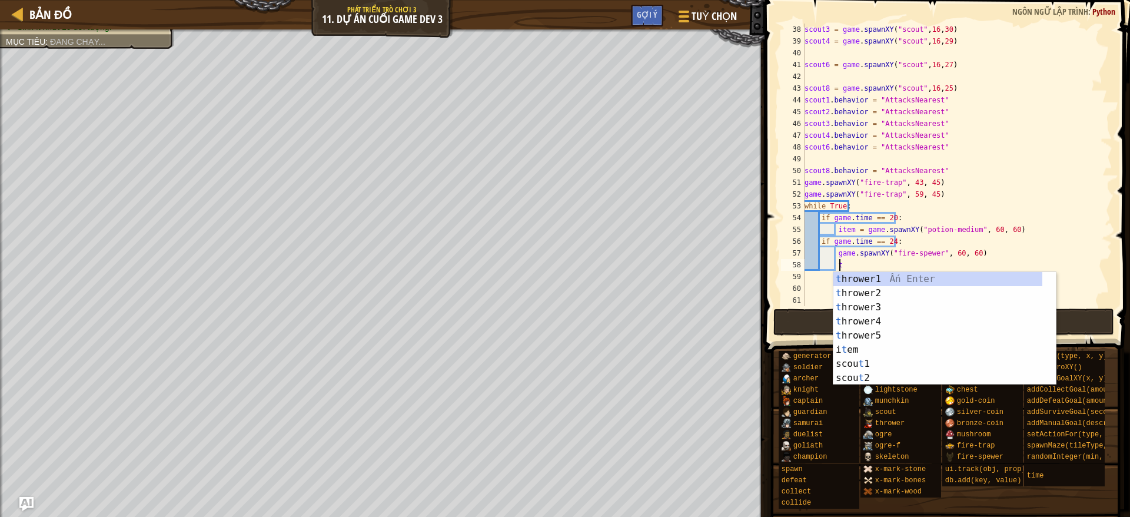
scroll to position [5, 2]
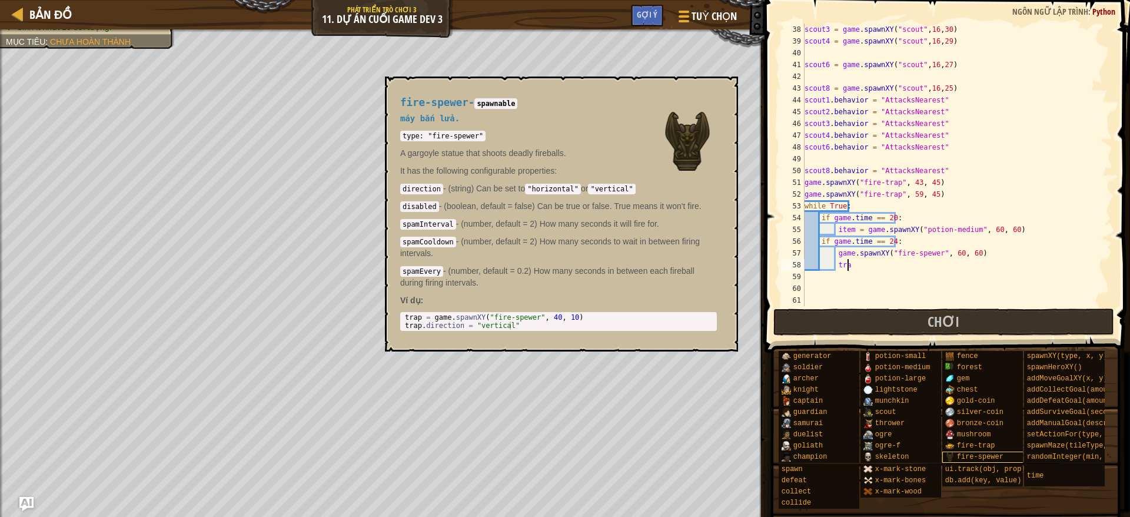
type textarea "tra"
click at [982, 455] on span "fire-spewer" at bounding box center [980, 457] width 46 height 8
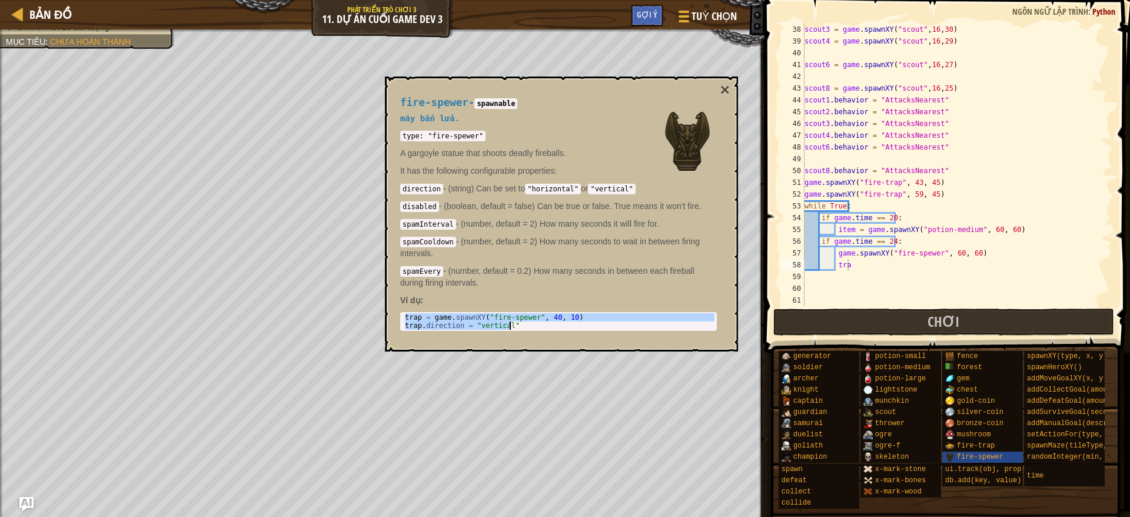
drag, startPoint x: 405, startPoint y: 315, endPoint x: 526, endPoint y: 330, distance: 121.6
click at [526, 330] on div "trap = game.spawnXY("fire-spewer", 40, 10) 1 2 trap = game . spawnXY ( "fire-sp…" at bounding box center [558, 321] width 317 height 19
type textarea "trap = game.spawnXY("fire-spewer", 40, 10) trap.direction = "vertical""
click at [847, 262] on div "scout3 = game . spawnXY ( "scout" , 16 , 30 ) scout4 = game . spawnXY ( "scout"…" at bounding box center [951, 177] width 298 height 306
type textarea "t"
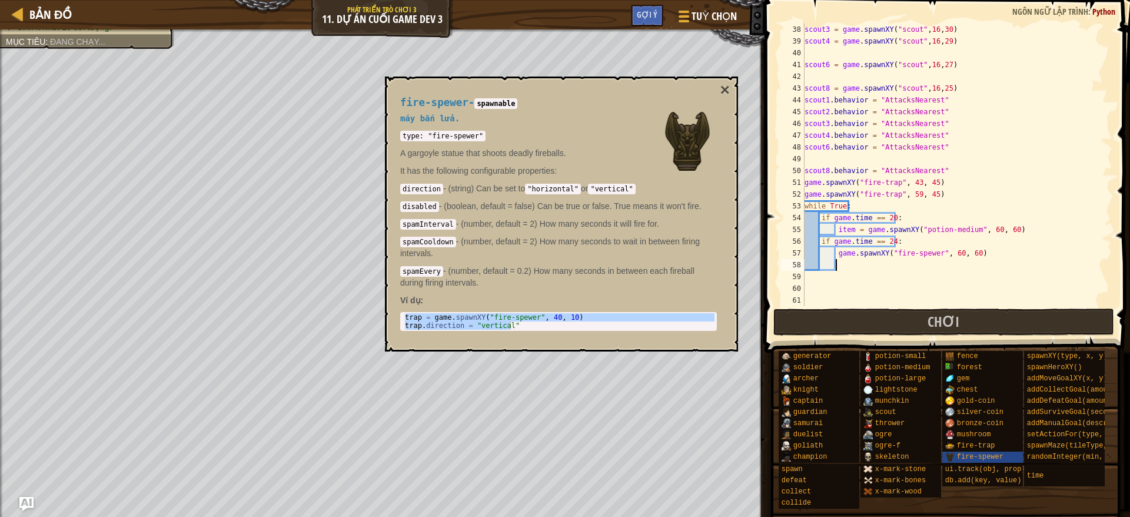
scroll to position [5, 2]
paste textarea "trap.direction = "vertical""
click at [804, 275] on div "scout3 = game . spawnXY ( "scout" , 16 , 30 ) scout4 = game . spawnXY ( "scout"…" at bounding box center [951, 177] width 298 height 306
click at [724, 91] on button "×" at bounding box center [724, 90] width 9 height 16
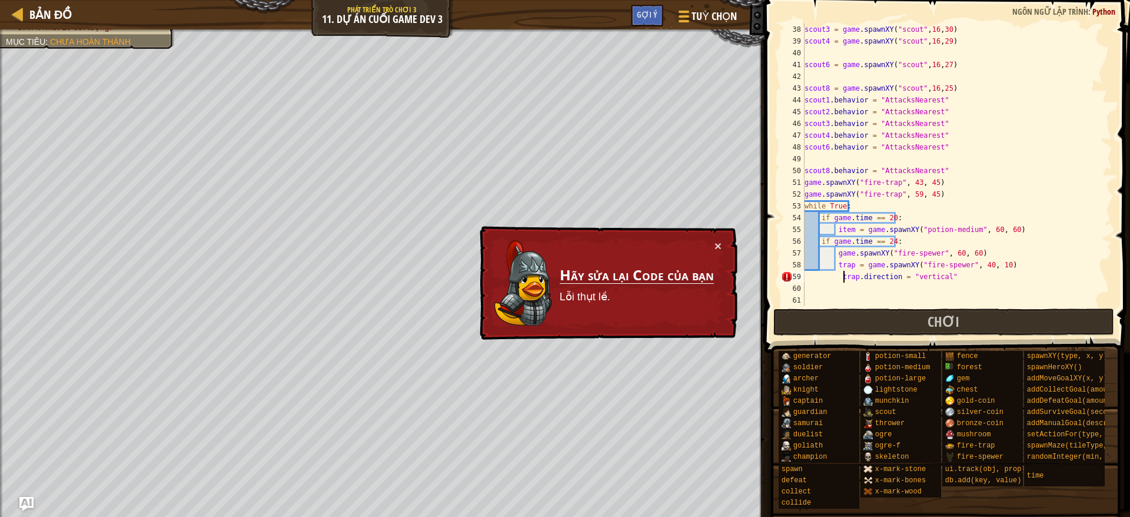
click at [842, 275] on div "scout3 = game . spawnXY ( "scout" , 16 , 30 ) scout4 = game . spawnXY ( "scout"…" at bounding box center [951, 177] width 298 height 306
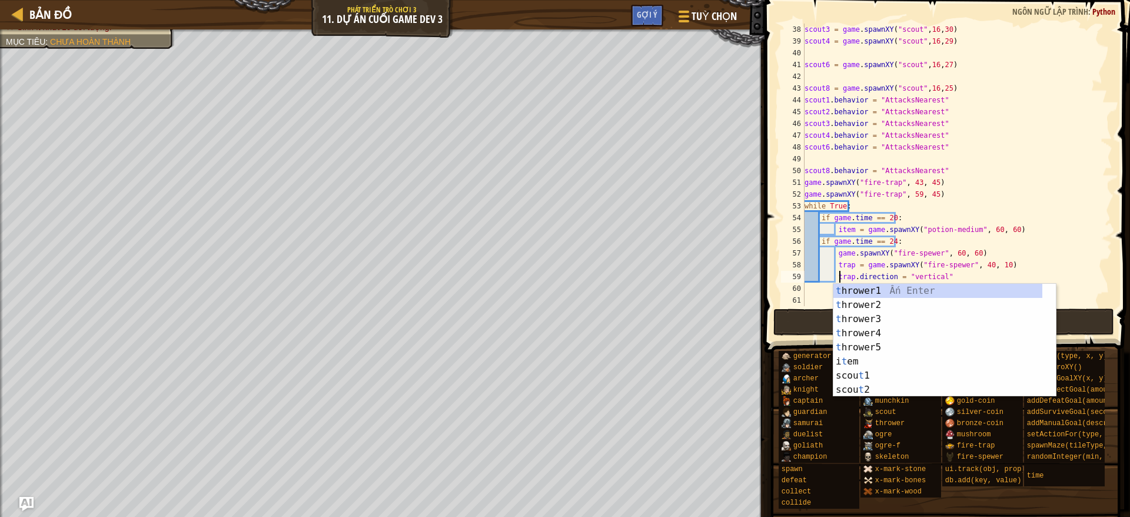
scroll to position [5, 2]
click at [800, 317] on button "Chơi" at bounding box center [943, 321] width 341 height 27
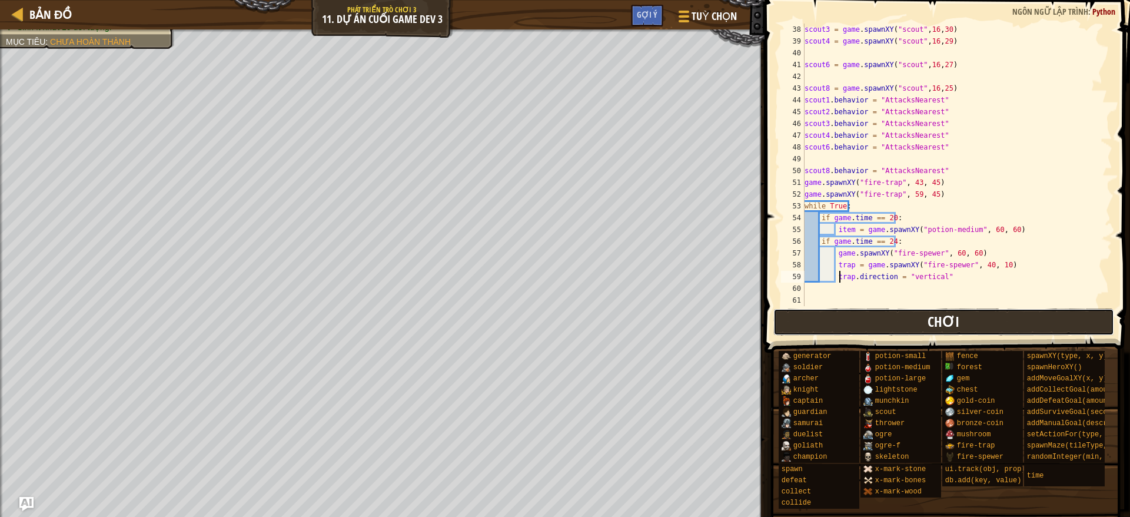
click at [916, 322] on button "Chơi" at bounding box center [943, 321] width 341 height 27
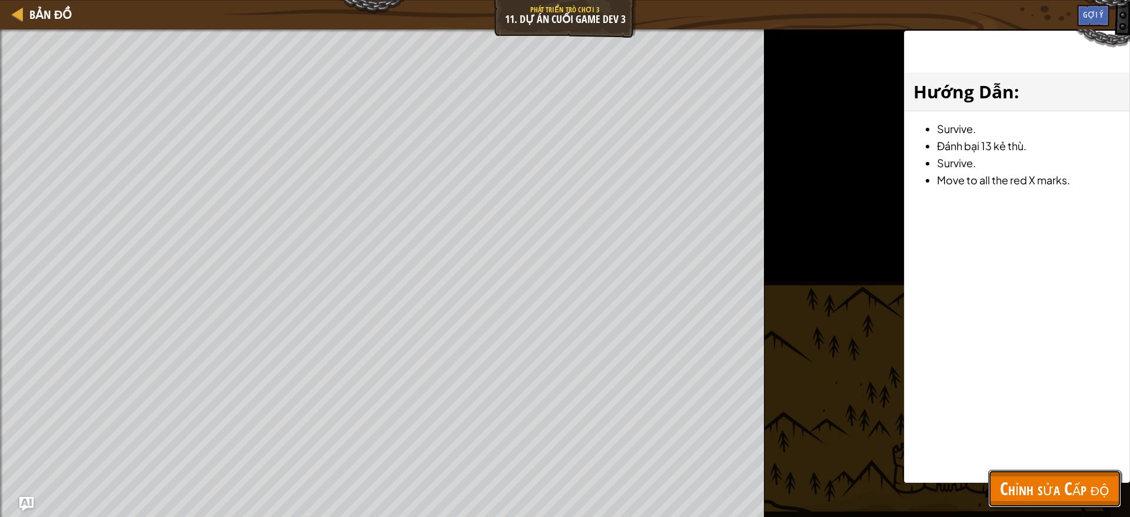
click at [992, 458] on button "Chỉnh sửa Cấp độ" at bounding box center [1054, 489] width 133 height 38
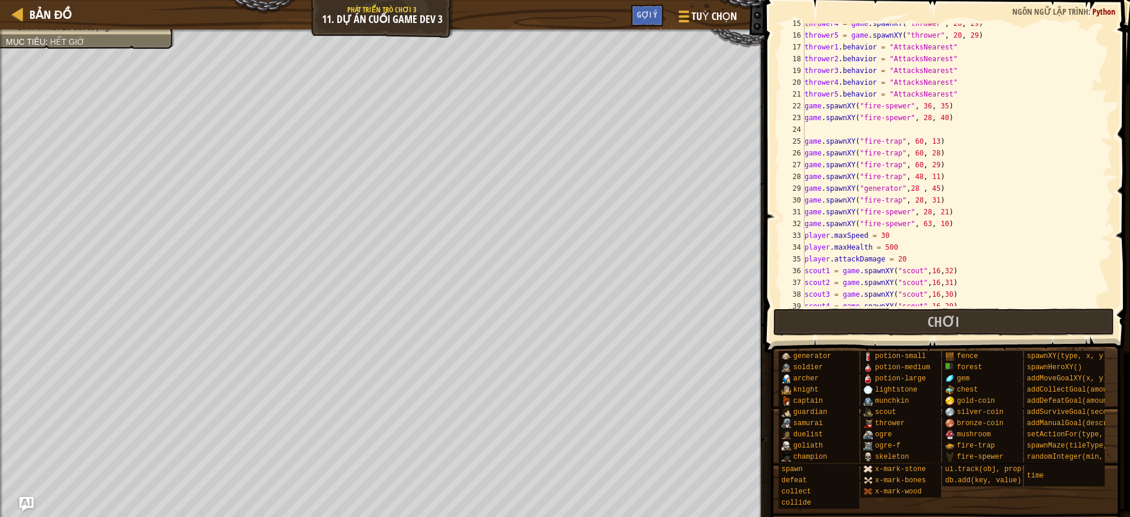
scroll to position [171, 0]
click at [909, 181] on div "thrower4 = game . spawnXY ( "thrower" , 20 , 29 ) thrower5 = game . spawnXY ( "…" at bounding box center [951, 171] width 298 height 306
click at [896, 195] on div "thrower4 = game . spawnXY ( "thrower" , 20 , 29 ) thrower5 = game . spawnXY ( "…" at bounding box center [951, 171] width 298 height 306
click at [894, 204] on div "thrower4 = game . spawnXY ( "thrower" , 20 , 29 ) thrower5 = game . spawnXY ( "…" at bounding box center [951, 171] width 298 height 306
drag, startPoint x: 860, startPoint y: 212, endPoint x: 900, endPoint y: 215, distance: 40.2
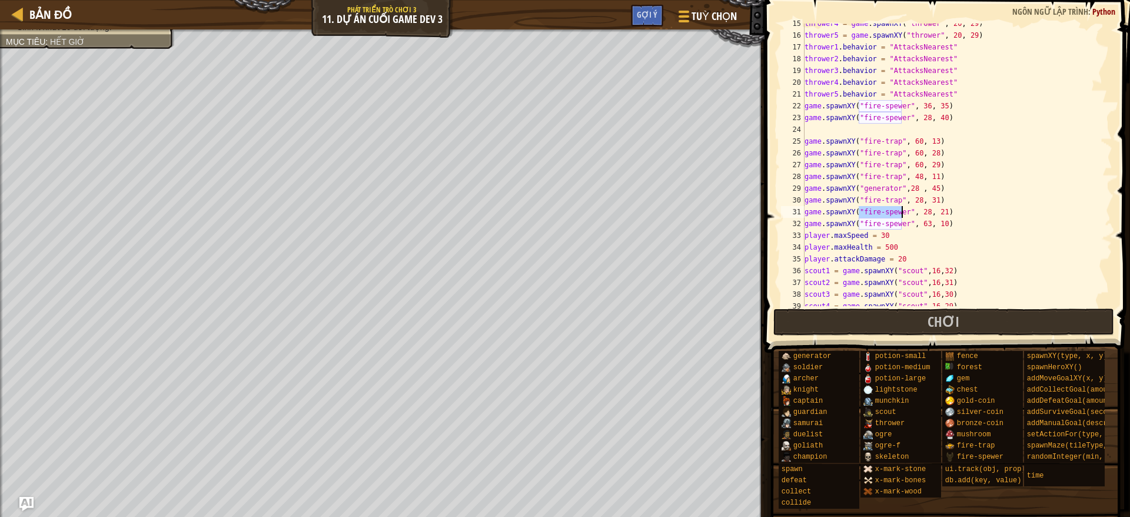
click at [900, 215] on div "thrower4 = game . spawnXY ( "thrower" , 20 , 29 ) thrower5 = game . spawnXY ( "…" at bounding box center [951, 171] width 298 height 306
click at [936, 116] on div "thrower4 = game . spawnXY ( "thrower" , 20 , 29 ) thrower5 = game . spawnXY ( "…" at bounding box center [951, 171] width 298 height 306
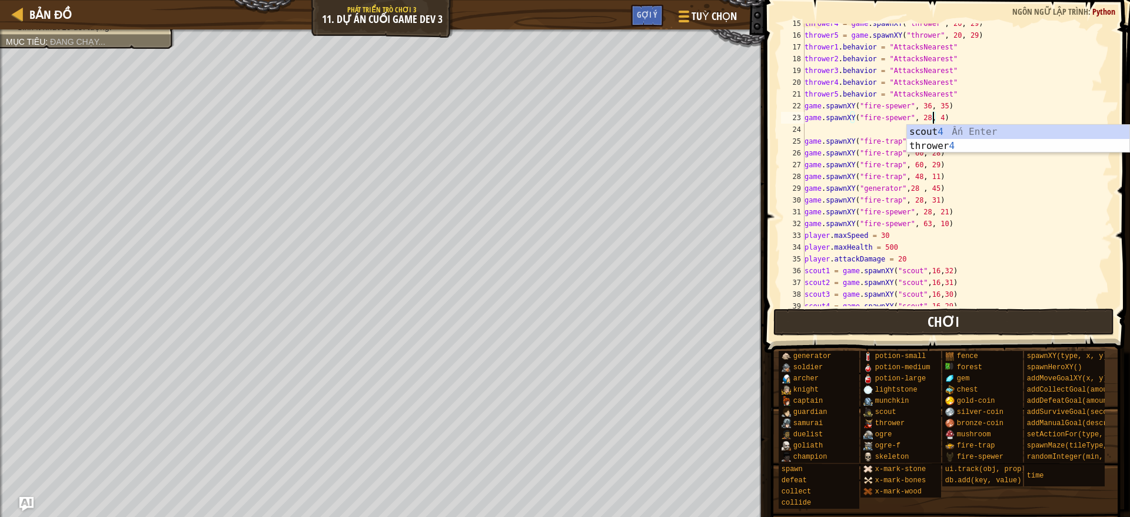
scroll to position [5, 10]
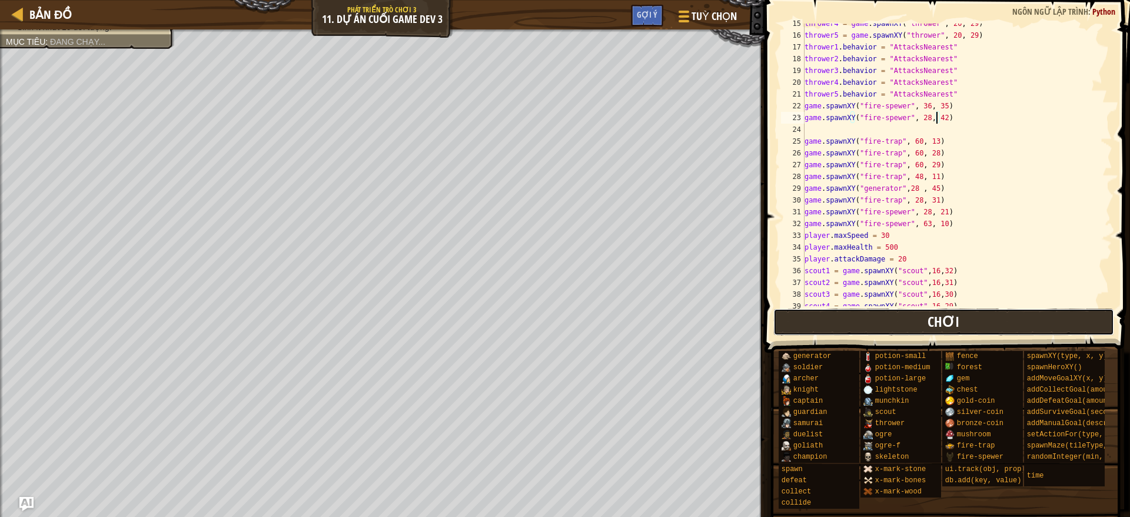
click at [897, 317] on button "Chơi" at bounding box center [943, 321] width 341 height 27
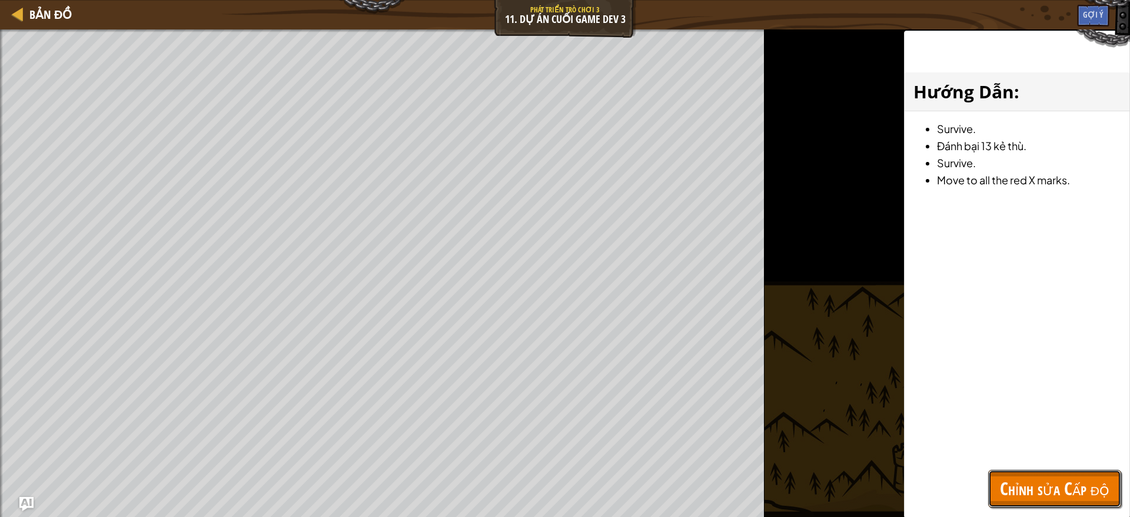
click at [992, 458] on span "Chỉnh sửa Cấp độ" at bounding box center [1054, 488] width 109 height 24
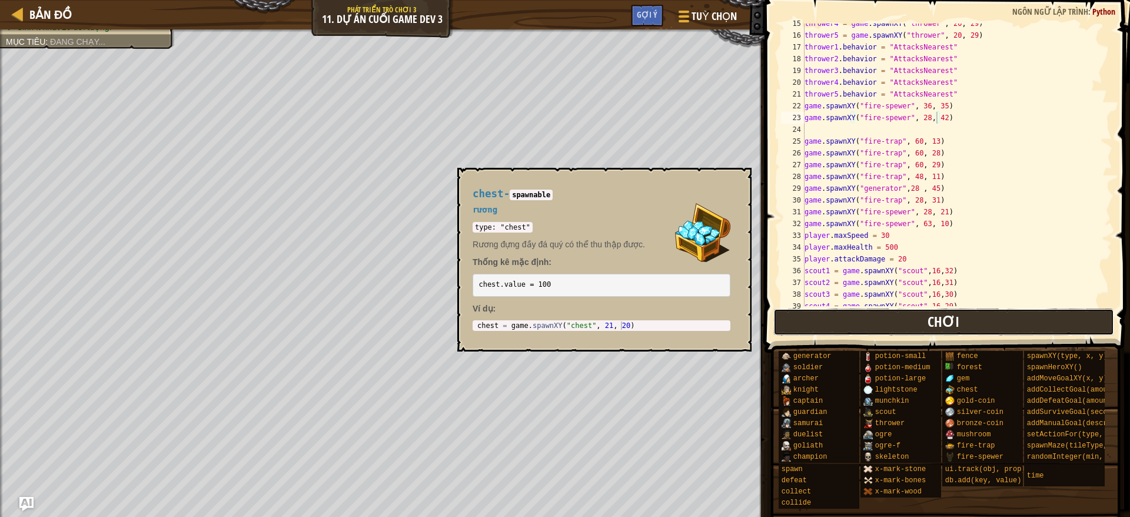
click at [942, 318] on span "Chơi" at bounding box center [943, 321] width 32 height 19
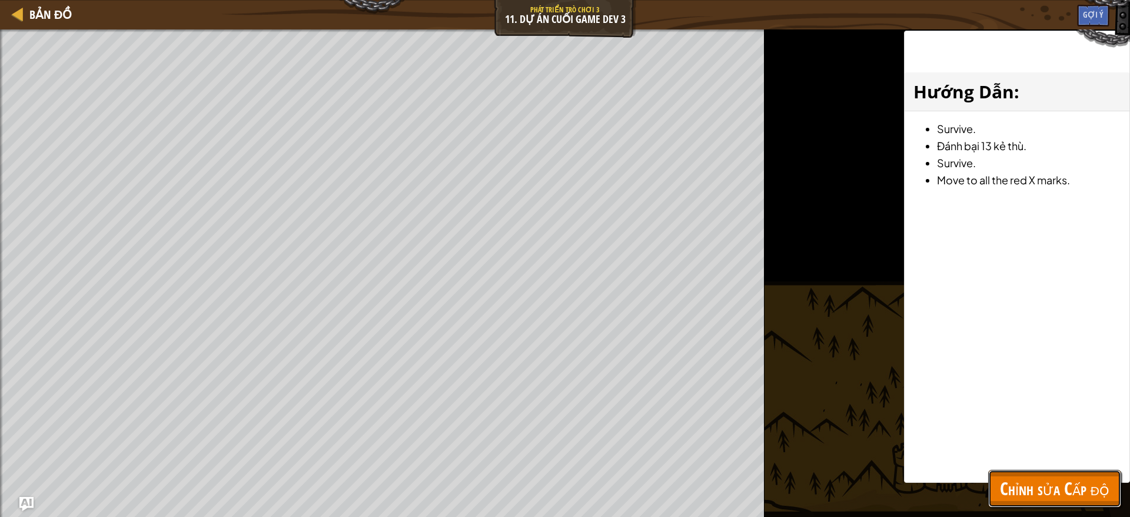
click at [992, 458] on span "Chỉnh sửa Cấp độ" at bounding box center [1054, 488] width 109 height 24
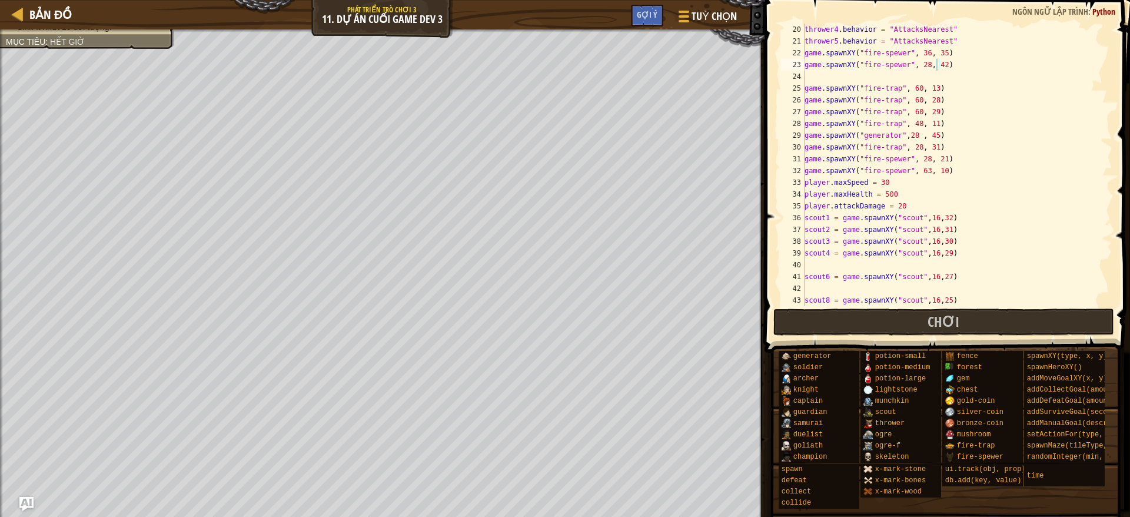
scroll to position [171, 0]
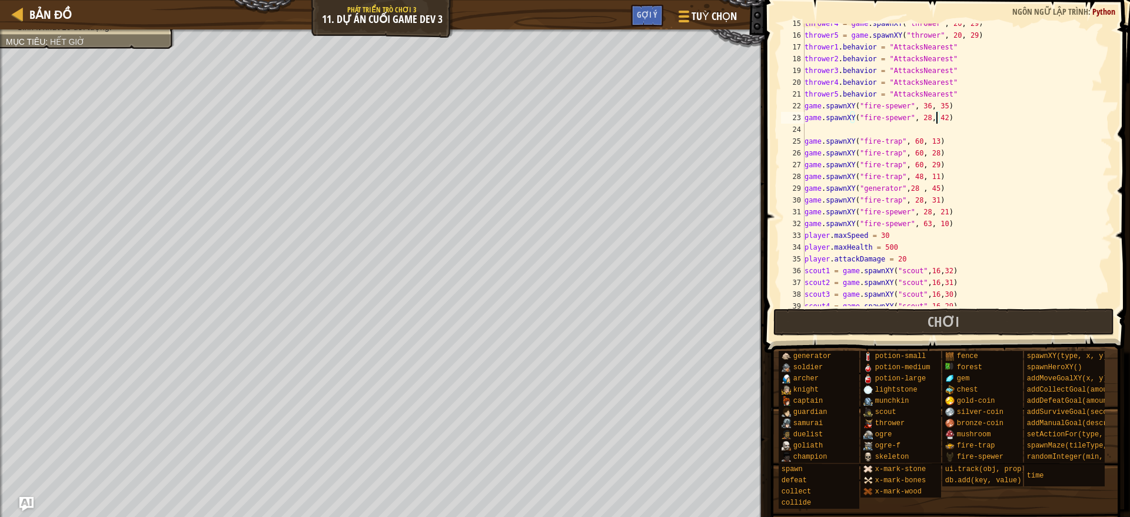
click at [936, 122] on div "thrower4 = game . spawnXY ( "thrower" , 20 , 29 ) thrower5 = game . spawnXY ( "…" at bounding box center [951, 171] width 298 height 306
click at [962, 320] on button "Chơi" at bounding box center [943, 321] width 341 height 27
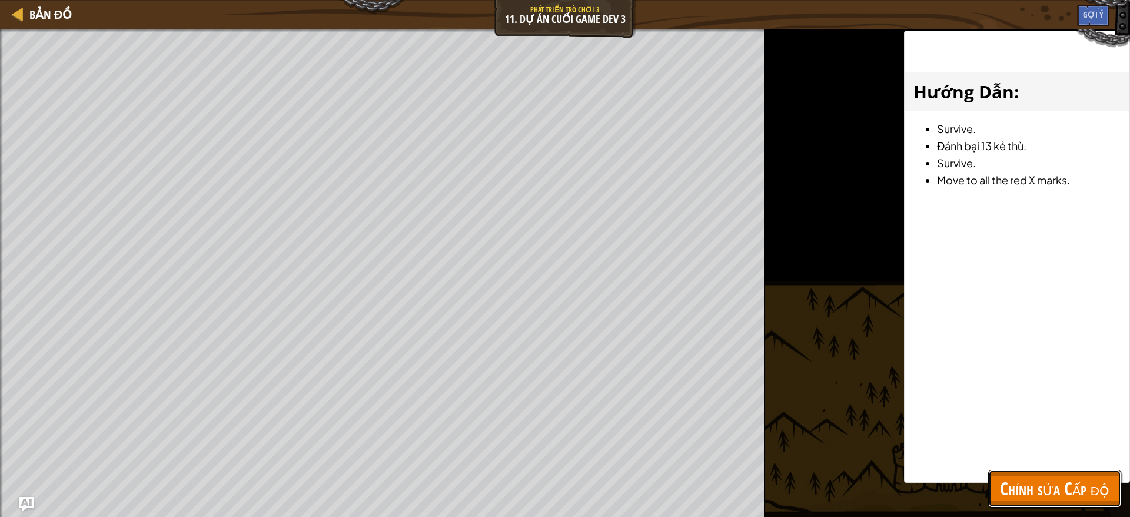
click at [992, 458] on button "Chỉnh sửa Cấp độ" at bounding box center [1054, 489] width 133 height 38
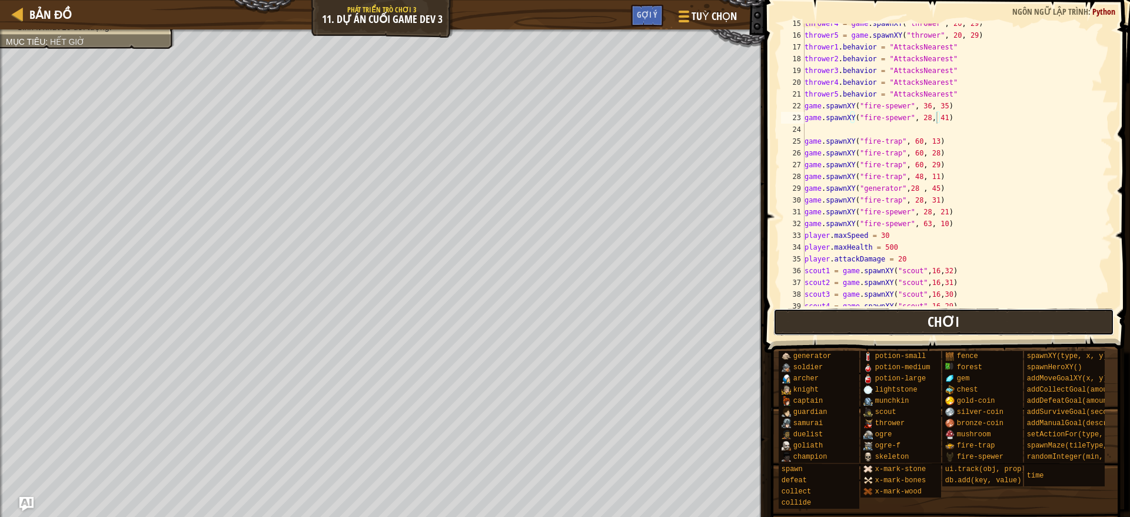
click at [950, 314] on span "Chơi" at bounding box center [943, 321] width 32 height 19
click at [856, 319] on button "Chơi" at bounding box center [943, 321] width 341 height 27
click at [912, 327] on button "Chơi" at bounding box center [943, 321] width 341 height 27
click at [886, 318] on button "Chơi" at bounding box center [943, 321] width 341 height 27
click at [887, 314] on button "Chơi" at bounding box center [943, 321] width 341 height 27
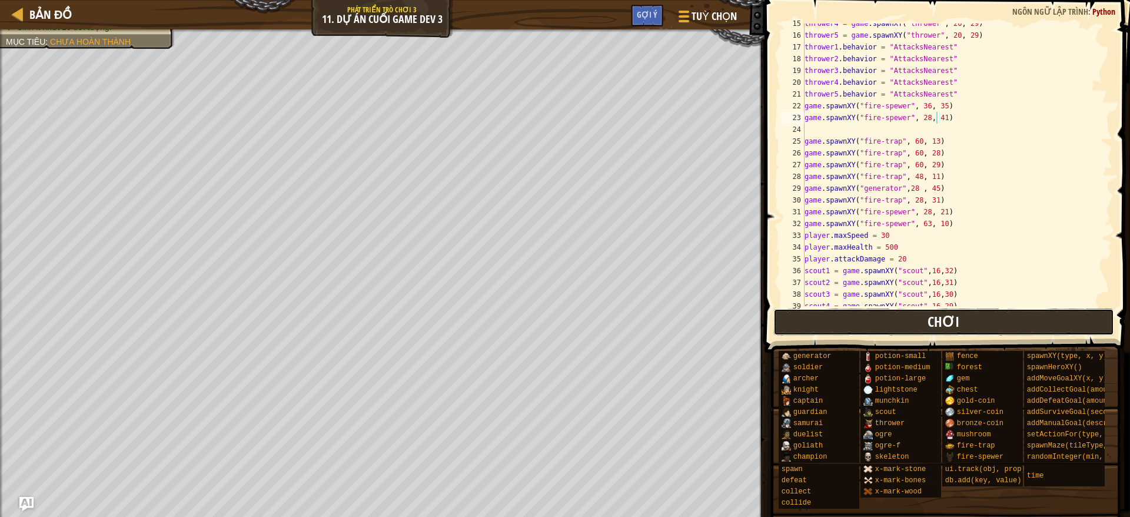
click at [850, 318] on button "Chơi" at bounding box center [943, 321] width 341 height 27
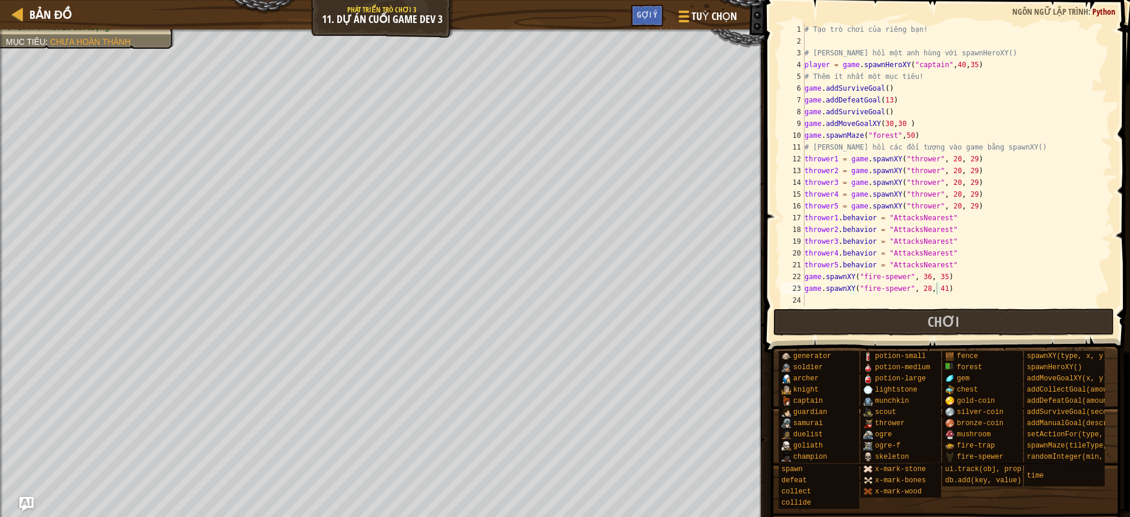
scroll to position [0, 0]
click at [914, 129] on div "# Tạo trò chơi của riêng bạn! # [PERSON_NAME] hồi một anh hùng với spawnHeroXY(…" at bounding box center [951, 177] width 298 height 306
click at [900, 127] on div "# Tạo trò chơi của riêng bạn! # [PERSON_NAME] hồi một anh hùng với spawnHeroXY(…" at bounding box center [951, 177] width 298 height 306
click at [885, 316] on button "Chơi" at bounding box center [943, 321] width 341 height 27
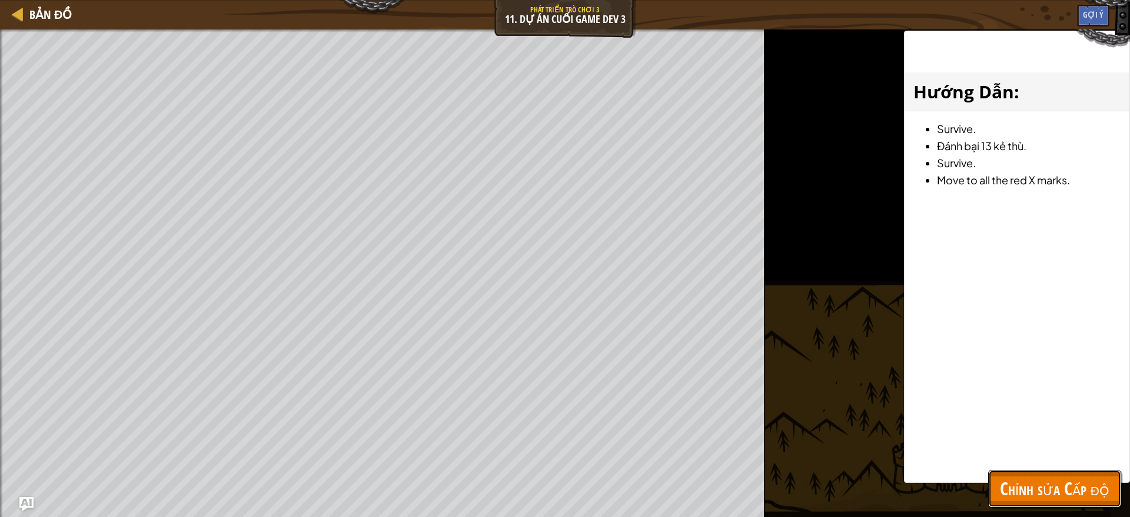
click at [992, 458] on span "Chỉnh sửa Cấp độ" at bounding box center [1054, 488] width 109 height 24
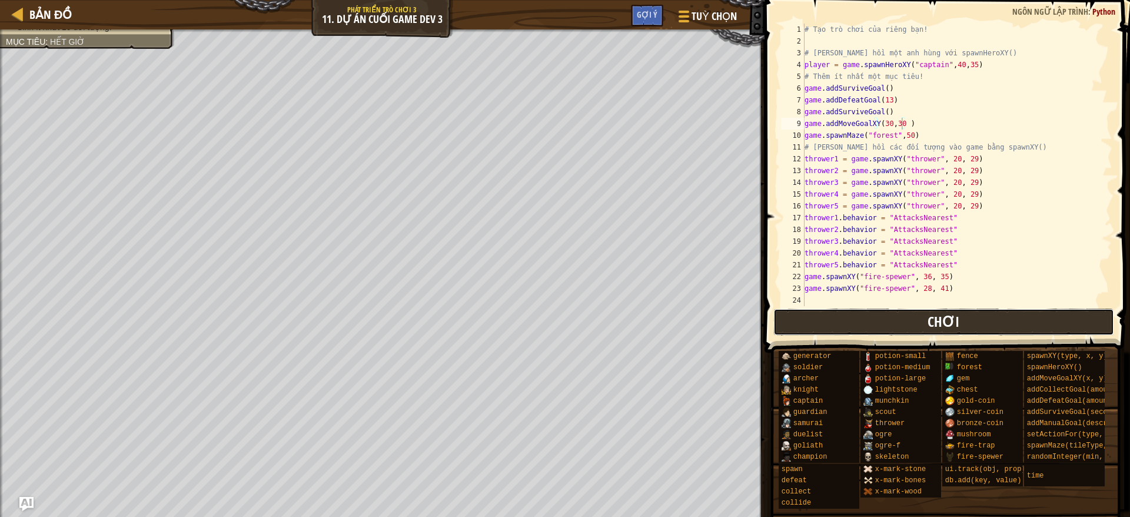
click at [933, 328] on span "Chơi" at bounding box center [943, 321] width 32 height 19
click at [817, 330] on button "Chơi" at bounding box center [943, 321] width 341 height 27
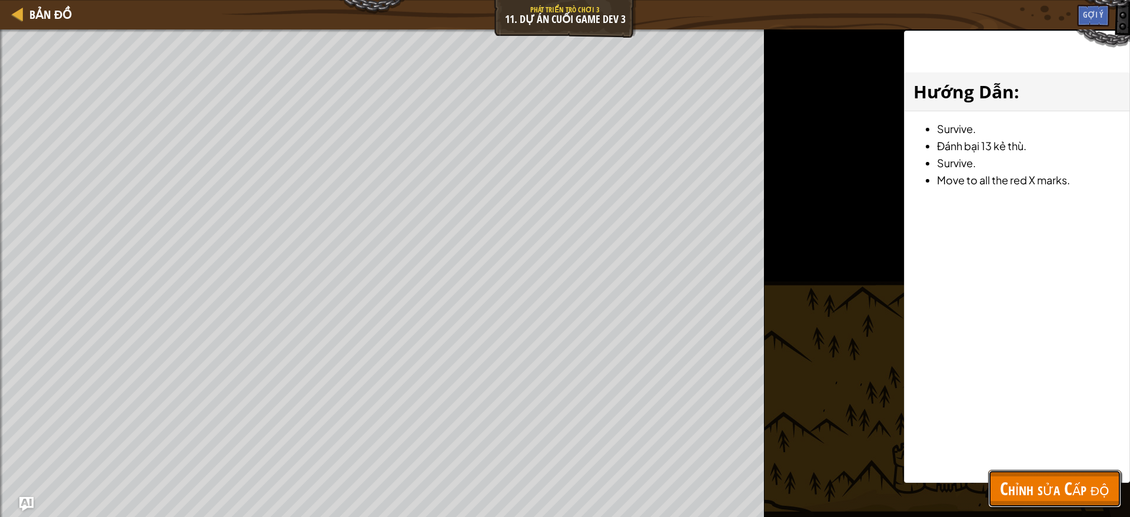
click at [992, 458] on span "Chỉnh sửa Cấp độ" at bounding box center [1054, 488] width 109 height 24
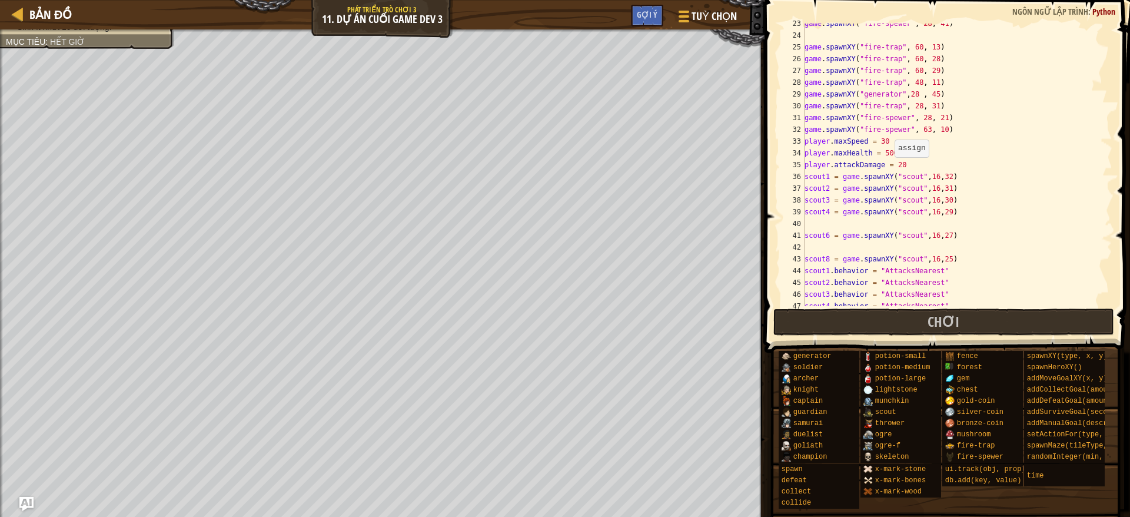
scroll to position [5, 7]
click at [889, 163] on div "game . spawnXY ( "fire-spewer" , 28 , 41 ) game . spawnXY ( "fire-trap" , 60 , …" at bounding box center [951, 171] width 298 height 306
click at [879, 322] on button "Chơi" at bounding box center [943, 321] width 341 height 27
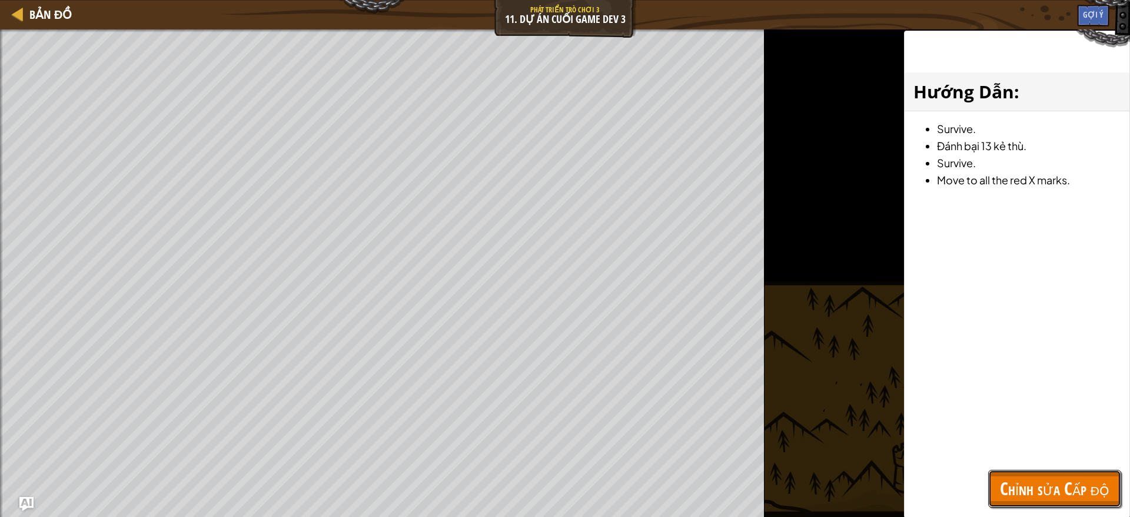
click at [992, 458] on button "Chỉnh sửa Cấp độ" at bounding box center [1054, 489] width 133 height 38
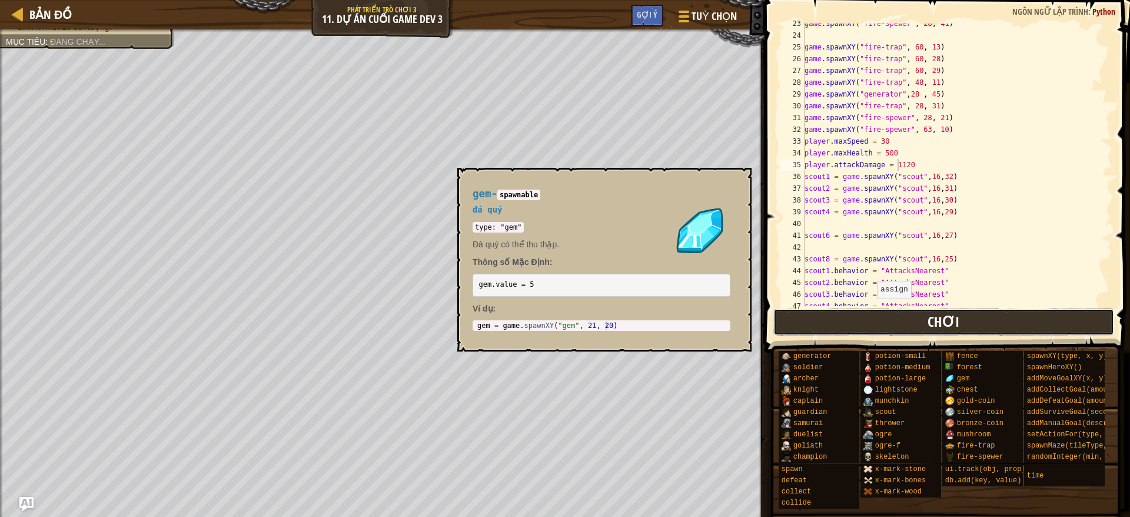
click at [970, 320] on button "Chơi" at bounding box center [943, 321] width 341 height 27
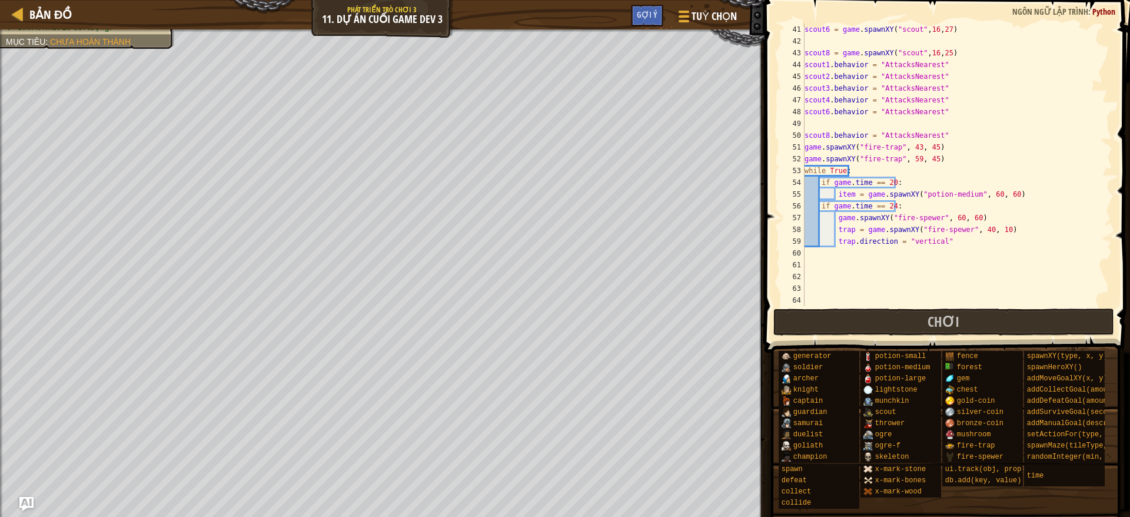
scroll to position [471, 0]
click at [980, 226] on div "scout6 = game . spawnXY ( "scout" , 16 , 27 ) scout8 = game . spawnXY ( "scout"…" at bounding box center [951, 177] width 298 height 306
click at [992, 230] on div "scout6 = game . spawnXY ( "scout" , 16 , 27 ) scout8 = game . spawnXY ( "scout"…" at bounding box center [951, 177] width 298 height 306
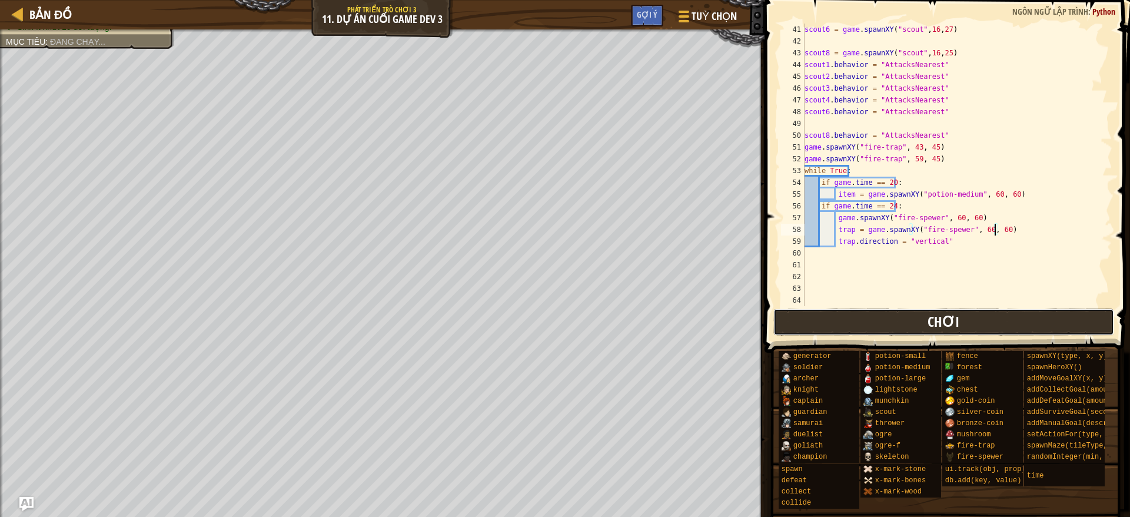
click at [954, 322] on span "Chơi" at bounding box center [943, 321] width 32 height 19
click at [990, 317] on button "Chơi" at bounding box center [943, 321] width 341 height 27
click at [905, 318] on button "Chơi" at bounding box center [943, 321] width 341 height 27
click at [923, 323] on button "Chơi" at bounding box center [943, 321] width 341 height 27
click at [900, 324] on button "Chơi" at bounding box center [943, 321] width 341 height 27
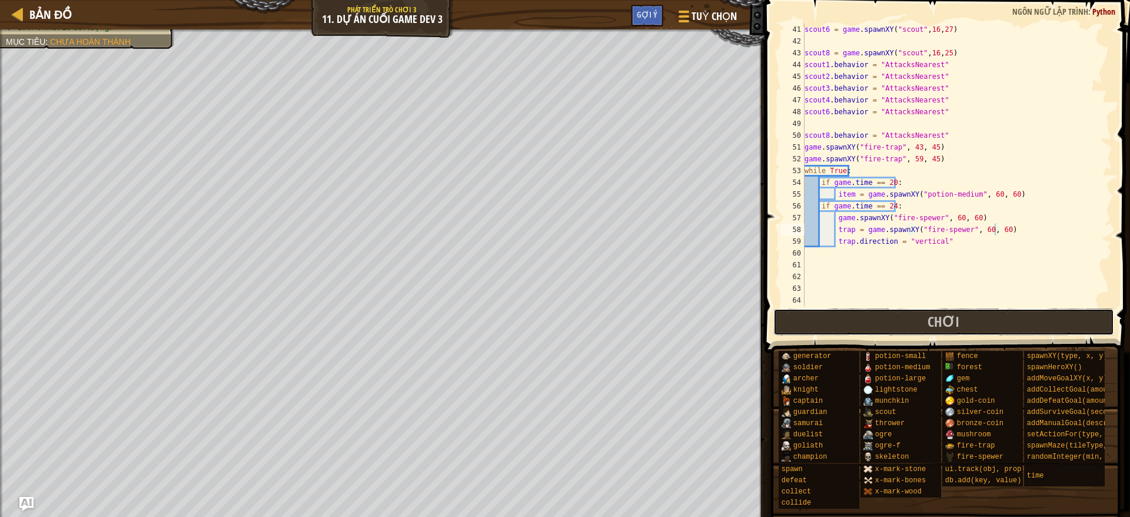
click at [906, 325] on button "Chơi" at bounding box center [943, 321] width 341 height 27
click at [807, 322] on button "Chơi" at bounding box center [943, 321] width 341 height 27
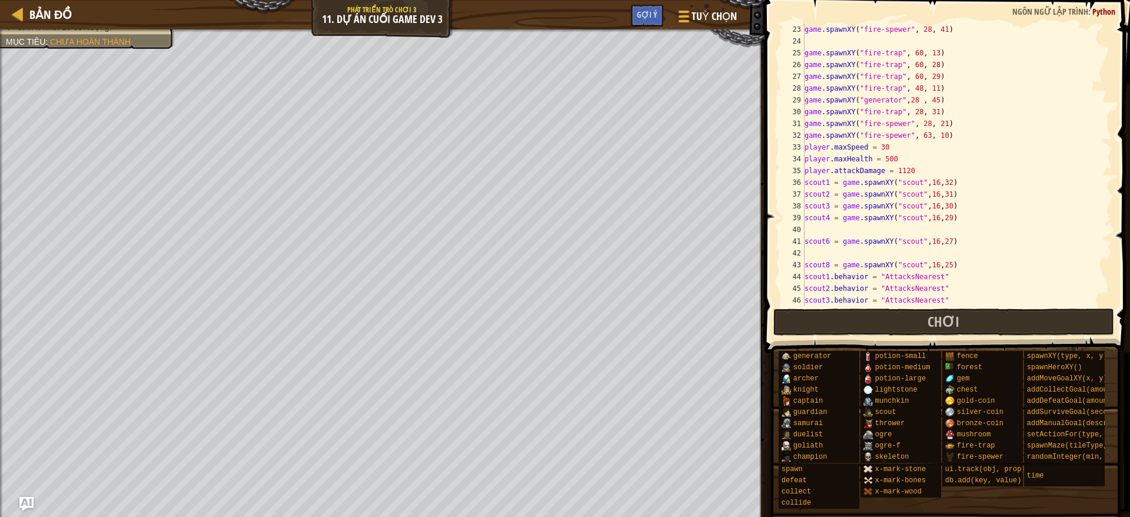
scroll to position [259, 0]
click at [872, 320] on button "Chơi" at bounding box center [943, 321] width 341 height 27
click at [903, 328] on button "Chơi" at bounding box center [943, 321] width 341 height 27
click at [892, 338] on span at bounding box center [945, 512] width 357 height 348
click at [890, 322] on button "Chơi" at bounding box center [943, 321] width 341 height 27
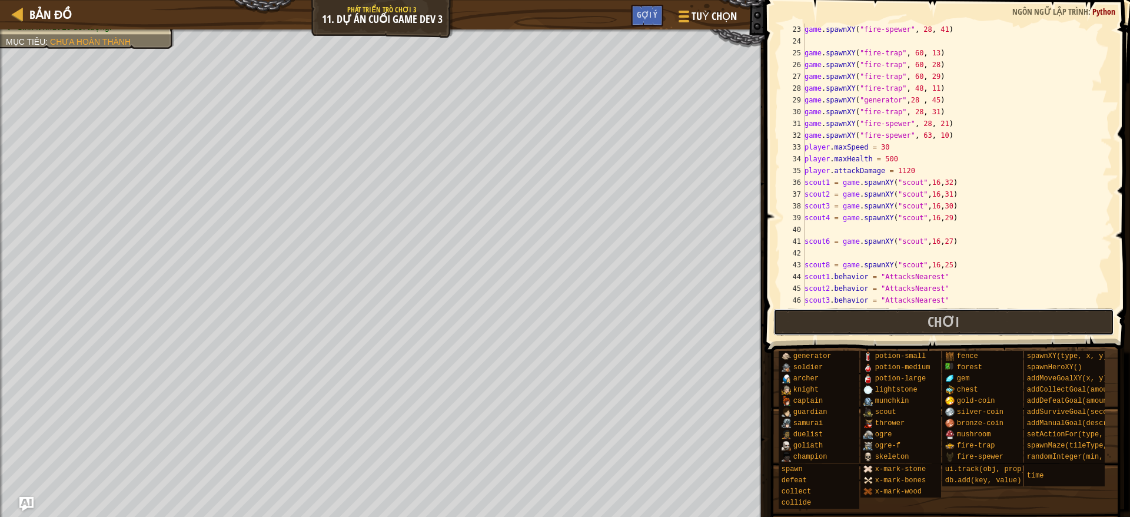
drag, startPoint x: 872, startPoint y: 328, endPoint x: 861, endPoint y: 325, distance: 11.2
click at [871, 328] on button "Chơi" at bounding box center [943, 321] width 341 height 27
click at [956, 327] on span "Chơi" at bounding box center [943, 321] width 32 height 19
click at [836, 315] on button "Chơi" at bounding box center [943, 321] width 341 height 27
click at [872, 318] on button "Chơi" at bounding box center [943, 321] width 341 height 27
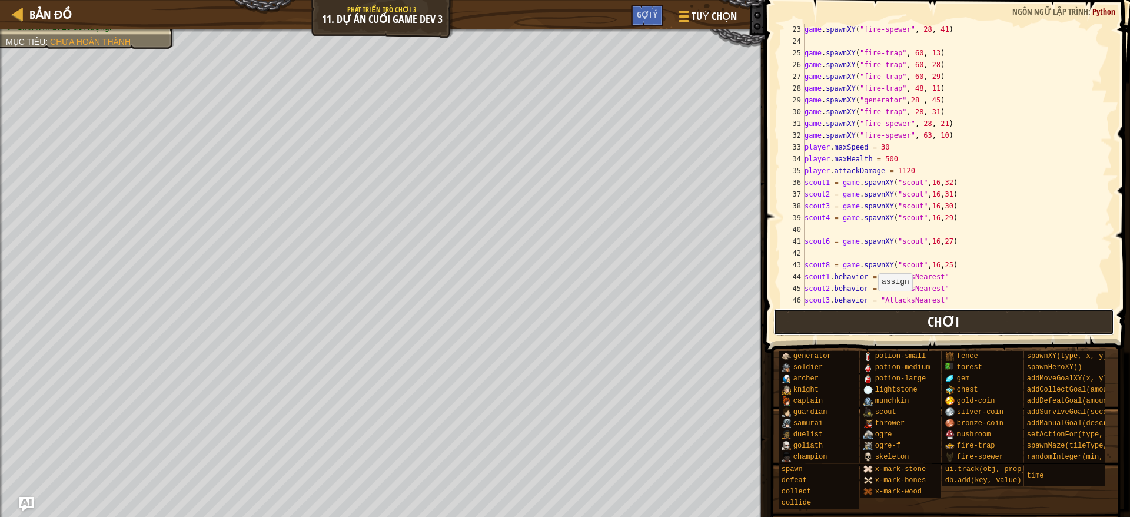
click at [860, 316] on button "Chơi" at bounding box center [943, 321] width 341 height 27
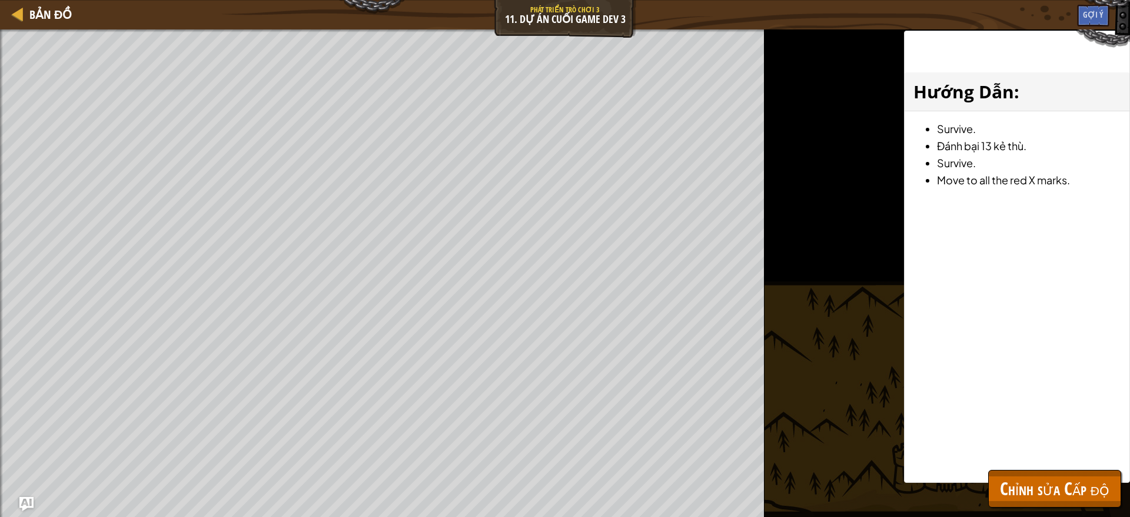
click at [0, 128] on div at bounding box center [1, 281] width 3 height 505
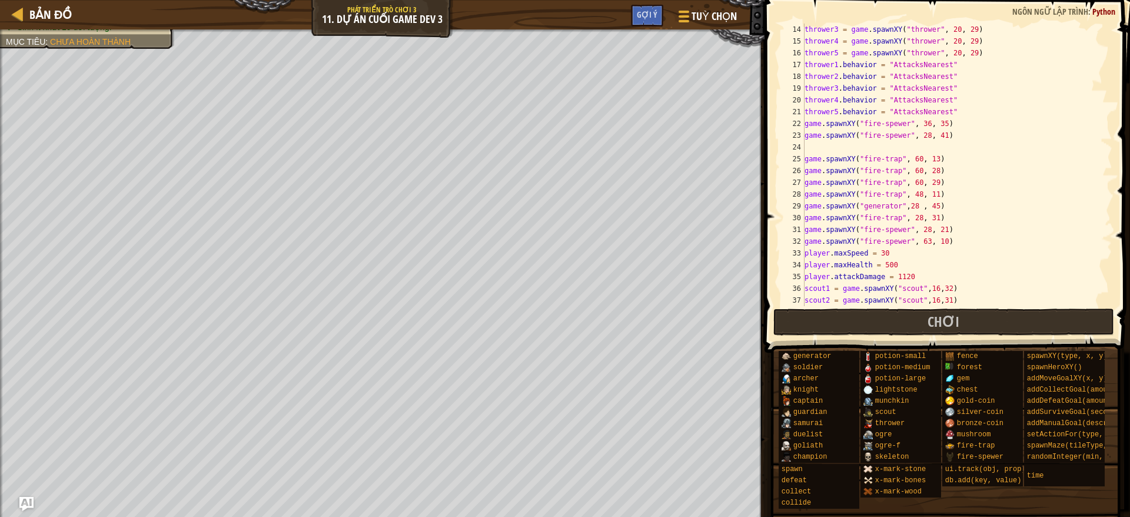
scroll to position [153, 0]
click at [882, 262] on div "thrower3 = game . spawnXY ( "thrower" , 20 , 29 ) thrower4 = game . spawnXY ( "…" at bounding box center [951, 177] width 298 height 306
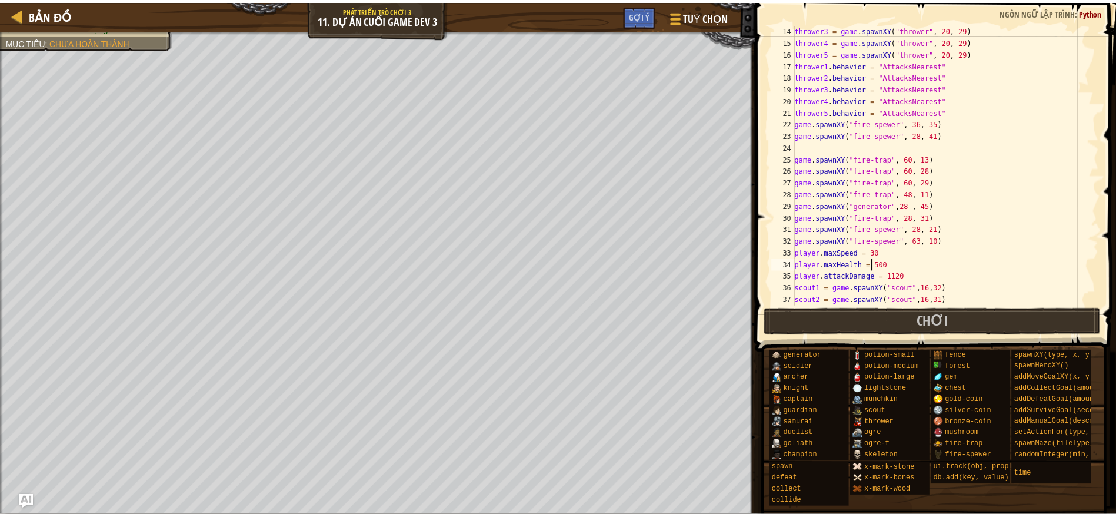
scroll to position [5, 6]
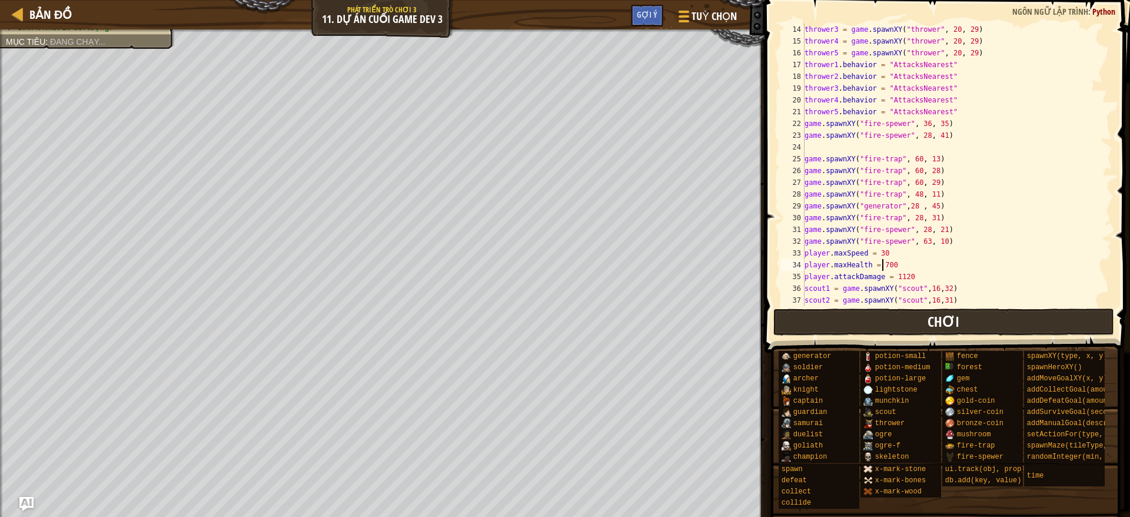
type textarea "player.maxHealth = 700"
click at [924, 319] on button "Chơi" at bounding box center [943, 321] width 341 height 27
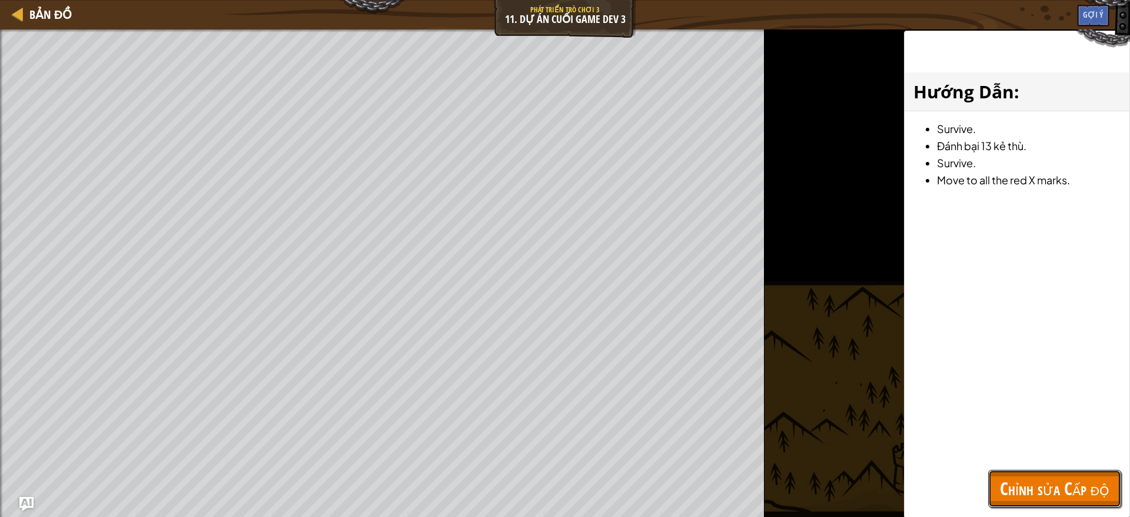
drag, startPoint x: 1025, startPoint y: 490, endPoint x: 1002, endPoint y: 390, distance: 103.2
click at [992, 458] on span "Chỉnh sửa Cấp độ" at bounding box center [1054, 488] width 109 height 24
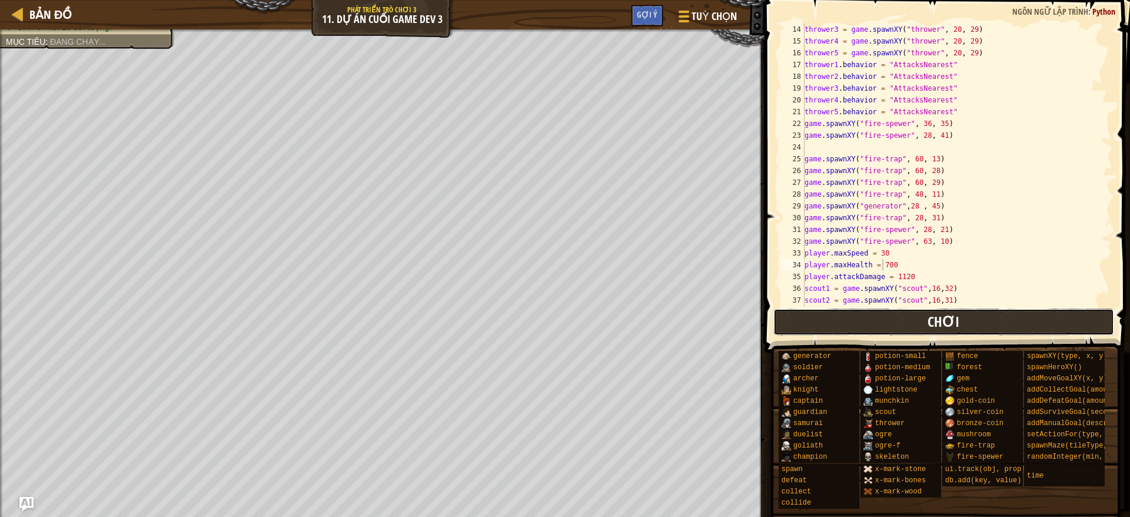
click at [969, 320] on button "Chơi" at bounding box center [943, 321] width 341 height 27
click at [992, 323] on button "Chơi" at bounding box center [943, 321] width 341 height 27
click at [39, 13] on span "Bản đồ" at bounding box center [50, 14] width 42 height 16
select select "vi"
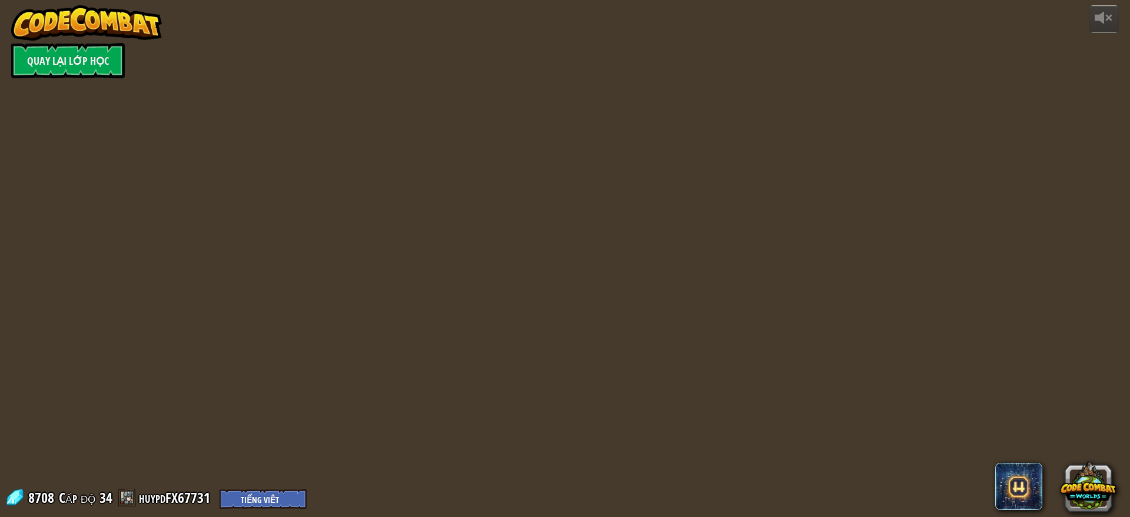
select select "vi"
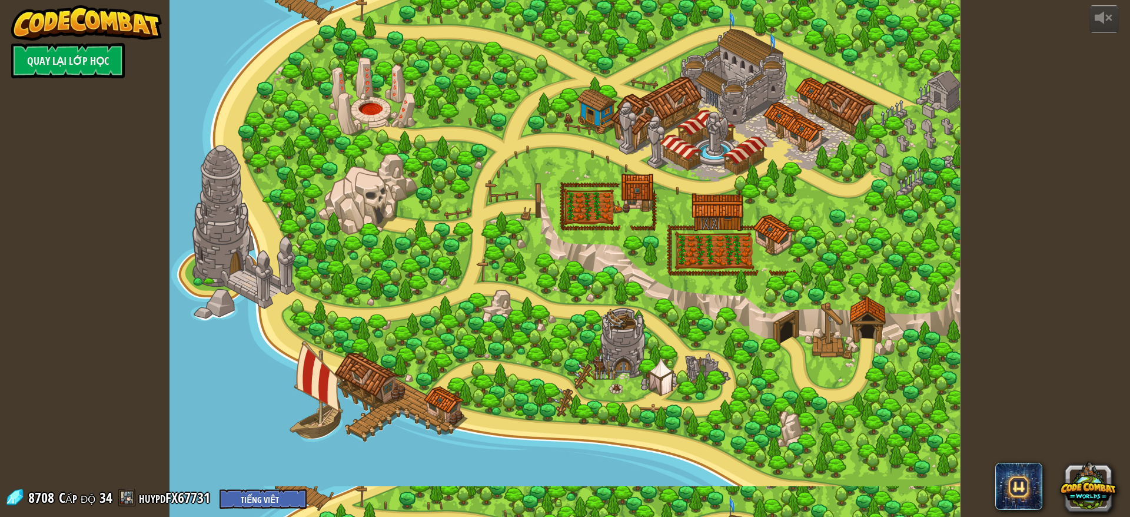
select select "vi"
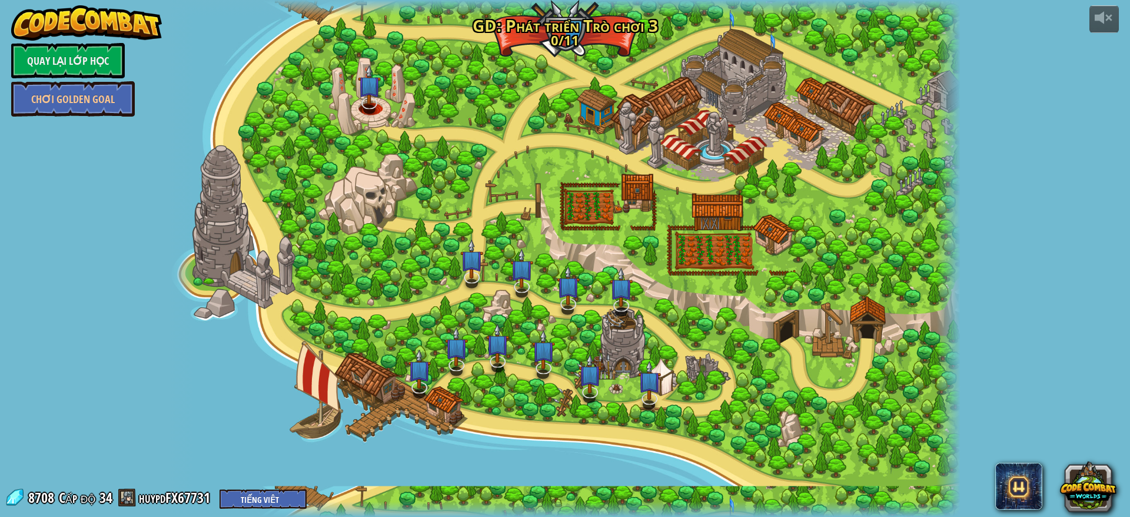
select select "vi"
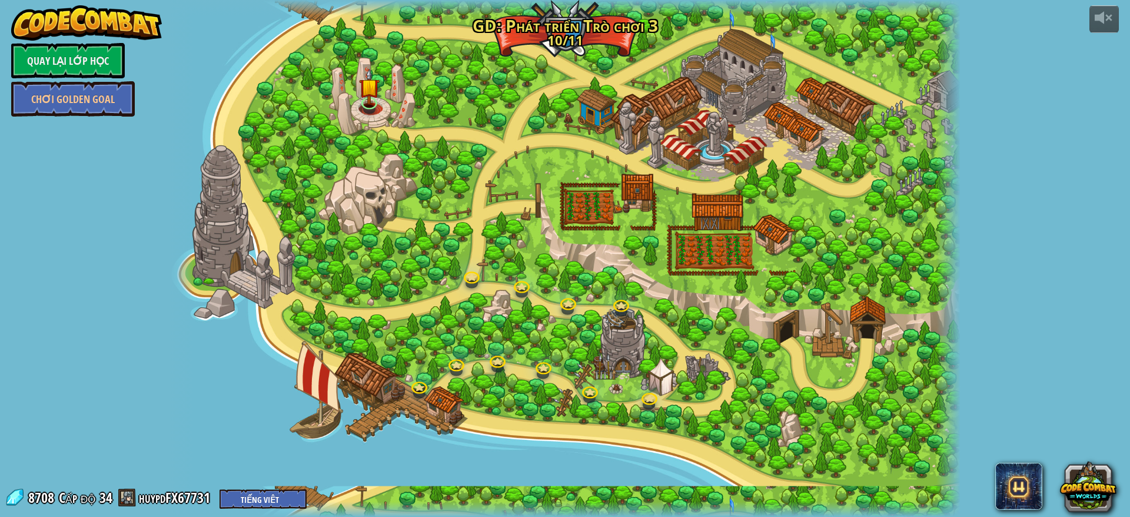
select select "vi"
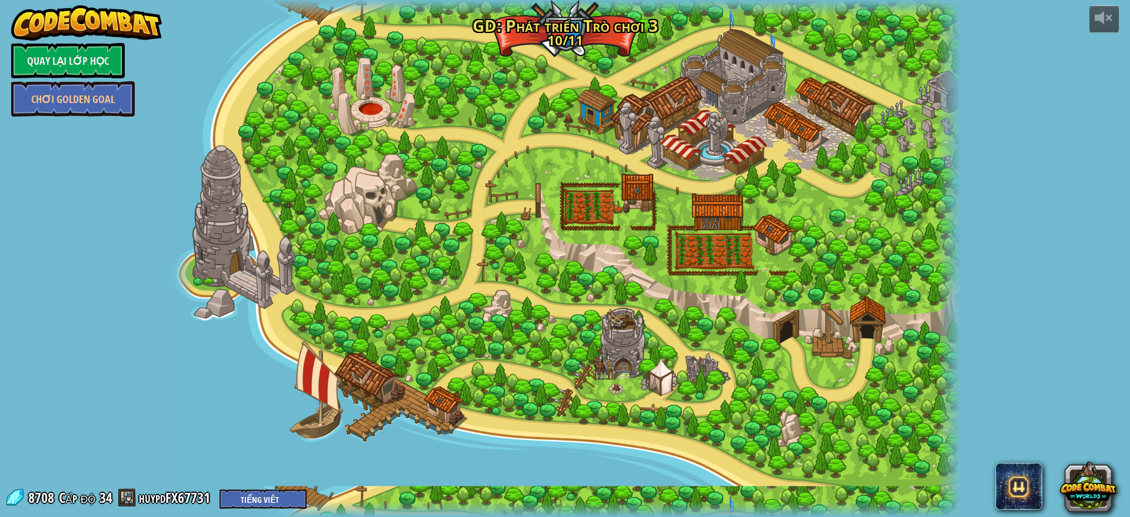
select select "vi"
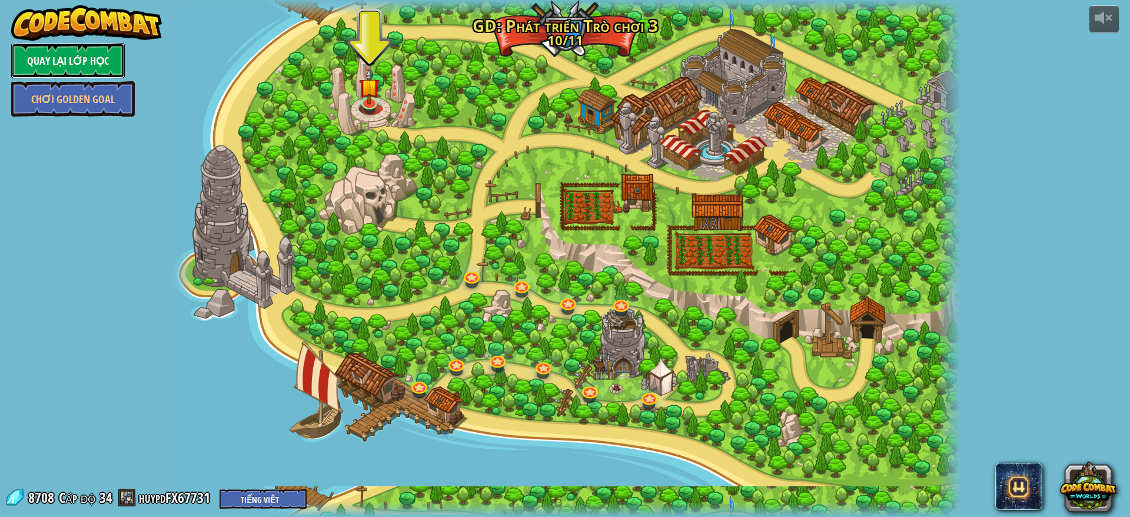
click at [87, 68] on link "Quay lại Lớp Học" at bounding box center [68, 60] width 114 height 35
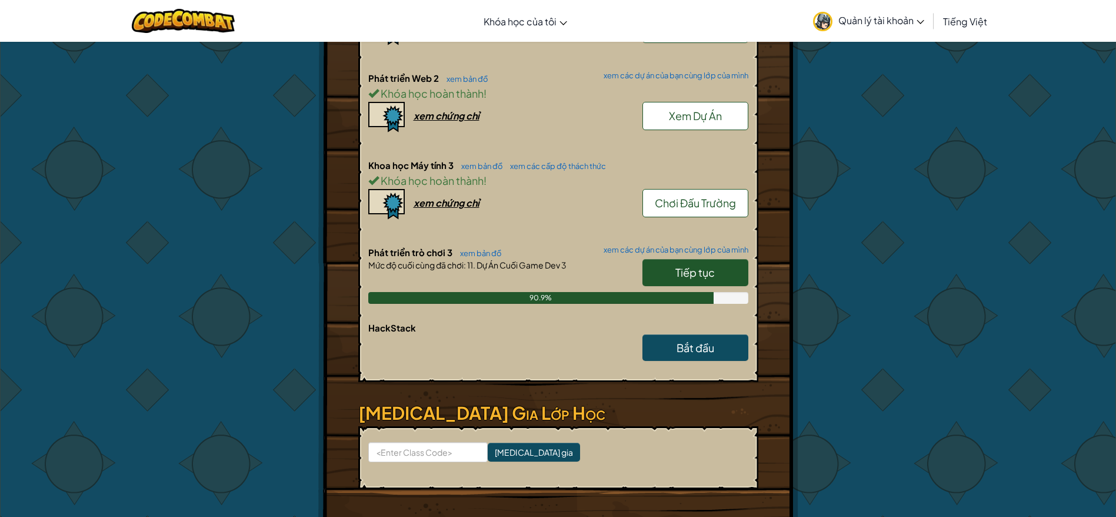
scroll to position [64, 0]
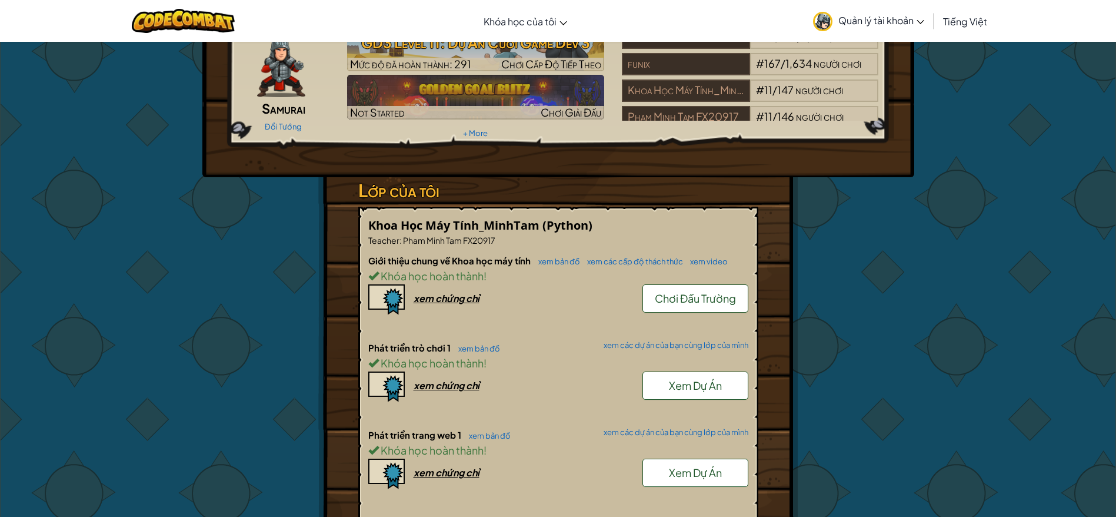
click at [726, 384] on link "Xem Dự Án" at bounding box center [696, 385] width 106 height 28
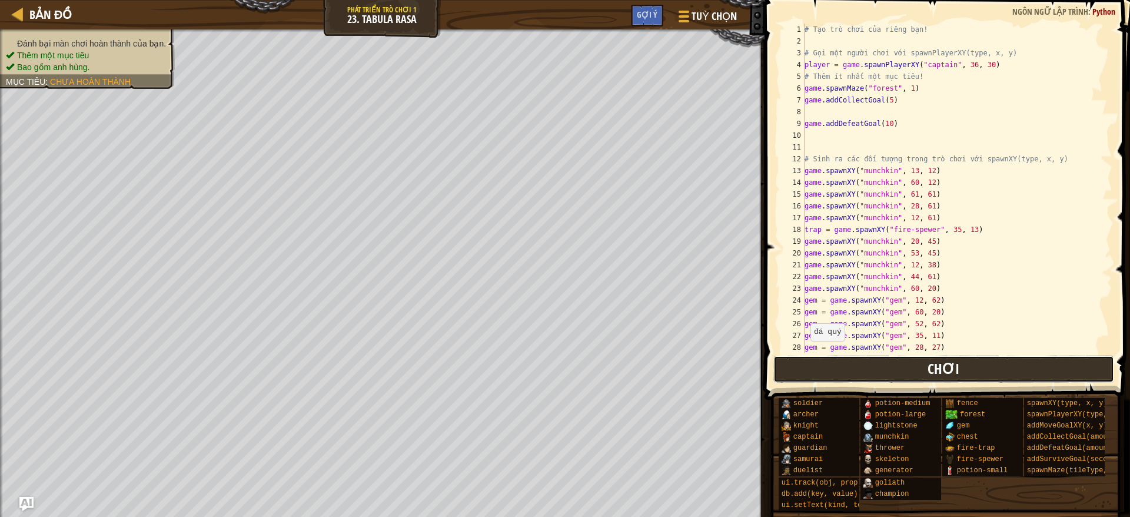
click at [810, 376] on button "Chơi" at bounding box center [943, 368] width 341 height 27
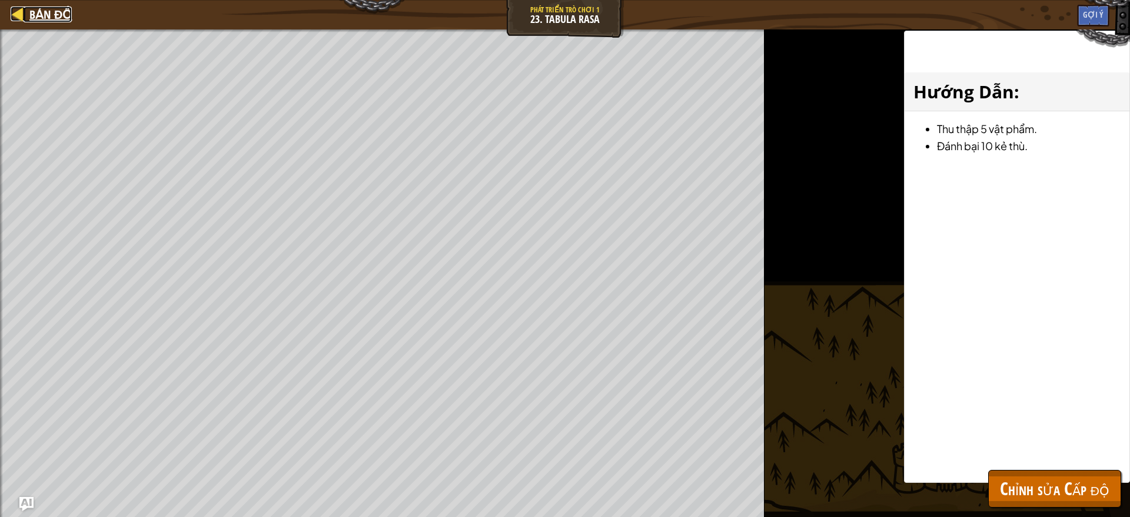
click at [42, 10] on span "Bản đồ" at bounding box center [50, 14] width 42 height 16
select select "vi"
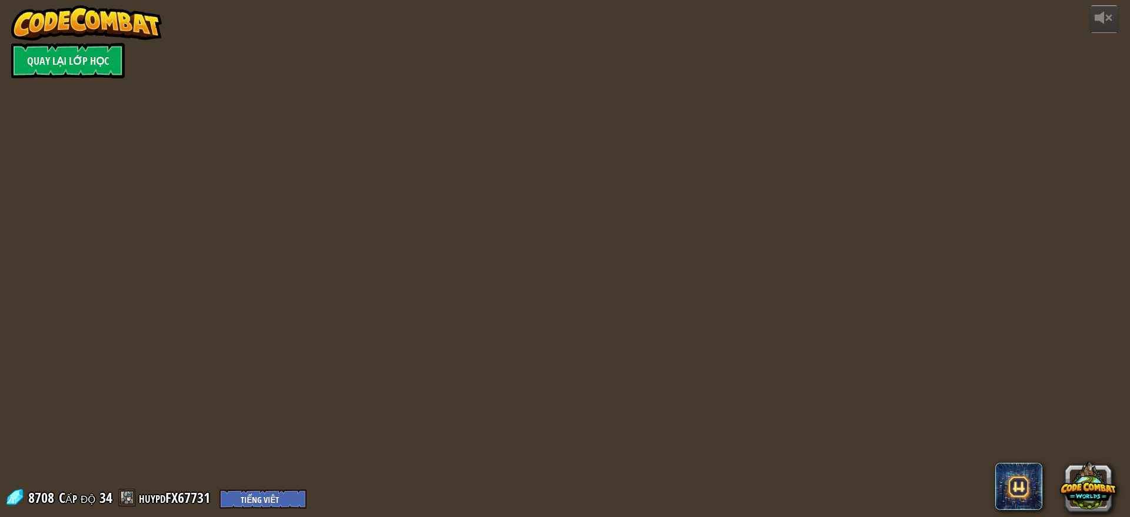
select select "vi"
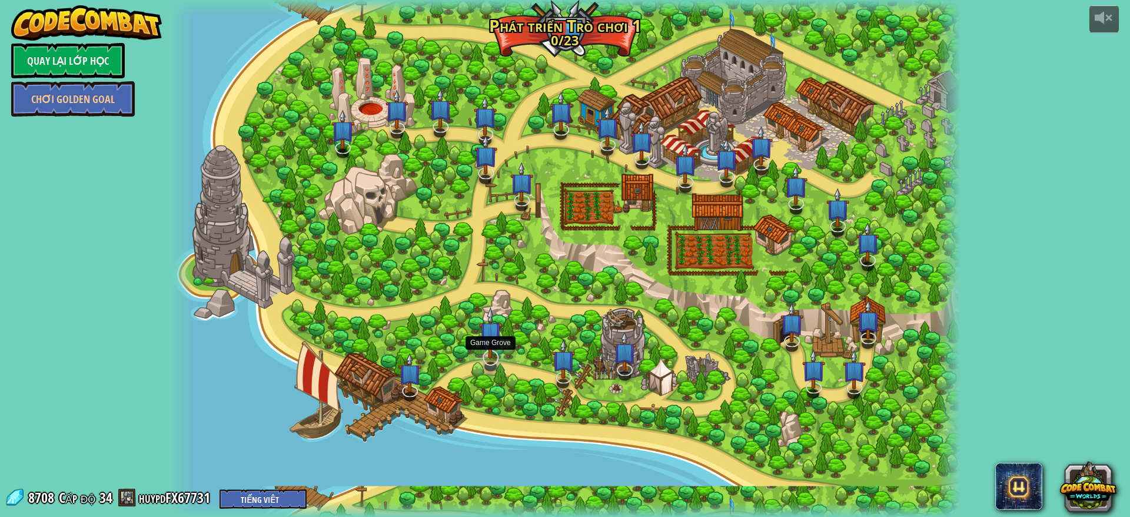
select select "vi"
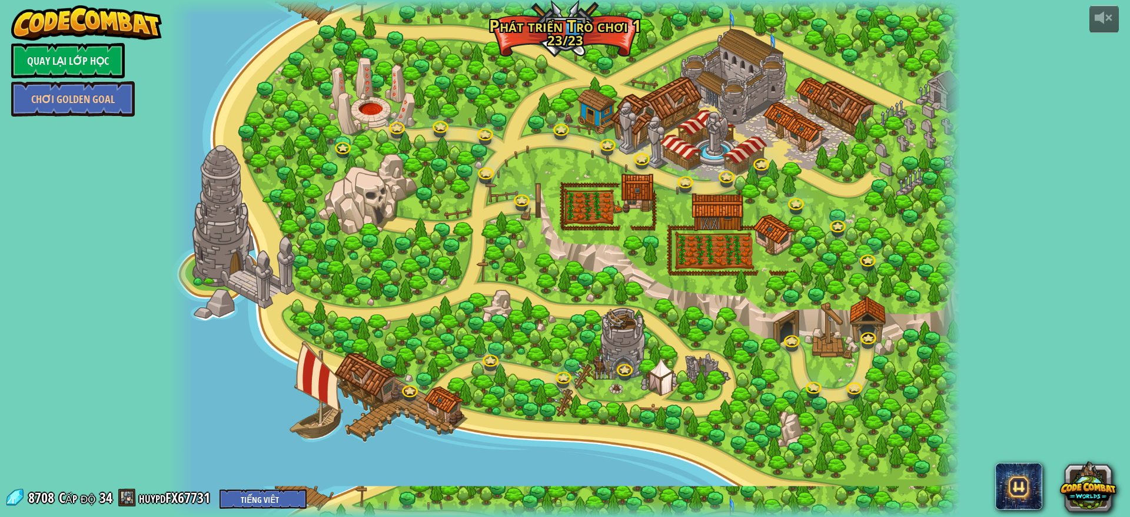
select select "vi"
click at [371, 109] on div at bounding box center [564, 258] width 790 height 517
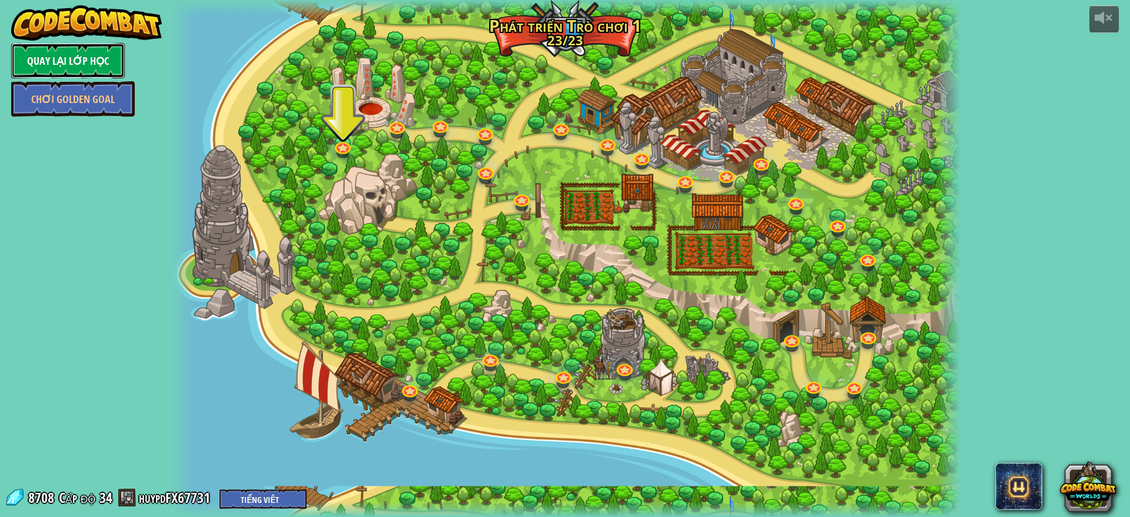
click at [49, 58] on link "Quay lại Lớp Học" at bounding box center [68, 60] width 114 height 35
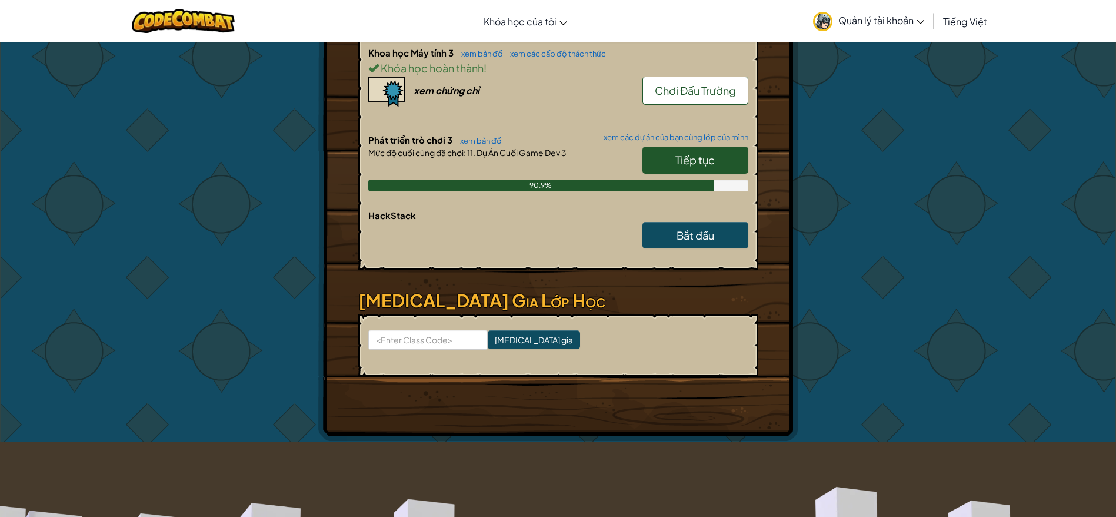
scroll to position [706, 0]
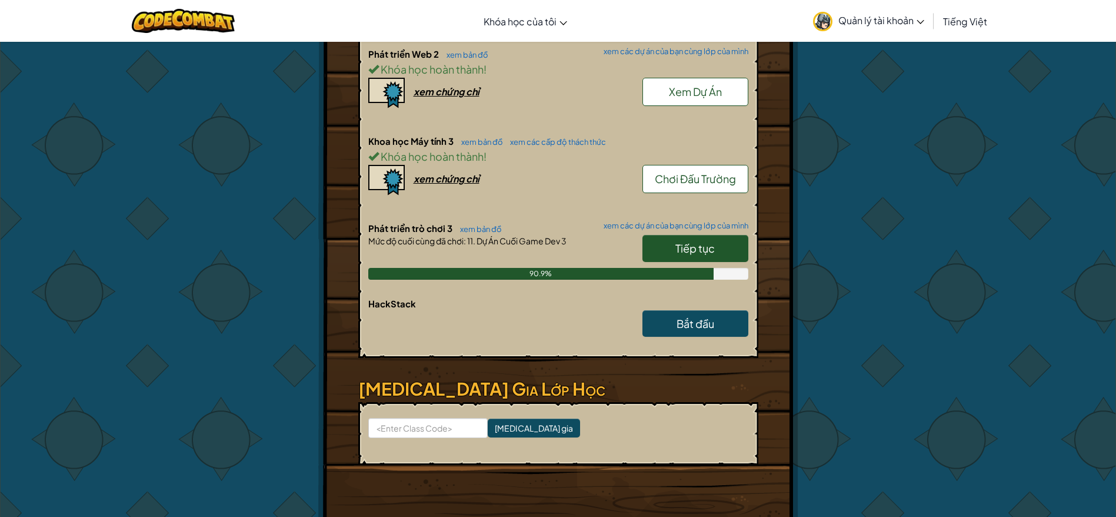
click at [656, 251] on link "Tiếp tục" at bounding box center [696, 248] width 106 height 27
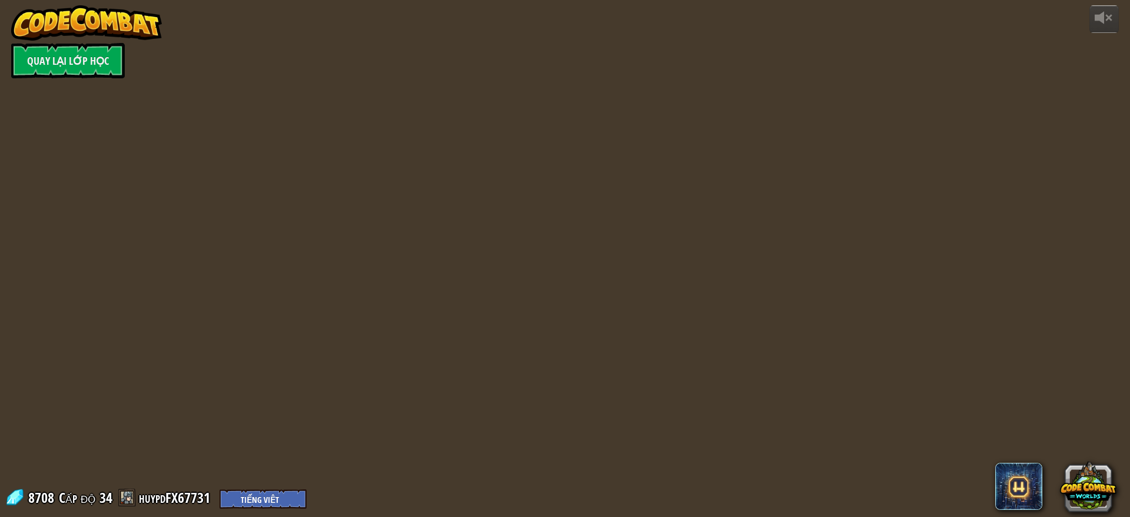
select select "vi"
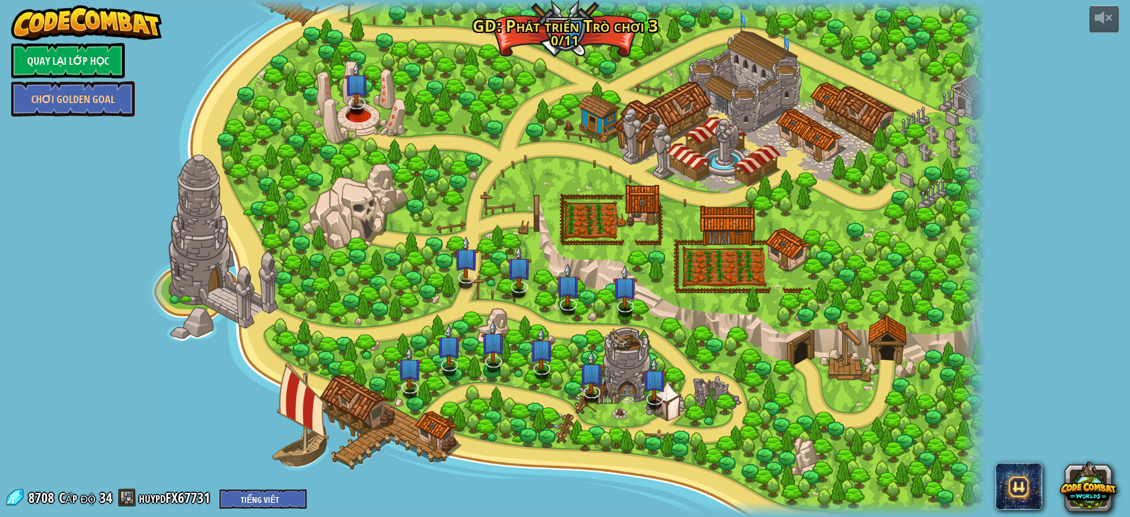
select select "vi"
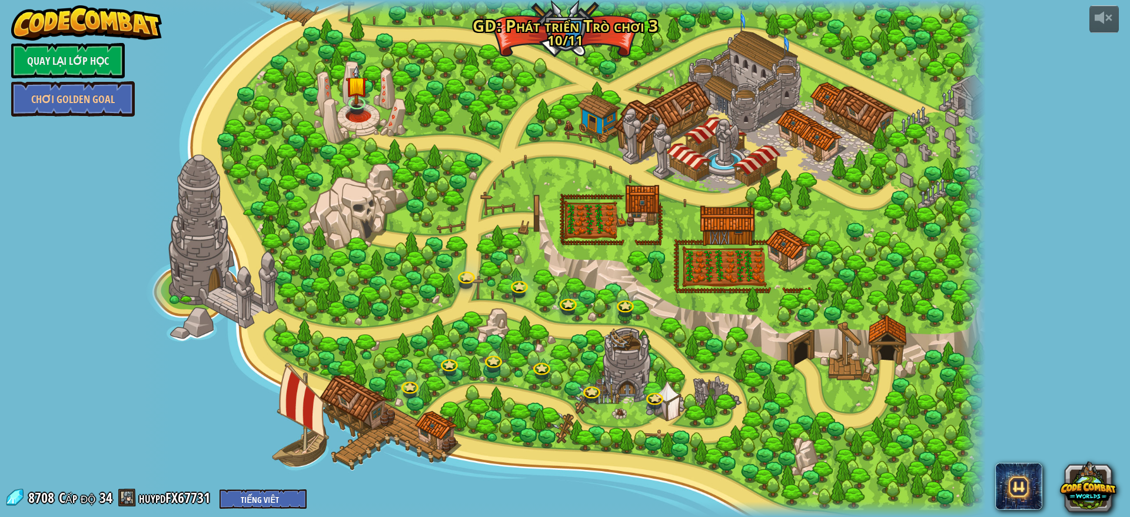
select select "vi"
click at [354, 98] on img at bounding box center [356, 76] width 22 height 52
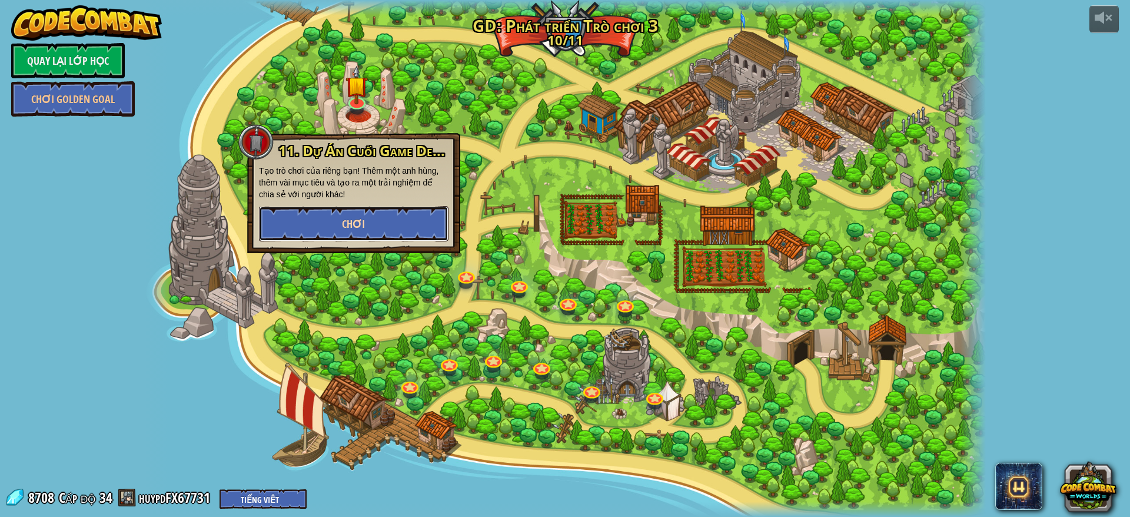
click at [395, 217] on button "Chơi" at bounding box center [353, 223] width 189 height 35
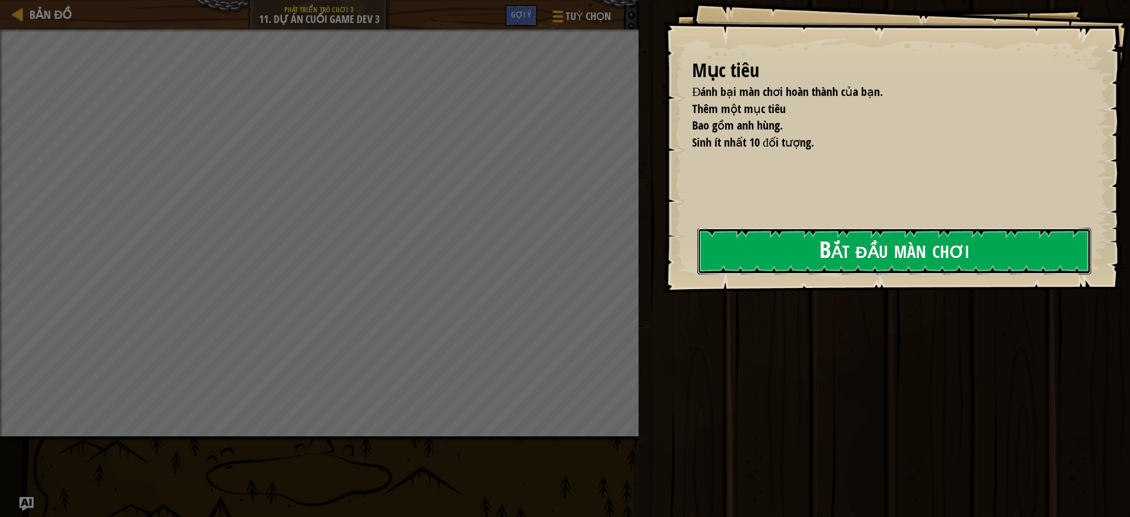
click at [697, 262] on button "Bắt đầu màn chơi" at bounding box center [894, 251] width 394 height 46
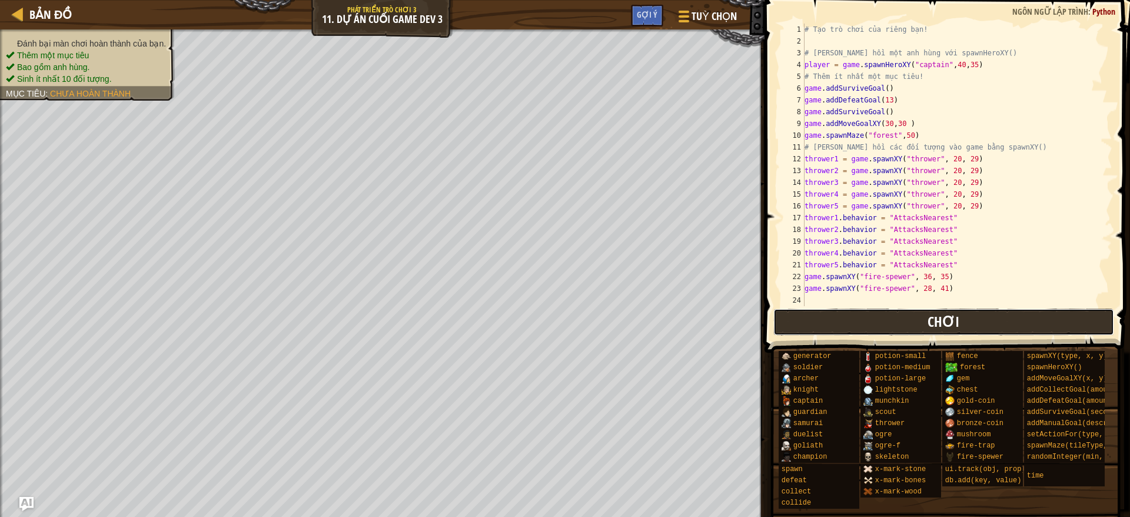
click at [837, 318] on button "Chơi" at bounding box center [943, 321] width 341 height 27
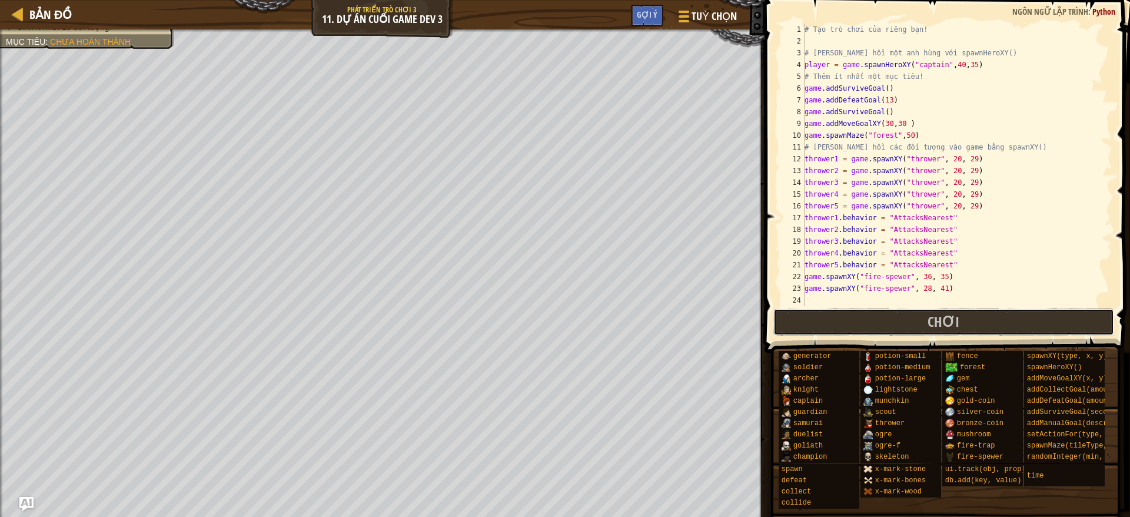
click at [868, 316] on button "Chơi" at bounding box center [943, 321] width 341 height 27
click at [870, 332] on button "Chơi" at bounding box center [943, 321] width 341 height 27
click at [936, 325] on span "Chơi" at bounding box center [943, 321] width 32 height 19
click at [914, 325] on button "Chơi" at bounding box center [943, 321] width 341 height 27
click at [966, 310] on button "Chơi" at bounding box center [943, 321] width 341 height 27
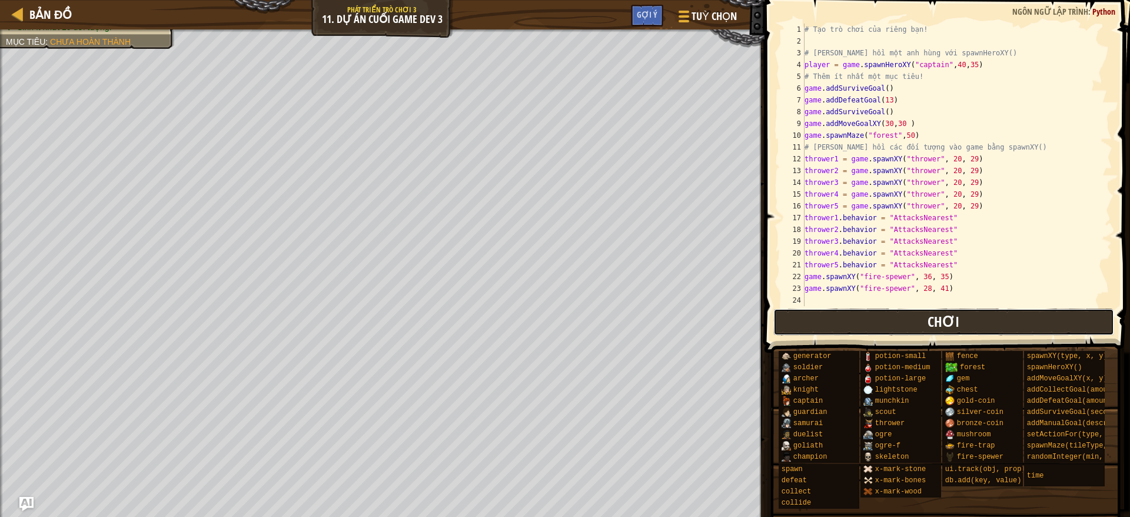
click at [947, 308] on button "Chơi" at bounding box center [943, 321] width 341 height 27
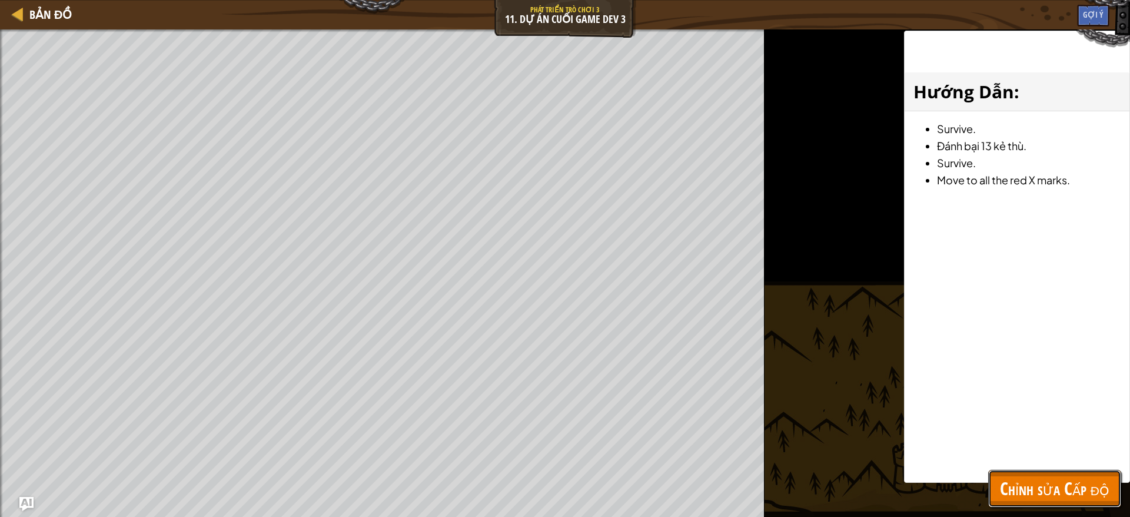
click at [1068, 484] on span "Chỉnh sửa Cấp độ" at bounding box center [1054, 488] width 109 height 24
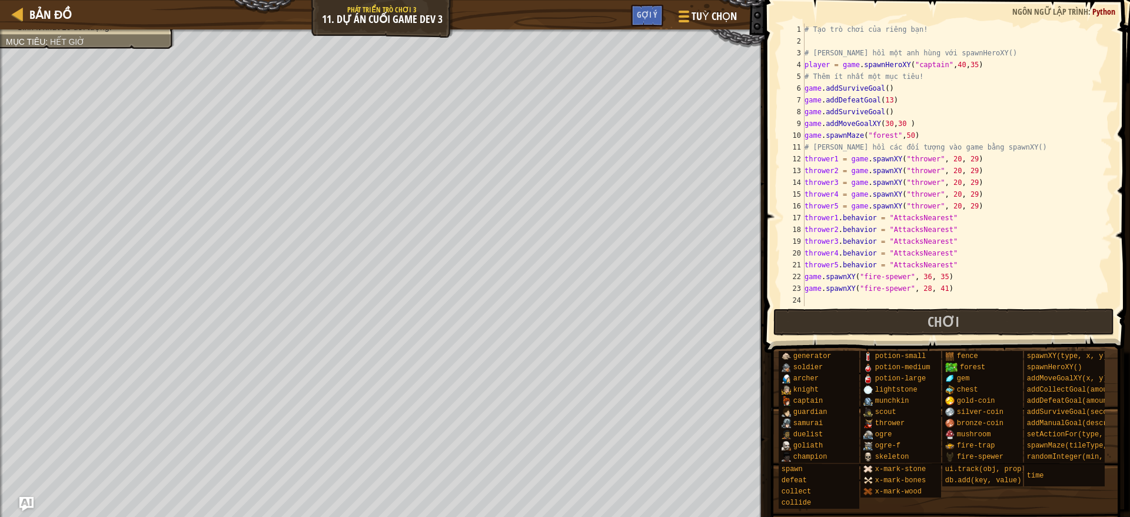
click at [886, 97] on div "# Tạo trò chơi của riêng bạn! # [PERSON_NAME] hồi một anh hùng với spawnHeroXY(…" at bounding box center [950, 177] width 297 height 306
click at [888, 111] on div "# Tạo trò chơi của riêng bạn! # Triệu hồi một anh hùng với spawnHeroXY() player…" at bounding box center [950, 177] width 297 height 306
click at [909, 81] on div "# Tạo trò chơi của riêng bạn! # Triệu hồi một anh hùng với spawnHeroXY() player…" at bounding box center [950, 177] width 297 height 306
click at [916, 103] on div "# Tạo trò chơi của riêng bạn! # Triệu hồi một anh hùng với spawnHeroXY() player…" at bounding box center [950, 177] width 297 height 306
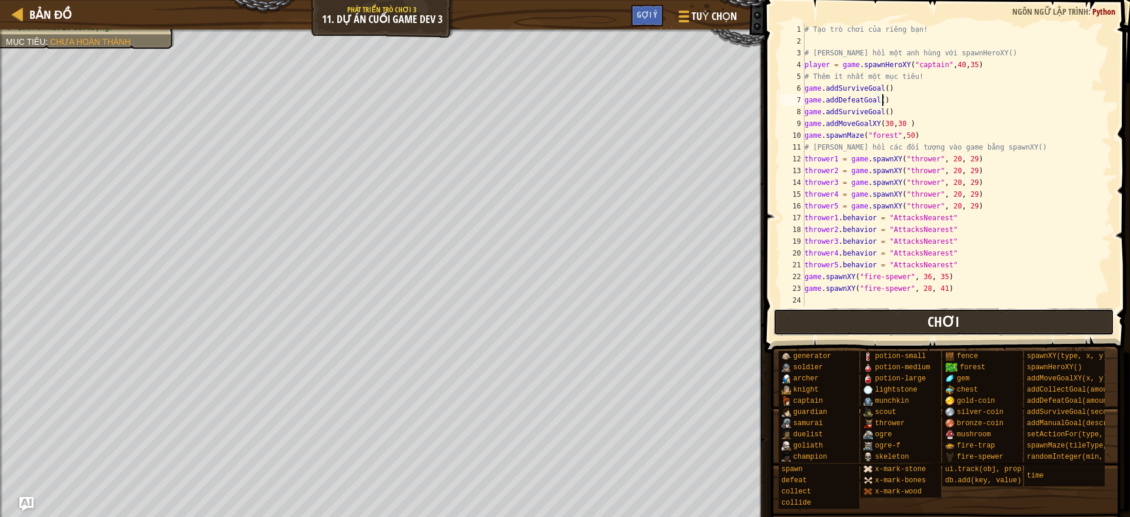
click at [890, 320] on button "Chơi" at bounding box center [943, 321] width 341 height 27
click at [867, 319] on button "Chơi" at bounding box center [943, 321] width 341 height 27
click at [853, 332] on button "Chơi" at bounding box center [943, 321] width 341 height 27
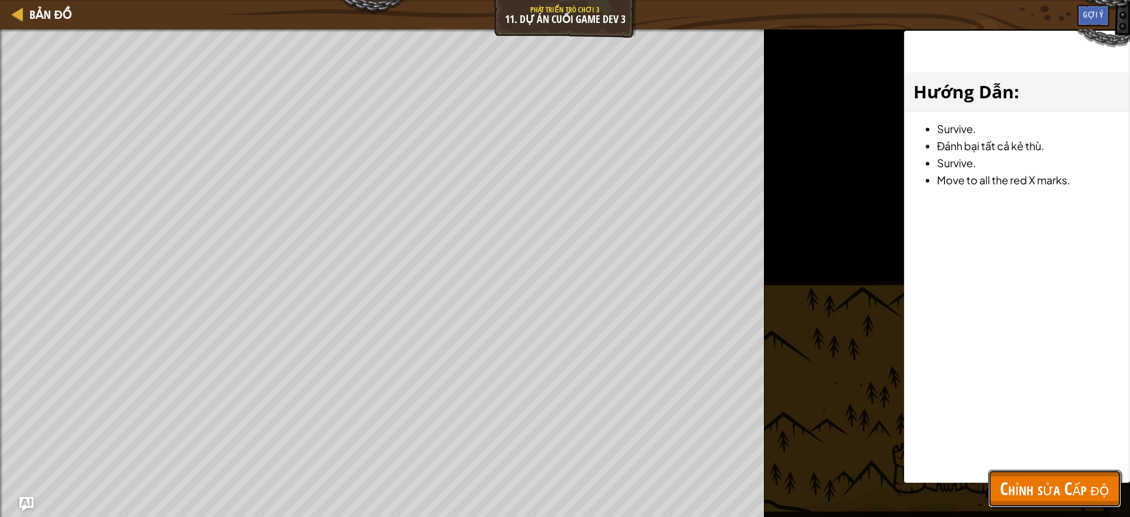
click at [1031, 485] on span "Chỉnh sửa Cấp độ" at bounding box center [1054, 488] width 109 height 24
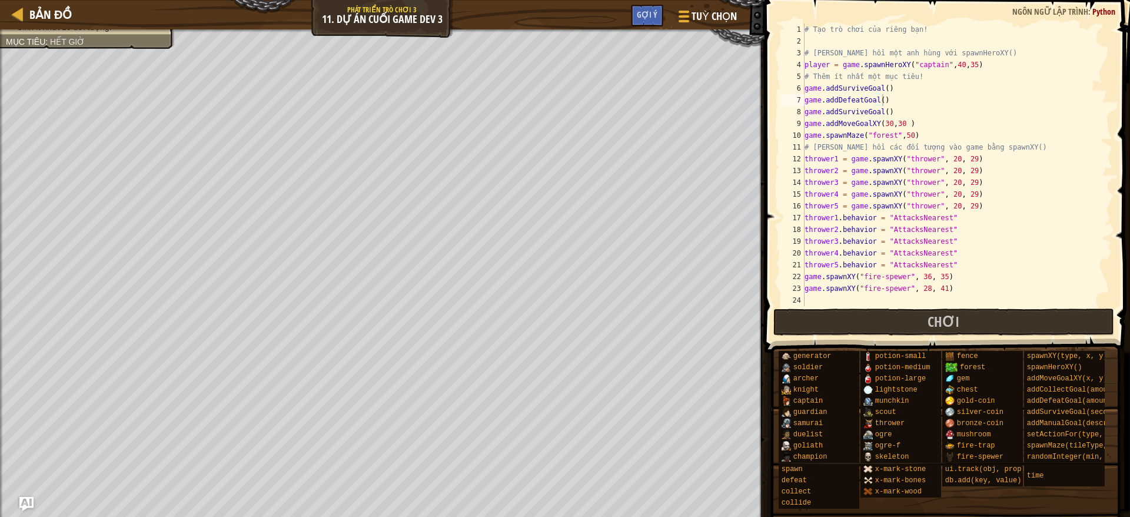
type textarea "game.addSurviveGoal()"
drag, startPoint x: 889, startPoint y: 89, endPoint x: 801, endPoint y: 89, distance: 88.3
click at [801, 89] on div "game.addSurviveGoal() 1 2 3 4 5 6 7 8 9 10 11 12 13 14 15 16 17 18 19 20 21 22 …" at bounding box center [946, 165] width 334 height 282
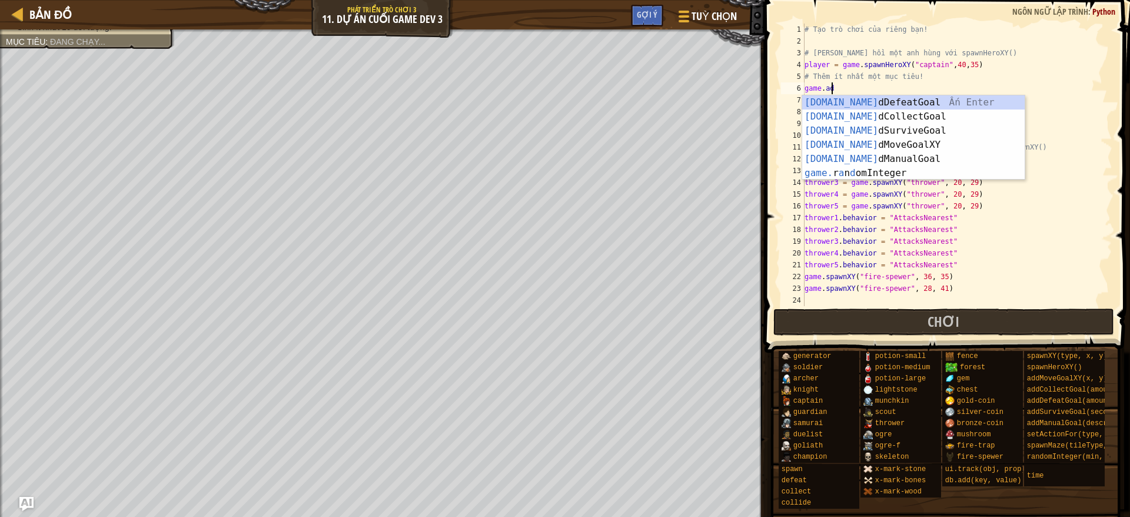
scroll to position [5, 1]
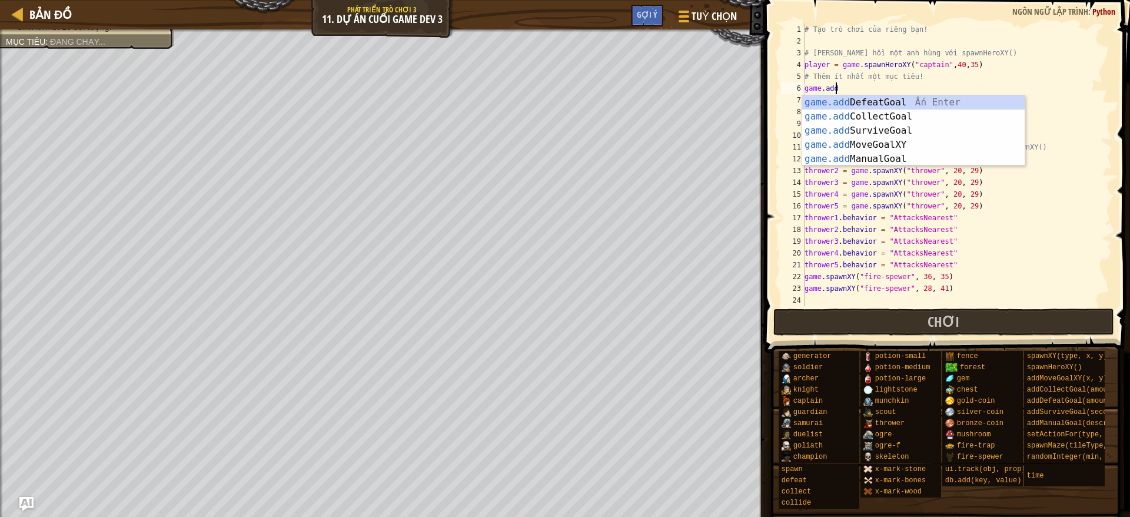
type textarea "game.adds"
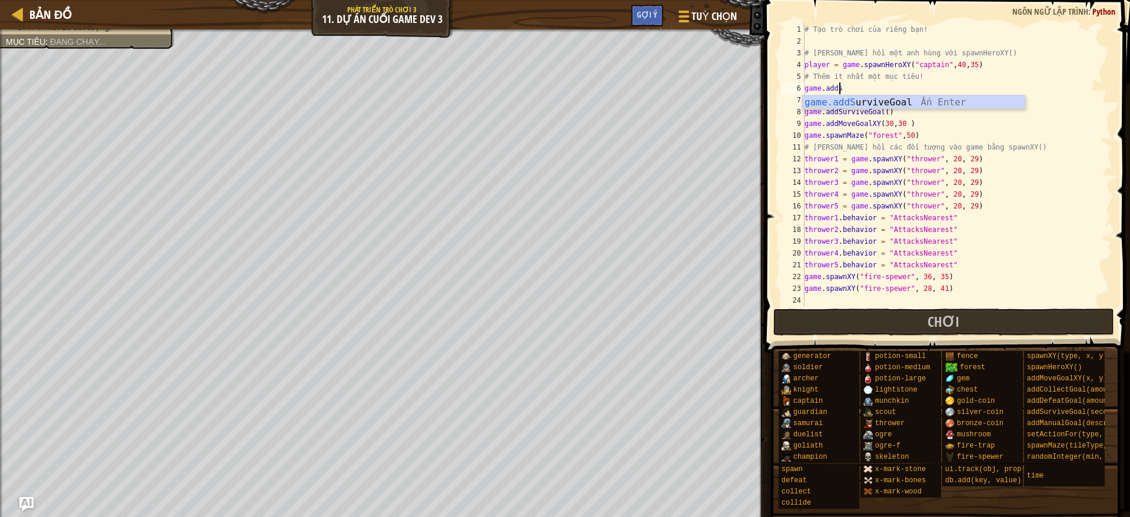
scroll to position [5, 2]
click at [846, 101] on div "game.addS urviveGoal Ấn Enter" at bounding box center [913, 116] width 222 height 42
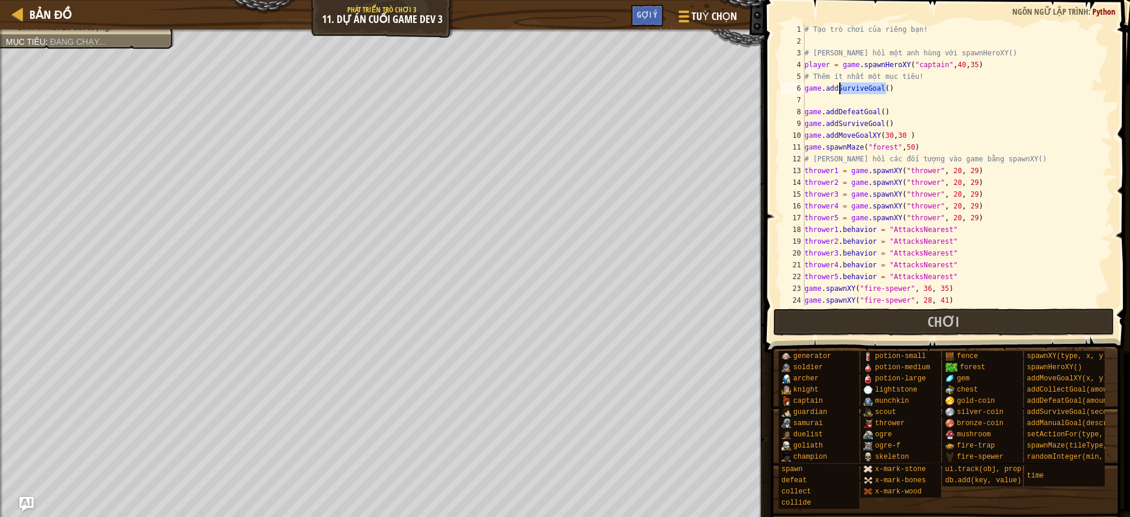
drag, startPoint x: 895, startPoint y: 90, endPoint x: 840, endPoint y: 82, distance: 55.8
click at [840, 82] on div "# Tạo trò chơi của riêng bạn! # Triệu hồi một anh hùng với spawnHeroXY() player…" at bounding box center [950, 177] width 297 height 306
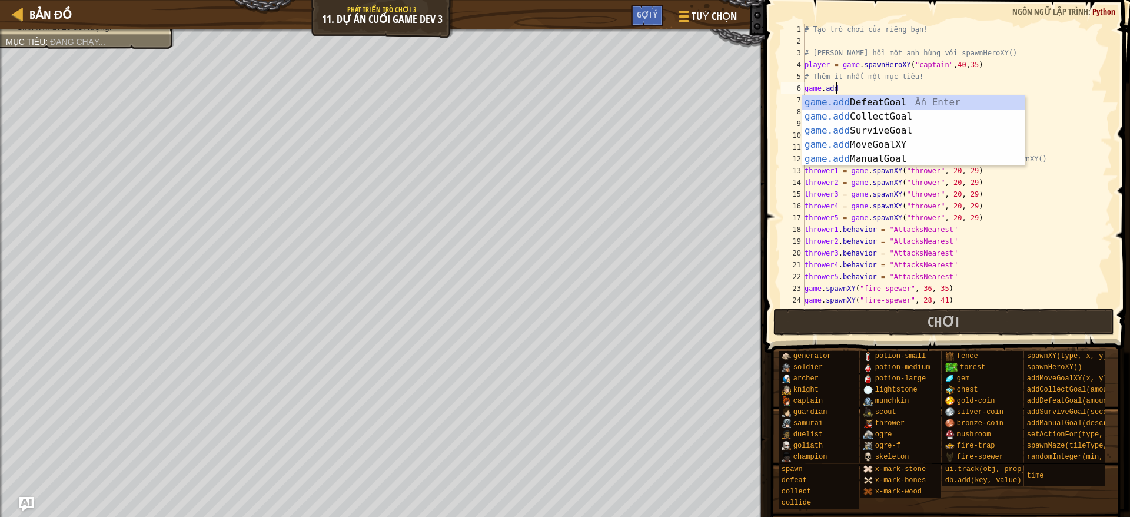
type textarea "game.add"
click at [856, 109] on div "game.add DefeatGoal Ấn Enter game.add CollectGoal Ấn Enter game.add SurviveGoal…" at bounding box center [913, 144] width 222 height 99
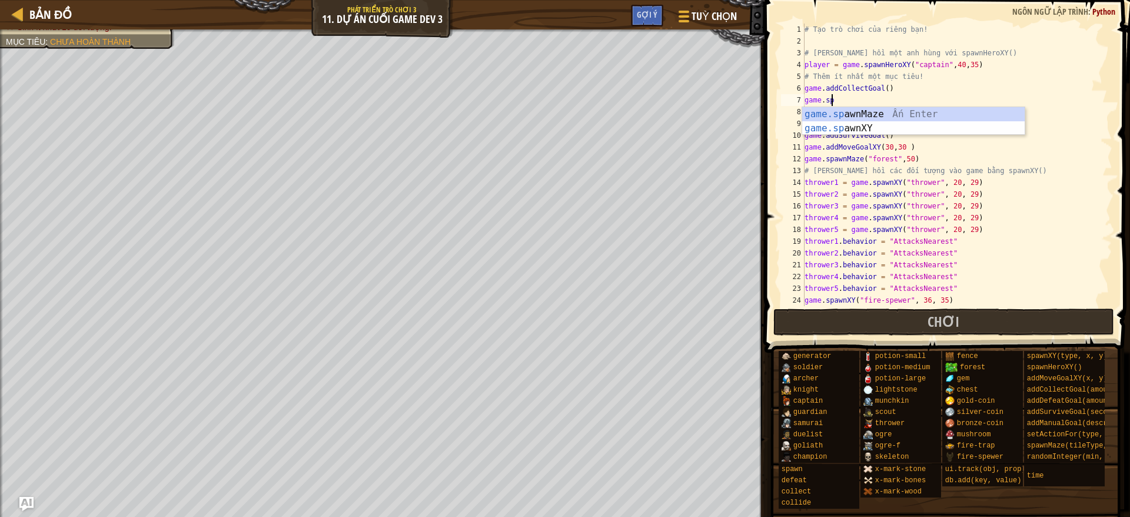
scroll to position [5, 1]
click at [896, 129] on div "game.sp awnMaze Ấn Enter game.sp awnXY Ấn Enter" at bounding box center [913, 135] width 222 height 56
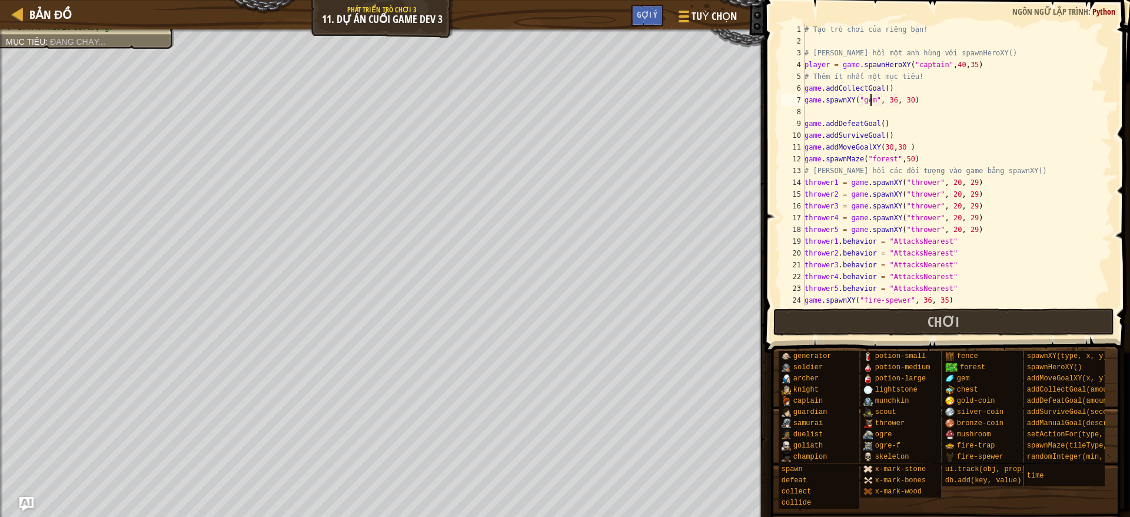
scroll to position [5, 5]
click at [892, 100] on div "# Tạo trò chơi của riêng bạn! # Triệu hồi một anh hùng với spawnHeroXY() player…" at bounding box center [950, 177] width 297 height 306
click at [890, 97] on div "# Tạo trò chơi của riêng bạn! # Triệu hồi một anh hùng với spawnHeroXY() player…" at bounding box center [950, 177] width 297 height 306
click at [906, 99] on div "# Tạo trò chơi của riêng bạn! # Triệu hồi một anh hùng với spawnHeroXY() player…" at bounding box center [950, 177] width 297 height 306
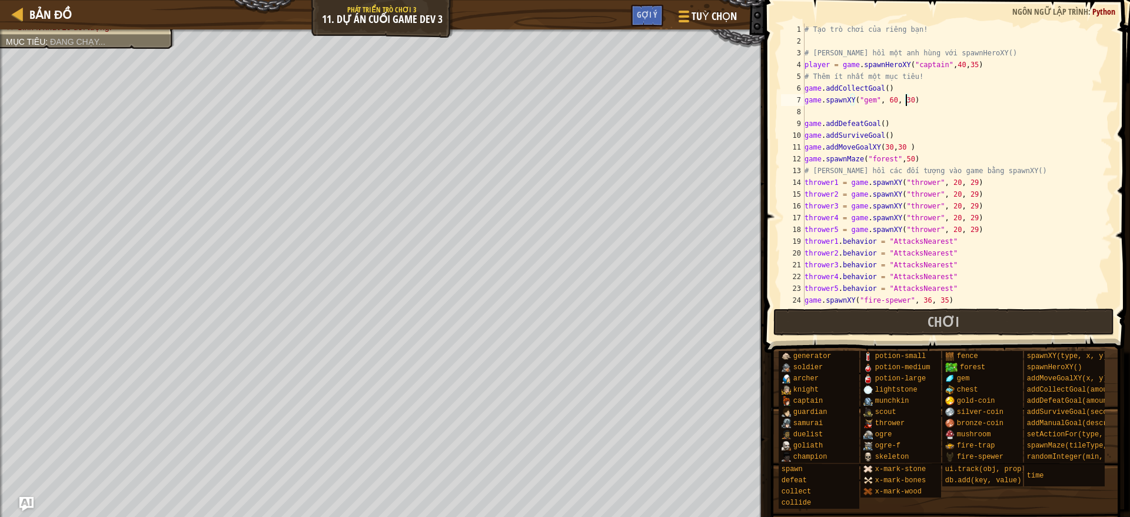
click at [902, 98] on div "# Tạo trò chơi của riêng bạn! # Triệu hồi một anh hùng với spawnHeroXY() player…" at bounding box center [950, 177] width 297 height 306
click at [914, 312] on button "Chơi" at bounding box center [943, 321] width 341 height 27
click at [927, 305] on div "# Tạo trò chơi của riêng bạn! # Triệu hồi một anh hùng với spawnHeroXY() player…" at bounding box center [950, 177] width 297 height 306
click at [927, 328] on button "Chơi" at bounding box center [943, 321] width 341 height 27
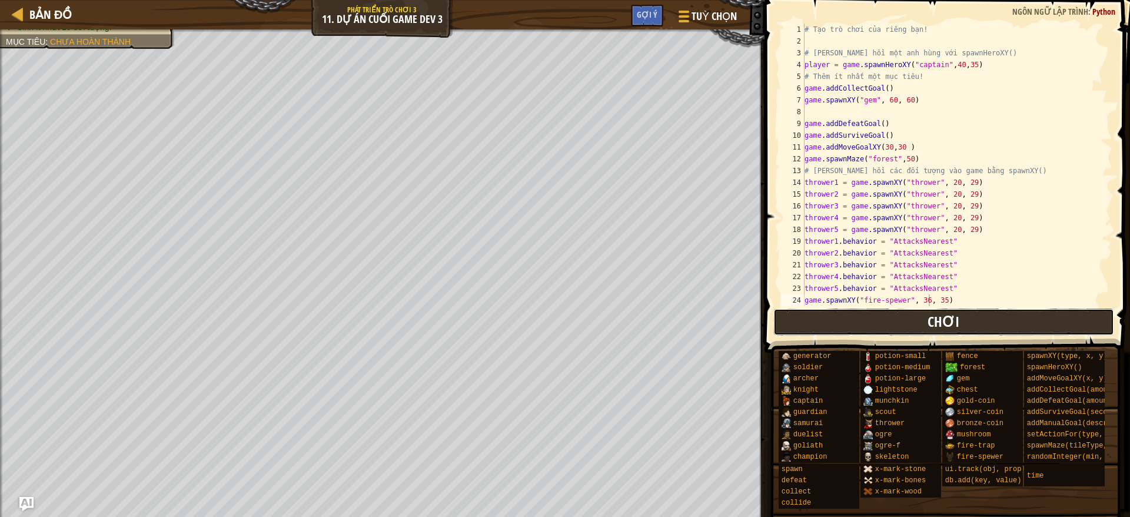
click at [864, 330] on button "Chơi" at bounding box center [943, 321] width 341 height 27
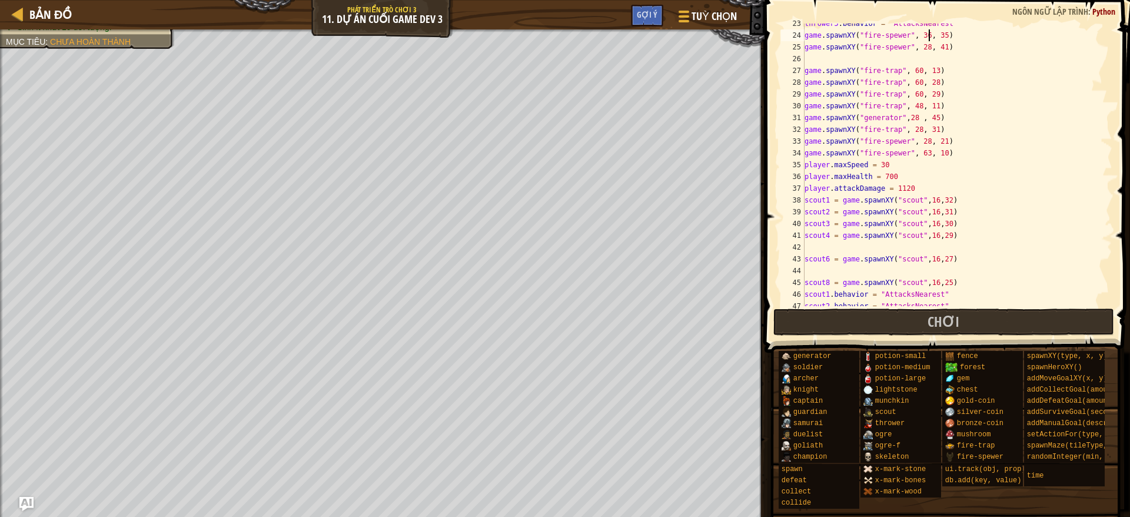
scroll to position [265, 0]
click at [880, 175] on div "thrower5 . behavior = "AttacksNearest" game . spawnXY ( "fire-spewer" , 36 , 35…" at bounding box center [950, 171] width 297 height 306
type textarea "player.maxHealth = 800"
click at [917, 320] on button "Chơi" at bounding box center [943, 321] width 341 height 27
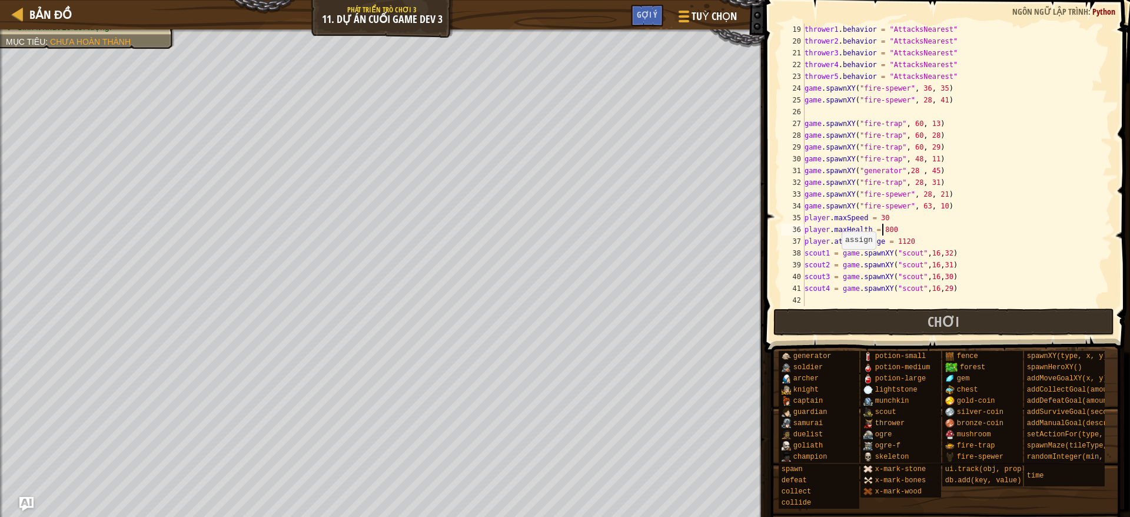
scroll to position [212, 0]
click at [821, 328] on button "Chơi" at bounding box center [943, 321] width 341 height 27
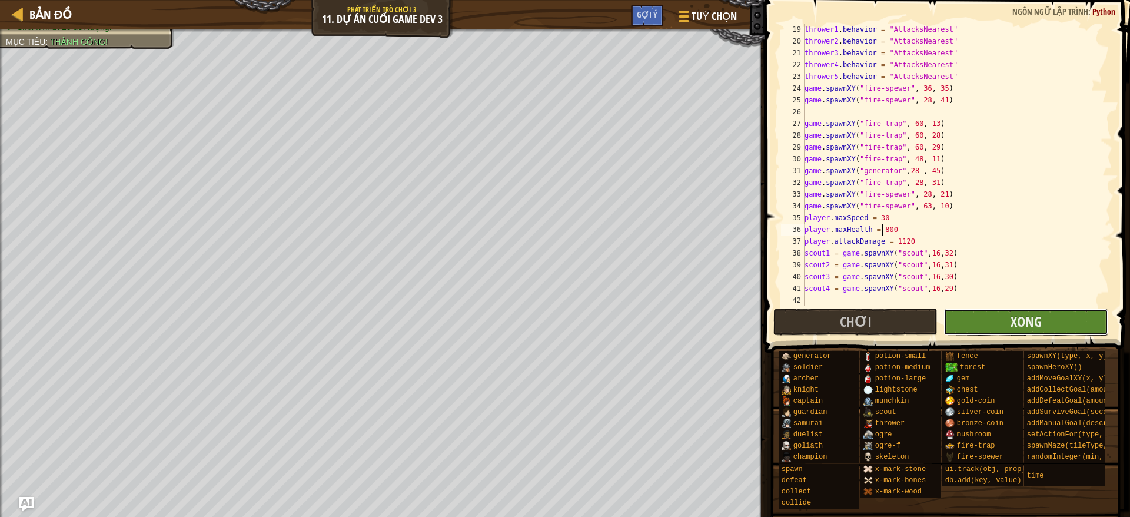
click at [992, 317] on button "Xong" at bounding box center [1025, 321] width 165 height 27
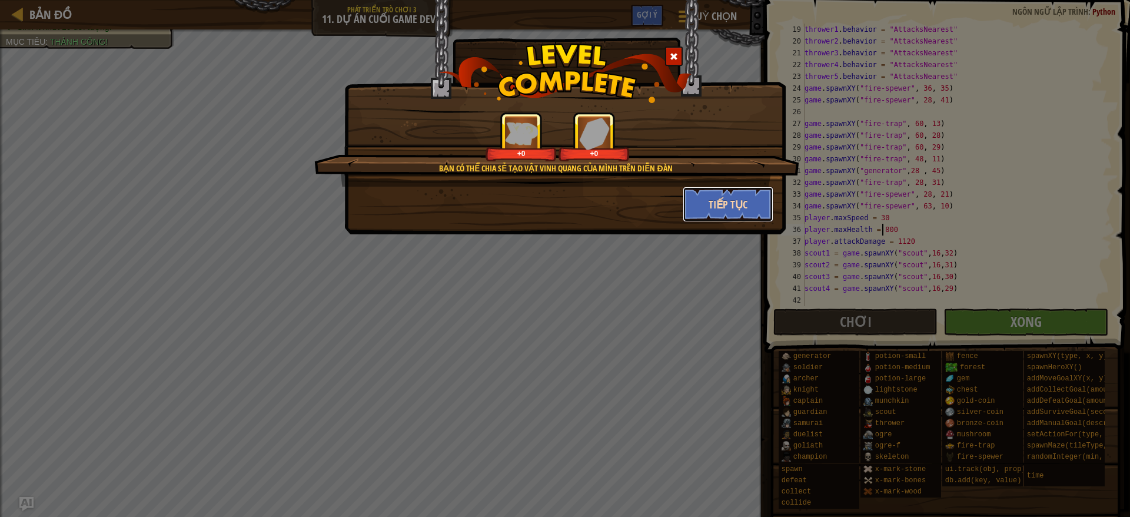
click at [723, 207] on button "Tiếp tục" at bounding box center [728, 204] width 91 height 35
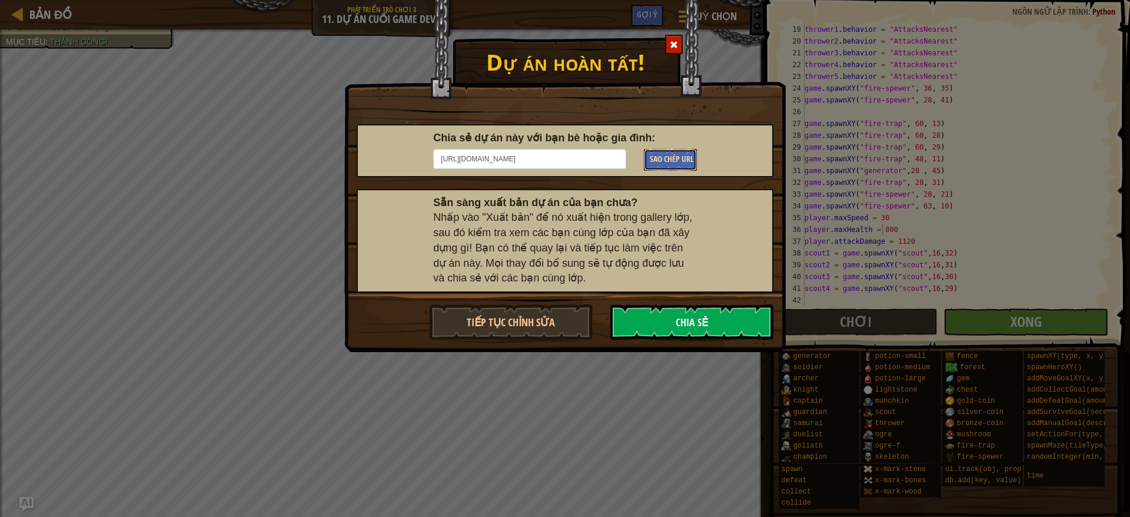
click at [667, 159] on span "Sao chép URL" at bounding box center [672, 158] width 44 height 11
click at [679, 50] on div at bounding box center [674, 44] width 18 height 19
